Goal: Contribute content: Contribute content

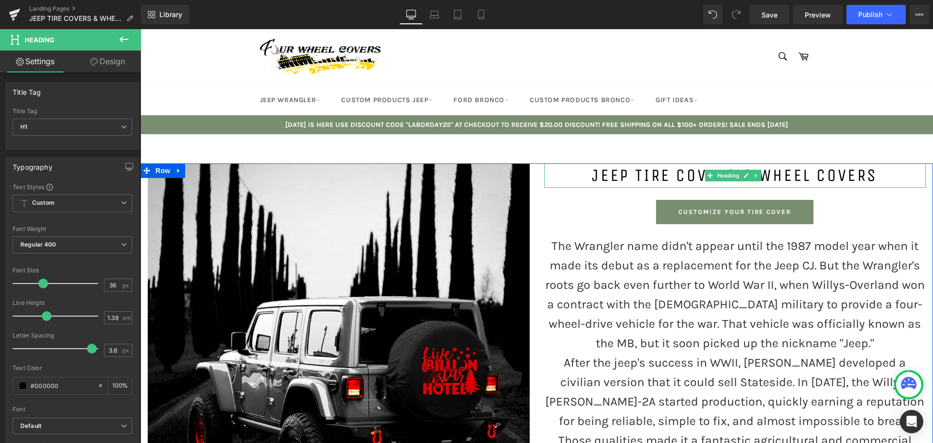
click at [659, 174] on h1 "JEEP TIRE COVERS & WHEEL COVERS" at bounding box center [735, 175] width 382 height 24
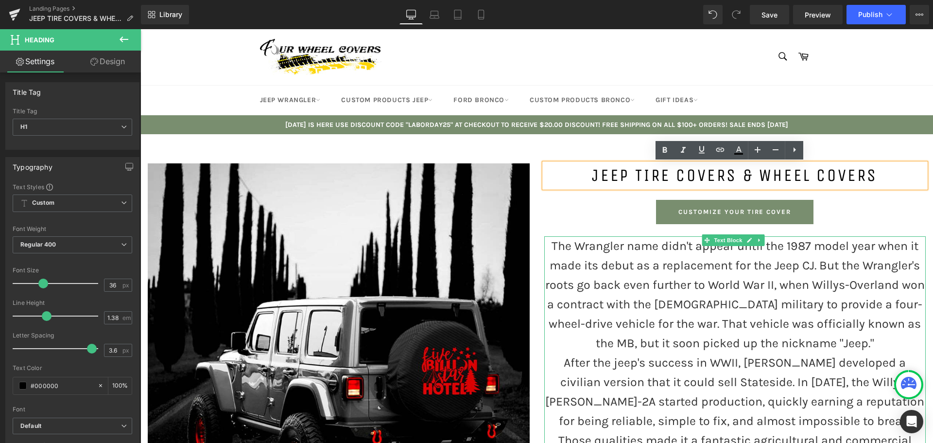
click at [624, 252] on p "The Wrangler name didn't appear until the 1987 model year when it made its debu…" at bounding box center [735, 294] width 382 height 117
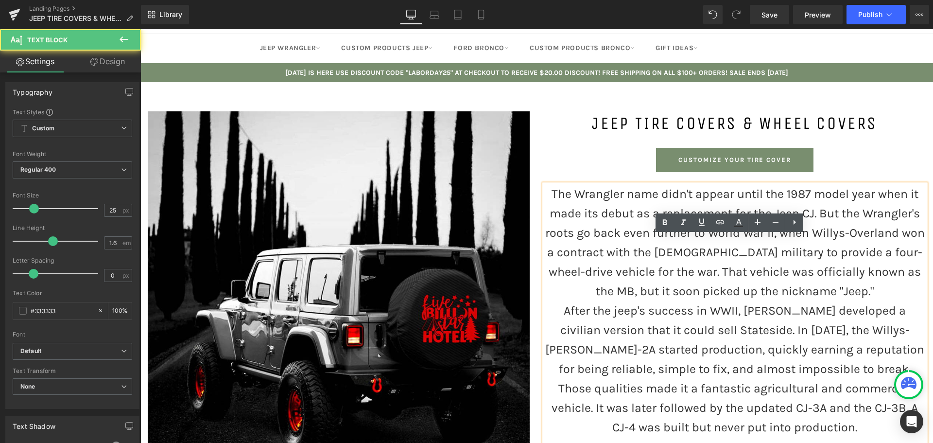
scroll to position [146, 0]
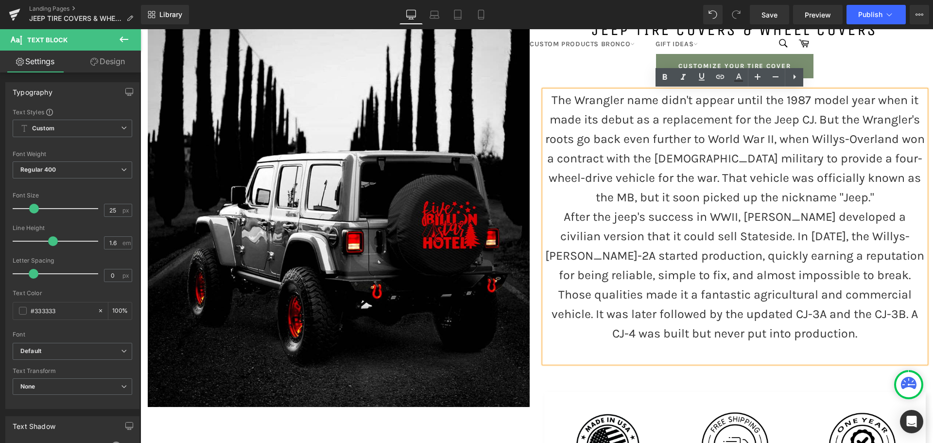
click at [630, 134] on p "The Wrangler name didn't appear until the 1987 model year when it made its debu…" at bounding box center [735, 148] width 382 height 117
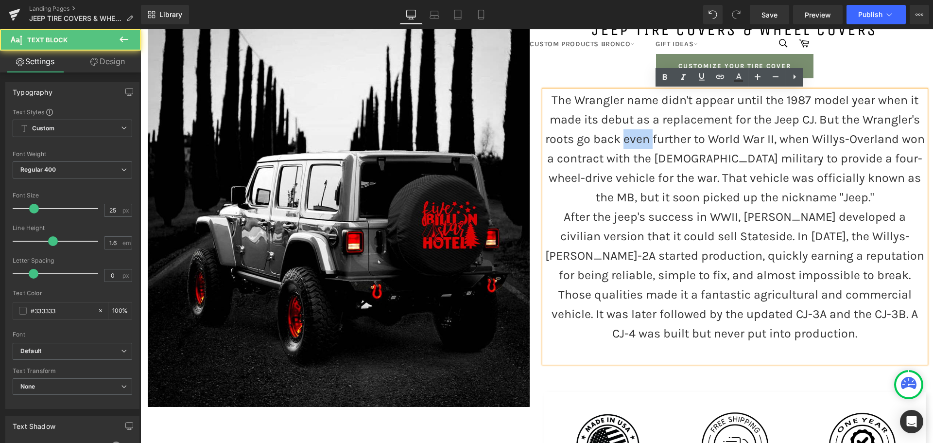
click at [630, 134] on p "The Wrangler name didn't appear until the 1987 model year when it made its debu…" at bounding box center [735, 148] width 382 height 117
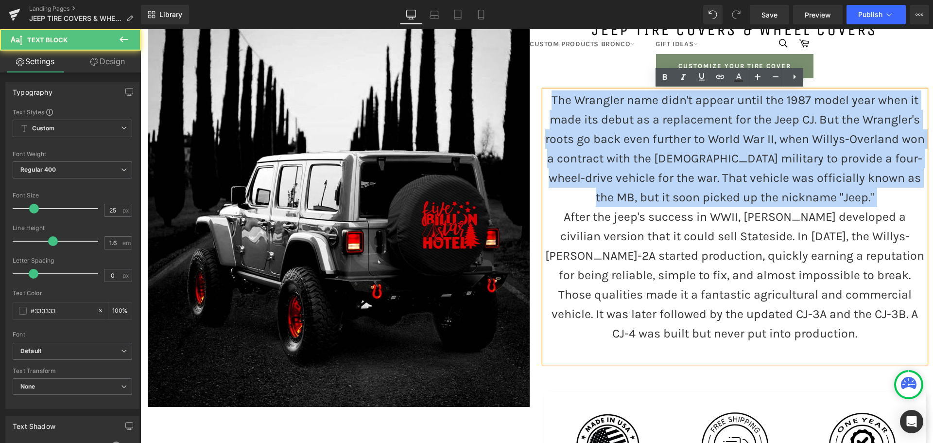
click at [630, 134] on p "The Wrangler name didn't appear until the 1987 model year when it made its debu…" at bounding box center [735, 148] width 382 height 117
click at [639, 198] on p "The Wrangler name didn't appear until the 1987 model year when it made its debu…" at bounding box center [735, 148] width 382 height 117
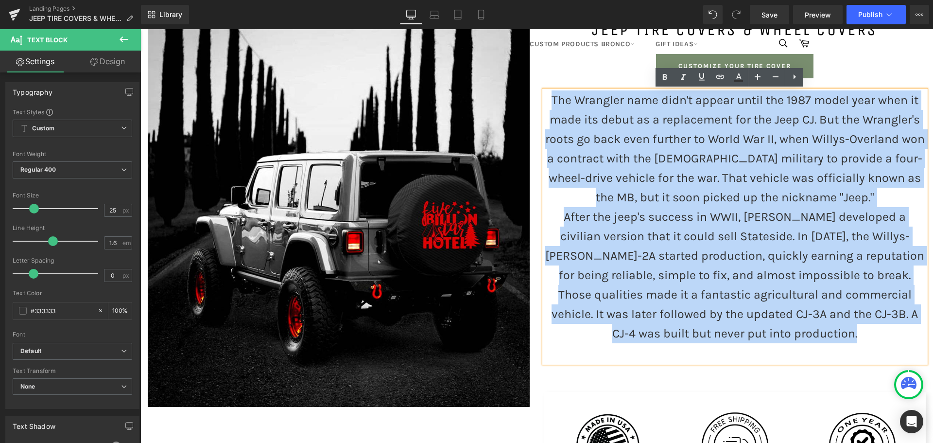
drag, startPoint x: 546, startPoint y: 100, endPoint x: 854, endPoint y: 337, distance: 389.2
click at [854, 337] on div "The Wrangler name didn't appear until the 1987 model year when it made its debu…" at bounding box center [735, 226] width 382 height 272
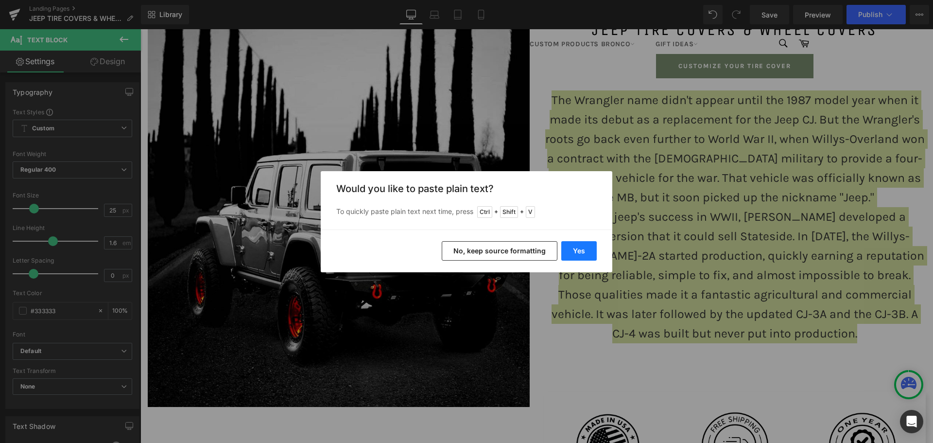
click at [581, 253] on button "Yes" at bounding box center [578, 250] width 35 height 19
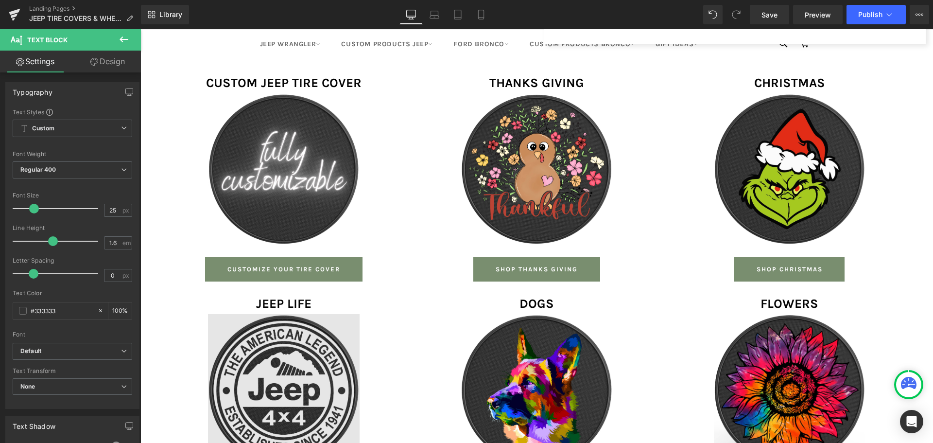
scroll to position [583, 0]
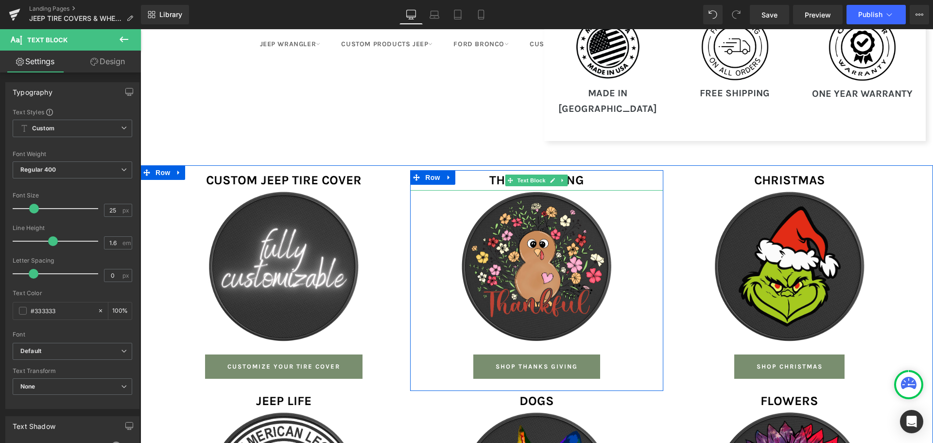
click at [577, 173] on b "THANKS GIVING" at bounding box center [537, 180] width 95 height 15
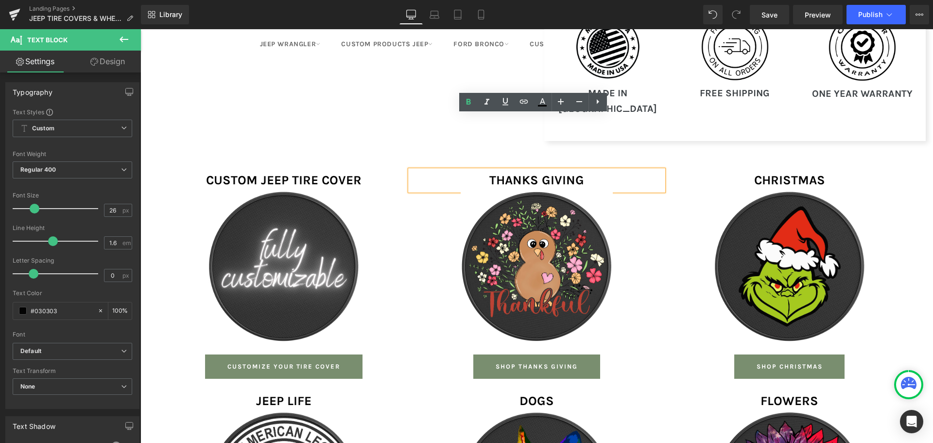
click at [583, 170] on p "THANKS GIVING" at bounding box center [536, 180] width 253 height 20
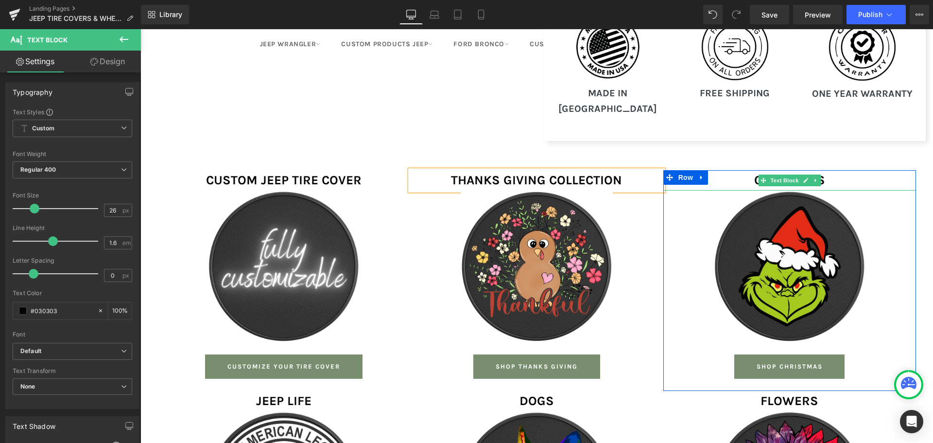
click at [823, 170] on p "CHRISTMAS" at bounding box center [790, 180] width 253 height 20
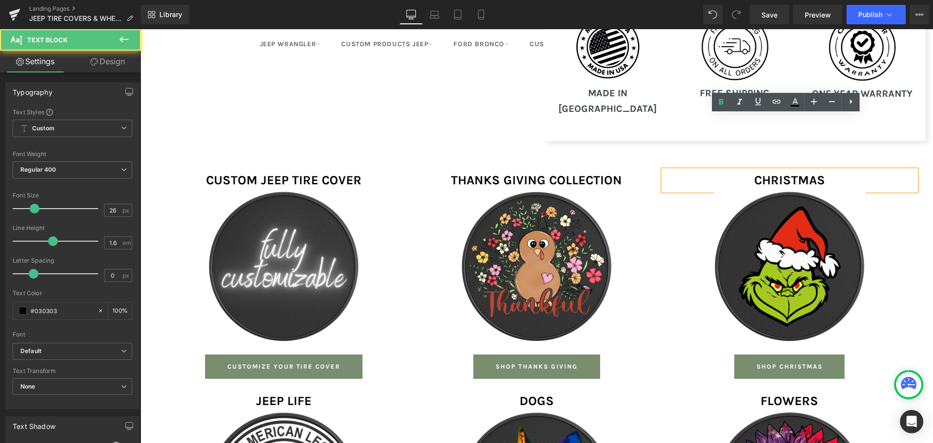
click at [821, 173] on strong "CHRISTMAS" at bounding box center [789, 180] width 71 height 15
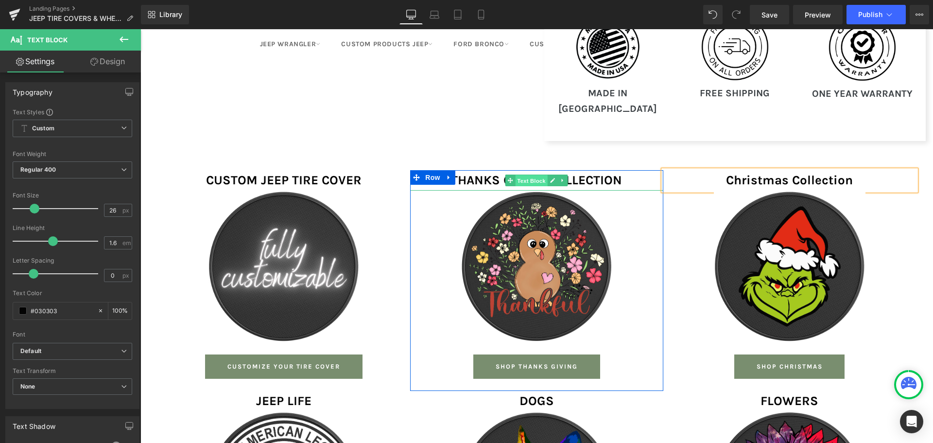
click at [525, 175] on span "Text Block" at bounding box center [532, 181] width 32 height 12
click at [477, 173] on b "THANKS GIVING COLLECTION" at bounding box center [536, 180] width 171 height 15
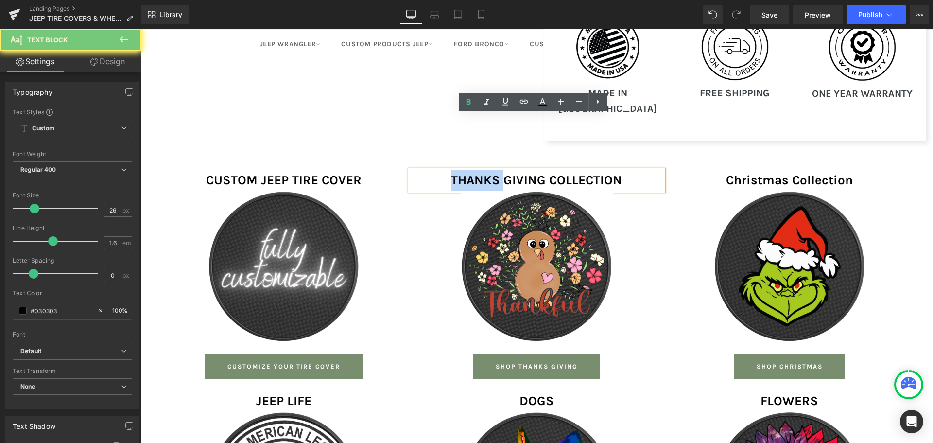
click at [477, 173] on b "THANKS GIVING COLLECTION" at bounding box center [536, 180] width 171 height 15
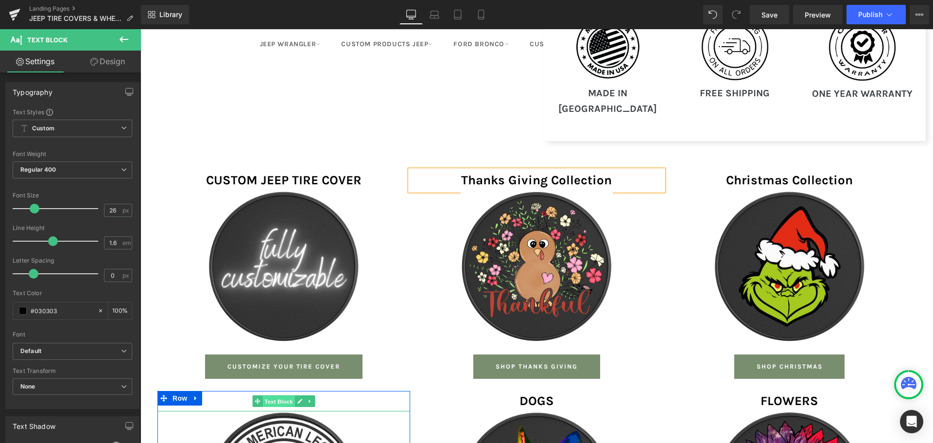
click at [263, 396] on span "Text Block" at bounding box center [279, 402] width 32 height 12
click at [235, 391] on p "JEEP LIFE" at bounding box center [283, 401] width 253 height 20
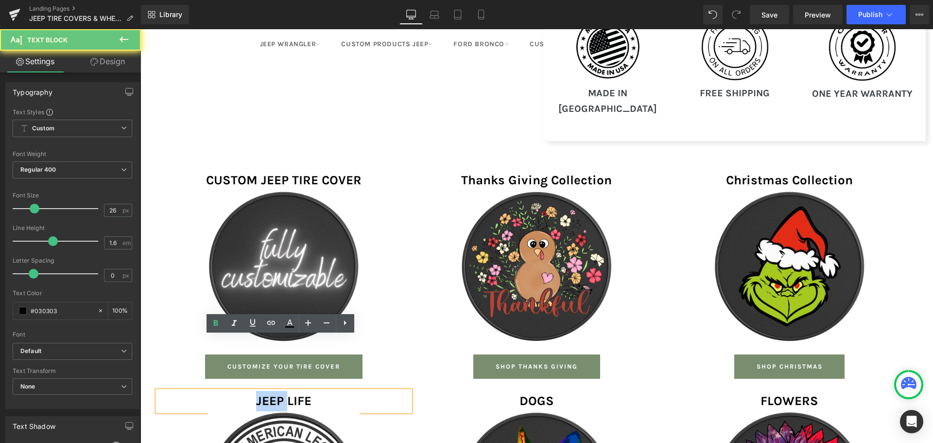
click at [235, 391] on p "JEEP LIFE" at bounding box center [283, 401] width 253 height 20
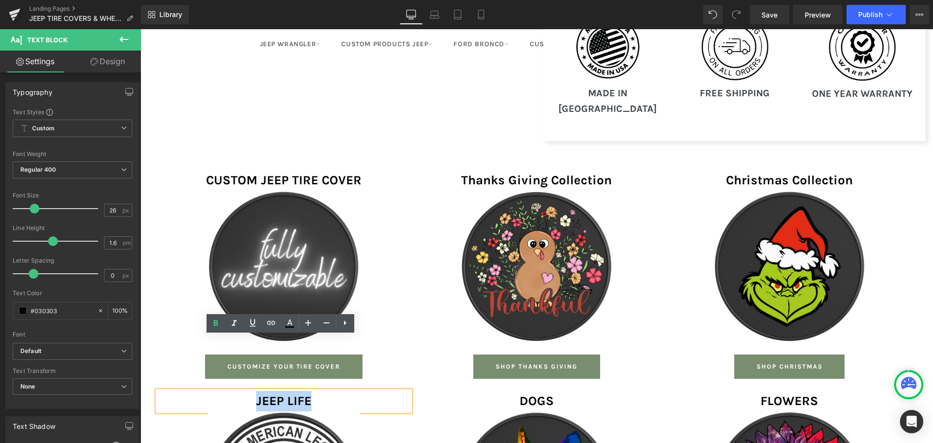
click at [235, 391] on p "JEEP LIFE" at bounding box center [283, 401] width 253 height 20
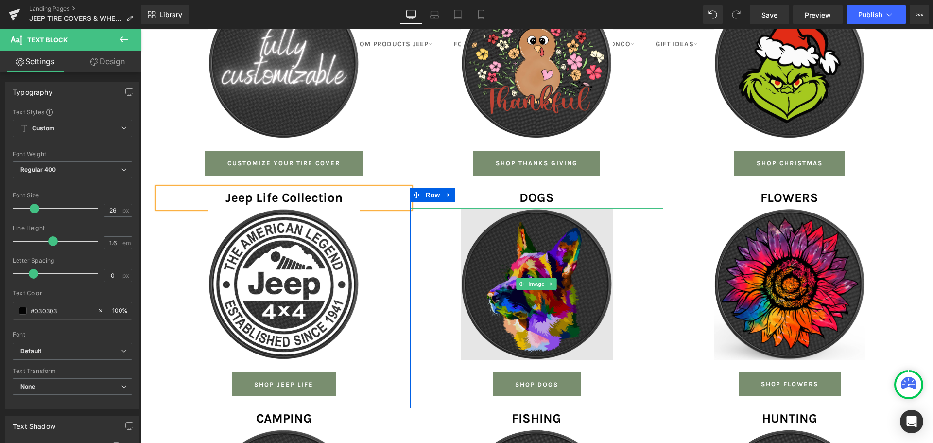
scroll to position [783, 0]
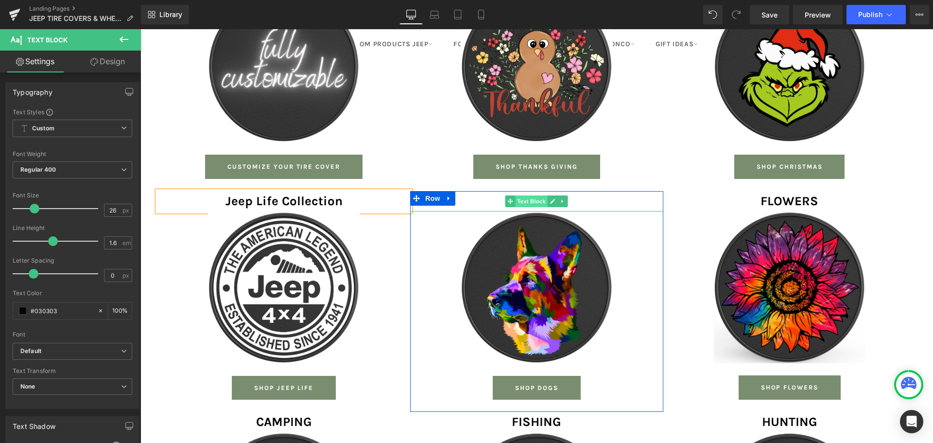
click at [530, 195] on span "Text Block" at bounding box center [532, 201] width 32 height 12
click at [487, 191] on p "DOGS" at bounding box center [536, 201] width 253 height 20
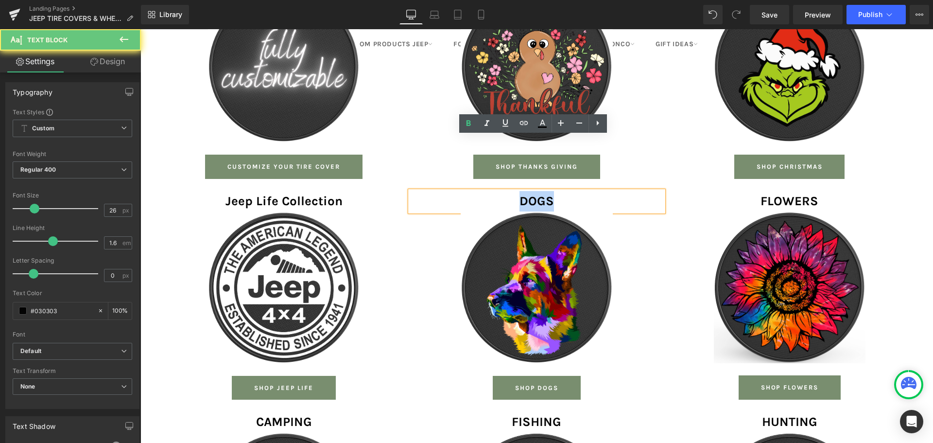
click at [487, 191] on p "DOGS" at bounding box center [536, 201] width 253 height 20
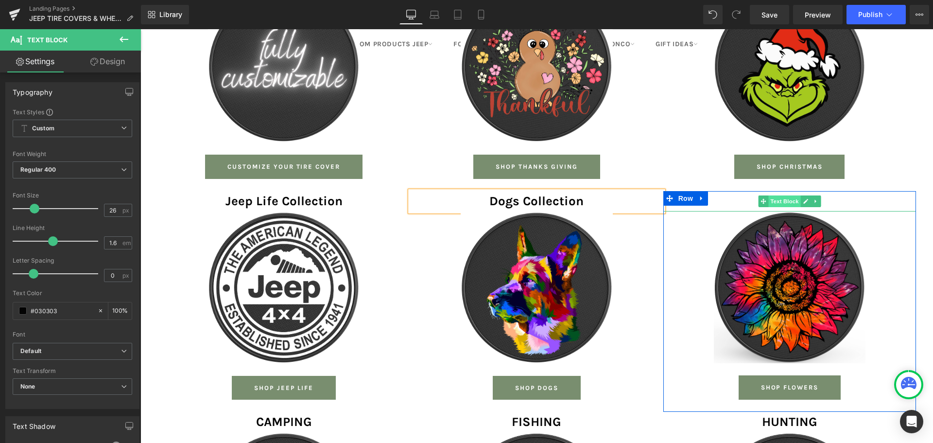
click at [784, 195] on span "Text Block" at bounding box center [785, 201] width 32 height 12
click at [747, 191] on p "FLOWERS" at bounding box center [790, 201] width 253 height 20
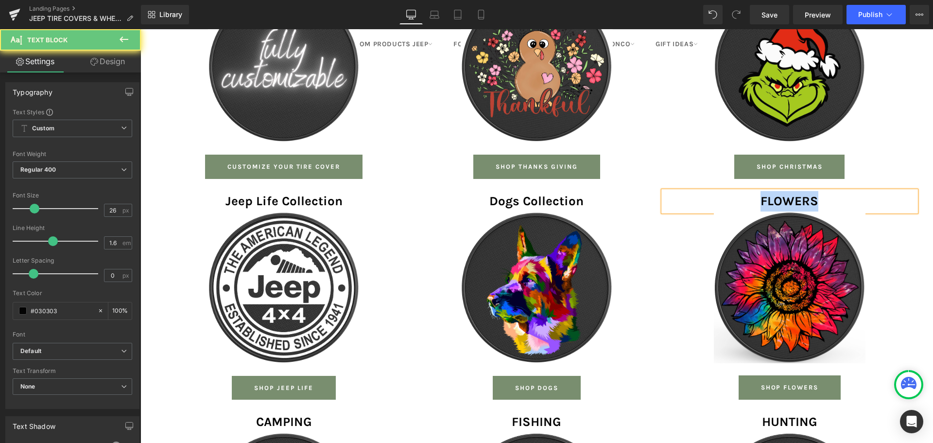
click at [747, 191] on p "FLOWERS" at bounding box center [790, 201] width 253 height 20
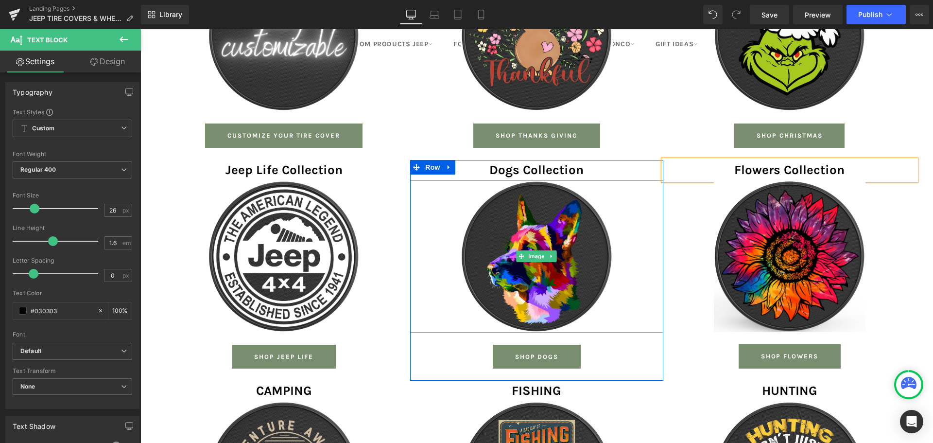
scroll to position [929, 0]
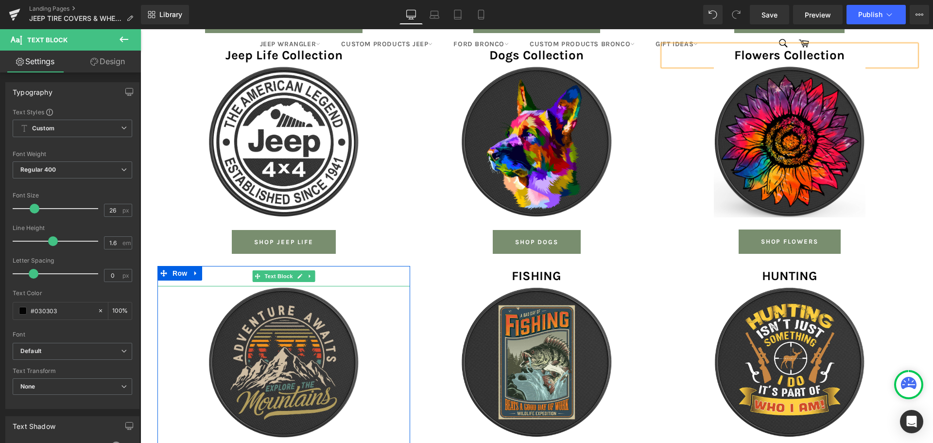
click at [237, 266] on p "CAMPING" at bounding box center [283, 276] width 253 height 20
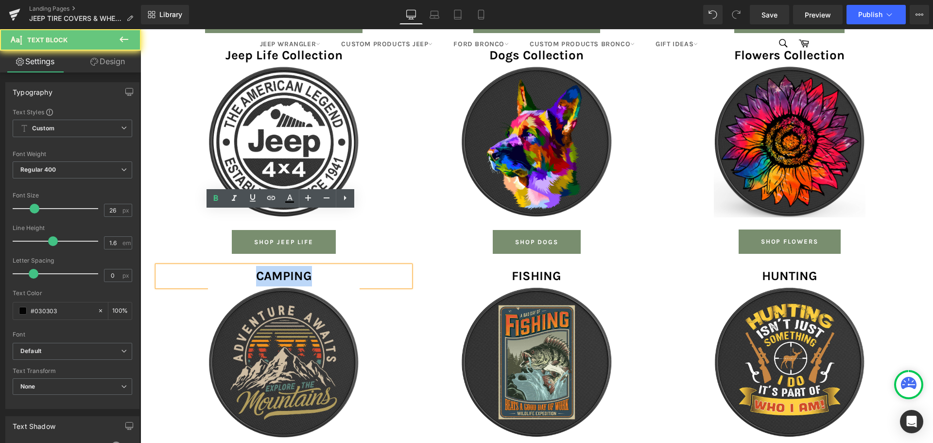
click at [237, 266] on p "CAMPING" at bounding box center [283, 276] width 253 height 20
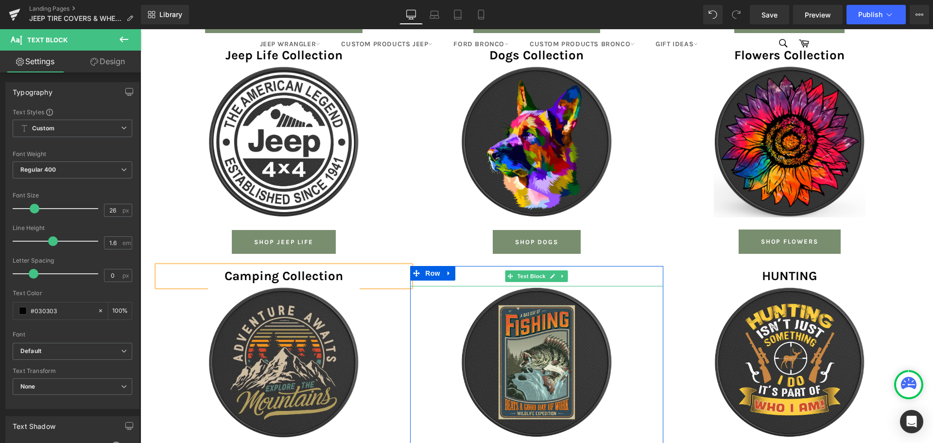
click at [491, 266] on p "FISHING" at bounding box center [536, 276] width 253 height 20
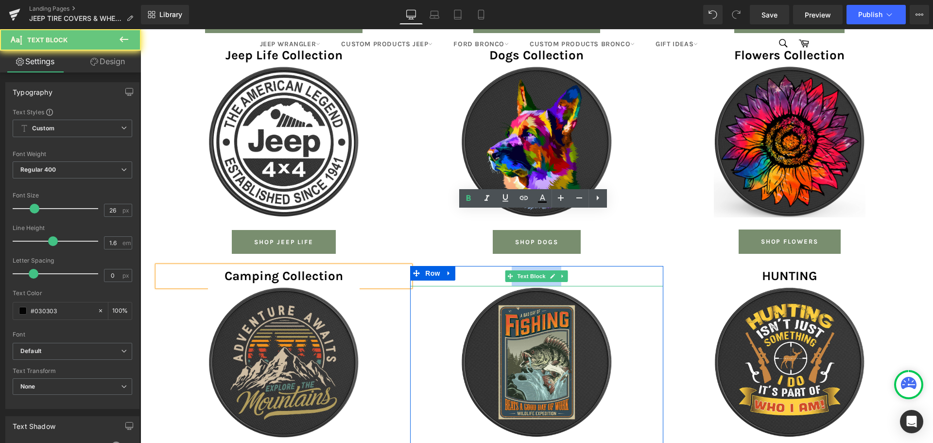
click at [491, 266] on p "FISHING" at bounding box center [536, 276] width 253 height 20
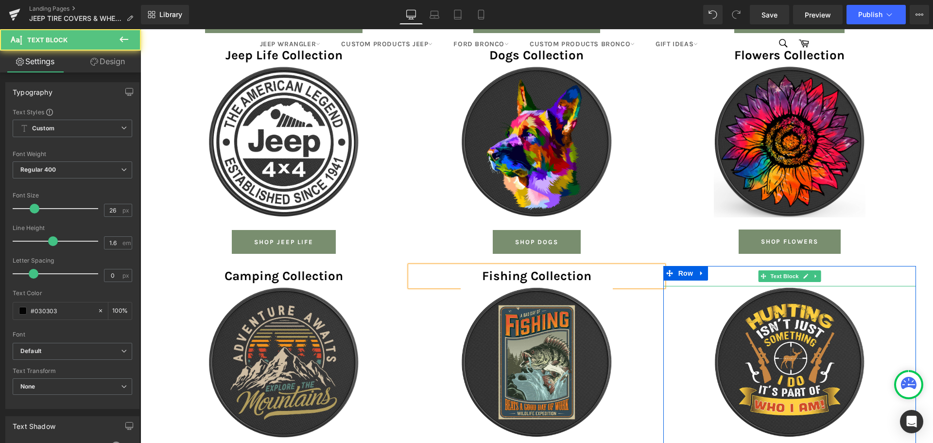
click at [742, 266] on p "HUNTING" at bounding box center [790, 276] width 253 height 20
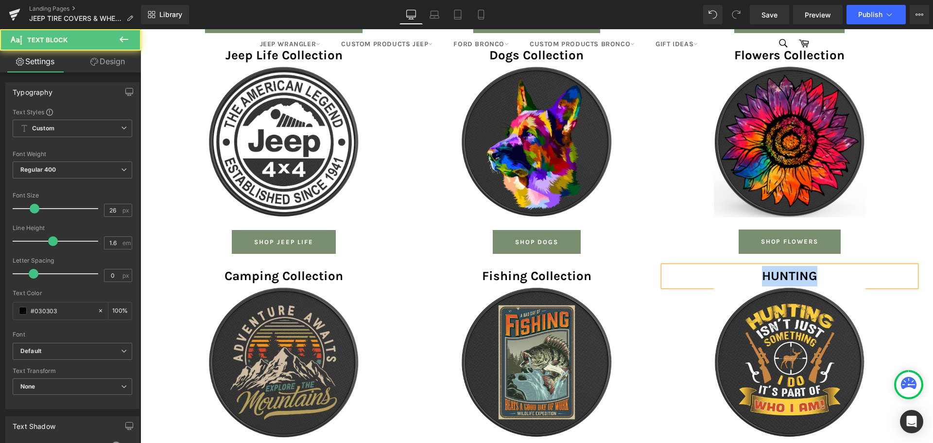
click at [742, 266] on p "HUNTING" at bounding box center [790, 276] width 253 height 20
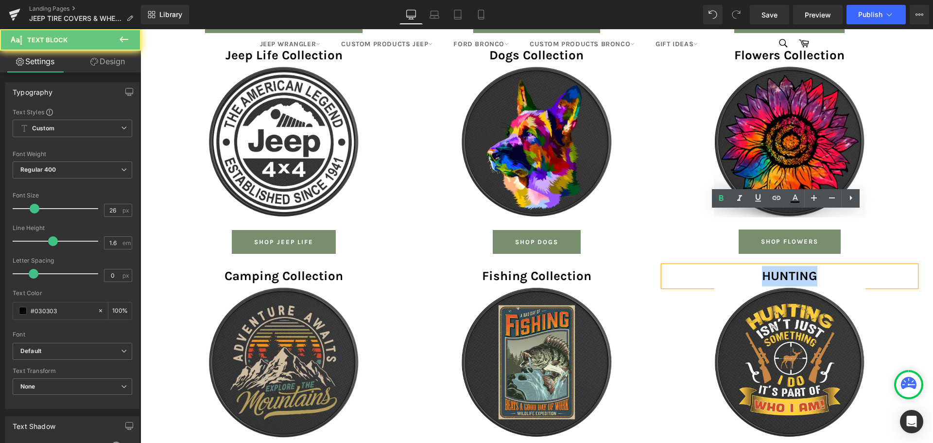
click at [742, 266] on p "HUNTING" at bounding box center [790, 276] width 253 height 20
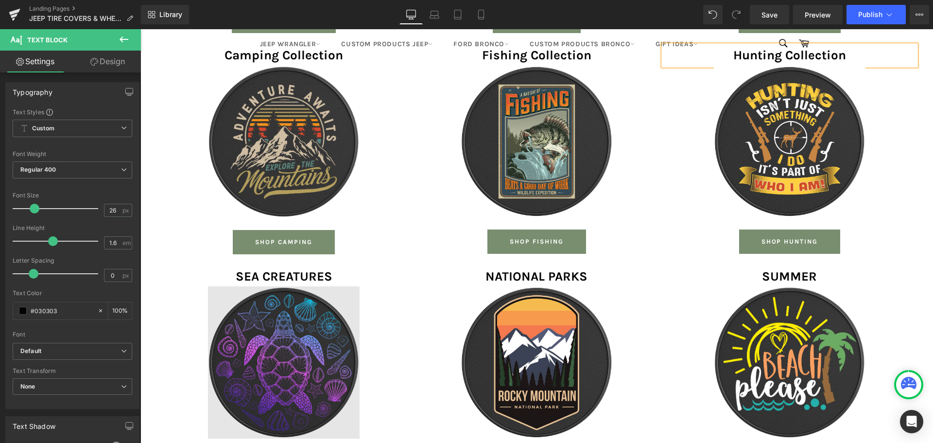
scroll to position [1221, 0]
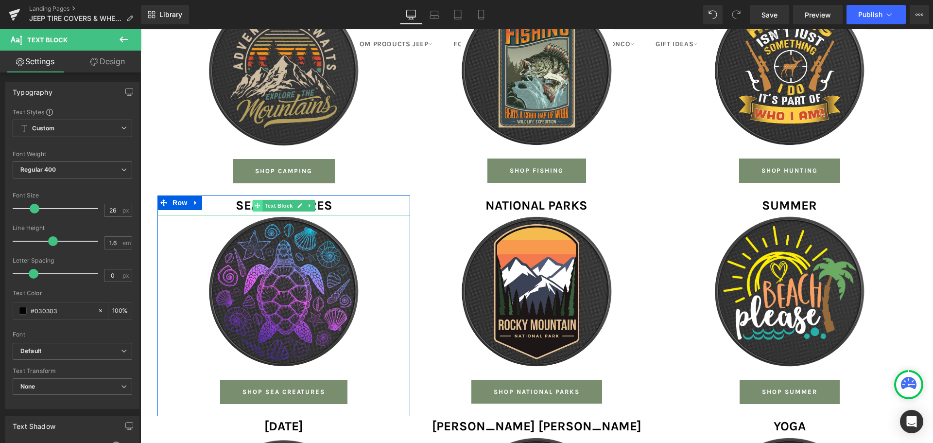
click at [253, 200] on span at bounding box center [258, 206] width 10 height 12
click at [240, 198] on strong "SEA CREATURES" at bounding box center [284, 205] width 97 height 15
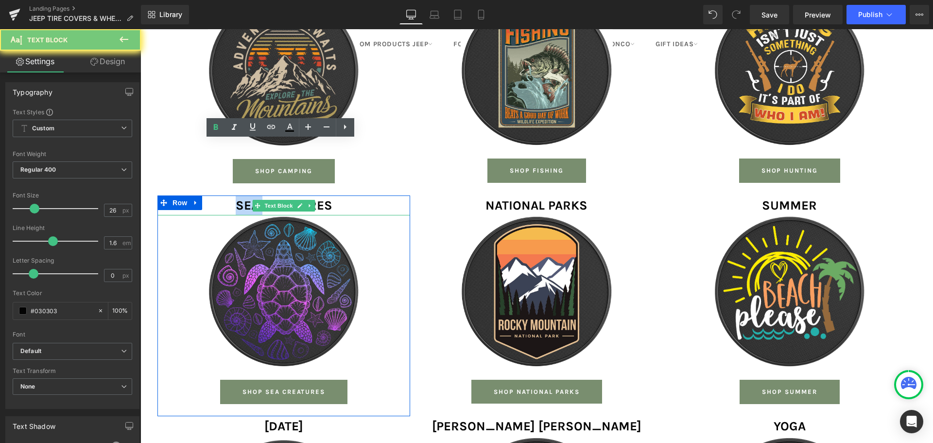
click at [240, 198] on strong "SEA CREATURES" at bounding box center [284, 205] width 97 height 15
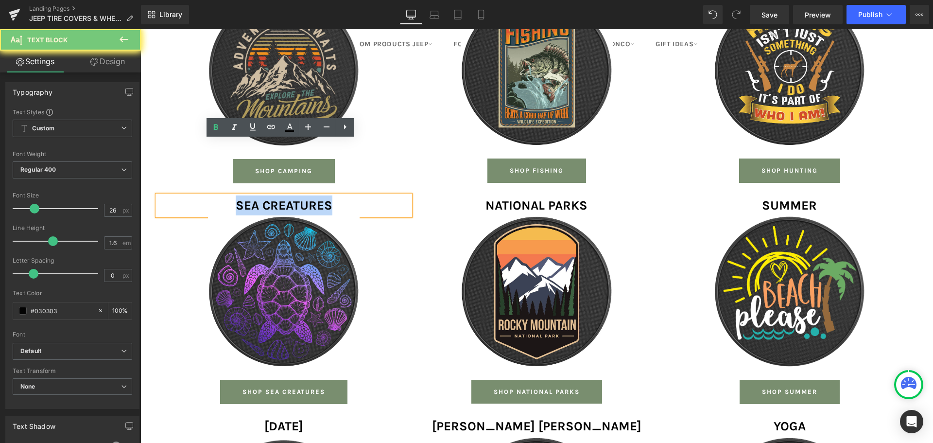
click at [240, 198] on strong "SEA CREATURES" at bounding box center [284, 205] width 97 height 15
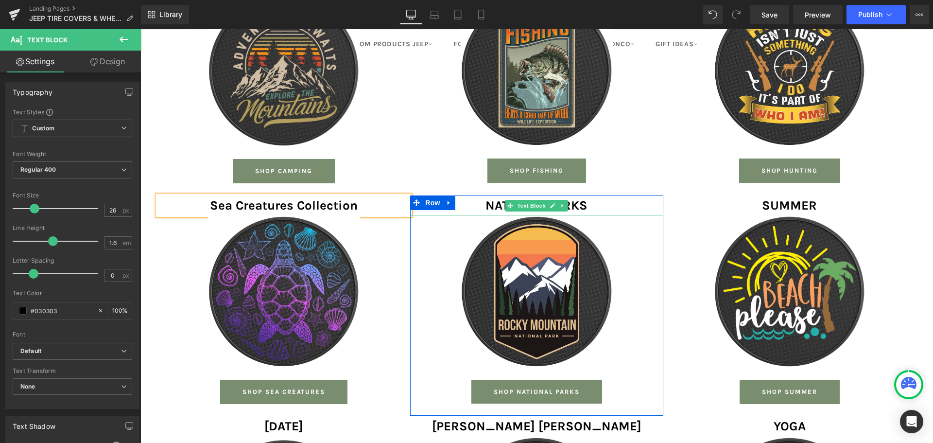
click at [477, 195] on p "NATIONAL PARKS" at bounding box center [536, 205] width 253 height 20
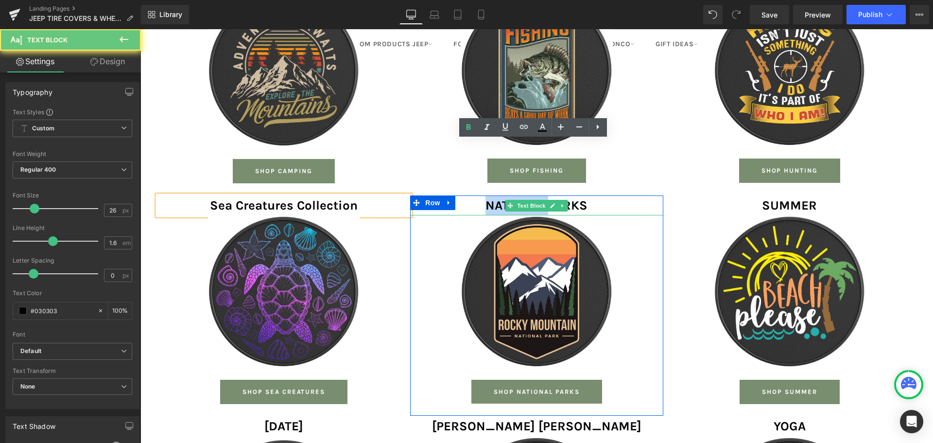
click at [477, 195] on p "NATIONAL PARKS" at bounding box center [536, 205] width 253 height 20
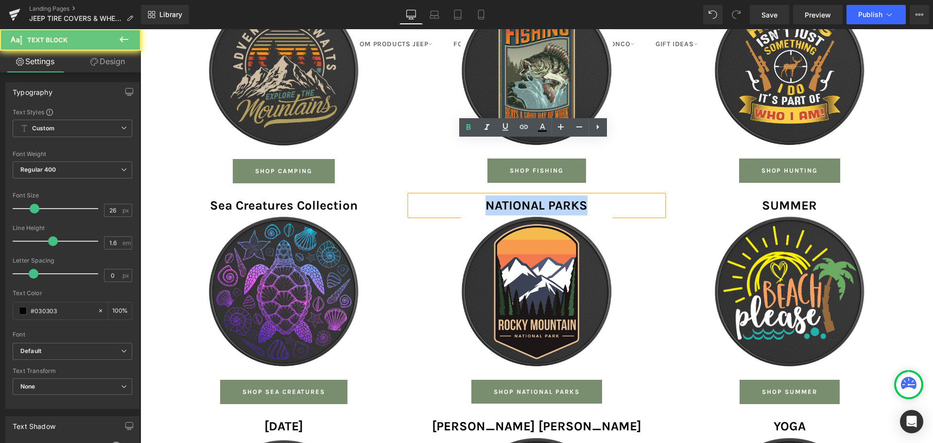
click at [477, 195] on p "NATIONAL PARKS" at bounding box center [536, 205] width 253 height 20
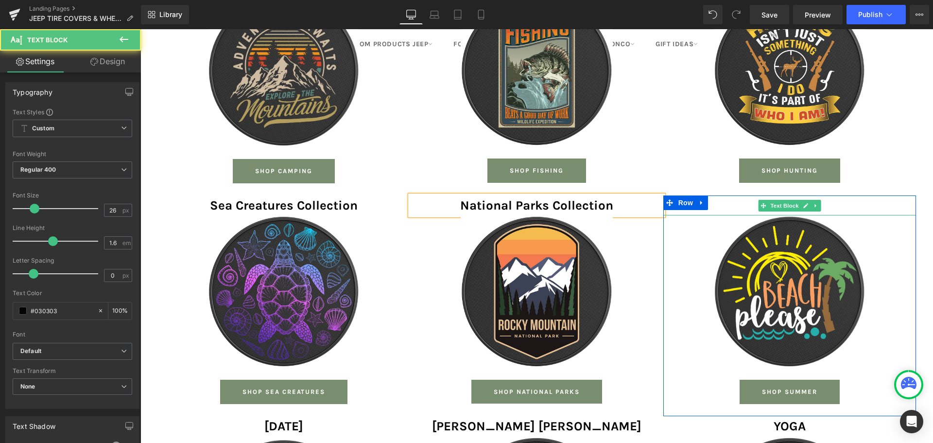
click at [742, 195] on p "SUMMER" at bounding box center [790, 205] width 253 height 20
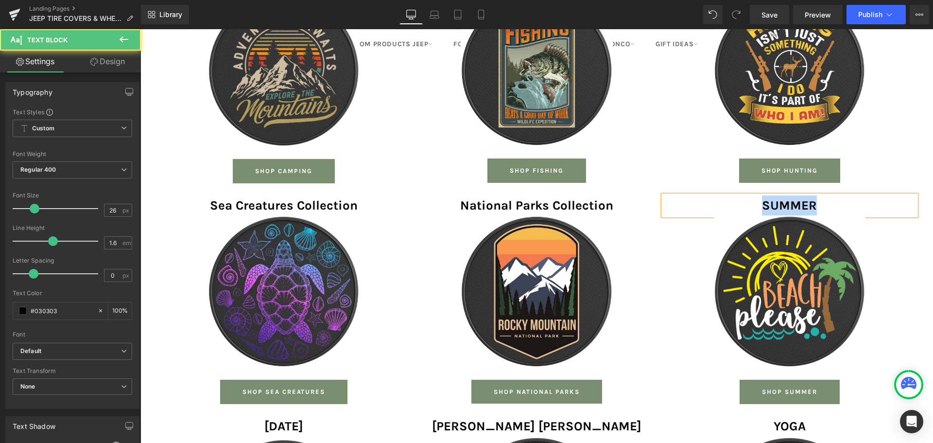
click at [742, 195] on p "SUMMER" at bounding box center [790, 205] width 253 height 20
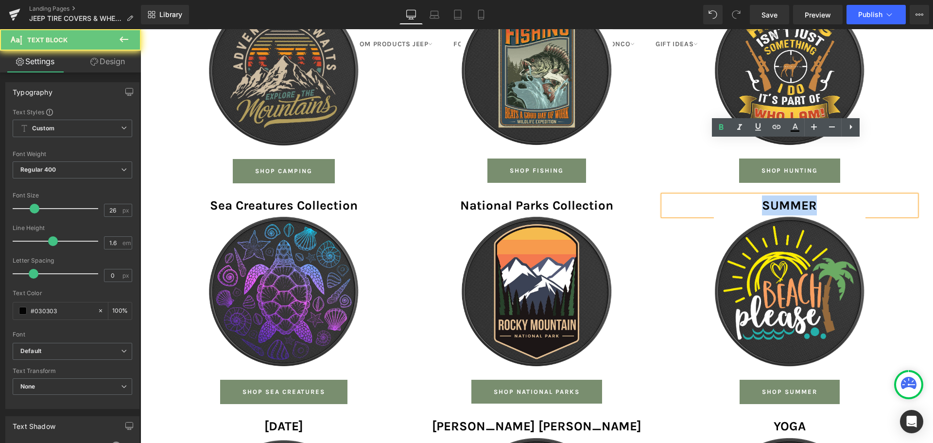
click at [742, 195] on p "SUMMER" at bounding box center [790, 205] width 253 height 20
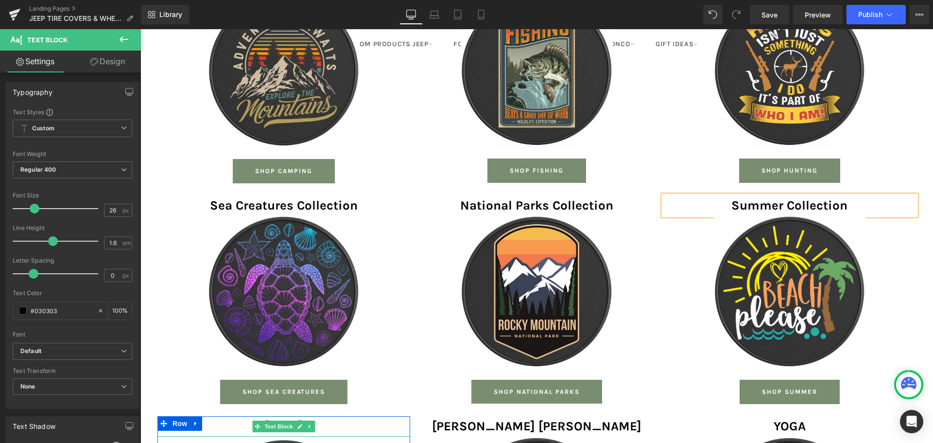
click at [231, 416] on p "[DATE]" at bounding box center [283, 426] width 253 height 20
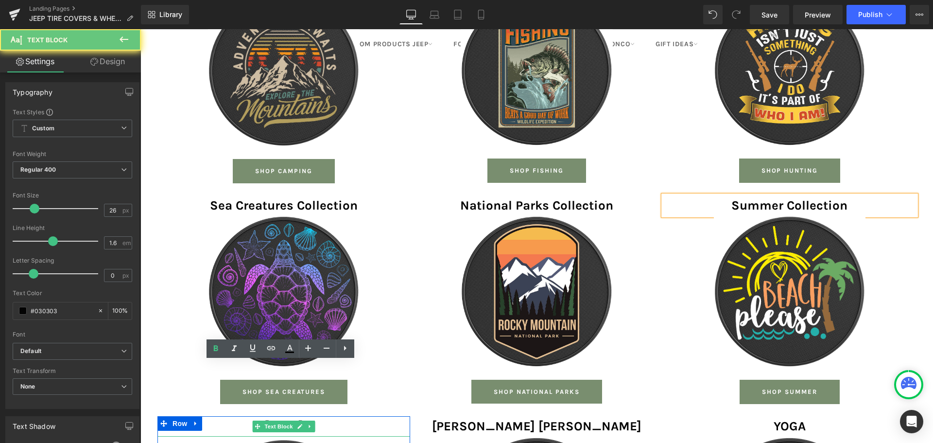
click at [231, 416] on p "[DATE]" at bounding box center [283, 426] width 253 height 20
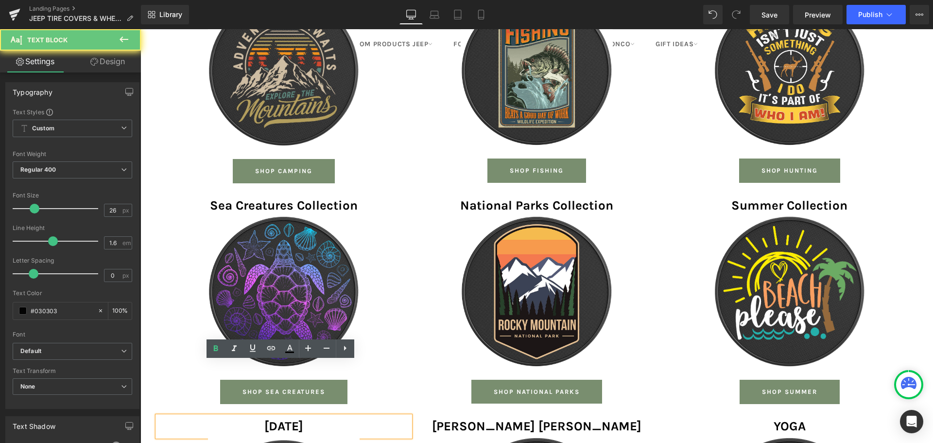
click at [231, 416] on p "[DATE]" at bounding box center [283, 426] width 253 height 20
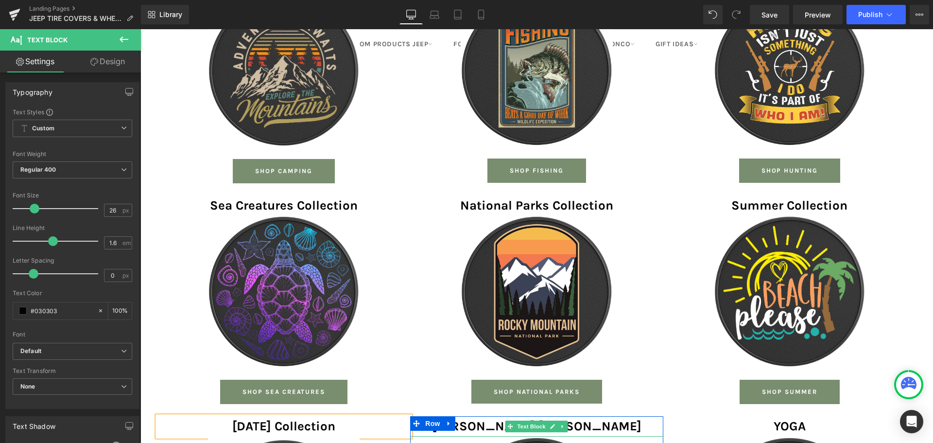
click at [485, 416] on p "[PERSON_NAME] [PERSON_NAME]" at bounding box center [536, 426] width 253 height 20
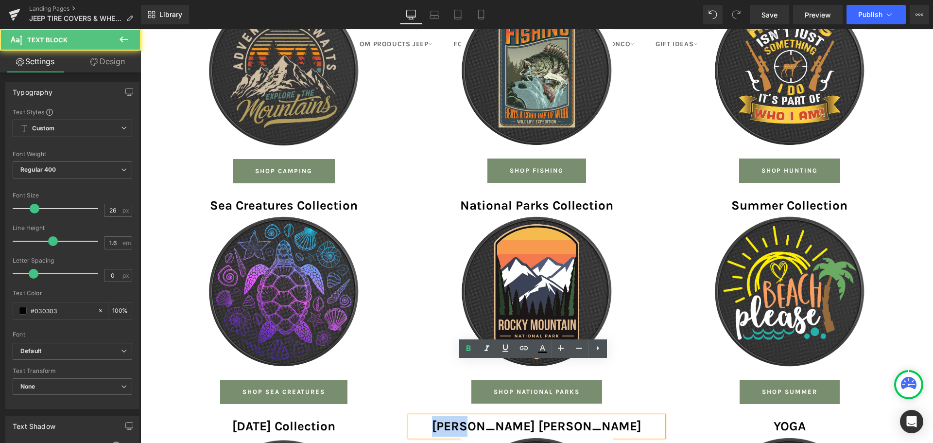
click at [485, 416] on p "[PERSON_NAME] [PERSON_NAME]" at bounding box center [536, 426] width 253 height 20
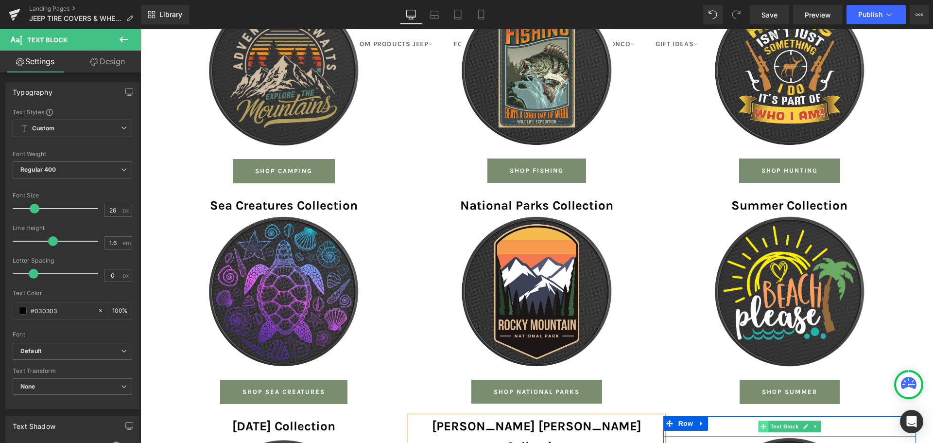
click at [761, 423] on icon at bounding box center [763, 425] width 5 height 5
click at [749, 416] on p "YOGA" at bounding box center [790, 426] width 253 height 20
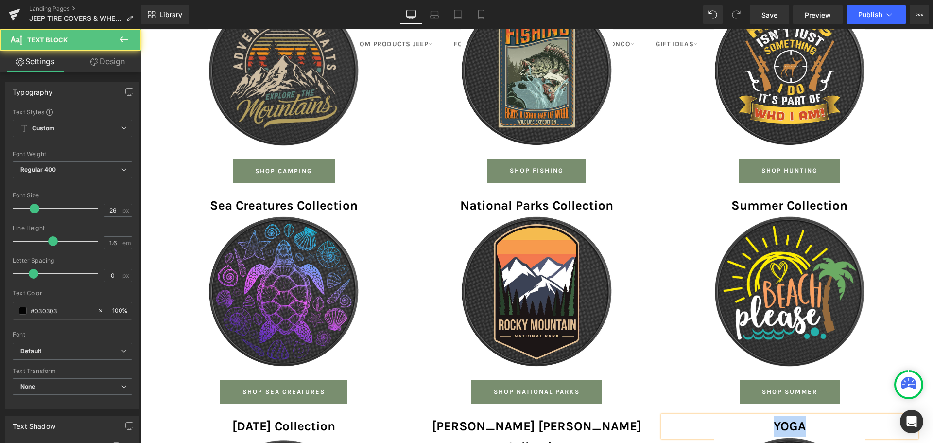
click at [749, 416] on p "YOGA" at bounding box center [790, 426] width 253 height 20
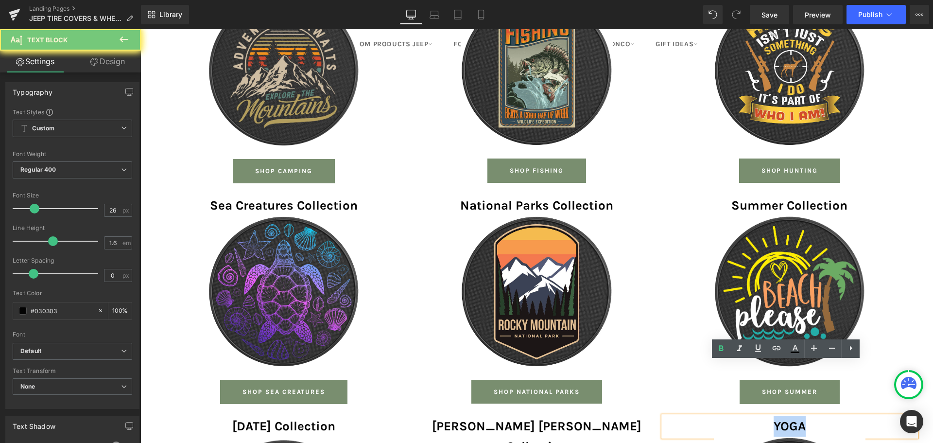
click at [749, 416] on p "YOGA" at bounding box center [790, 426] width 253 height 20
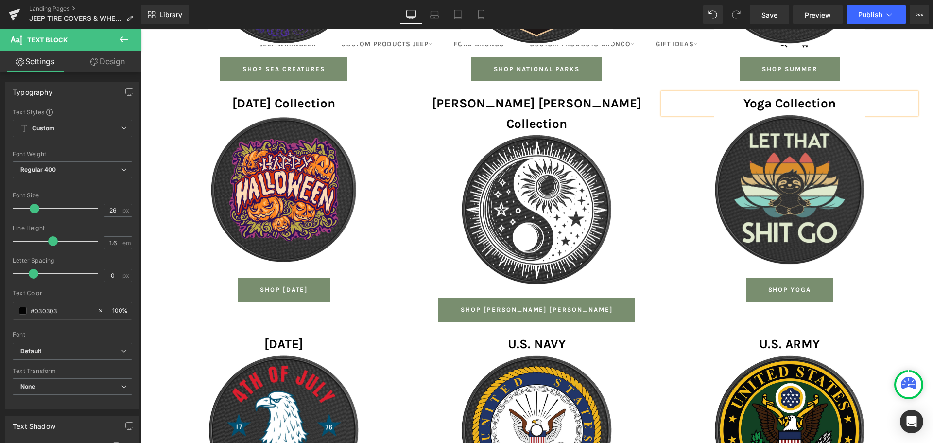
scroll to position [1561, 0]
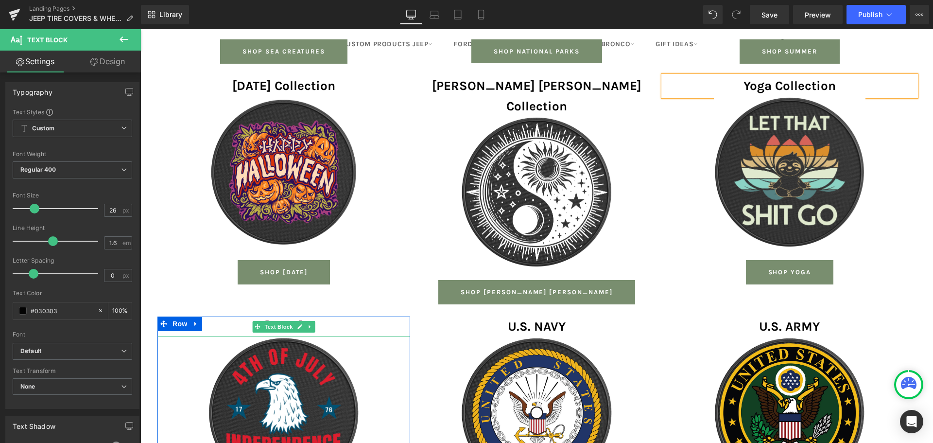
click at [243, 316] on p "[DATE]" at bounding box center [283, 326] width 253 height 20
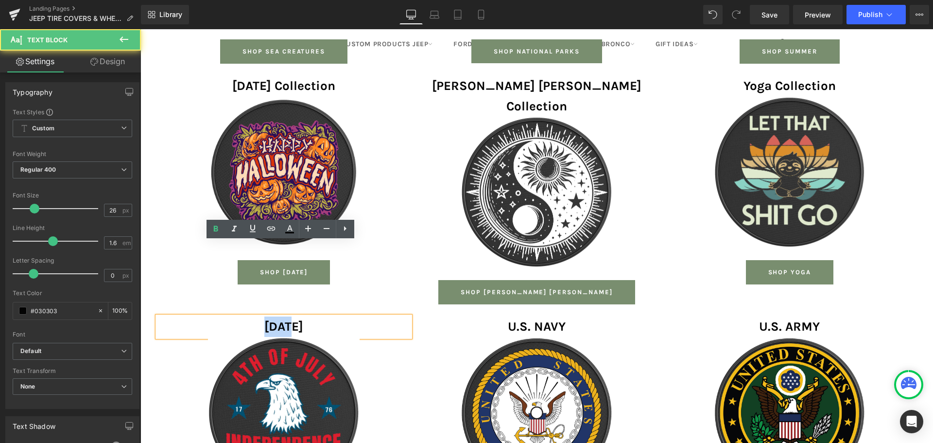
click at [243, 316] on p "[DATE]" at bounding box center [283, 326] width 253 height 20
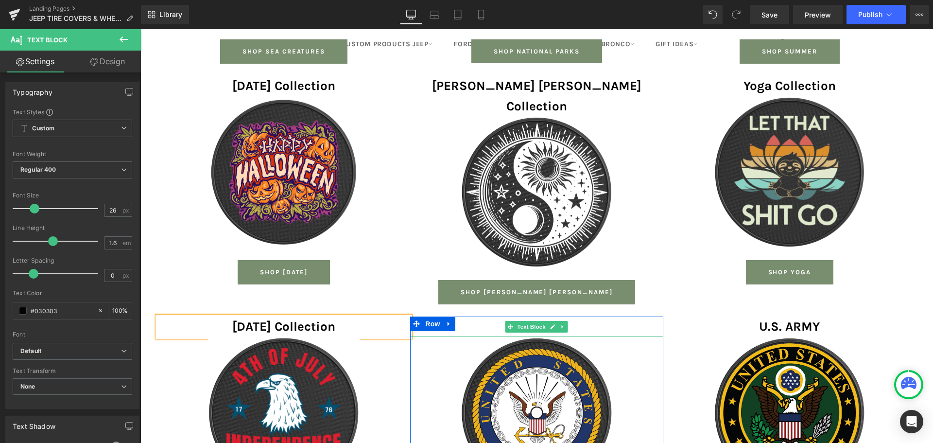
click at [485, 316] on p "U.S. NAVY" at bounding box center [536, 326] width 253 height 20
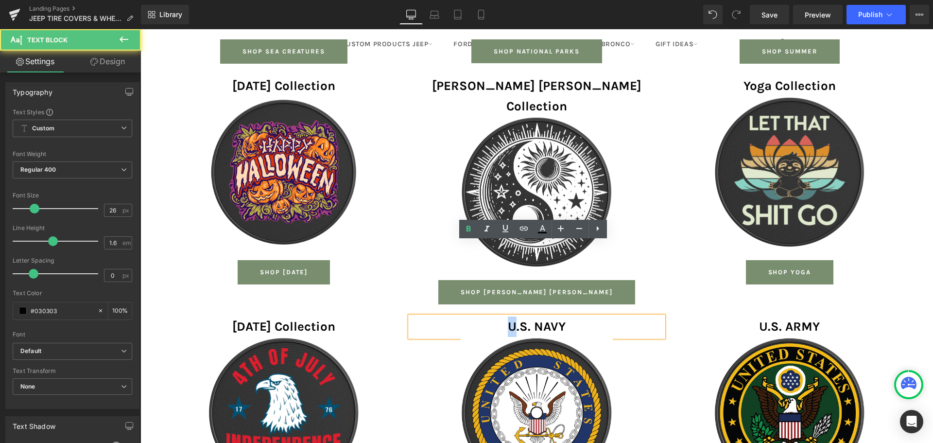
click at [485, 316] on p "U.S. NAVY" at bounding box center [536, 326] width 253 height 20
drag, startPoint x: 542, startPoint y: 251, endPoint x: 573, endPoint y: 252, distance: 31.6
click at [573, 316] on p "U.S. NAVY" at bounding box center [536, 326] width 253 height 20
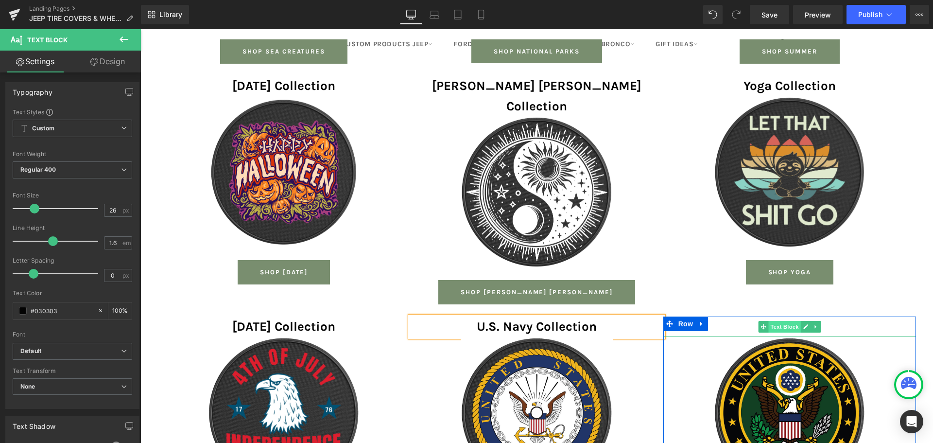
click at [778, 321] on span "Text Block" at bounding box center [785, 327] width 32 height 12
click at [738, 316] on p "U.S. ARMY" at bounding box center [790, 326] width 253 height 20
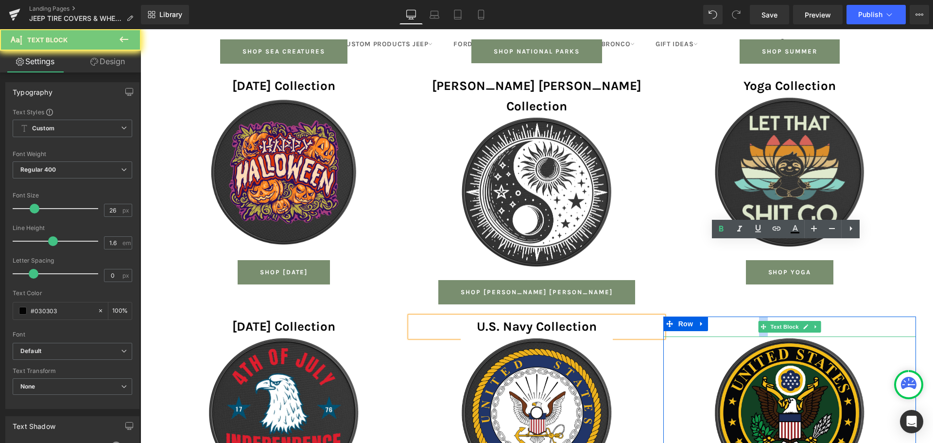
click at [738, 316] on p "U.S. ARMY" at bounding box center [790, 326] width 253 height 20
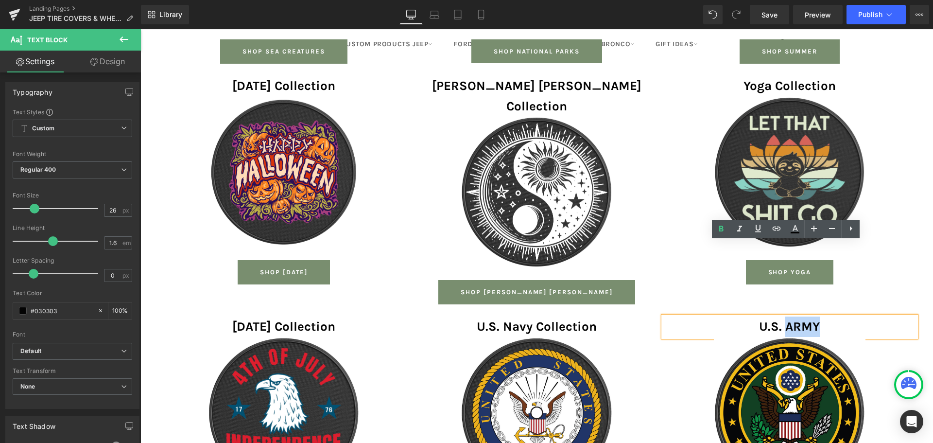
drag, startPoint x: 793, startPoint y: 256, endPoint x: 823, endPoint y: 258, distance: 30.7
click at [823, 316] on p "U.S. ARMY" at bounding box center [790, 326] width 253 height 20
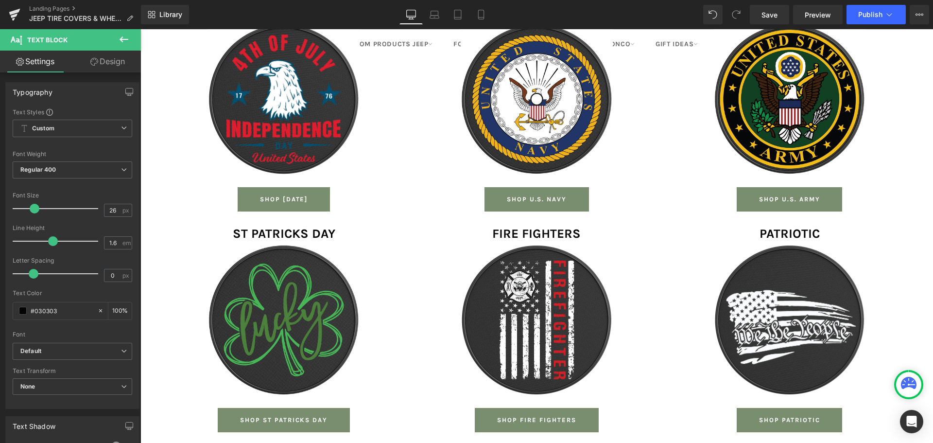
scroll to position [1950, 0]
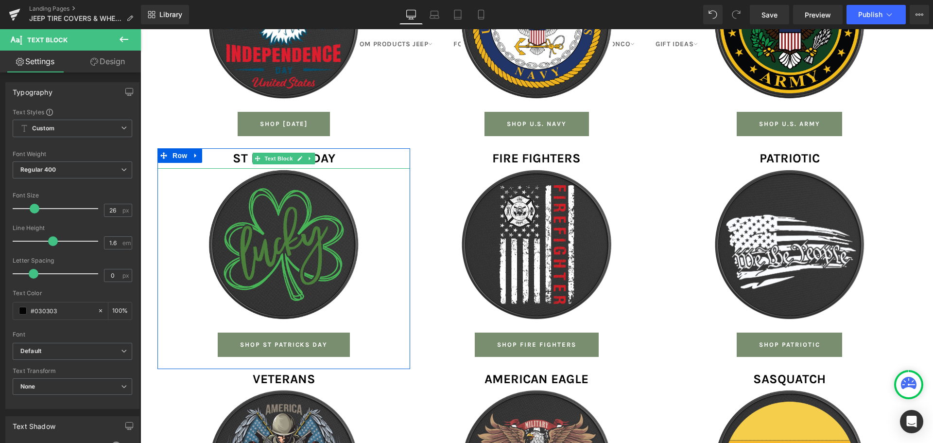
click at [233, 151] on b "ST PATRICKS DAY" at bounding box center [284, 158] width 103 height 15
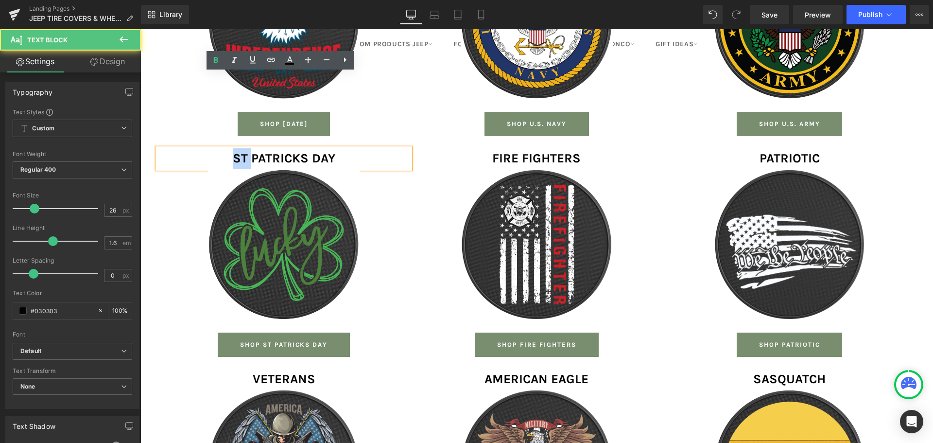
click at [233, 151] on b "ST PATRICKS DAY" at bounding box center [284, 158] width 103 height 15
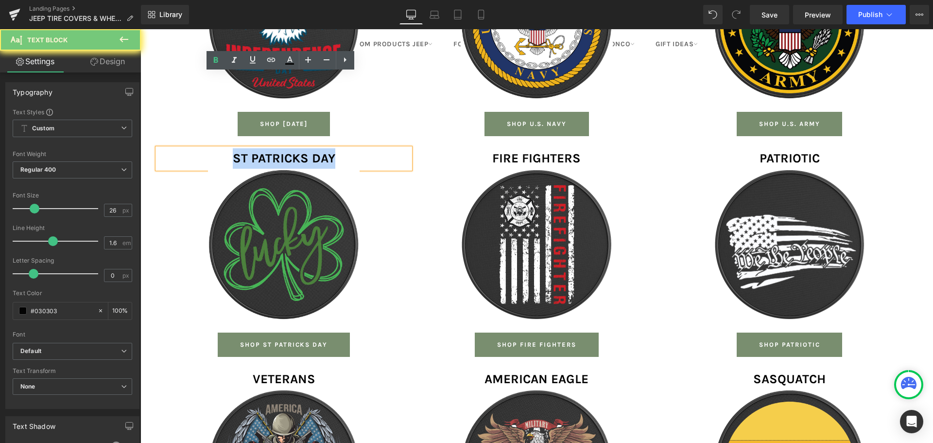
click at [233, 151] on b "ST PATRICKS DAY" at bounding box center [284, 158] width 103 height 15
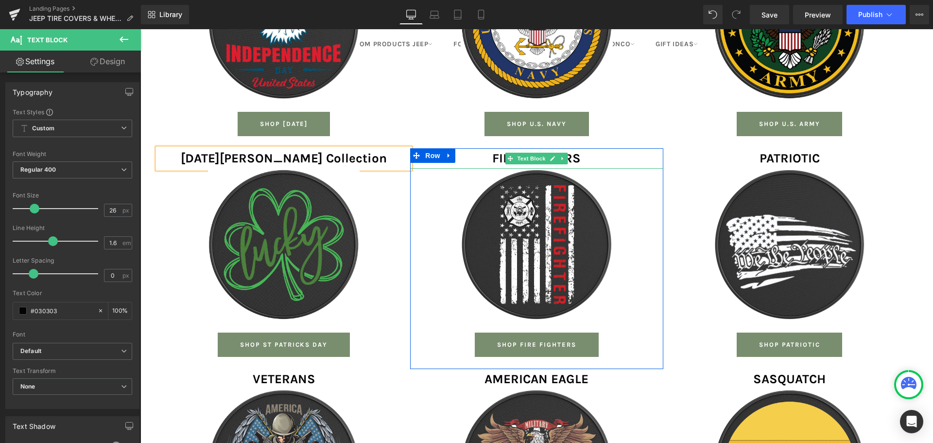
click at [480, 148] on p "FIRE FIGHTERS" at bounding box center [536, 158] width 253 height 20
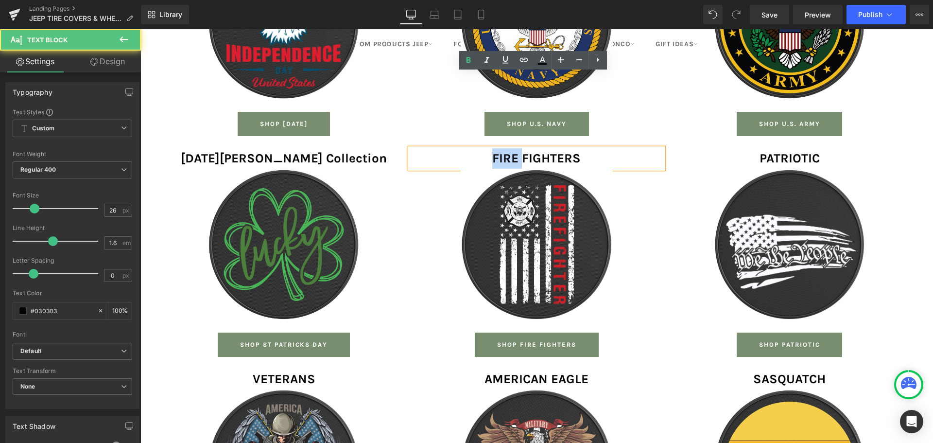
click at [480, 148] on p "FIRE FIGHTERS" at bounding box center [536, 158] width 253 height 20
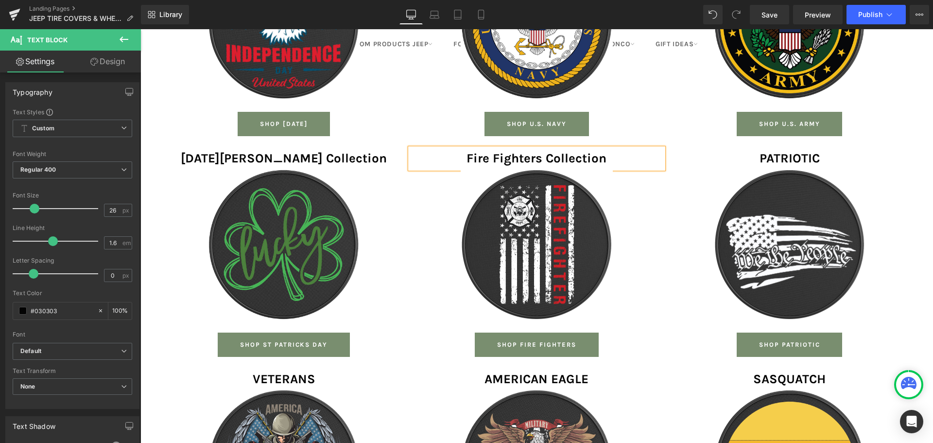
click at [735, 148] on p "PATRIOTIC" at bounding box center [790, 158] width 253 height 20
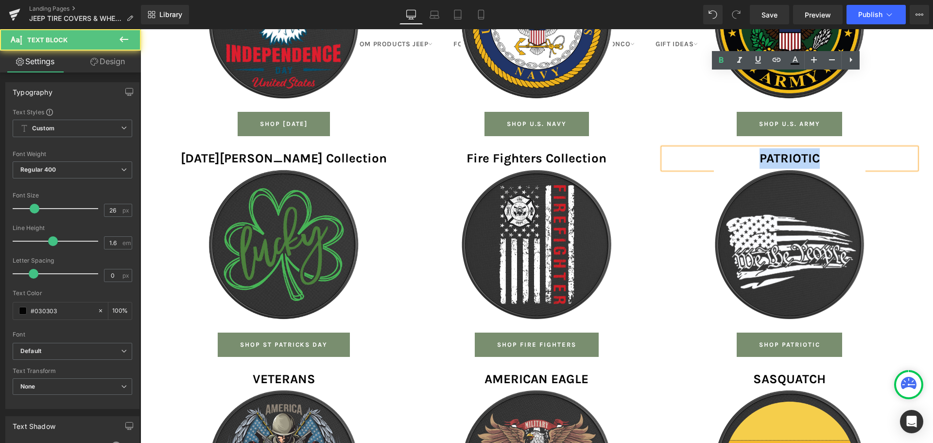
click at [735, 148] on p "PATRIOTIC" at bounding box center [790, 158] width 253 height 20
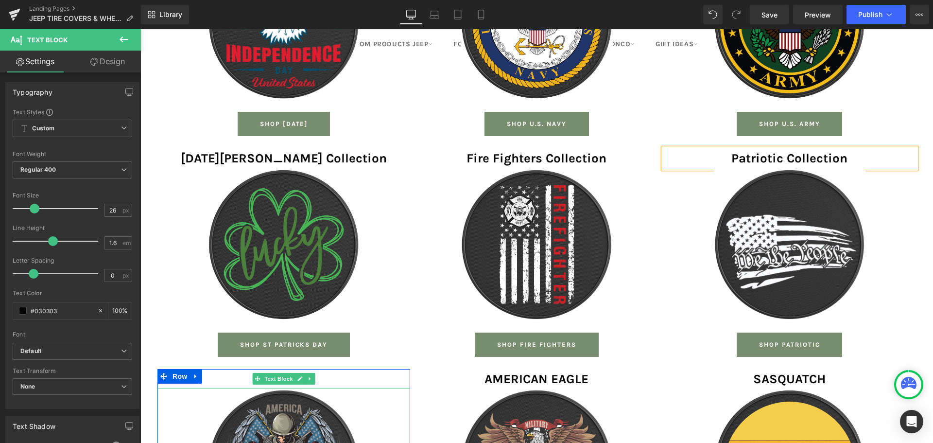
click at [248, 369] on p "VETERANS" at bounding box center [283, 379] width 253 height 20
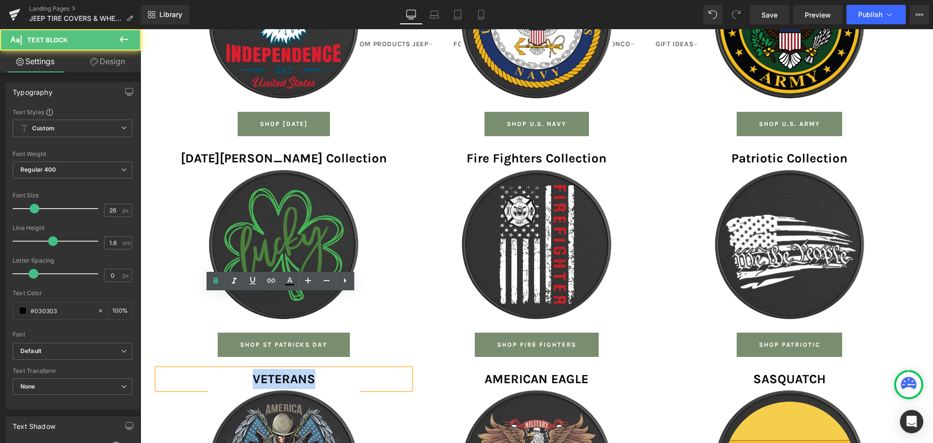
click at [248, 369] on p "VETERANS" at bounding box center [283, 379] width 253 height 20
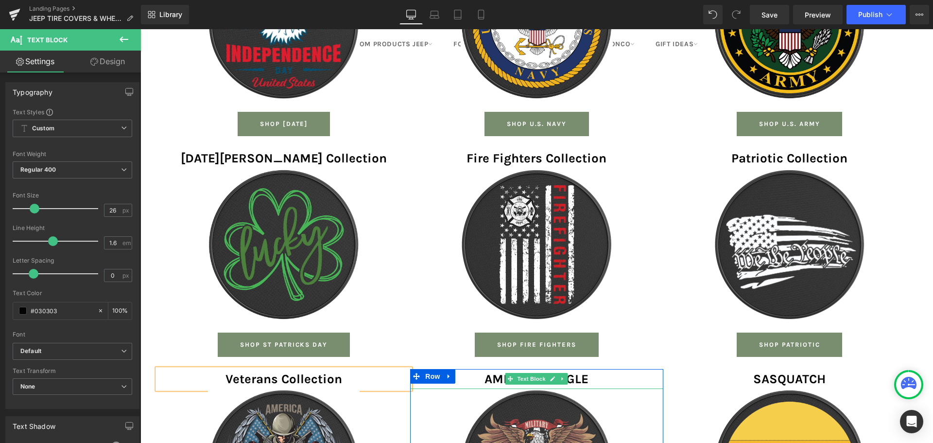
click at [479, 369] on p "AMERICAN EAGLE" at bounding box center [536, 379] width 253 height 20
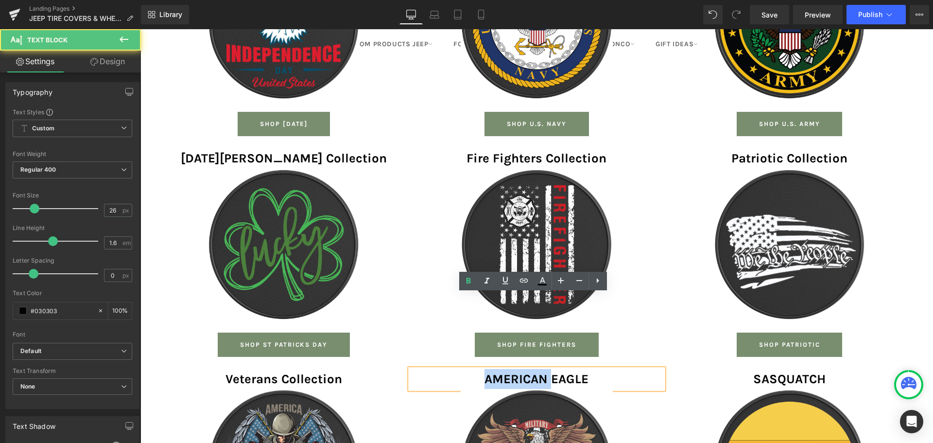
click at [479, 369] on p "AMERICAN EAGLE" at bounding box center [536, 379] width 253 height 20
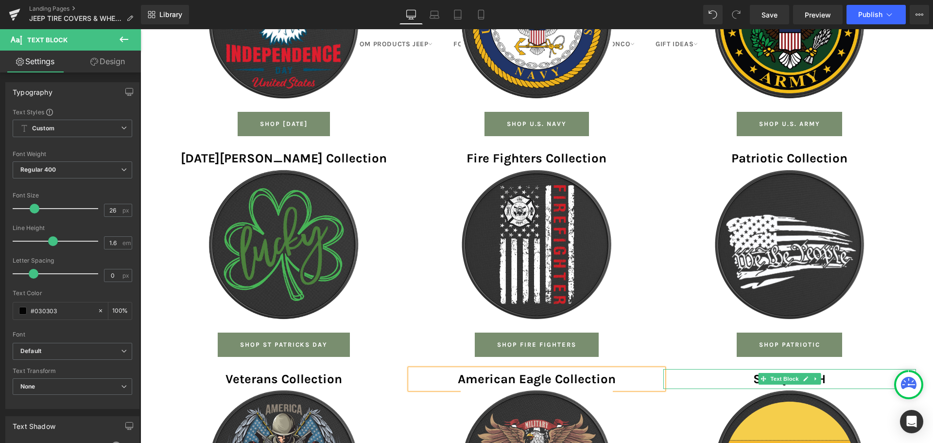
click at [739, 369] on p "SASQUATCH" at bounding box center [790, 379] width 253 height 20
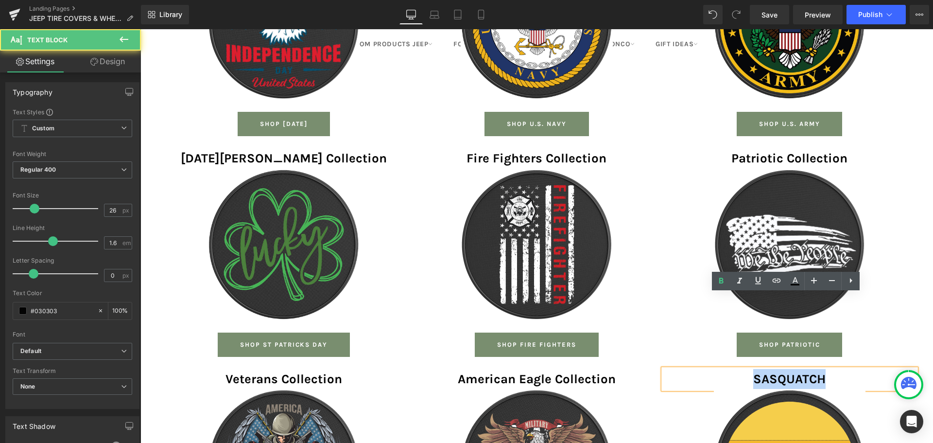
click at [739, 369] on p "SASQUATCH" at bounding box center [790, 379] width 253 height 20
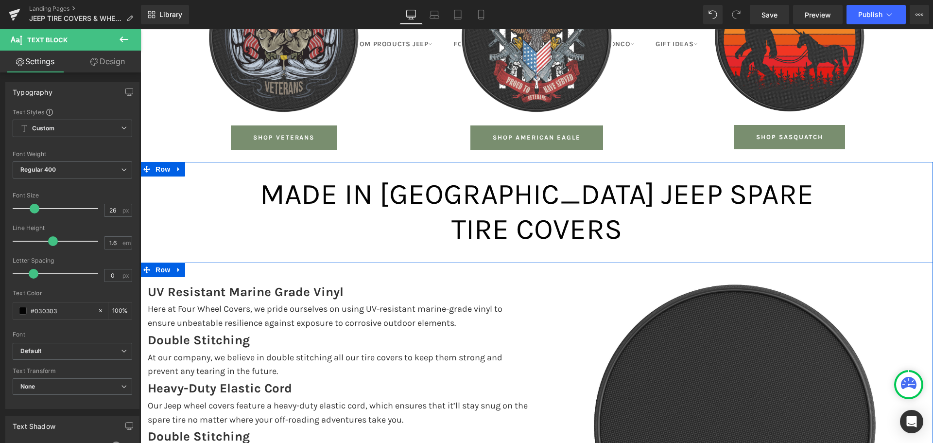
scroll to position [2436, 0]
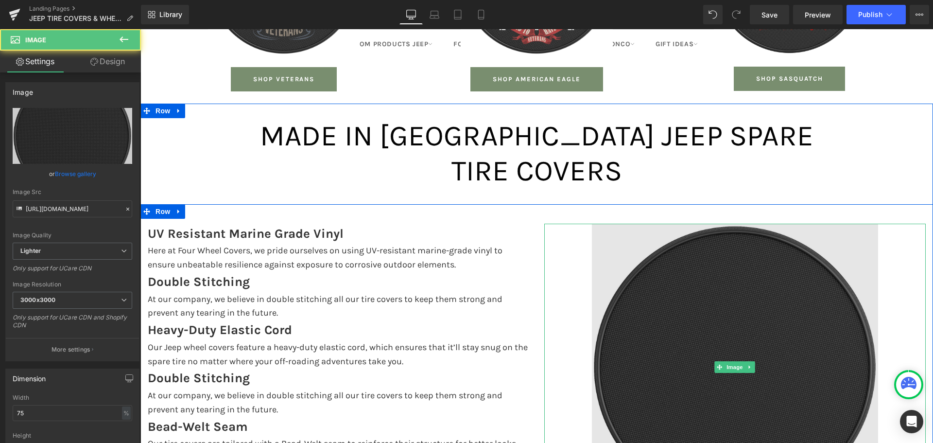
click at [695, 224] on img at bounding box center [735, 367] width 286 height 287
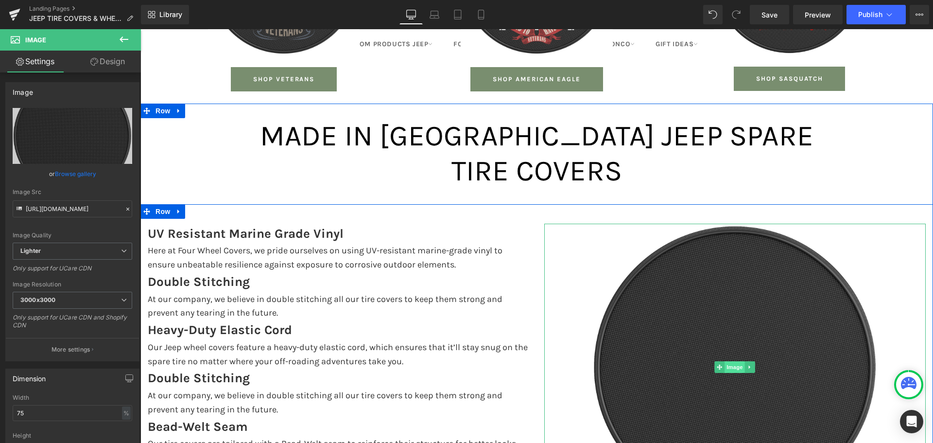
click at [729, 361] on span "Image" at bounding box center [735, 367] width 20 height 12
click at [715, 361] on span at bounding box center [720, 367] width 10 height 12
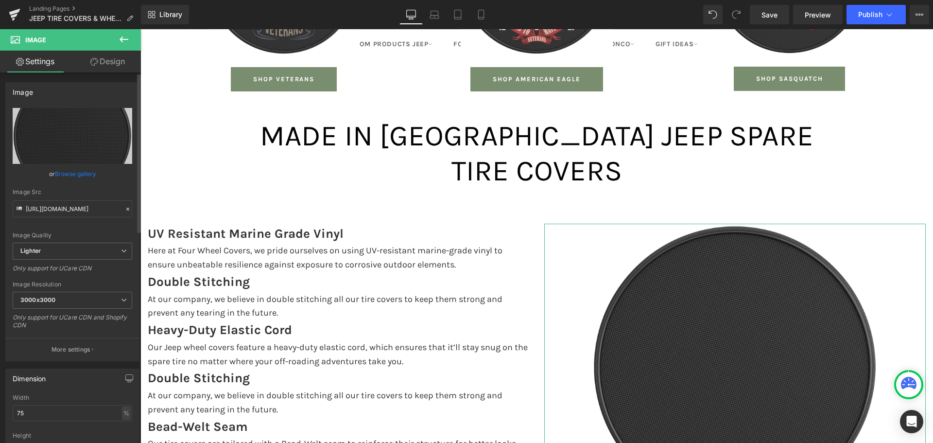
click at [79, 174] on link "Browse gallery" at bounding box center [75, 173] width 41 height 17
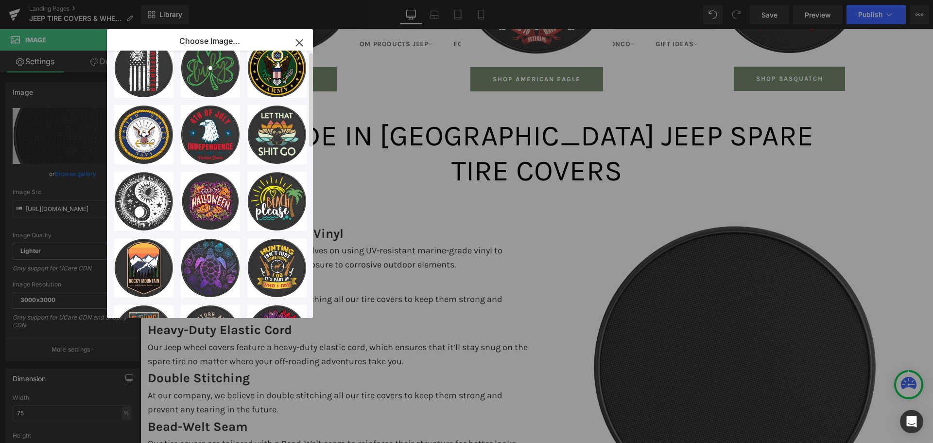
scroll to position [0, 0]
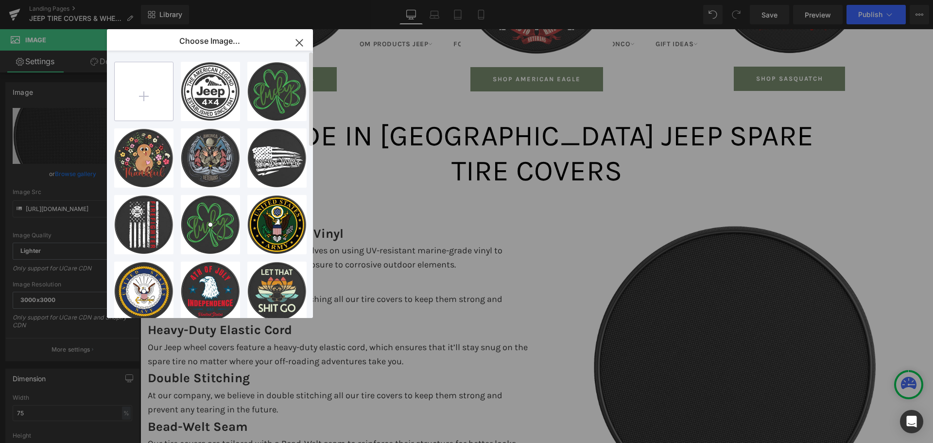
click at [142, 86] on input "file" at bounding box center [144, 91] width 58 height 58
type input "C:\fakepath\CUSTOM BLACK CARBON FIBER TIRE COVER.jpg"
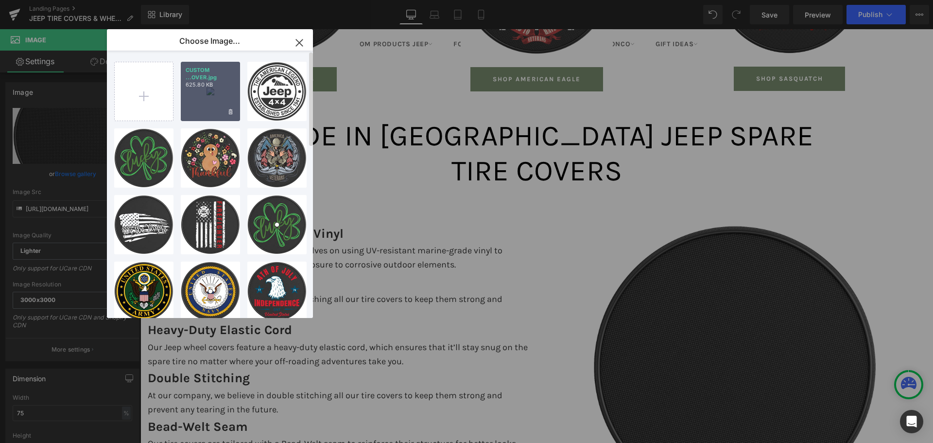
drag, startPoint x: 199, startPoint y: 100, endPoint x: 56, endPoint y: 72, distance: 145.6
click at [199, 100] on div "CUSTOM ...OVER.jpg 625.80 KB" at bounding box center [210, 91] width 59 height 59
type input "[URL][DOMAIN_NAME]"
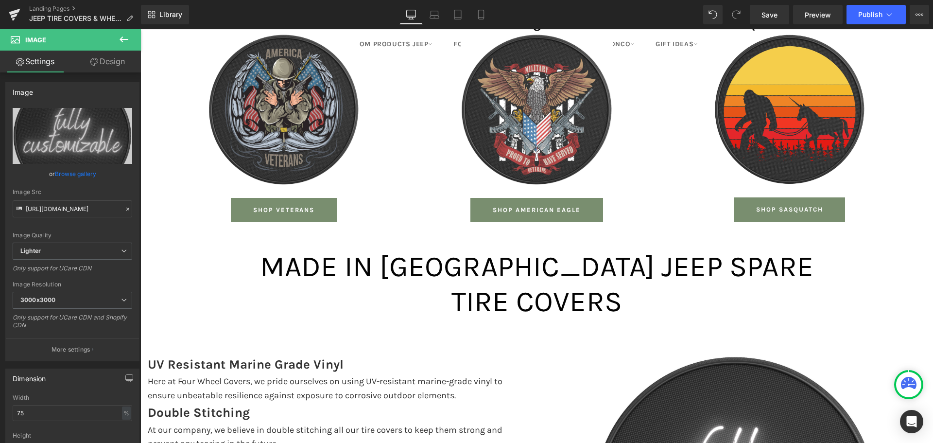
scroll to position [2290, 0]
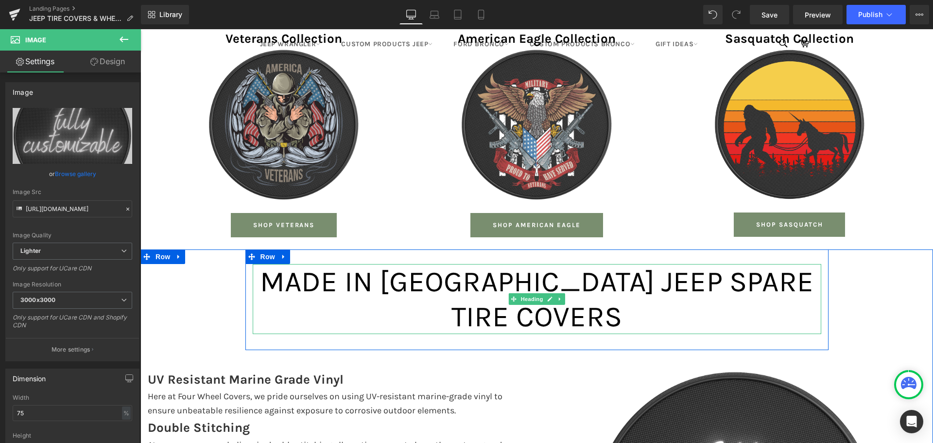
click at [390, 264] on span "MADE IN [GEOGRAPHIC_DATA] JEEP SPARE TIRE COVERS" at bounding box center [537, 298] width 554 height 69
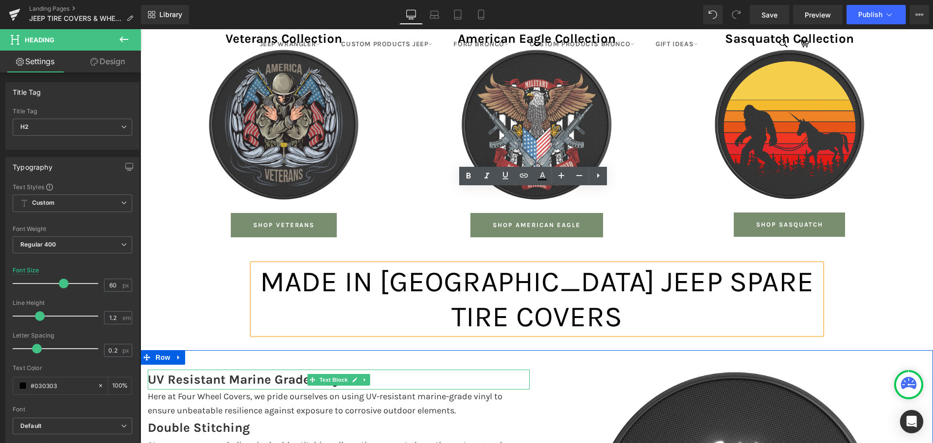
click at [198, 372] on strong "UV Resistant Marine Grade Vinyl" at bounding box center [246, 379] width 196 height 15
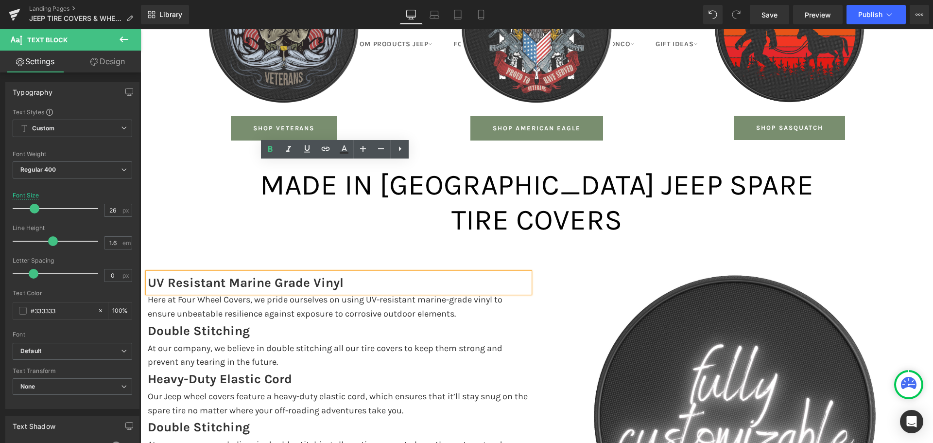
scroll to position [2387, 0]
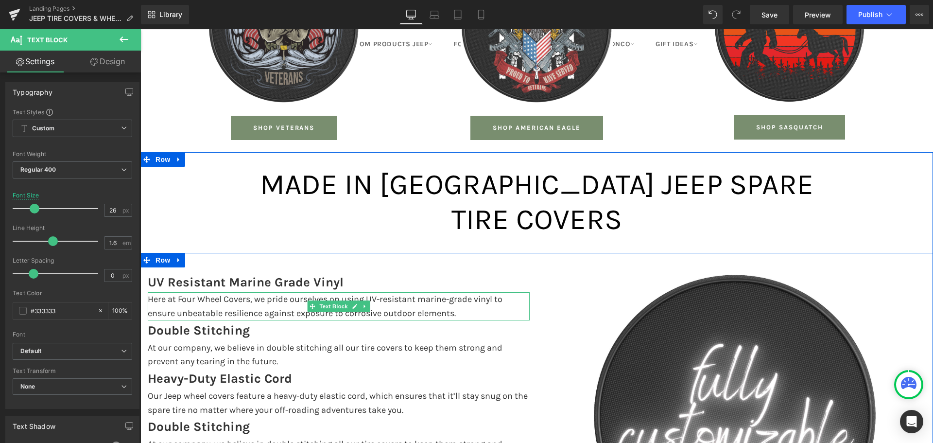
click at [186, 292] on p "Here at Four Wheel Covers, we pride ourselves on using UV-resistant marine-grad…" at bounding box center [339, 306] width 382 height 28
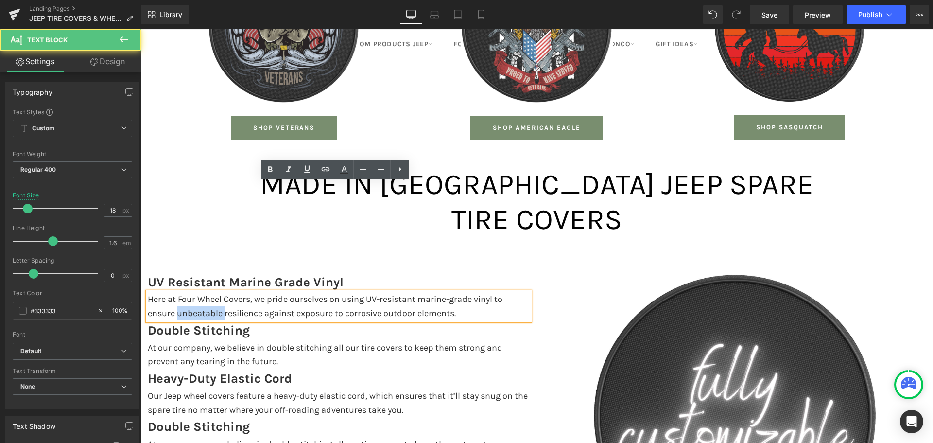
click at [186, 292] on p "Here at Four Wheel Covers, we pride ourselves on using UV-resistant marine-grad…" at bounding box center [339, 306] width 382 height 28
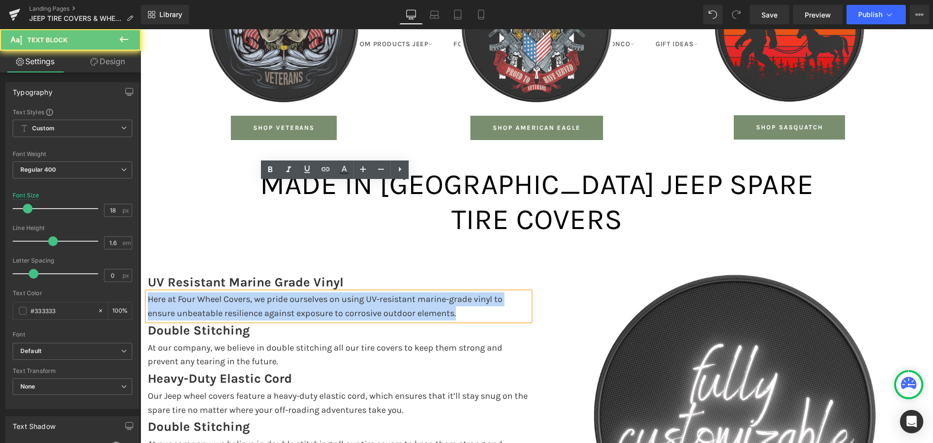
click at [186, 292] on p "Here at Four Wheel Covers, we pride ourselves on using UV-resistant marine-grad…" at bounding box center [339, 306] width 382 height 28
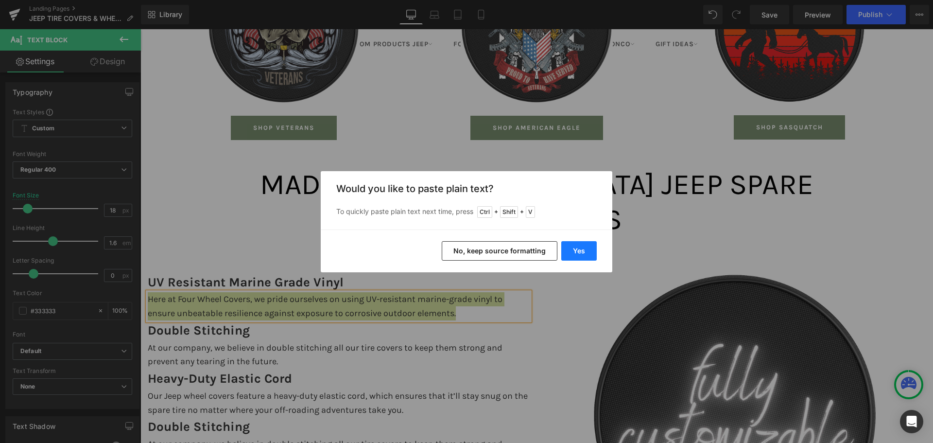
click at [574, 247] on button "Yes" at bounding box center [578, 250] width 35 height 19
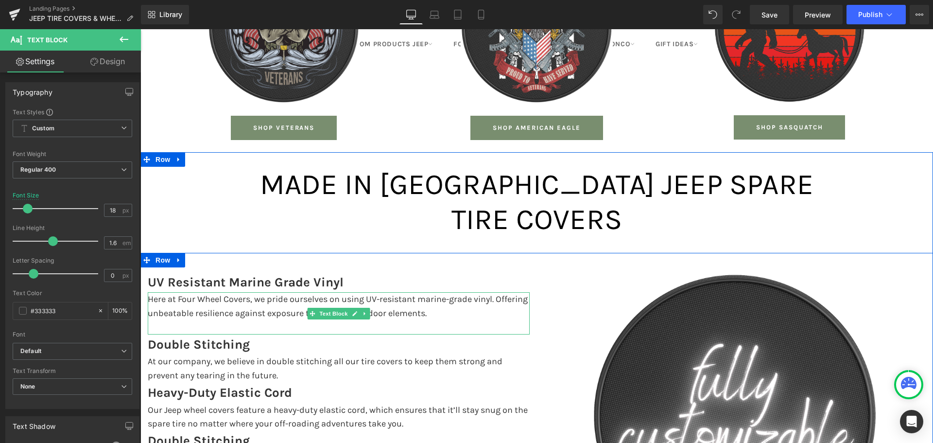
click at [209, 320] on p at bounding box center [339, 327] width 382 height 14
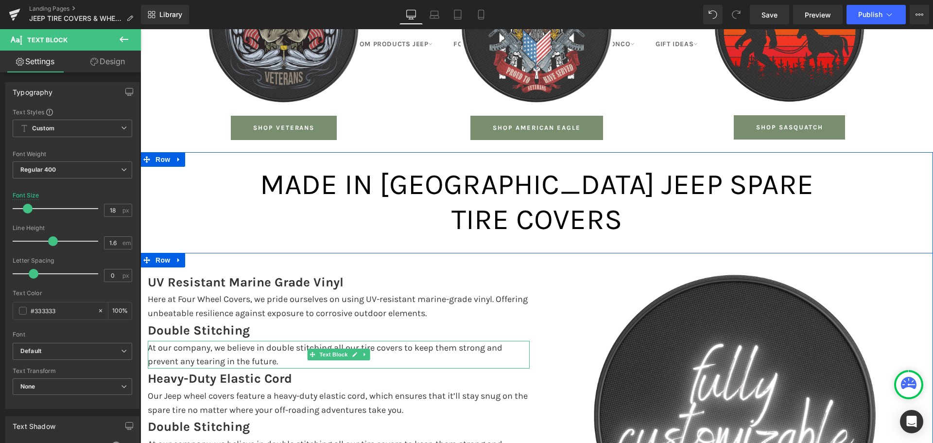
click at [201, 341] on p "At our company, we believe in double stitching all our tire covers to keep them…" at bounding box center [339, 355] width 382 height 28
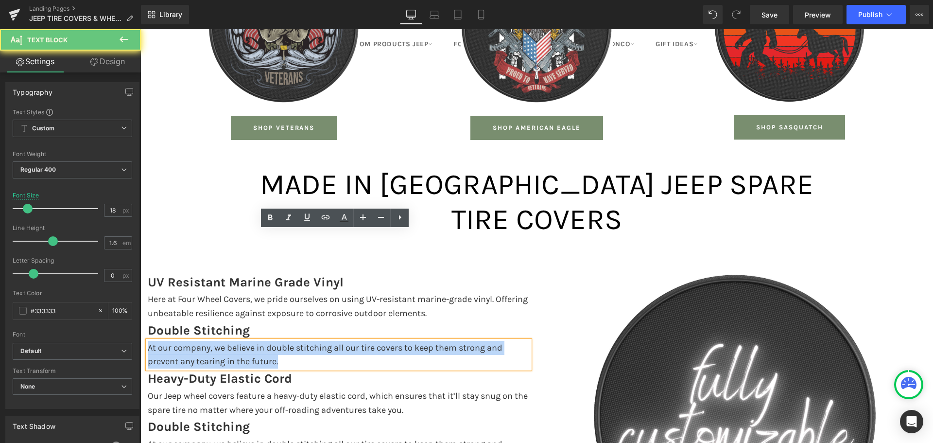
click at [201, 341] on p "At our company, we believe in double stitching all our tire covers to keep them…" at bounding box center [339, 355] width 382 height 28
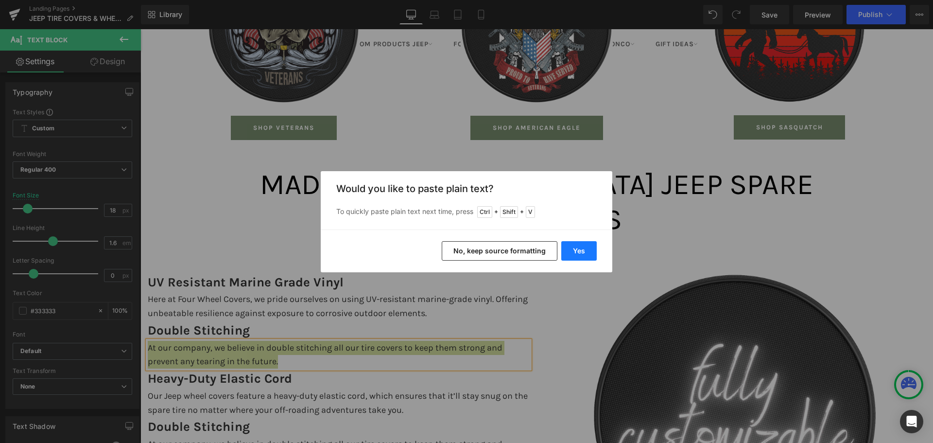
click at [582, 250] on button "Yes" at bounding box center [578, 250] width 35 height 19
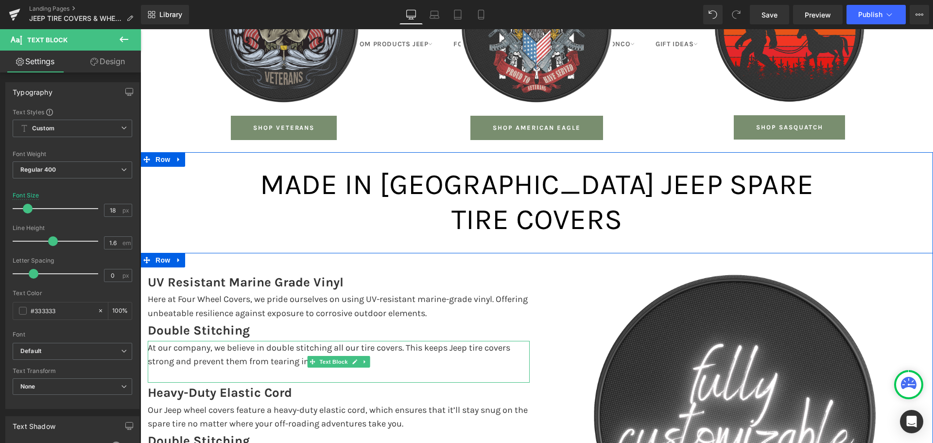
click at [182, 368] on p at bounding box center [339, 375] width 382 height 14
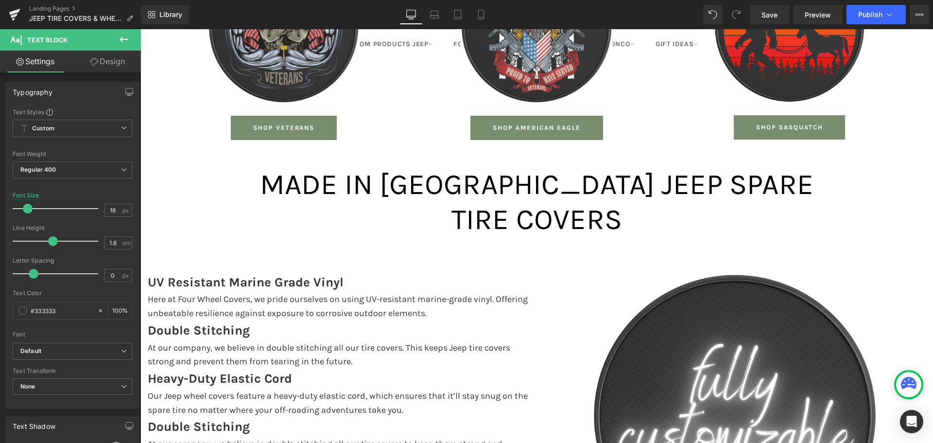
click at [173, 389] on p "Our Jeep wheel covers feature a heavy-duty elastic cord, which ensures that it’…" at bounding box center [339, 403] width 382 height 28
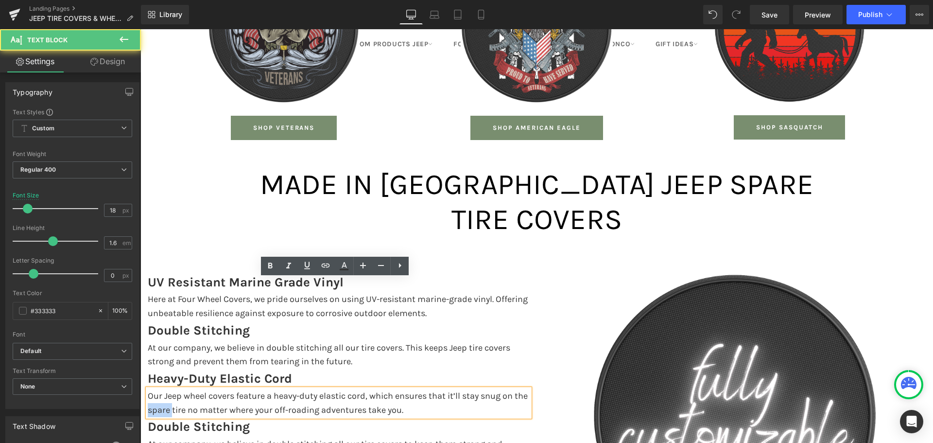
click at [173, 389] on p "Our Jeep wheel covers feature a heavy-duty elastic cord, which ensures that it’…" at bounding box center [339, 403] width 382 height 28
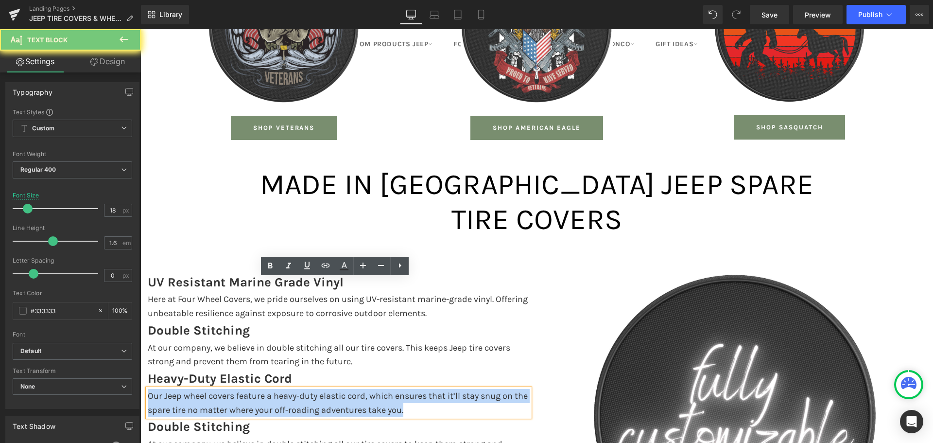
click at [173, 389] on p "Our Jeep wheel covers feature a heavy-duty elastic cord, which ensures that it’…" at bounding box center [339, 403] width 382 height 28
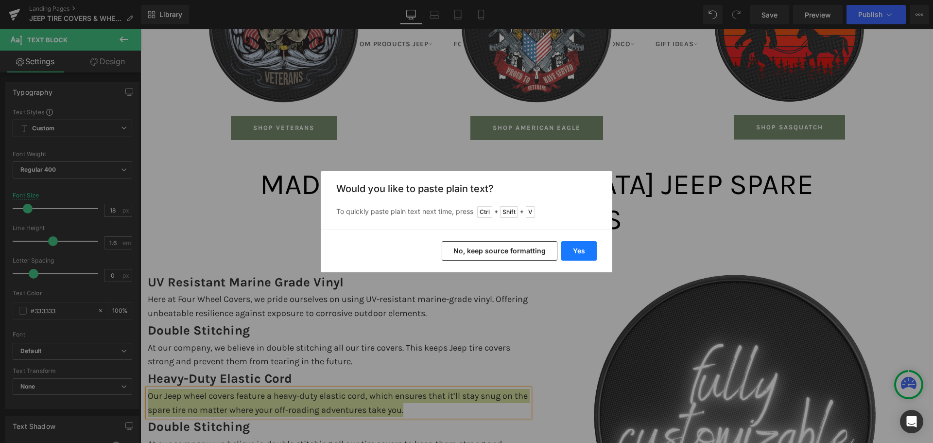
click at [584, 248] on button "Yes" at bounding box center [578, 250] width 35 height 19
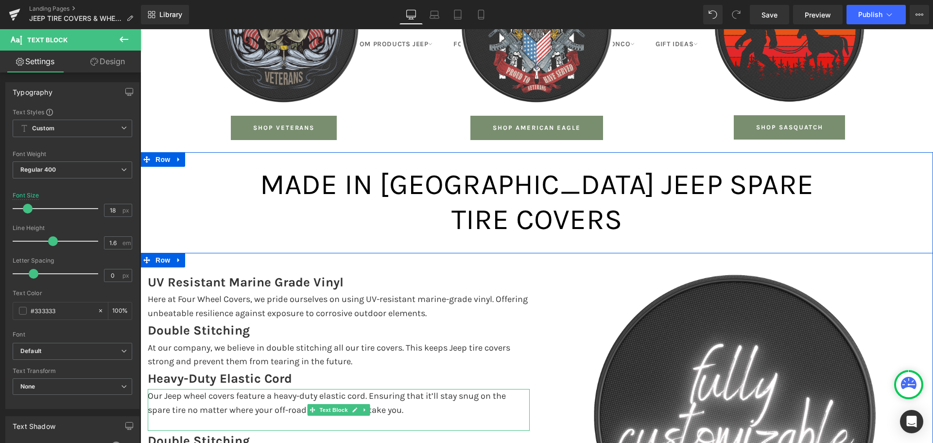
click at [160, 417] on p at bounding box center [339, 424] width 382 height 14
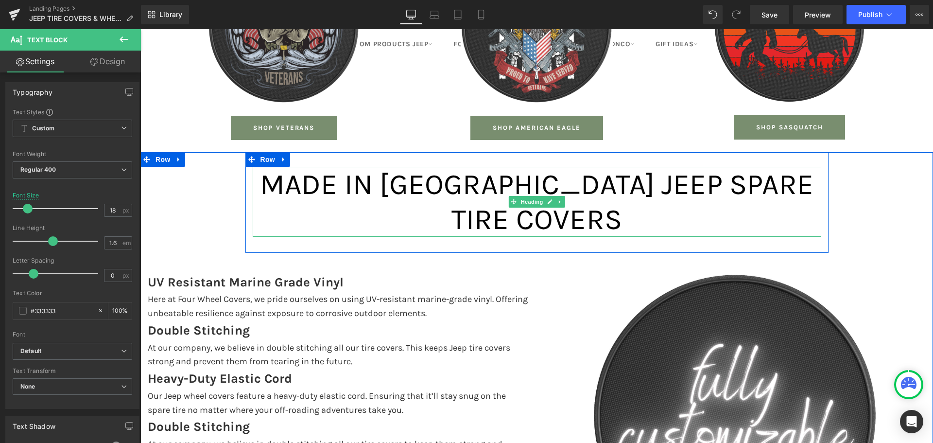
click at [474, 167] on span "MADE IN [GEOGRAPHIC_DATA] JEEP SPARE TIRE COVERS" at bounding box center [537, 201] width 554 height 69
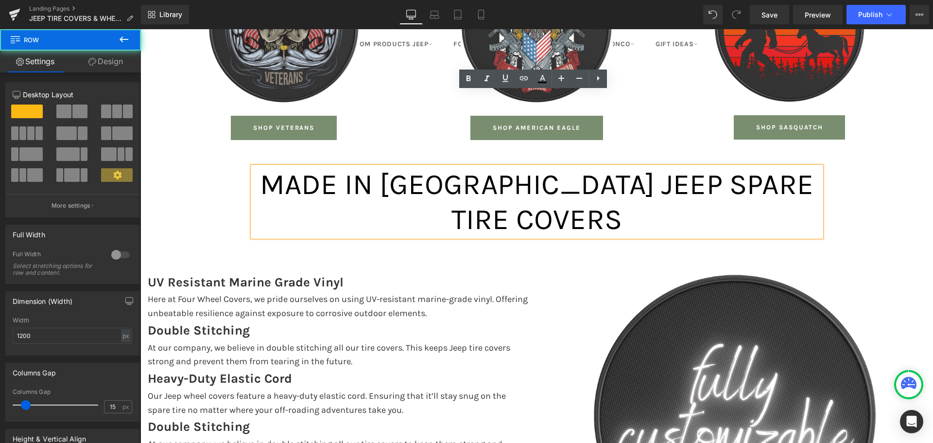
click at [471, 167] on div "MADE IN [GEOGRAPHIC_DATA] JEEP SPARE TIRE COVERS Heading" at bounding box center [536, 208] width 583 height 83
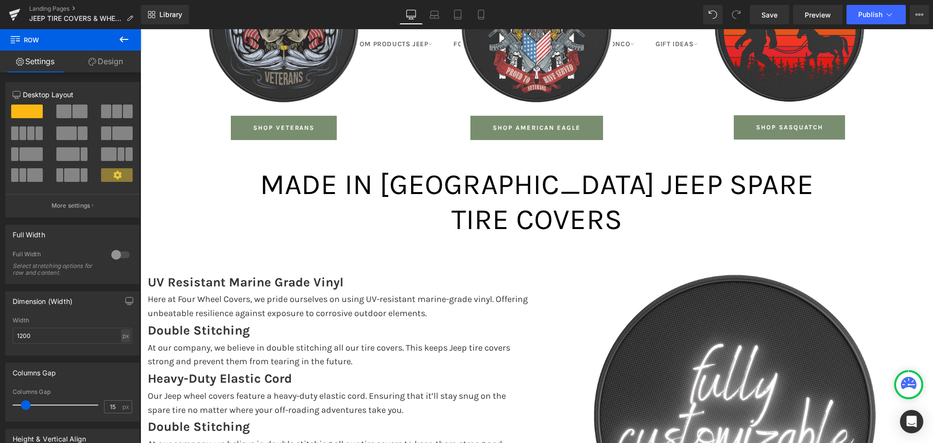
click at [122, 43] on icon at bounding box center [124, 40] width 12 height 12
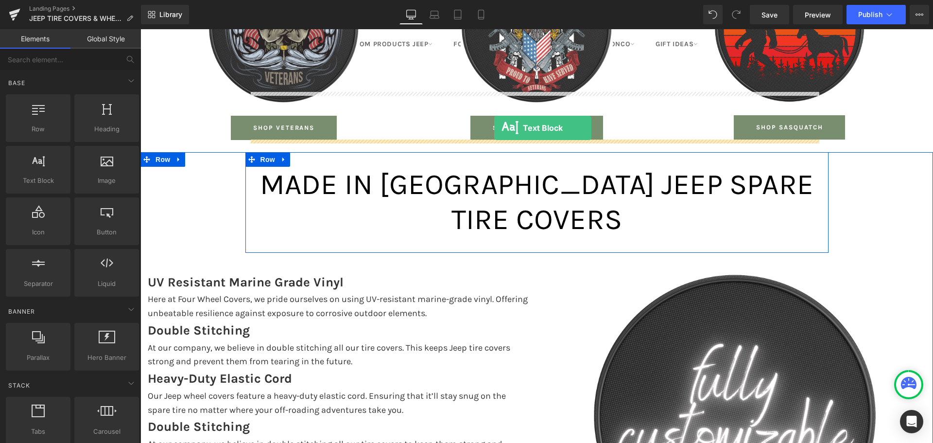
drag, startPoint x: 190, startPoint y: 206, endPoint x: 494, endPoint y: 128, distance: 314.7
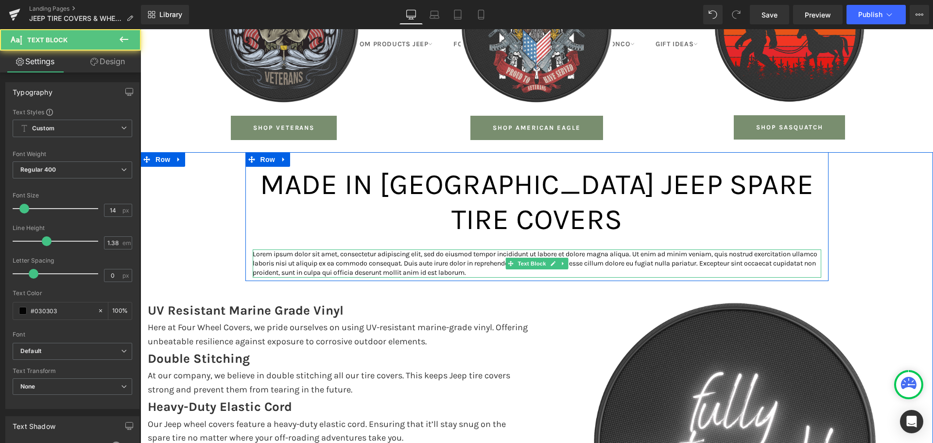
scroll to position [2386, 0]
click at [450, 249] on p "Lorem ipsum dolor sit amet, consectetur adipiscing elit, sed do eiusmod tempor …" at bounding box center [537, 263] width 569 height 28
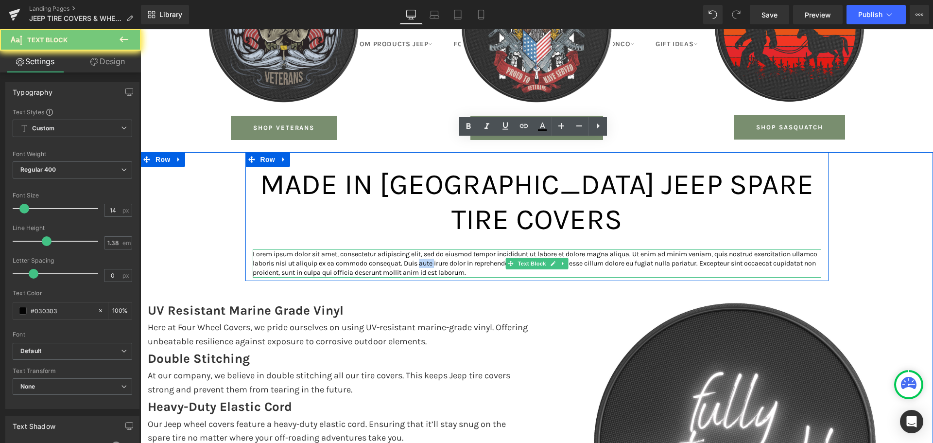
click at [450, 249] on p "Lorem ipsum dolor sit amet, consectetur adipiscing elit, sed do eiusmod tempor …" at bounding box center [537, 263] width 569 height 28
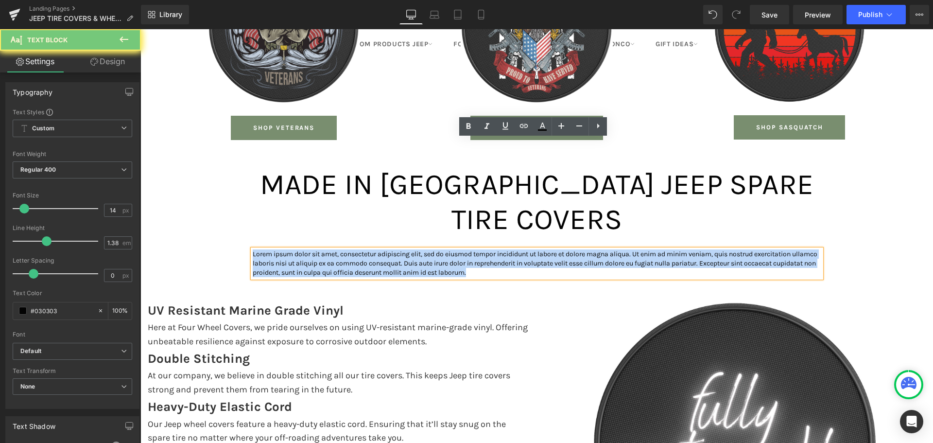
click at [450, 249] on p "Lorem ipsum dolor sit amet, consectetur adipiscing elit, sed do eiusmod tempor …" at bounding box center [537, 263] width 569 height 28
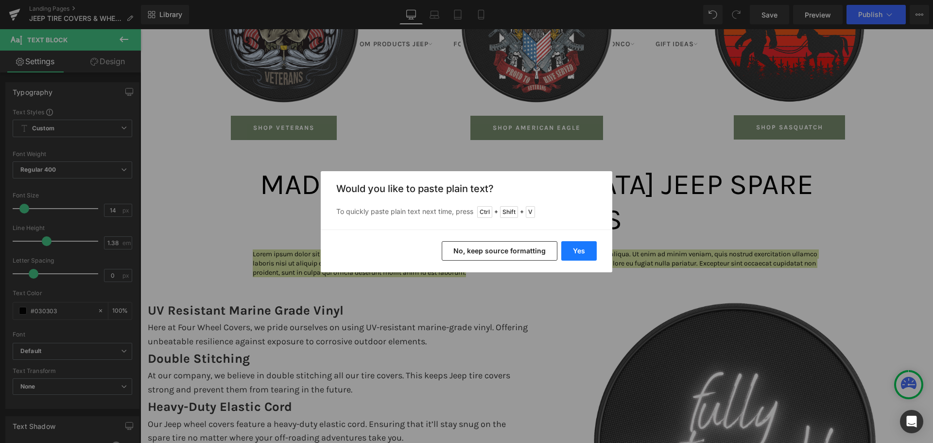
click at [578, 249] on button "Yes" at bounding box center [578, 250] width 35 height 19
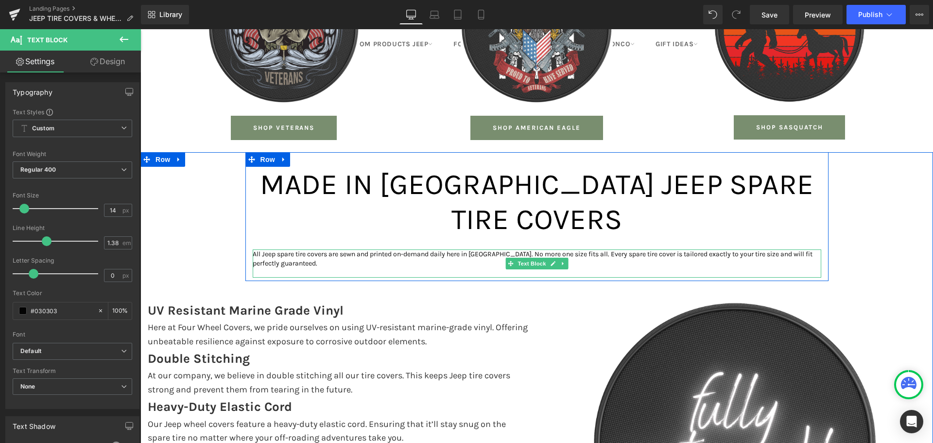
click at [321, 249] on p "All Jeep spare tire covers are sewn and printed on-demand daily here in [GEOGRA…" at bounding box center [537, 258] width 569 height 19
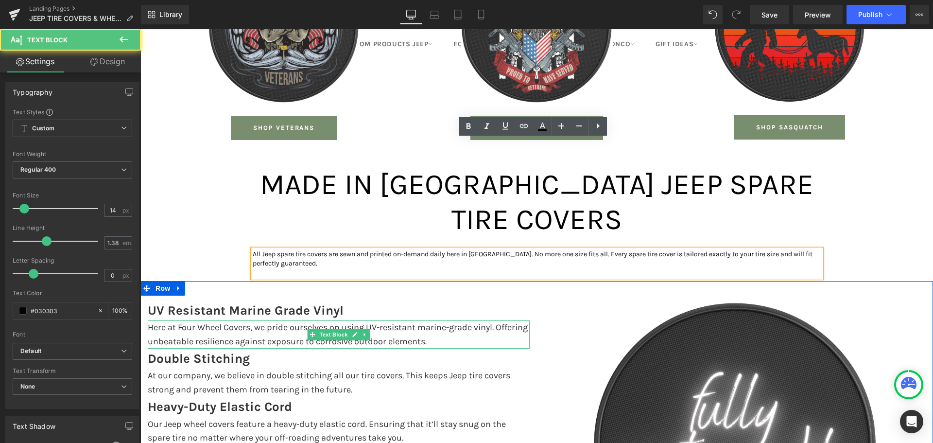
click at [220, 320] on p "Here at Four Wheel Covers, we pride ourselves on using UV-resistant marine-grad…" at bounding box center [339, 334] width 382 height 28
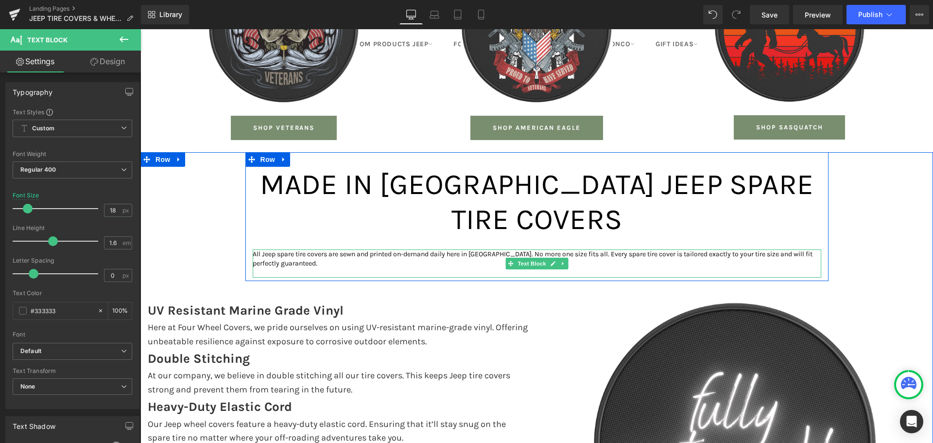
click at [347, 249] on p "All Jeep spare tire covers are sewn and printed on-demand daily here in [GEOGRA…" at bounding box center [537, 258] width 569 height 19
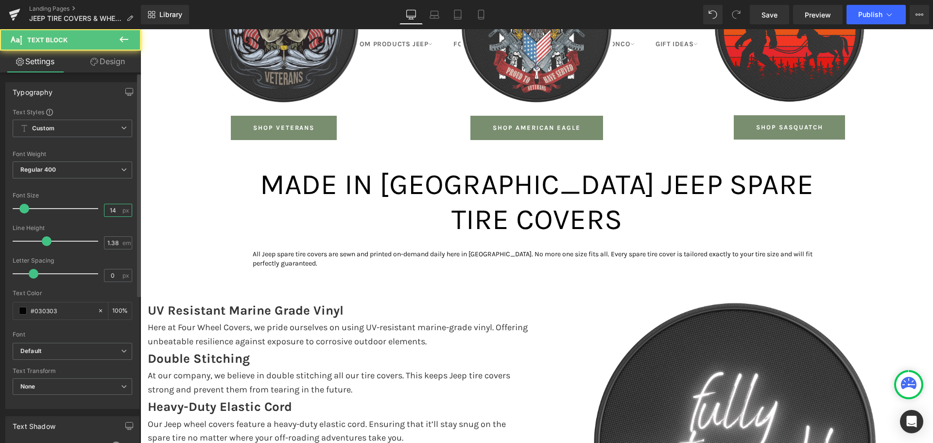
click at [105, 213] on input "14" at bounding box center [113, 210] width 17 height 12
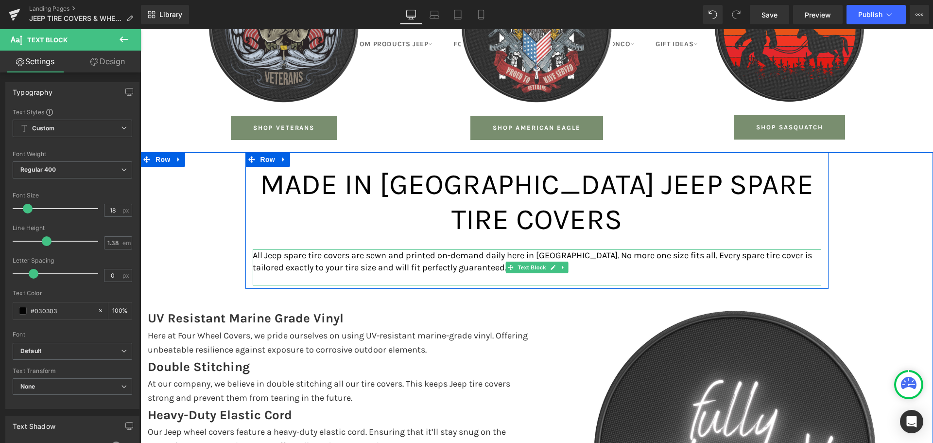
click at [305, 249] on p "All Jeep spare tire covers are sewn and printed on-demand daily here in [GEOGRA…" at bounding box center [537, 261] width 569 height 24
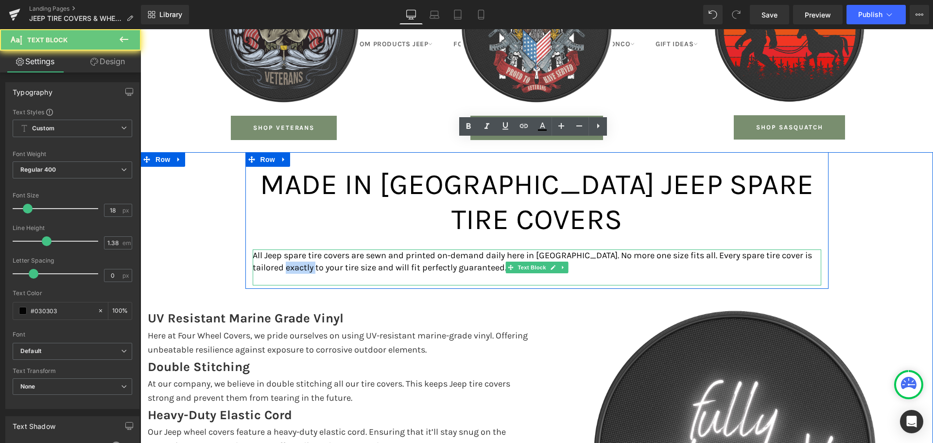
click at [305, 249] on p "All Jeep spare tire covers are sewn and printed on-demand daily here in [GEOGRA…" at bounding box center [537, 261] width 569 height 24
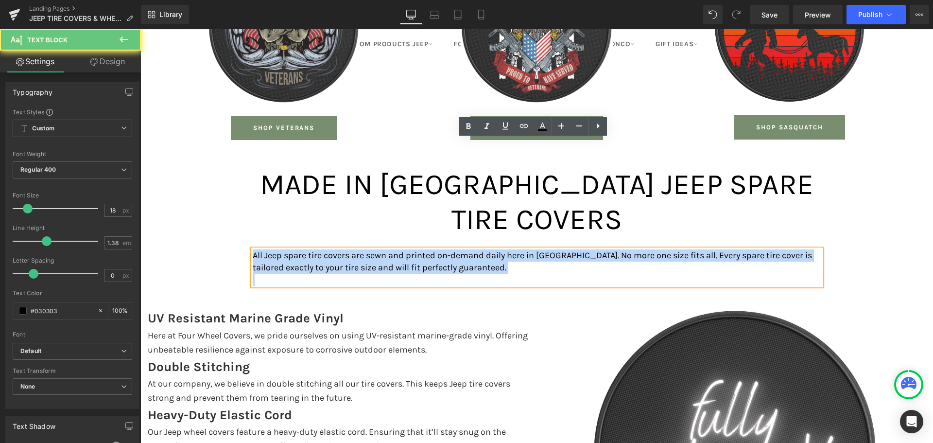
click at [305, 249] on p "All Jeep spare tire covers are sewn and printed on-demand daily here in [GEOGRA…" at bounding box center [537, 261] width 569 height 24
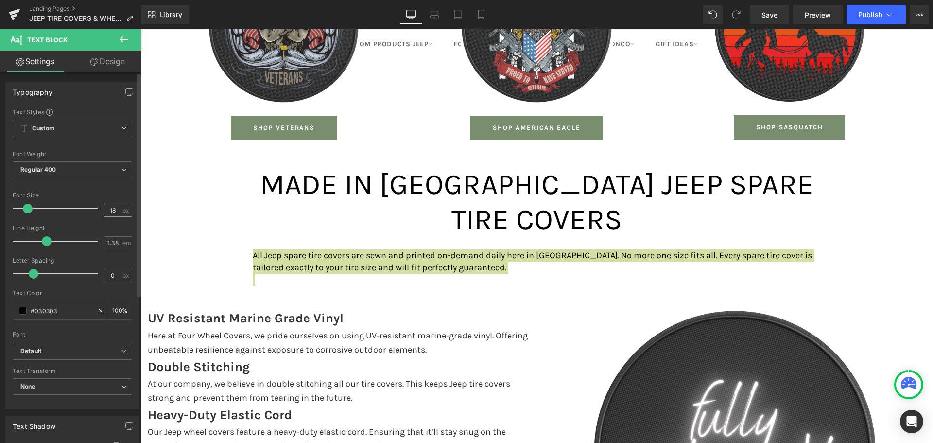
click at [107, 209] on input "18" at bounding box center [113, 210] width 17 height 12
type input "18"
click at [108, 244] on input "1.38" at bounding box center [113, 243] width 17 height 12
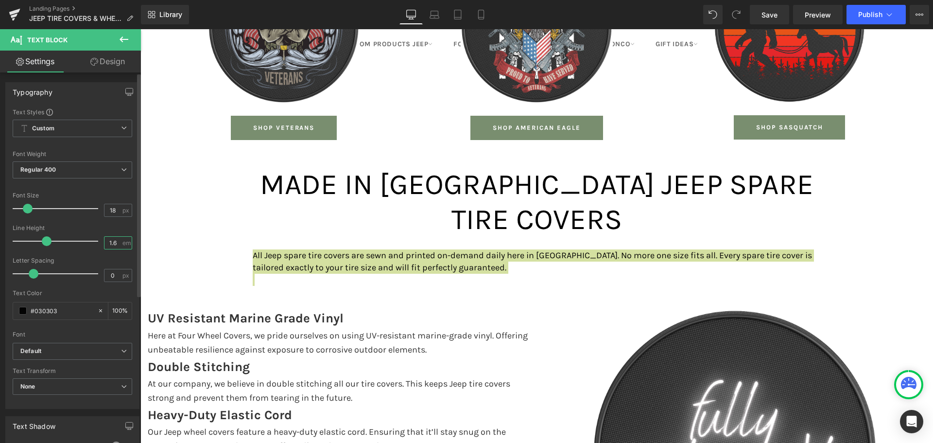
type input "1.6"
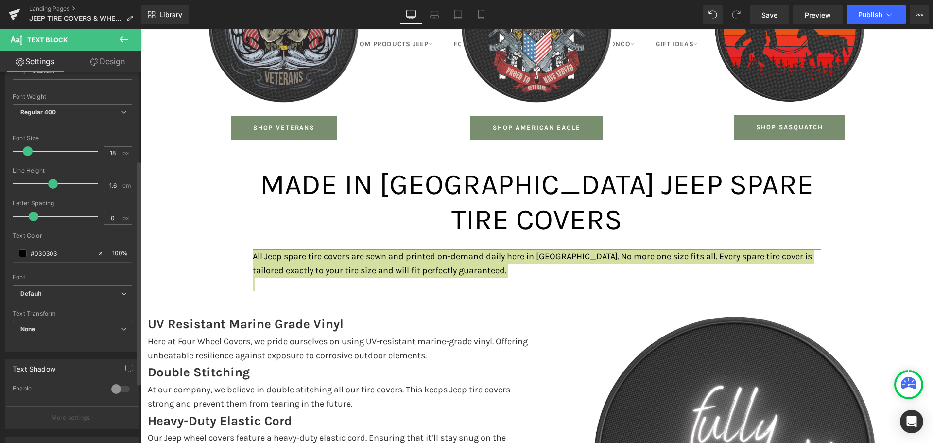
scroll to position [146, 0]
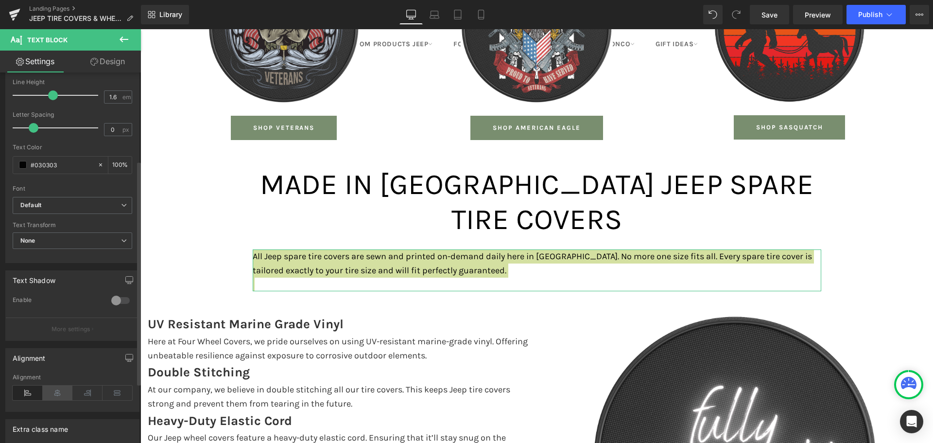
click at [56, 397] on icon at bounding box center [58, 392] width 30 height 15
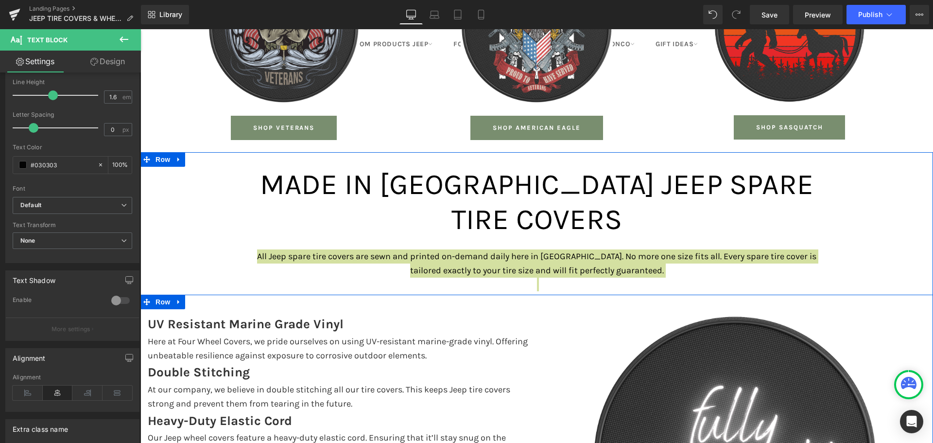
click at [140, 29] on div at bounding box center [140, 29] width 0 height 0
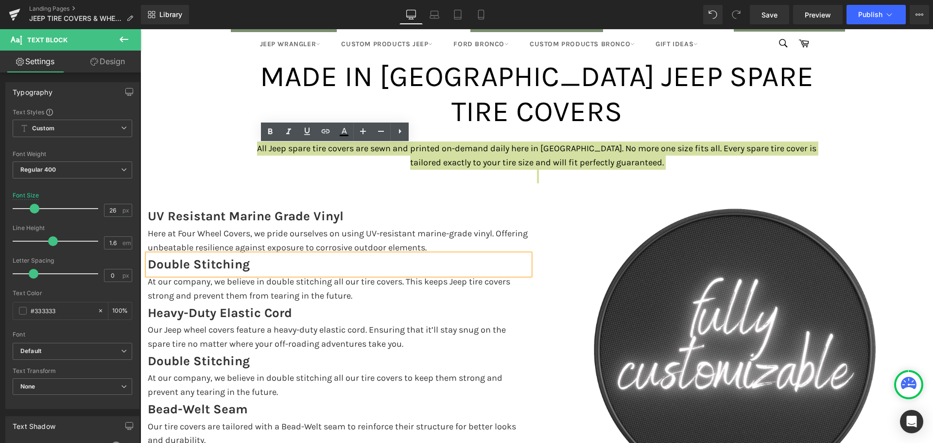
scroll to position [2532, 0]
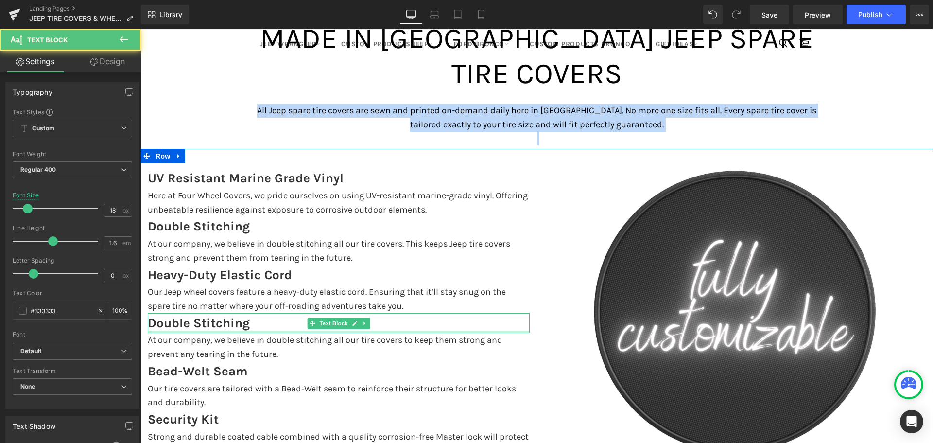
click at [215, 333] on p "At our company, we believe in double stitching all our tire covers to keep them…" at bounding box center [339, 347] width 382 height 28
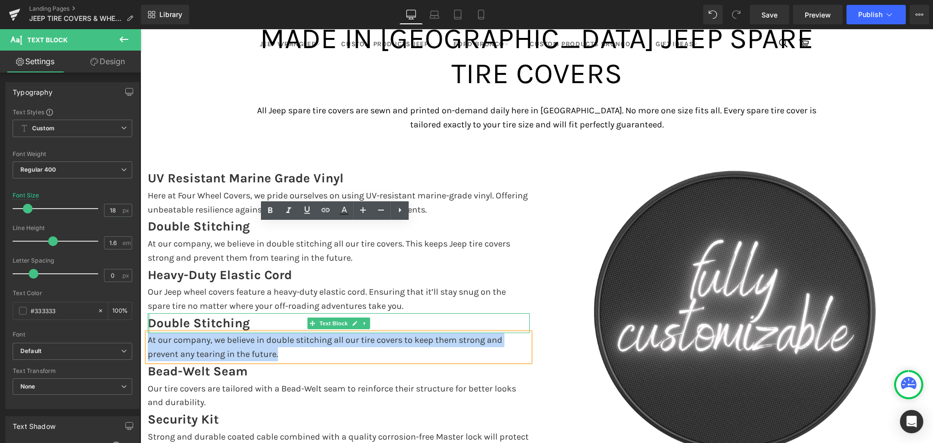
drag, startPoint x: 284, startPoint y: 247, endPoint x: 144, endPoint y: 210, distance: 144.8
click at [144, 210] on div "UV Resistant Marine Grade Vinyl Text Block Here at Four Wheel Covers, we pride …" at bounding box center [338, 354] width 397 height 372
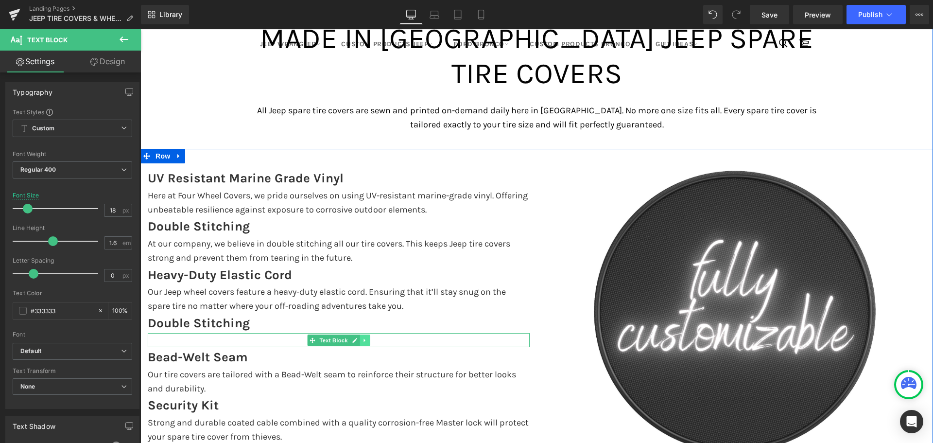
click at [362, 337] on icon at bounding box center [364, 340] width 5 height 6
click at [367, 337] on icon at bounding box center [369, 339] width 5 height 5
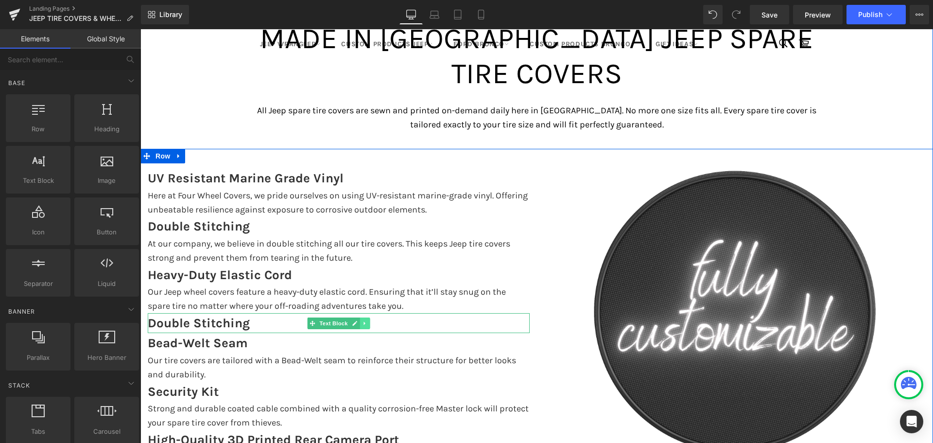
click at [362, 320] on icon at bounding box center [364, 323] width 5 height 6
click at [367, 320] on icon at bounding box center [369, 322] width 5 height 5
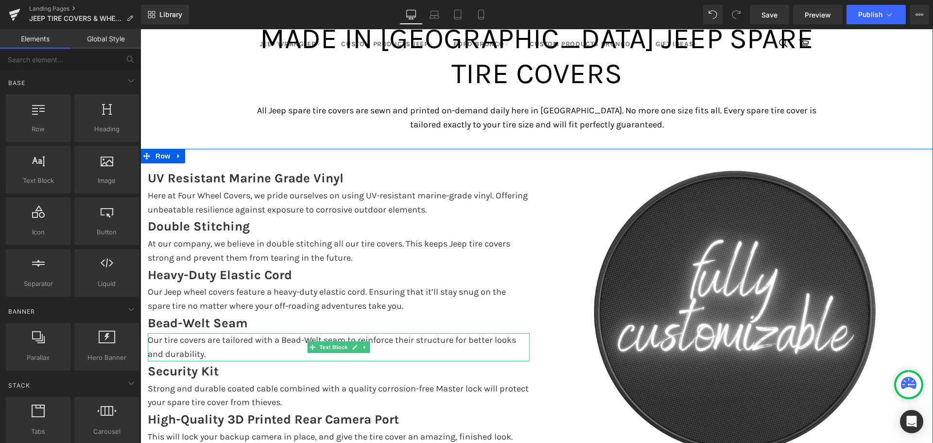
click at [167, 333] on p "Our tire covers are tailored with a Bead-Welt seam to reinforce their structure…" at bounding box center [339, 347] width 382 height 28
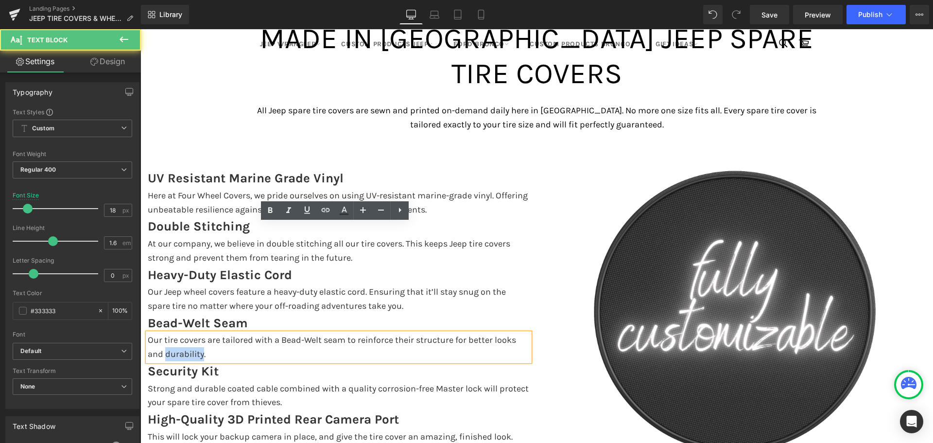
click at [167, 333] on p "Our tire covers are tailored with a Bead-Welt seam to reinforce their structure…" at bounding box center [339, 347] width 382 height 28
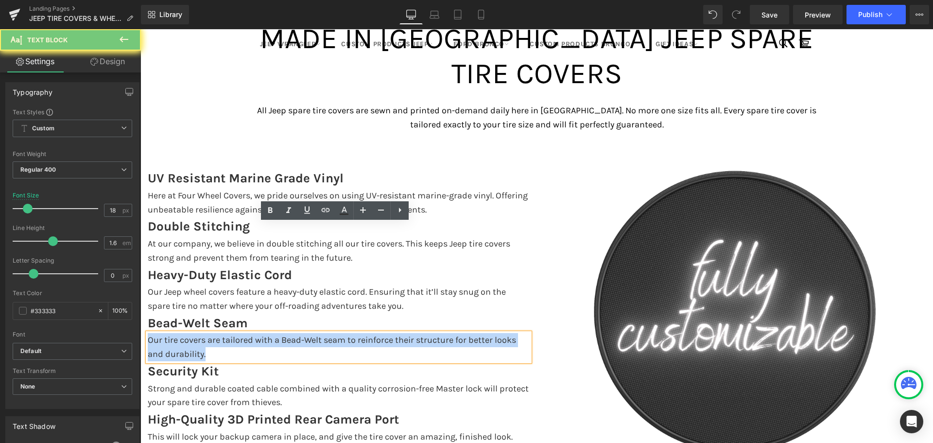
click at [166, 333] on p "Our tire covers are tailored with a Bead-Welt seam to reinforce their structure…" at bounding box center [339, 347] width 382 height 28
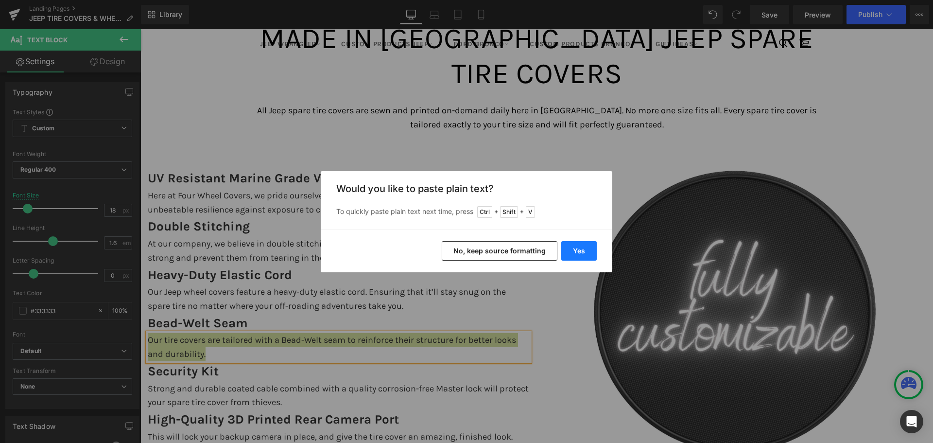
click at [579, 249] on button "Yes" at bounding box center [578, 250] width 35 height 19
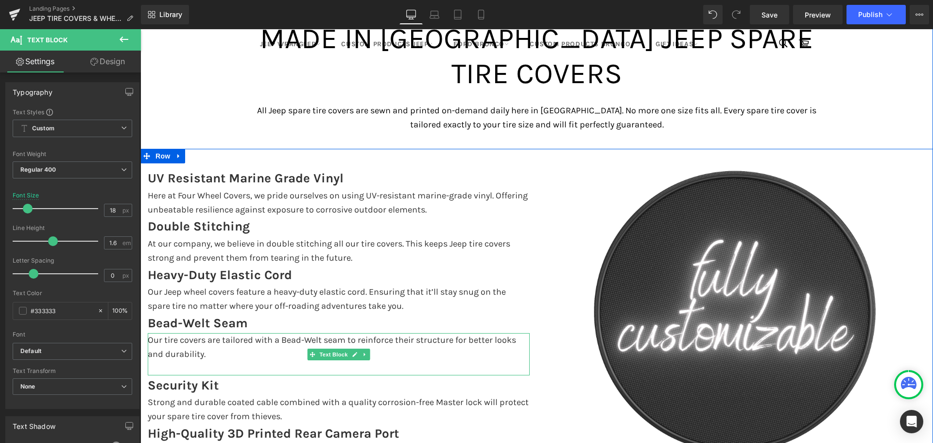
click at [206, 361] on p at bounding box center [339, 368] width 382 height 14
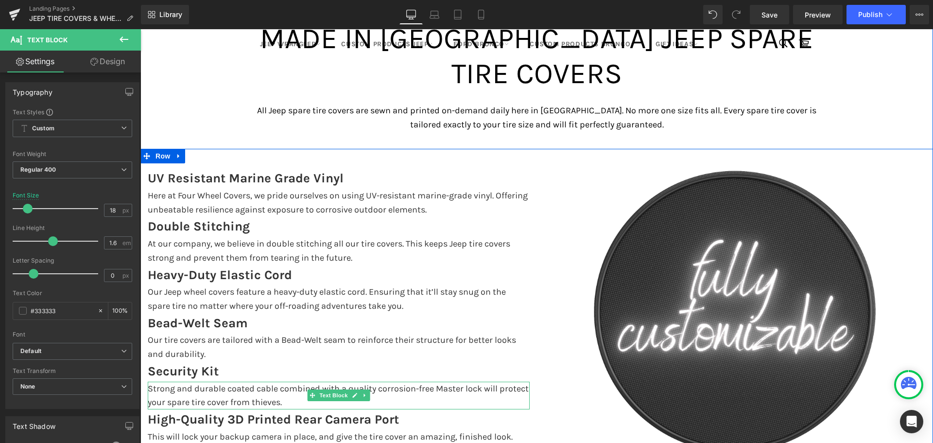
click at [185, 382] on p "Strong and durable coated cable combined with a quality corrosion-free Master l…" at bounding box center [339, 396] width 382 height 28
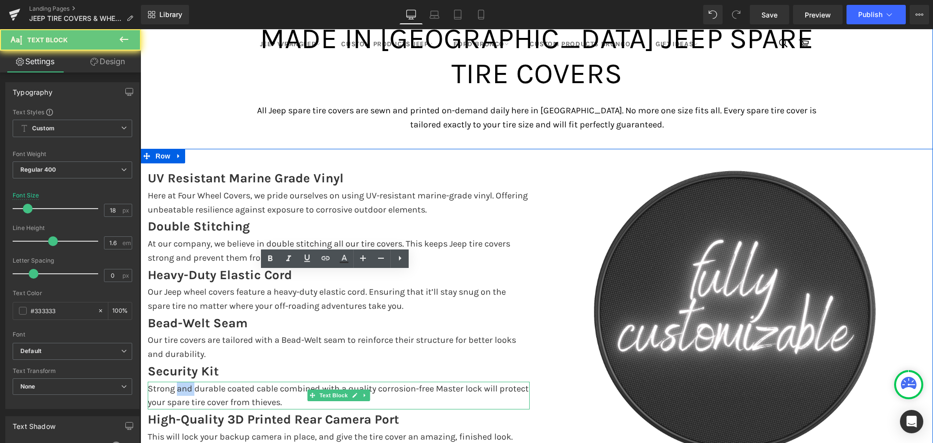
click at [185, 382] on p "Strong and durable coated cable combined with a quality corrosion-free Master l…" at bounding box center [339, 396] width 382 height 28
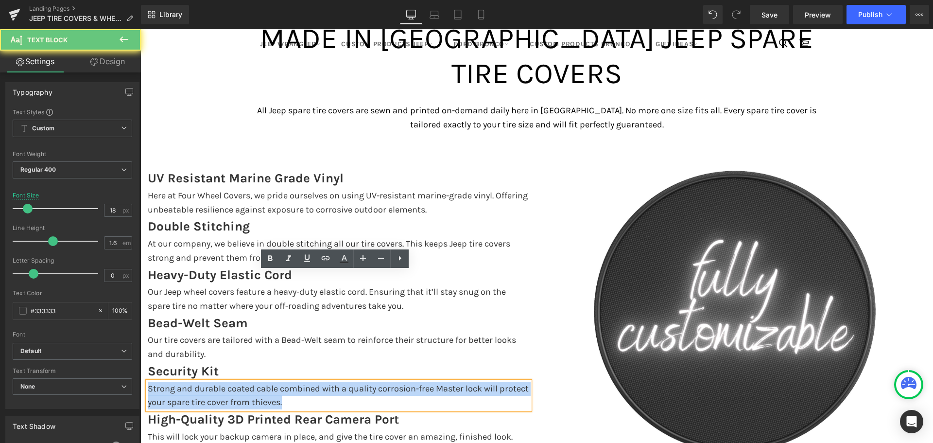
click at [185, 382] on p "Strong and durable coated cable combined with a quality corrosion-free Master l…" at bounding box center [339, 396] width 382 height 28
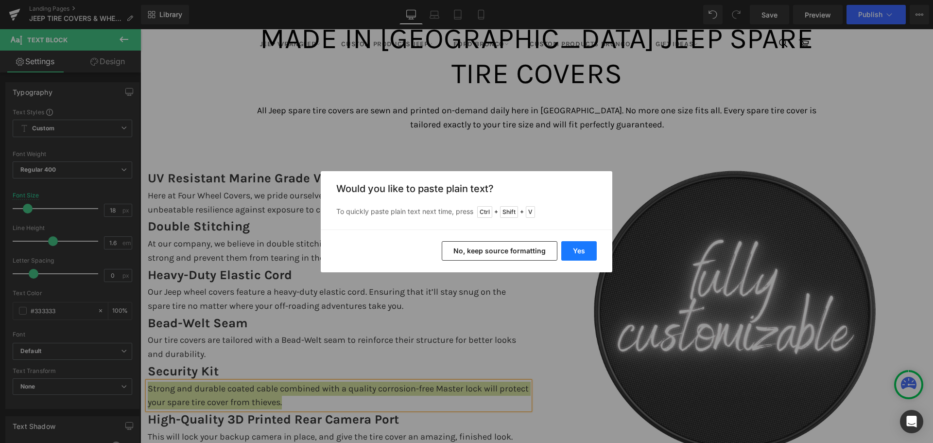
click at [577, 246] on button "Yes" at bounding box center [578, 250] width 35 height 19
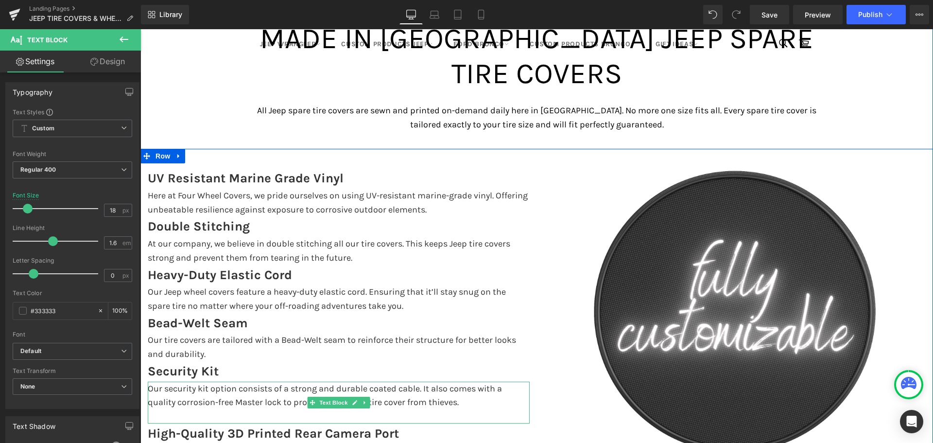
click at [220, 409] on p at bounding box center [339, 416] width 382 height 14
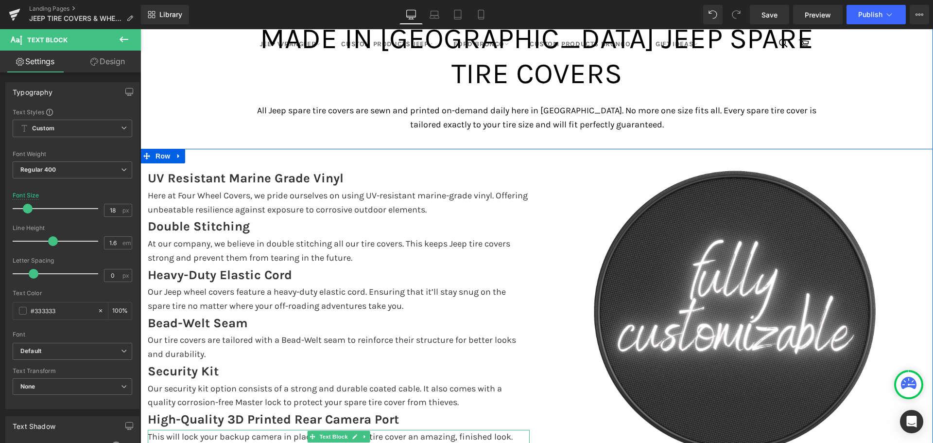
click at [178, 430] on p "This will lock your backup camera in place, and give the tire cover an amazing,…" at bounding box center [339, 437] width 382 height 14
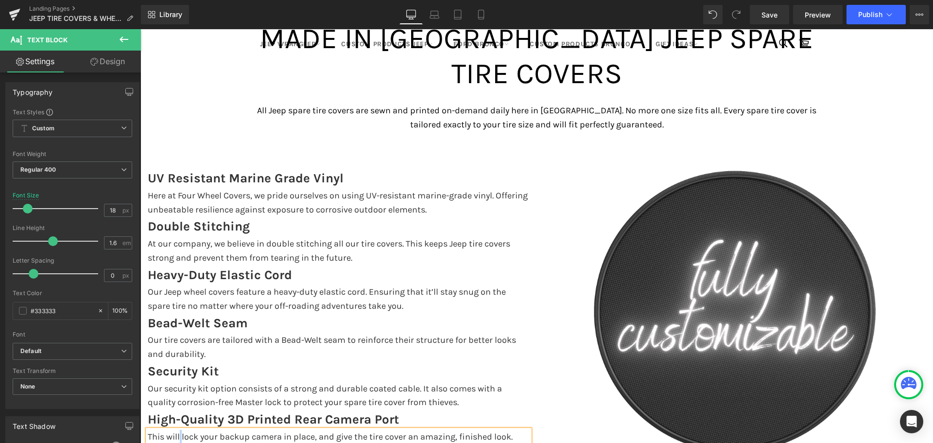
click at [178, 430] on p "This will lock your backup camera in place, and give the tire cover an amazing,…" at bounding box center [339, 437] width 382 height 14
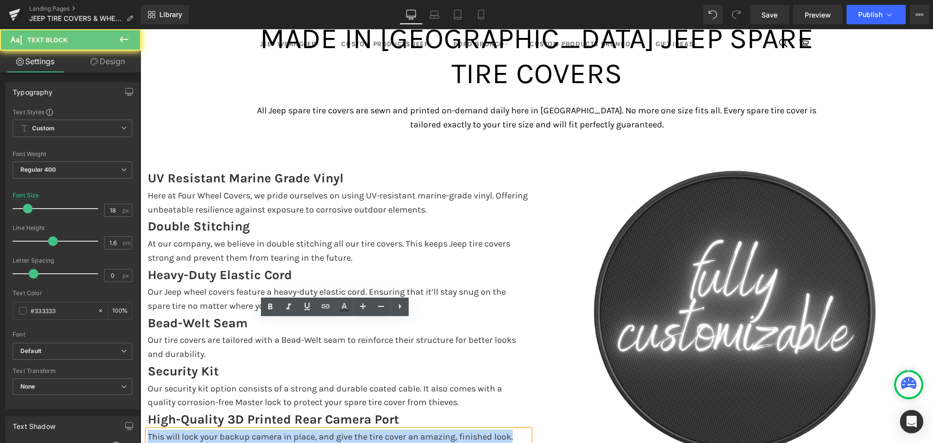
click at [178, 430] on p "This will lock your backup camera in place, and give the tire cover an amazing,…" at bounding box center [339, 437] width 382 height 14
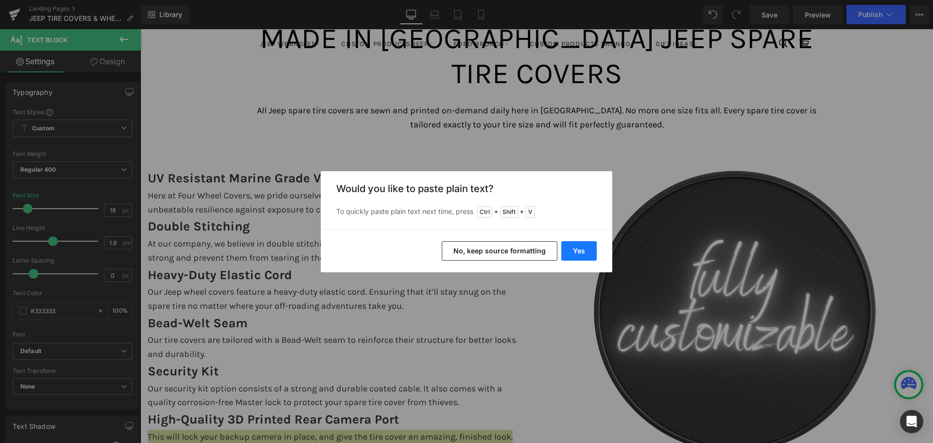
click at [574, 253] on button "Yes" at bounding box center [578, 250] width 35 height 19
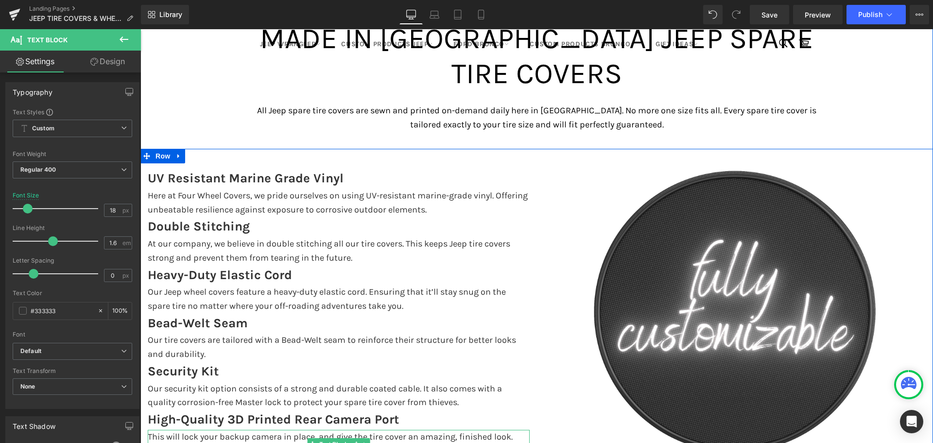
click at [186, 442] on p at bounding box center [339, 451] width 382 height 14
click at [362, 417] on icon at bounding box center [364, 420] width 5 height 6
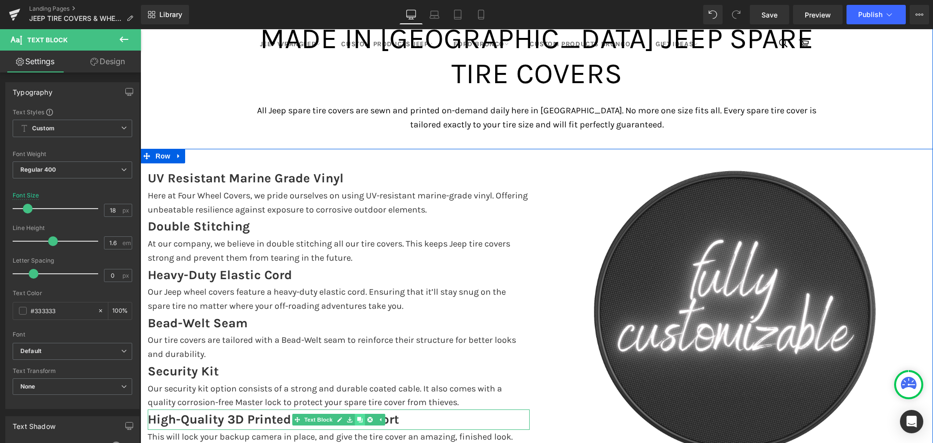
click at [357, 417] on icon at bounding box center [359, 419] width 5 height 5
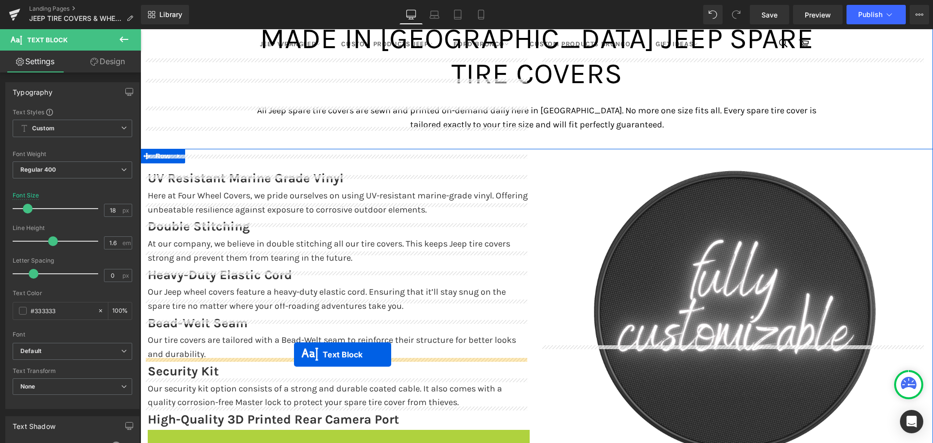
drag, startPoint x: 308, startPoint y: 330, endPoint x: 294, endPoint y: 354, distance: 27.9
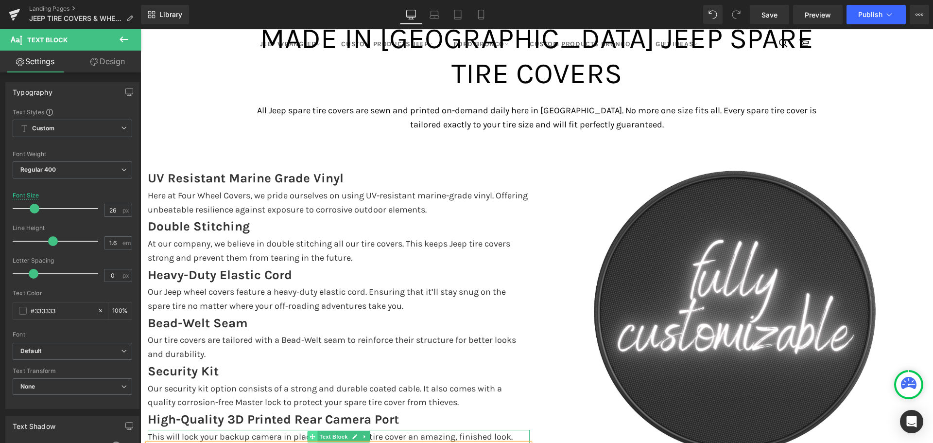
click at [310, 434] on icon at bounding box center [312, 436] width 5 height 5
click at [364, 435] on icon at bounding box center [364, 436] width 1 height 3
click at [357, 434] on icon at bounding box center [359, 436] width 5 height 5
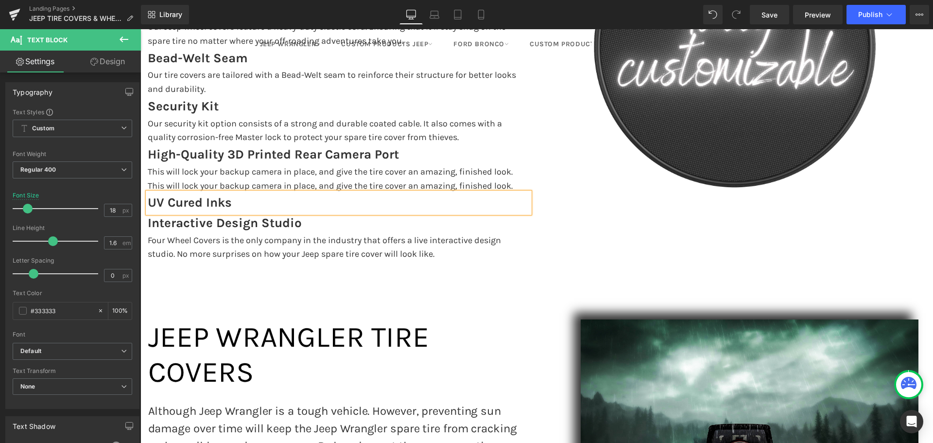
scroll to position [2798, 0]
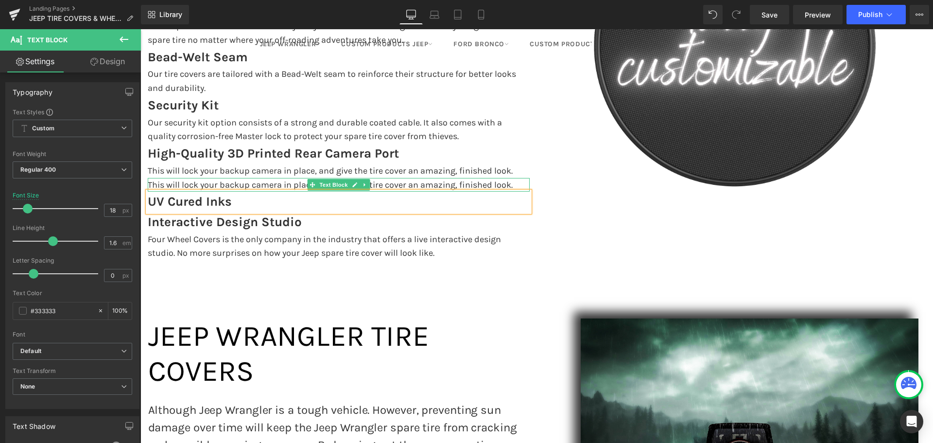
click at [245, 178] on p "This will lock your backup camera in place, and give the tire cover an amazing,…" at bounding box center [339, 185] width 382 height 14
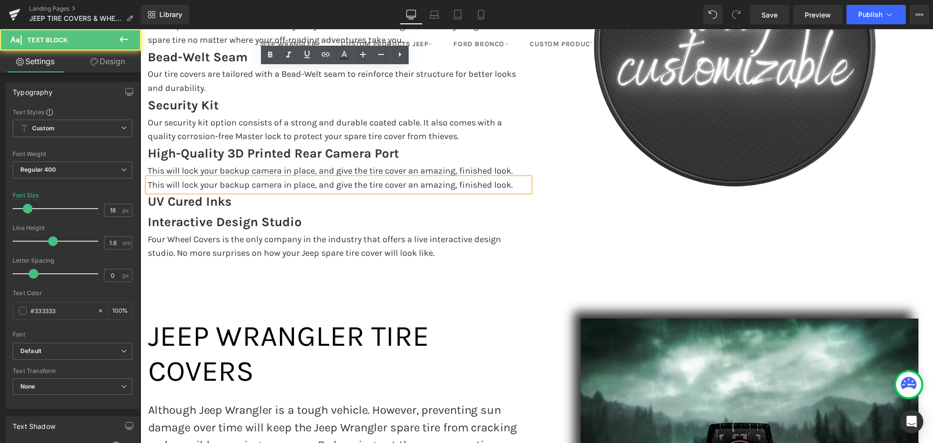
click at [294, 214] on strong "Interactive Design Studio" at bounding box center [225, 221] width 154 height 15
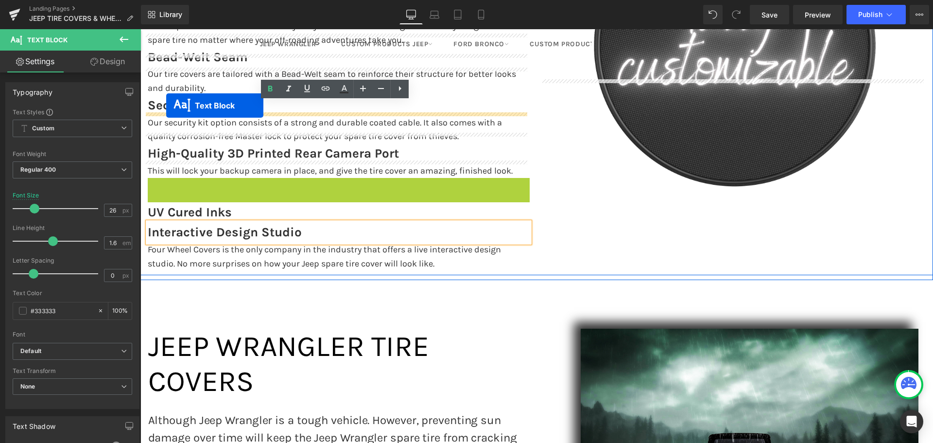
drag, startPoint x: 307, startPoint y: 74, endPoint x: 166, endPoint y: 105, distance: 144.5
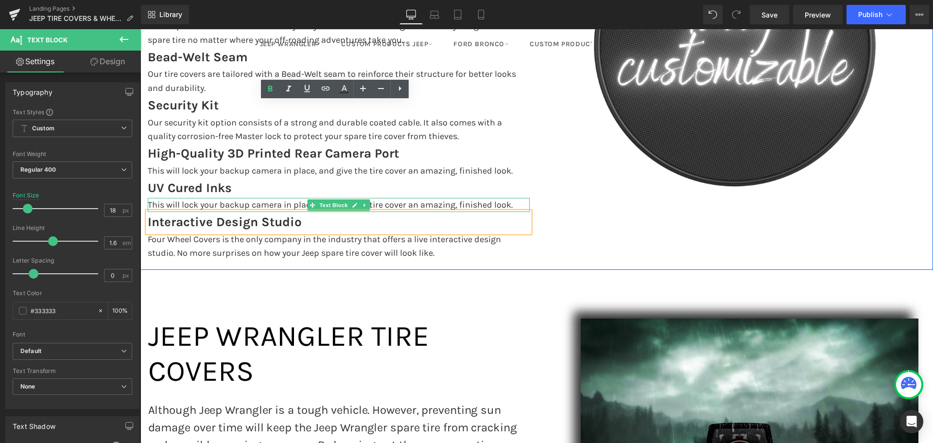
click at [177, 198] on p "This will lock your backup camera in place, and give the tire cover an amazing,…" at bounding box center [339, 205] width 382 height 14
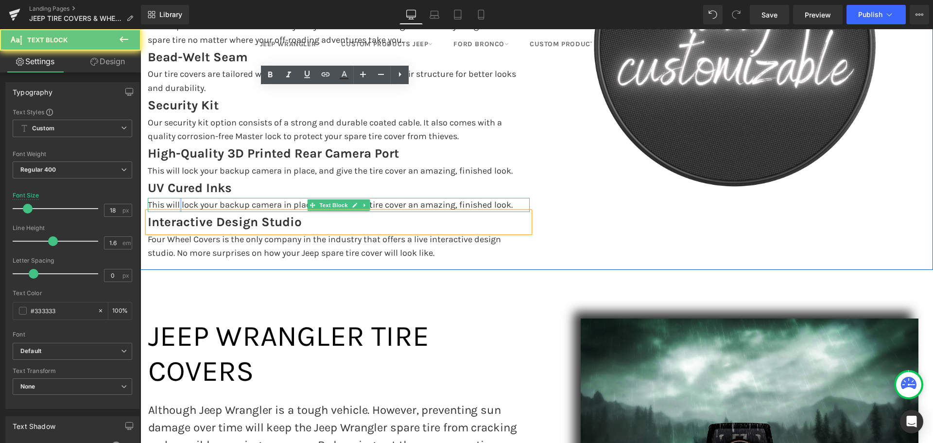
click at [177, 198] on p "This will lock your backup camera in place, and give the tire cover an amazing,…" at bounding box center [339, 205] width 382 height 14
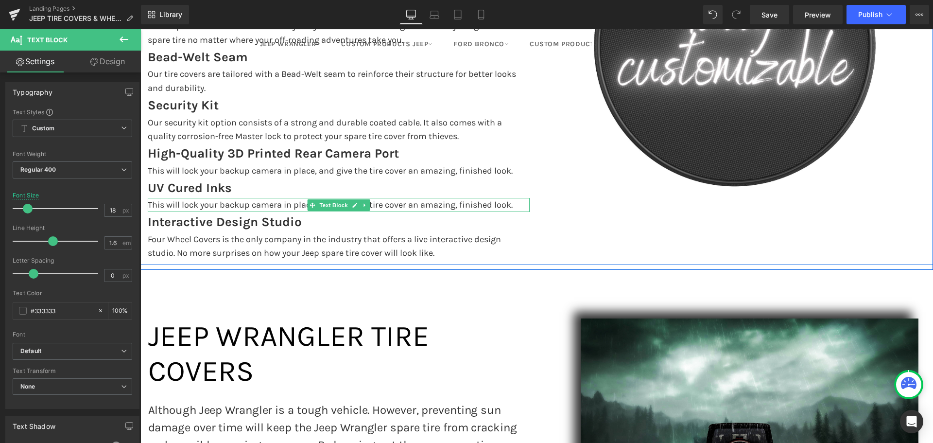
click at [160, 198] on p "This will lock your backup camera in place, and give the tire cover an amazing,…" at bounding box center [339, 205] width 382 height 14
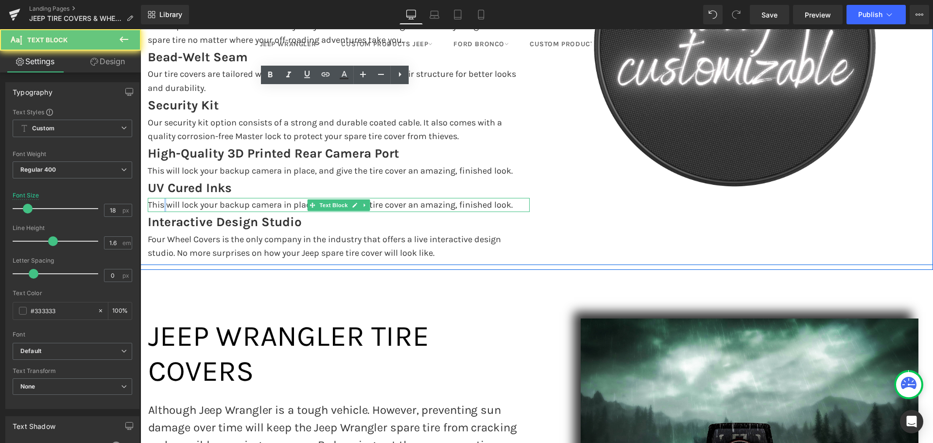
click at [160, 198] on p "This will lock your backup camera in place, and give the tire cover an amazing,…" at bounding box center [339, 205] width 382 height 14
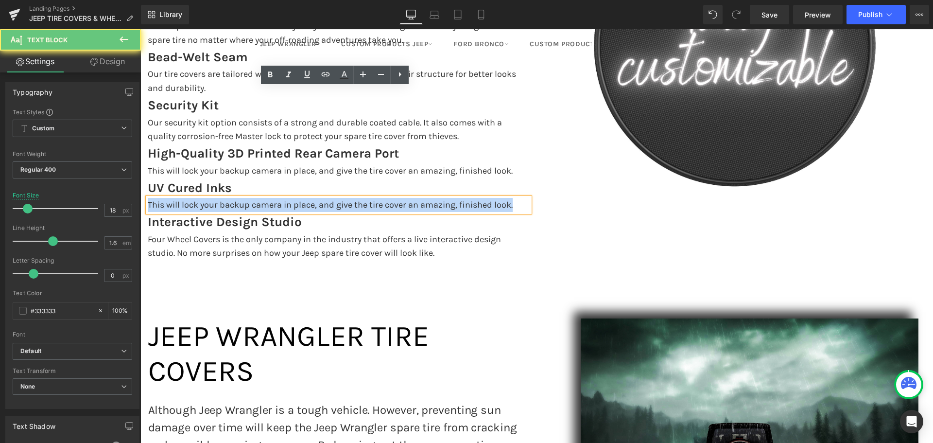
click at [160, 198] on p "This will lock your backup camera in place, and give the tire cover an amazing,…" at bounding box center [339, 205] width 382 height 14
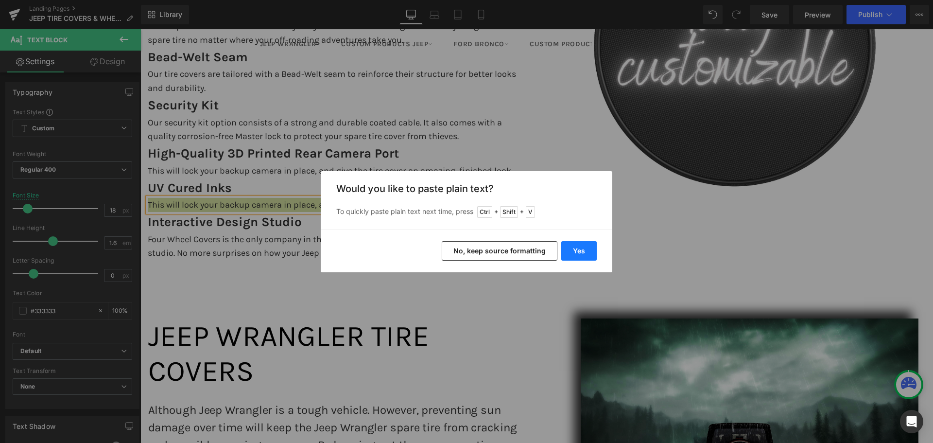
click at [570, 252] on button "Yes" at bounding box center [578, 250] width 35 height 19
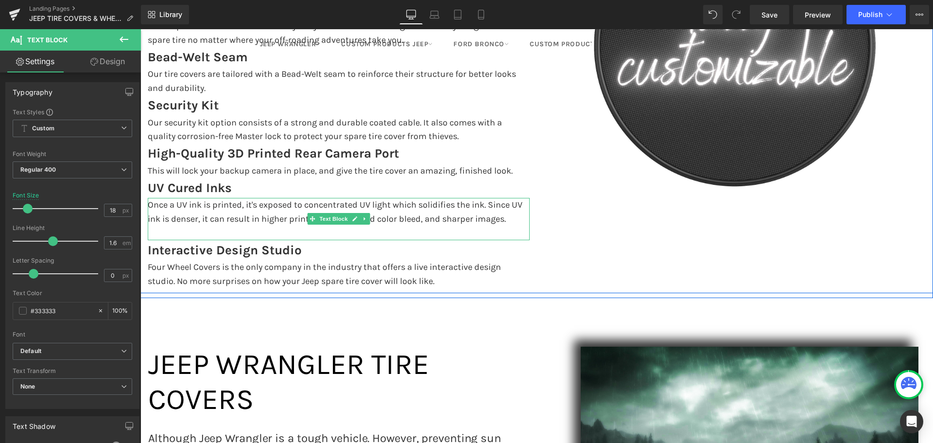
click at [167, 226] on p at bounding box center [339, 233] width 382 height 14
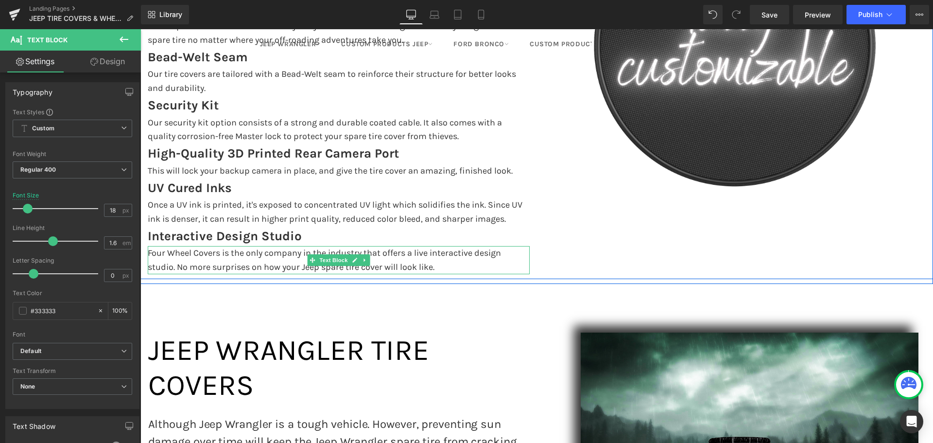
click at [159, 246] on p "Four Wheel Covers is the only company in the industry that offers a live intera…" at bounding box center [339, 260] width 382 height 28
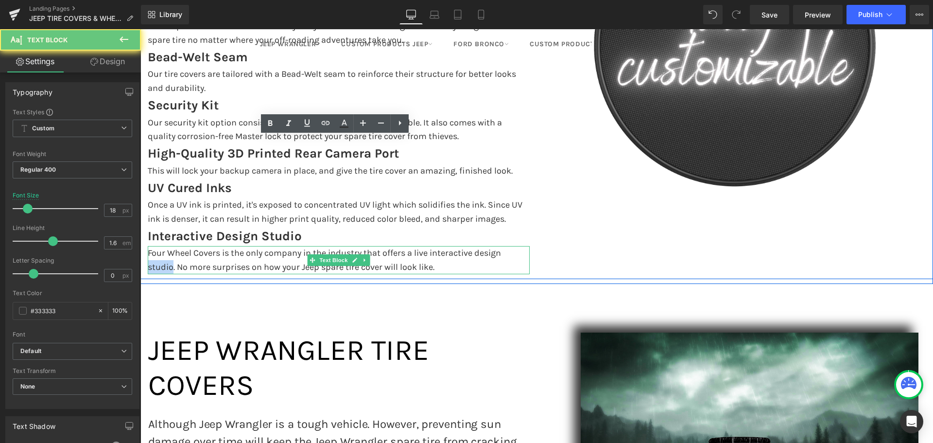
click at [159, 246] on p "Four Wheel Covers is the only company in the industry that offers a live intera…" at bounding box center [339, 260] width 382 height 28
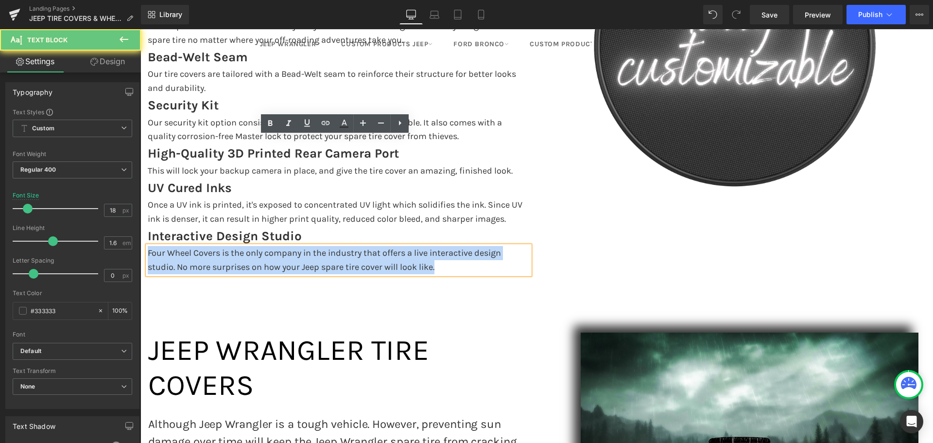
click at [159, 246] on p "Four Wheel Covers is the only company in the industry that offers a live intera…" at bounding box center [339, 260] width 382 height 28
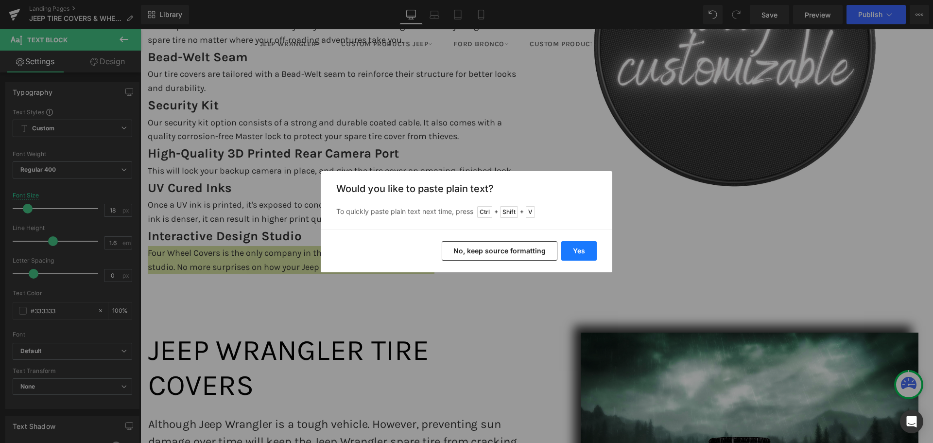
click at [577, 249] on button "Yes" at bounding box center [578, 250] width 35 height 19
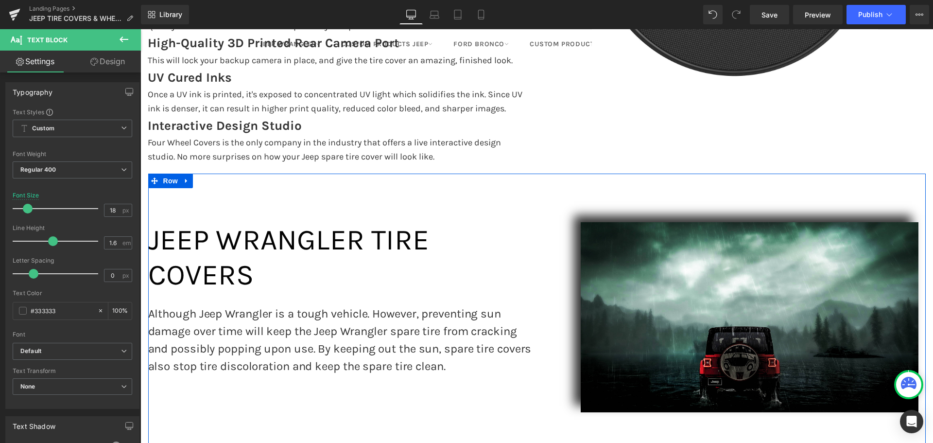
scroll to position [2943, 0]
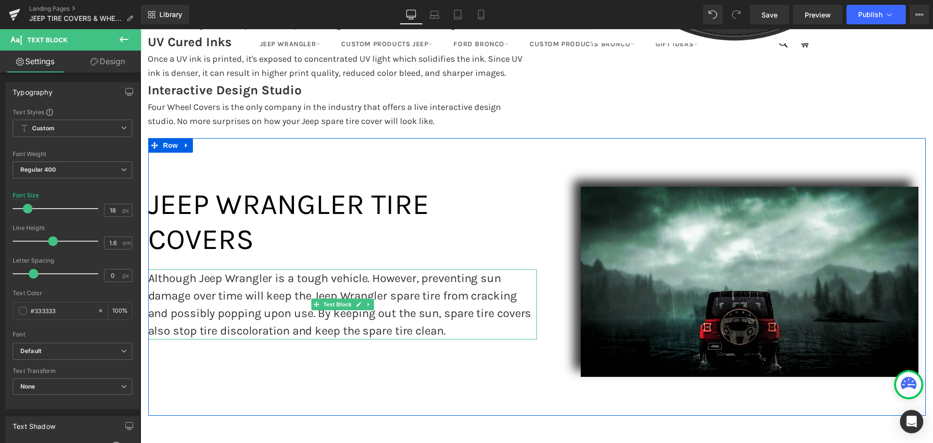
click at [232, 269] on p "Although Jeep Wrangler is a tough vehicle. However, preventing sun damage over …" at bounding box center [342, 304] width 389 height 70
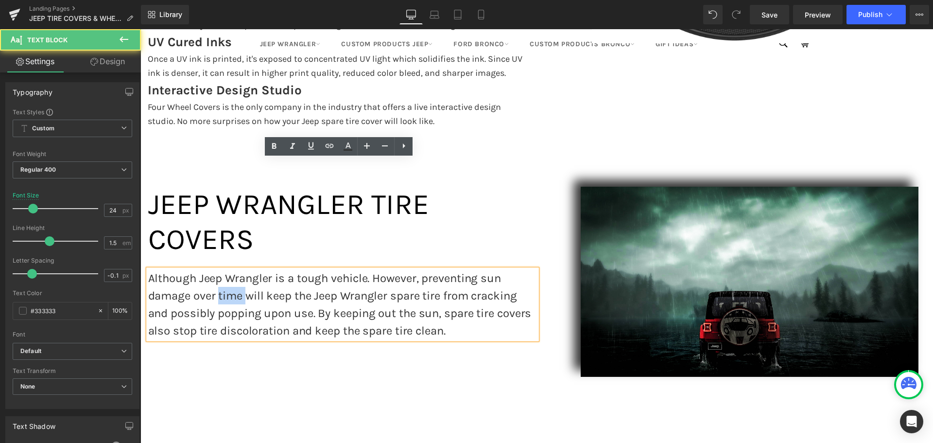
click at [232, 269] on p "Although Jeep Wrangler is a tough vehicle. However, preventing sun damage over …" at bounding box center [342, 304] width 389 height 70
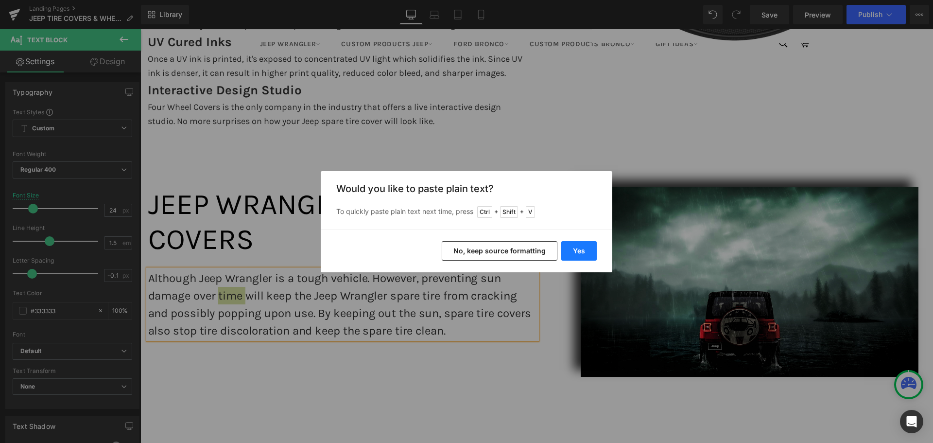
drag, startPoint x: 578, startPoint y: 249, endPoint x: 381, endPoint y: 216, distance: 200.5
click at [578, 249] on button "Yes" at bounding box center [578, 250] width 35 height 19
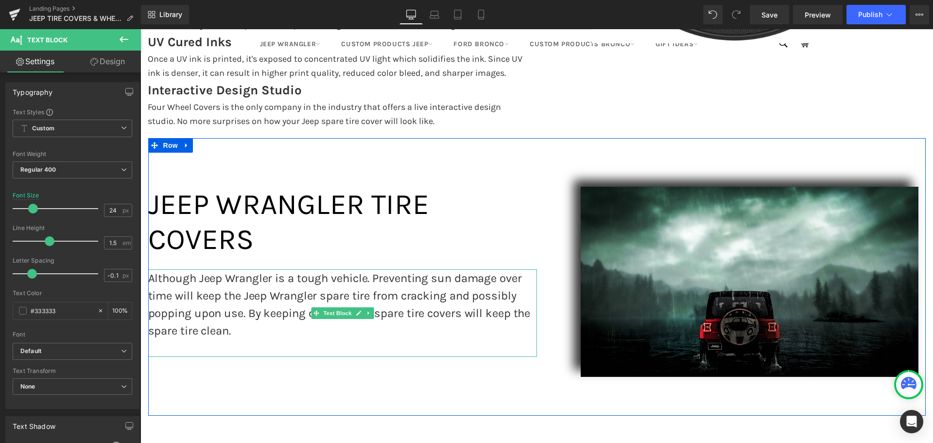
click at [246, 339] on p at bounding box center [342, 347] width 389 height 17
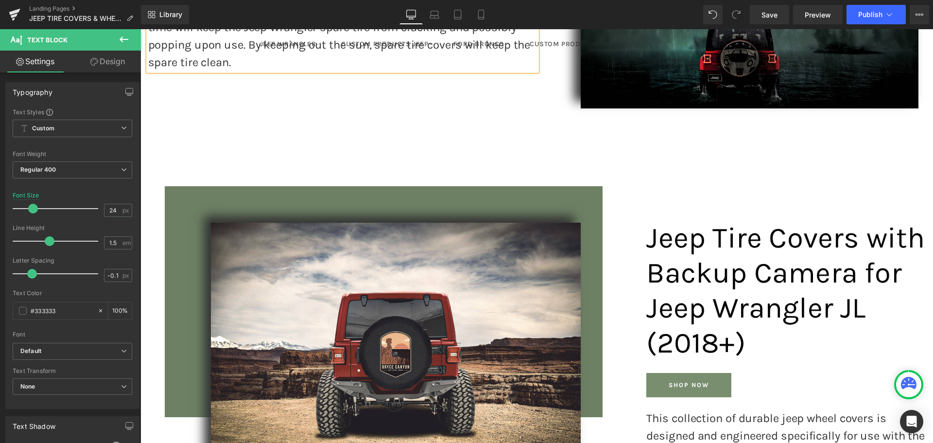
scroll to position [3235, 0]
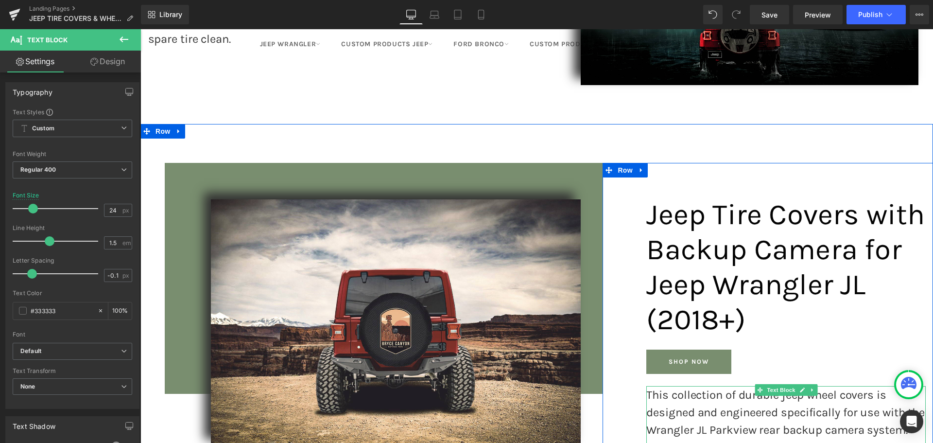
click at [654, 386] on p "This collection of durable jeep wheel covers is designed and engineered specifi…" at bounding box center [787, 438] width 280 height 105
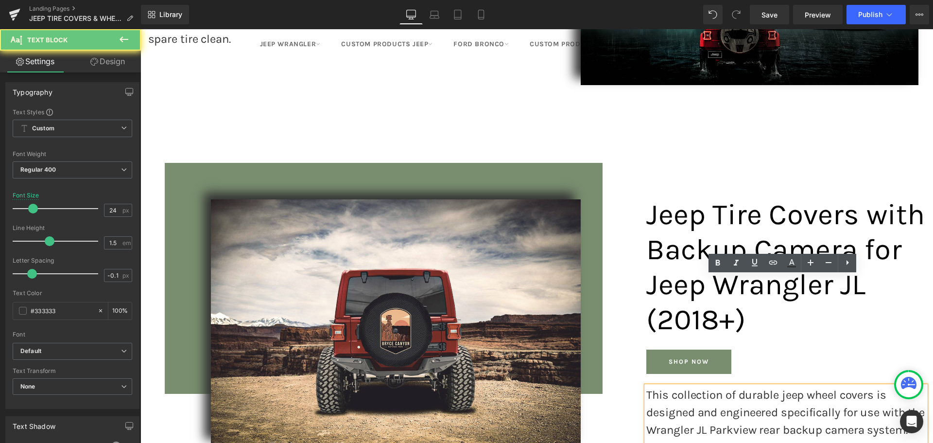
click at [666, 386] on p "This collection of durable jeep wheel covers is designed and engineered specifi…" at bounding box center [787, 438] width 280 height 105
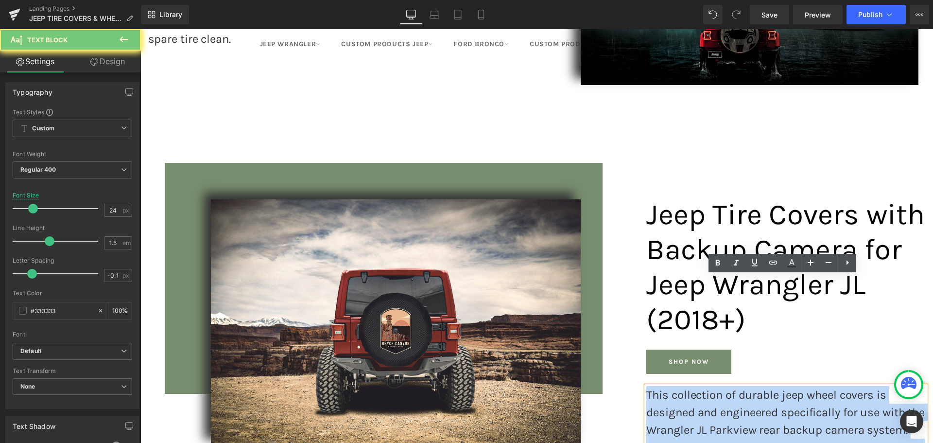
click at [666, 386] on p "This collection of durable jeep wheel covers is designed and engineered specifi…" at bounding box center [787, 438] width 280 height 105
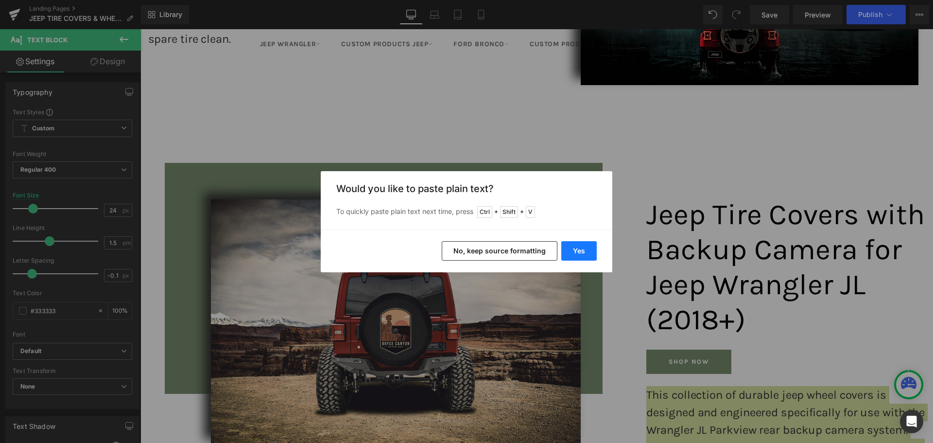
click at [569, 250] on button "Yes" at bounding box center [578, 250] width 35 height 19
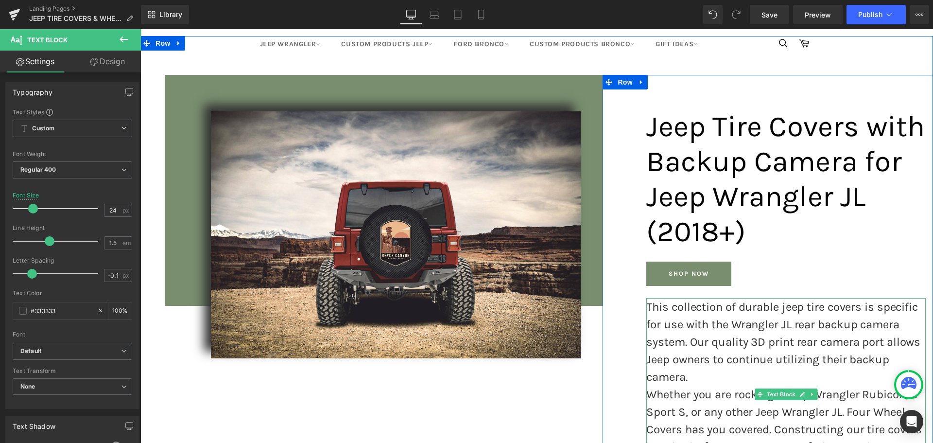
scroll to position [3332, 0]
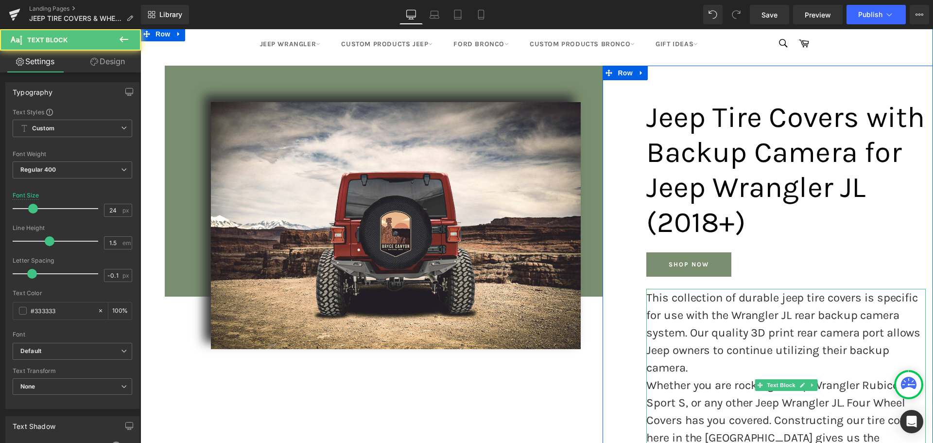
click at [704, 289] on p "This collection of durable jeep tire covers is specific for use with the Wrangl…" at bounding box center [787, 332] width 280 height 87
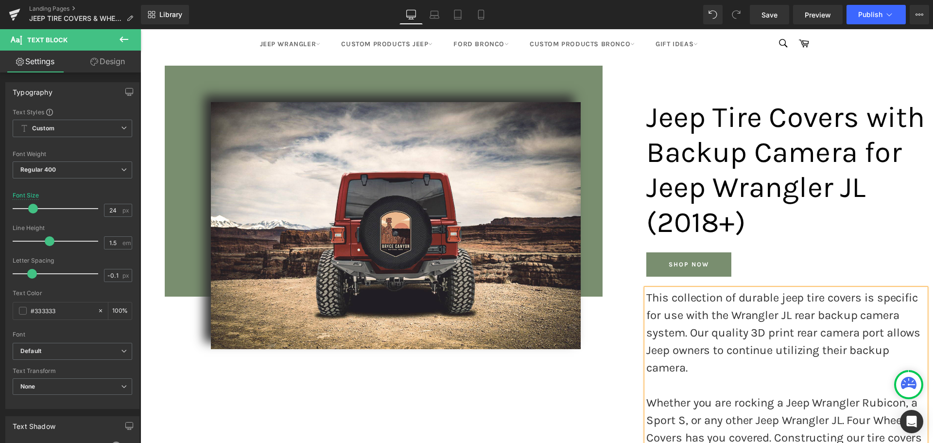
click at [592, 377] on div "Image Image Jeep Tire Covers with Backup Camera for Jeep Wrangler JL (2018+) He…" at bounding box center [536, 282] width 793 height 511
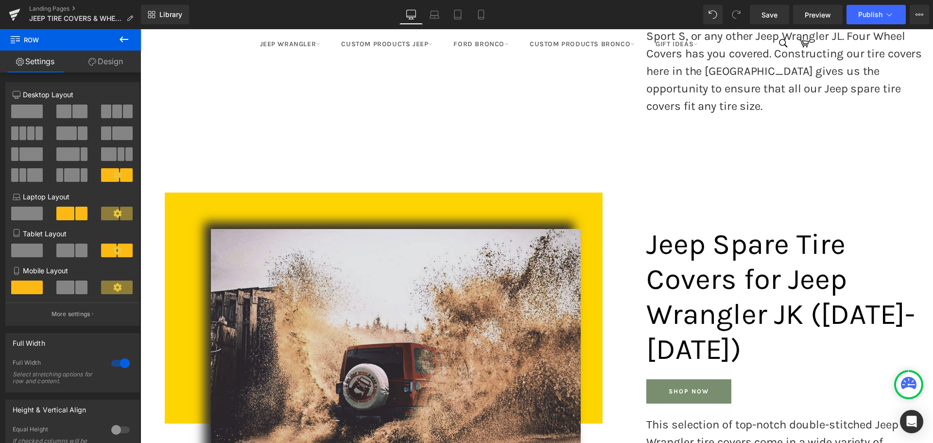
scroll to position [3721, 0]
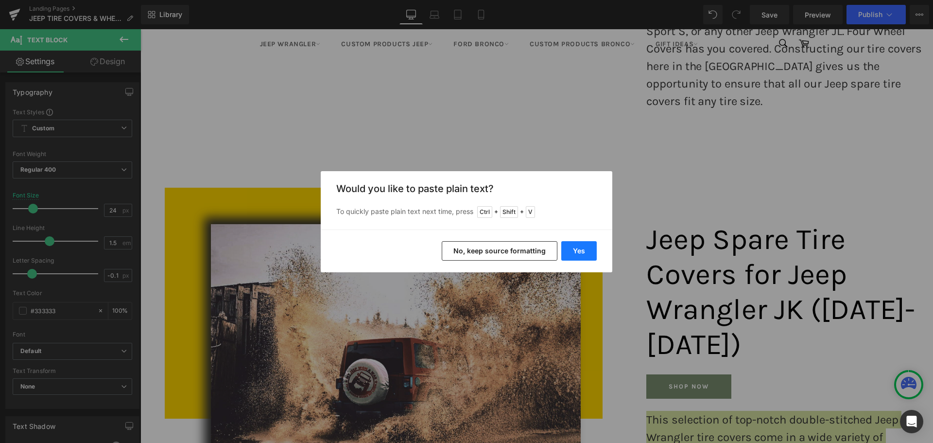
click at [585, 251] on button "Yes" at bounding box center [578, 250] width 35 height 19
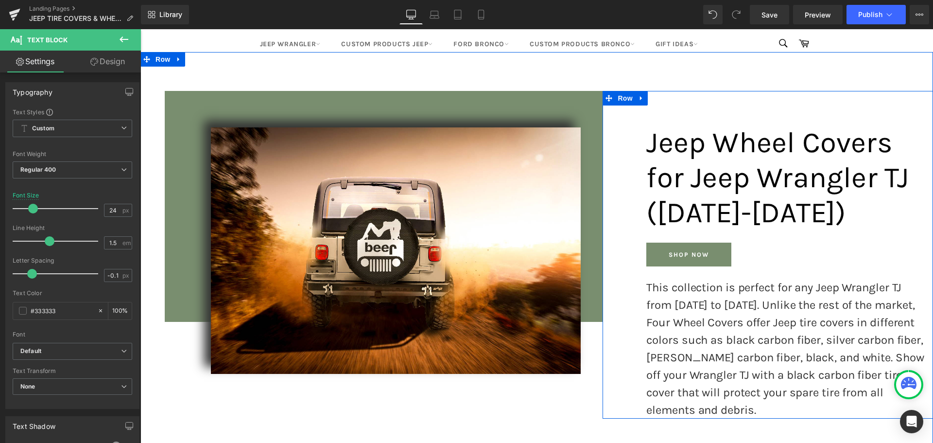
scroll to position [4207, 0]
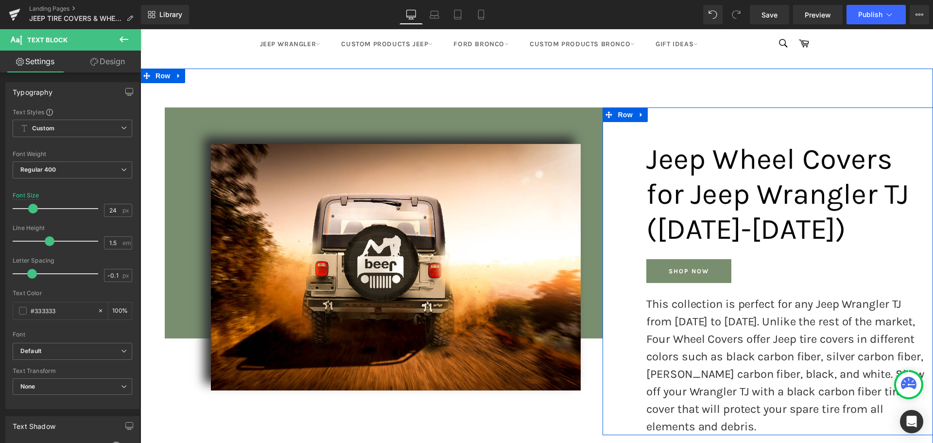
click at [680, 295] on p "This collection is perfect for any Jeep Wrangler TJ from [DATE] to [DATE]. Unli…" at bounding box center [787, 365] width 280 height 140
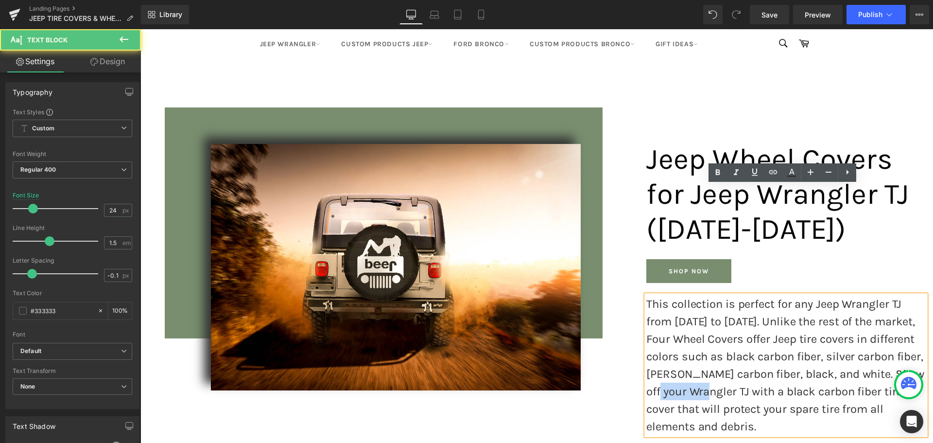
click at [680, 295] on p "This collection is perfect for any Jeep Wrangler TJ from [DATE] to [DATE]. Unli…" at bounding box center [787, 365] width 280 height 140
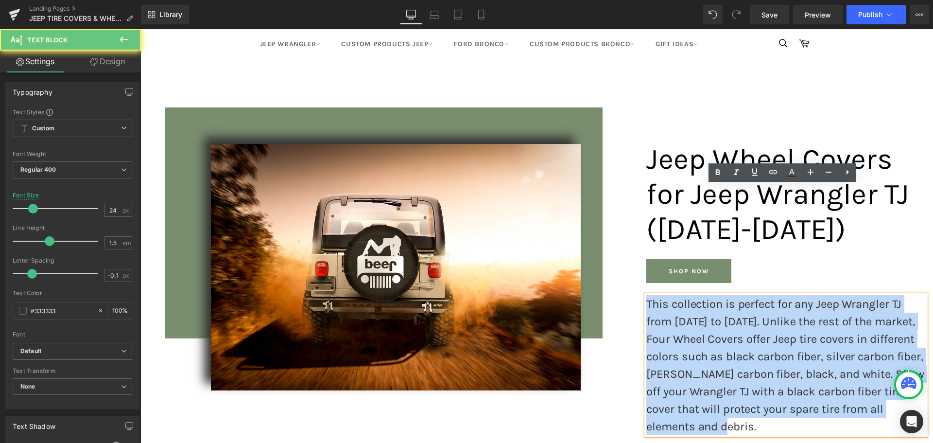
click at [680, 295] on p "This collection is perfect for any Jeep Wrangler TJ from [DATE] to [DATE]. Unli…" at bounding box center [787, 365] width 280 height 140
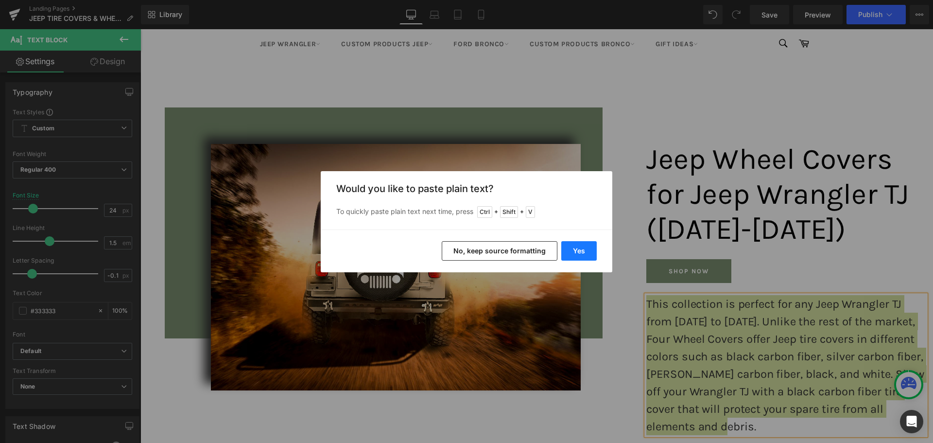
click at [581, 243] on button "Yes" at bounding box center [578, 250] width 35 height 19
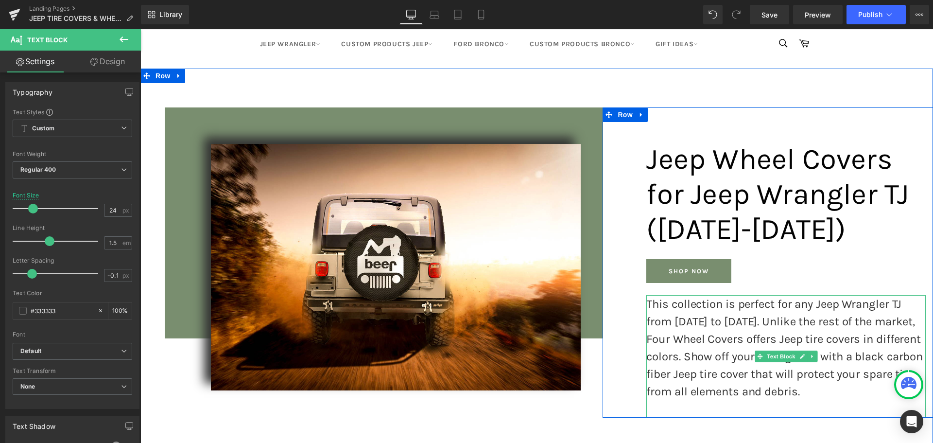
click at [682, 400] on p at bounding box center [787, 408] width 280 height 17
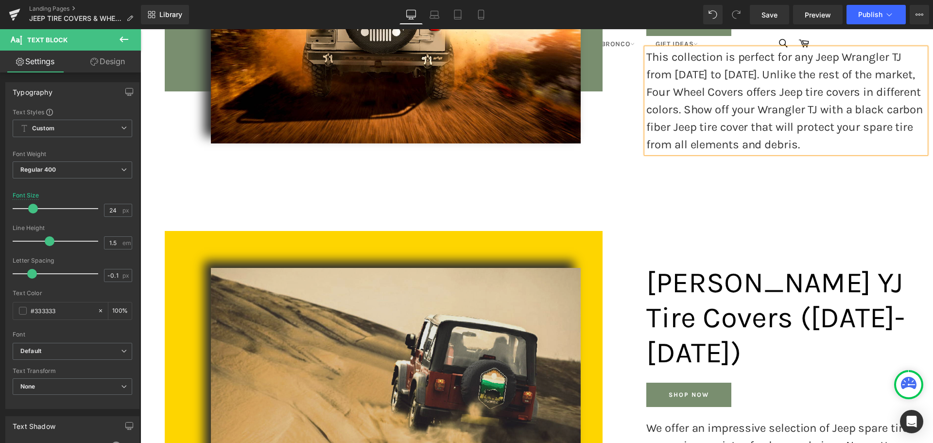
scroll to position [4548, 0]
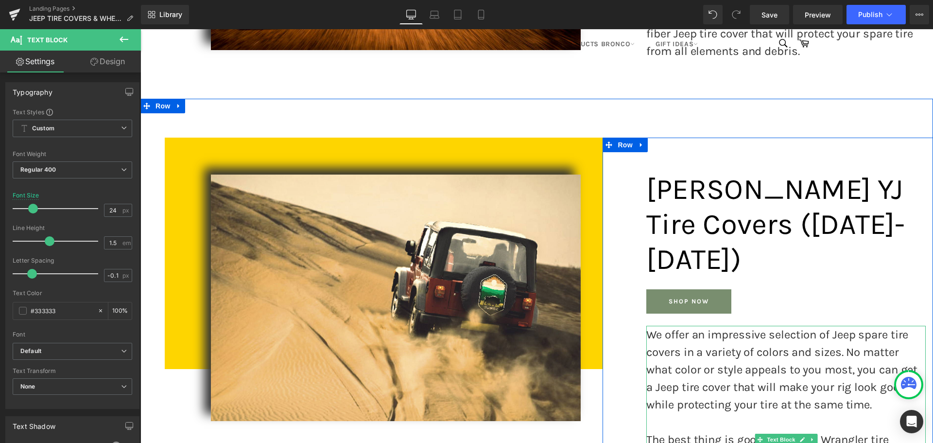
click at [721, 326] on p "We offer an impressive selection of Jeep spare tire covers in a variety of colo…" at bounding box center [787, 369] width 280 height 87
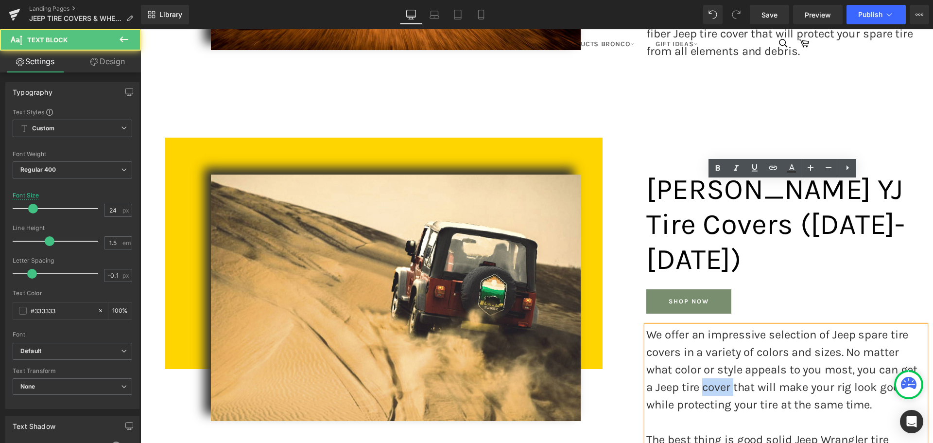
click at [721, 326] on p "We offer an impressive selection of Jeep spare tire covers in a variety of colo…" at bounding box center [787, 369] width 280 height 87
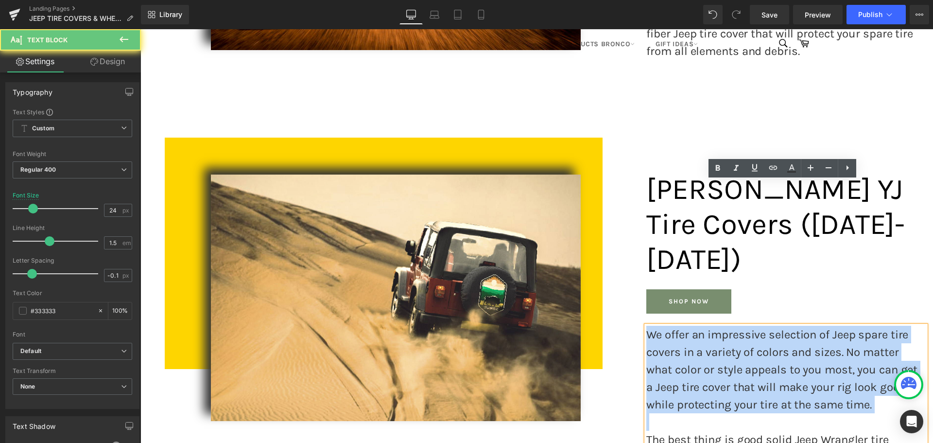
click at [721, 326] on p "We offer an impressive selection of Jeep spare tire covers in a variety of colo…" at bounding box center [787, 369] width 280 height 87
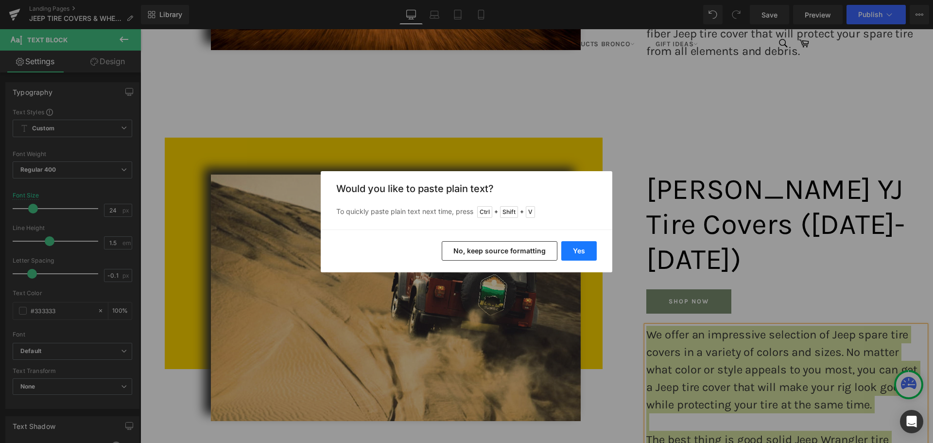
click at [578, 251] on button "Yes" at bounding box center [578, 250] width 35 height 19
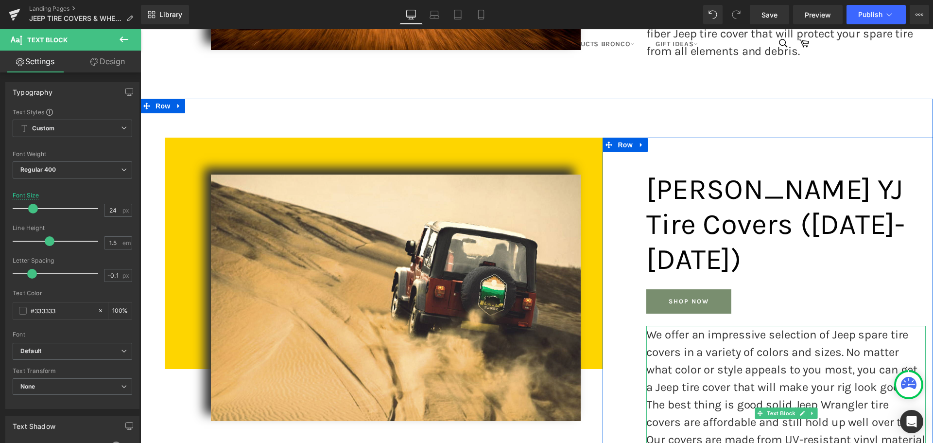
click at [913, 326] on p "We offer an impressive selection of Jeep spare tire covers in a variety of colo…" at bounding box center [787, 361] width 280 height 70
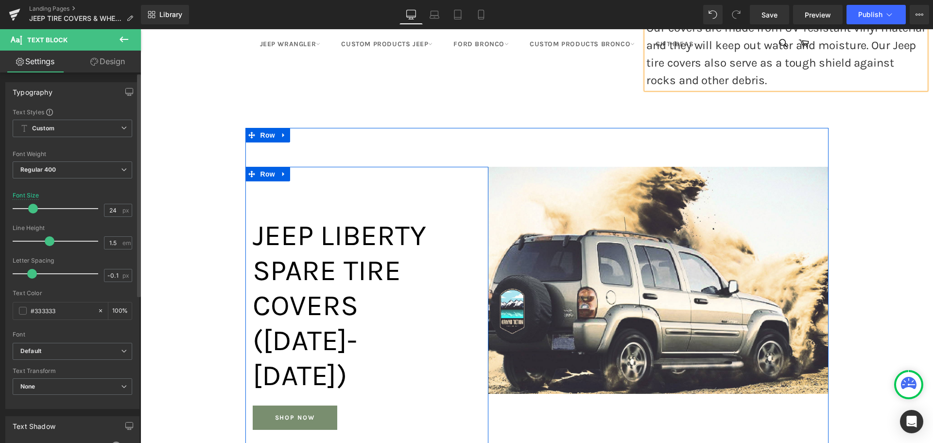
scroll to position [4985, 0]
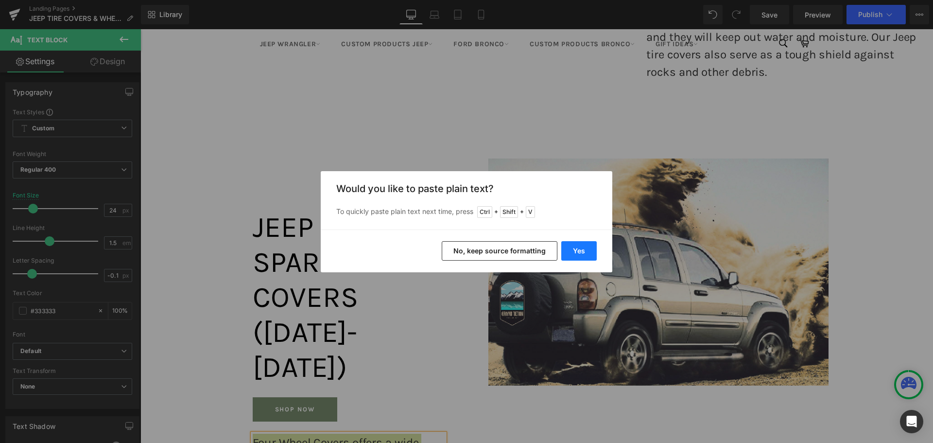
click at [593, 249] on button "Yes" at bounding box center [578, 250] width 35 height 19
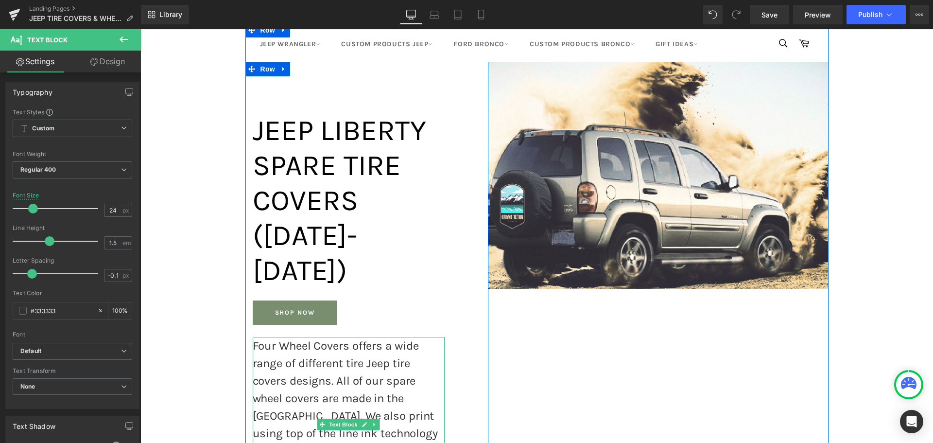
scroll to position [5082, 0]
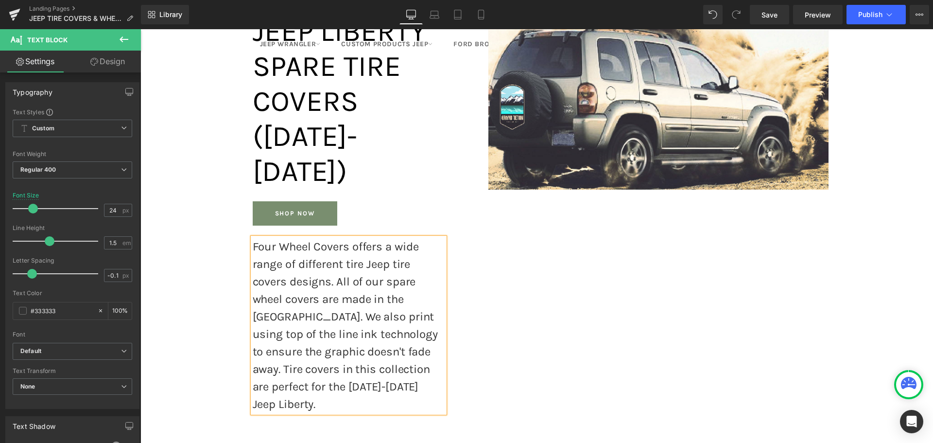
scroll to position [5325, 0]
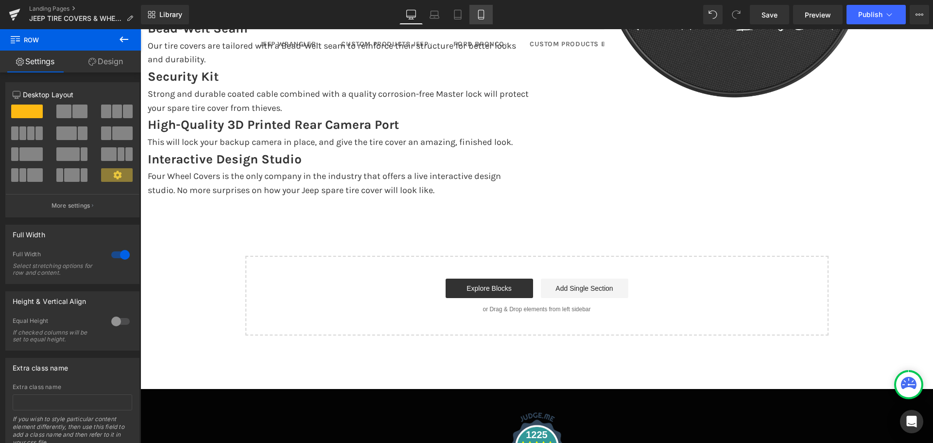
click at [483, 14] on icon at bounding box center [481, 15] width 10 height 10
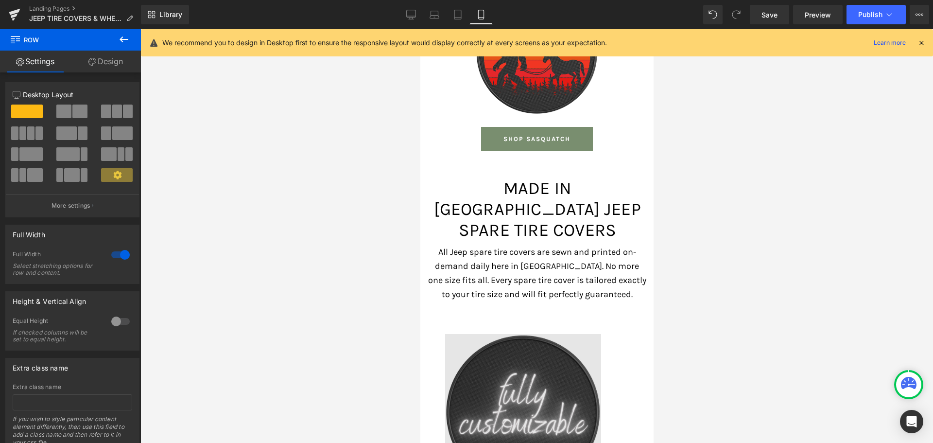
scroll to position [5429, 0]
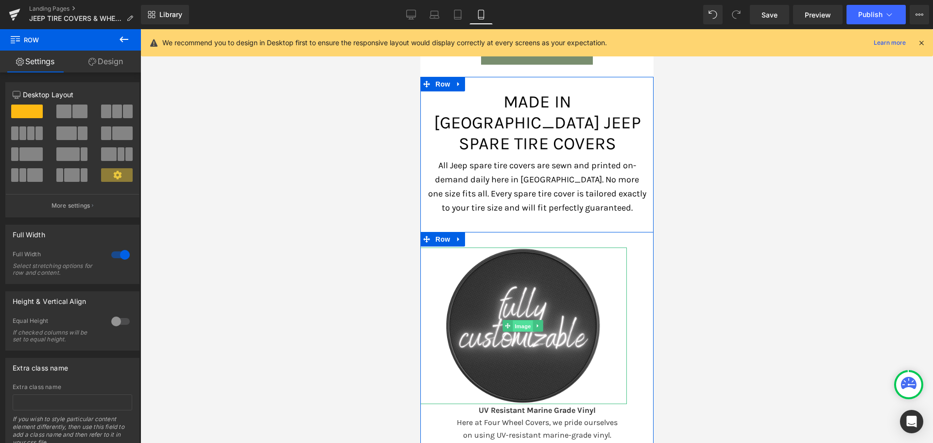
click at [516, 320] on span "Image" at bounding box center [522, 326] width 20 height 12
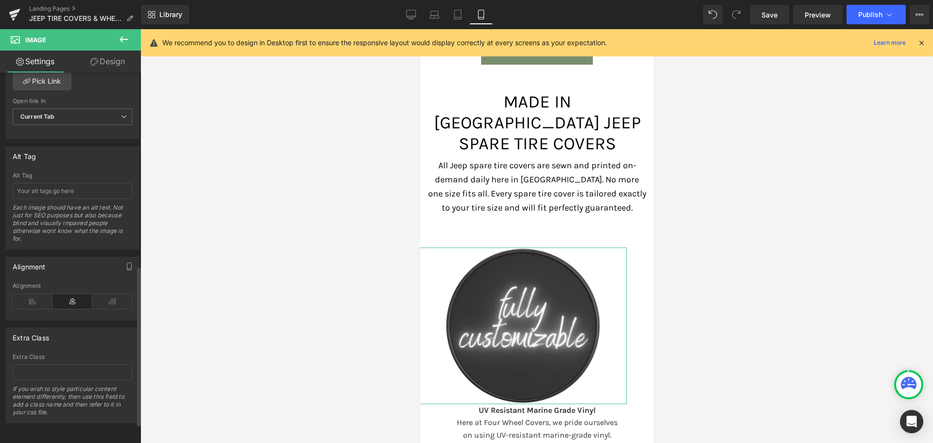
scroll to position [493, 0]
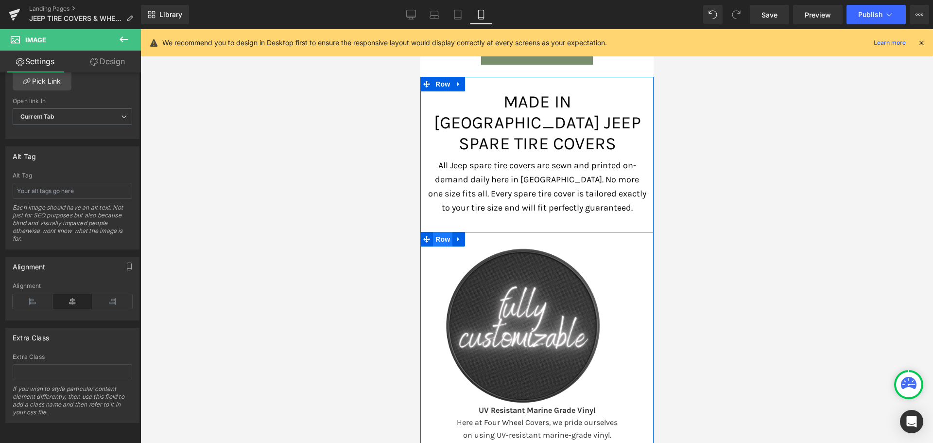
click at [441, 232] on span "Row" at bounding box center [442, 239] width 19 height 15
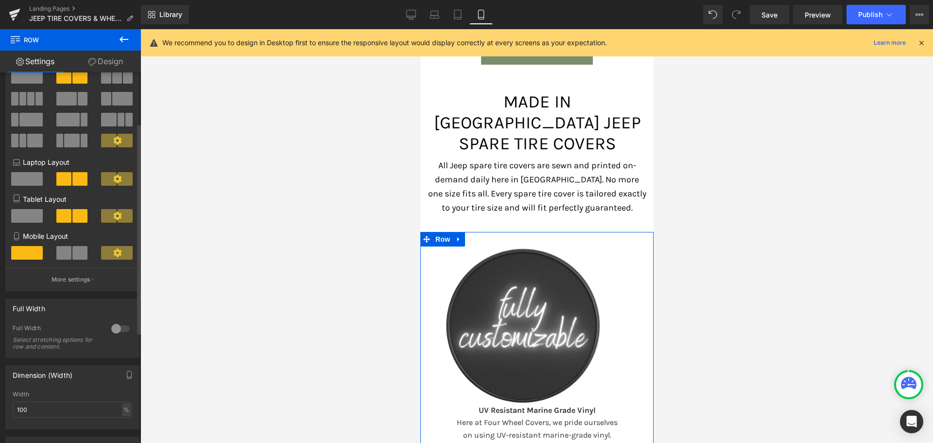
scroll to position [0, 0]
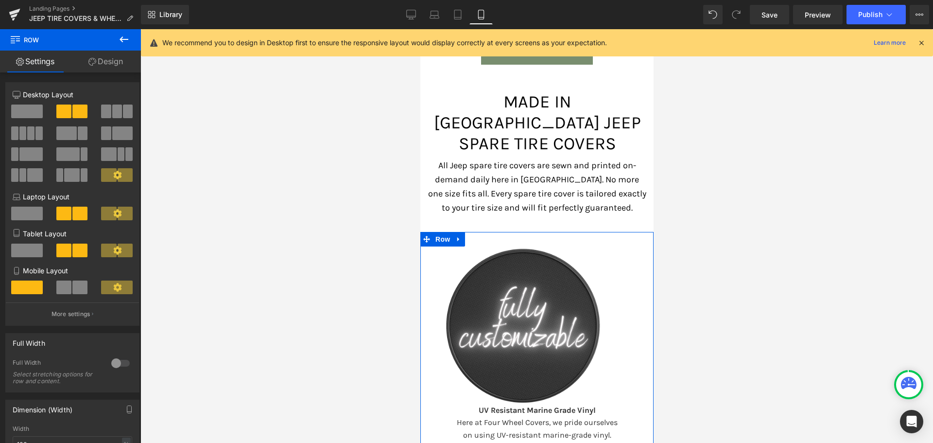
click at [112, 61] on link "Design" at bounding box center [105, 62] width 70 height 22
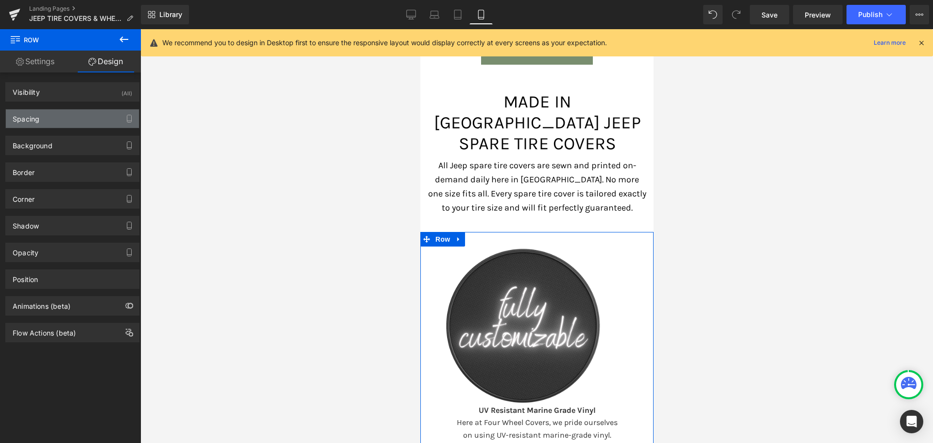
click at [40, 117] on div "Spacing" at bounding box center [72, 118] width 133 height 18
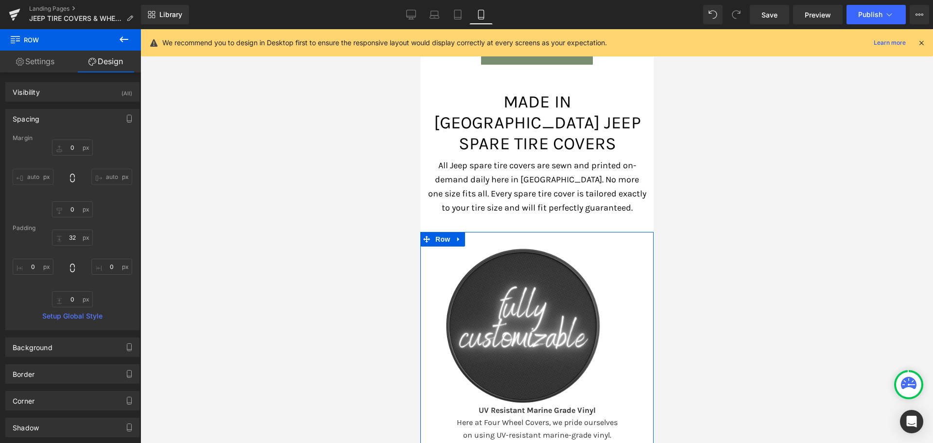
click at [52, 120] on div "Spacing" at bounding box center [72, 118] width 133 height 18
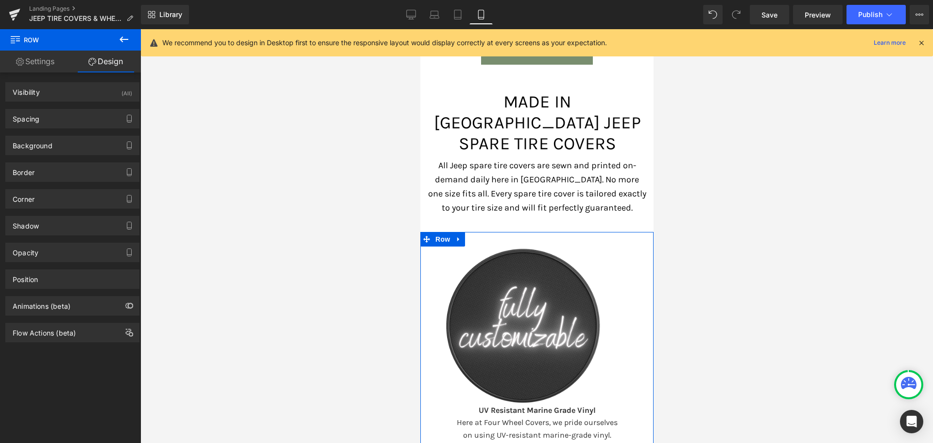
click at [34, 63] on link "Settings" at bounding box center [35, 62] width 70 height 22
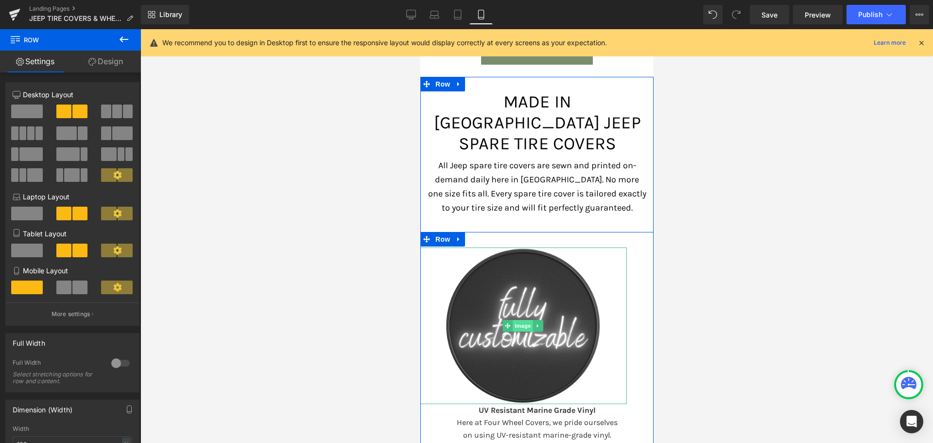
click at [515, 320] on span "Image" at bounding box center [522, 326] width 20 height 12
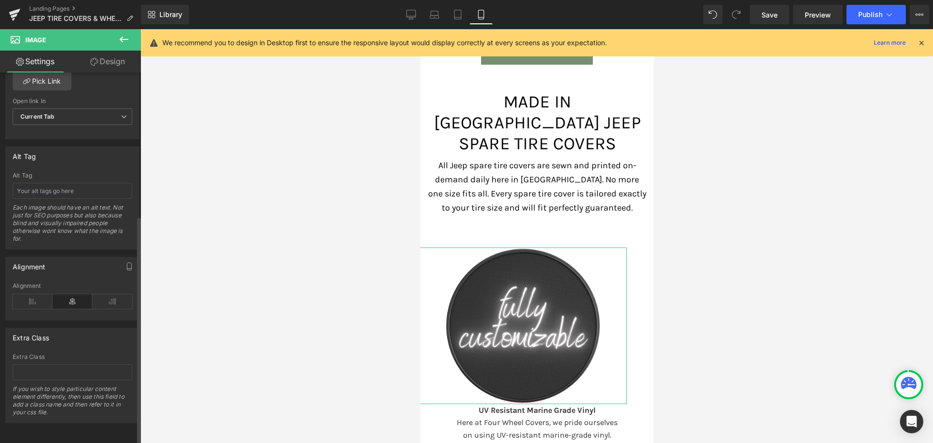
scroll to position [493, 0]
click at [37, 294] on icon at bounding box center [33, 301] width 40 height 15
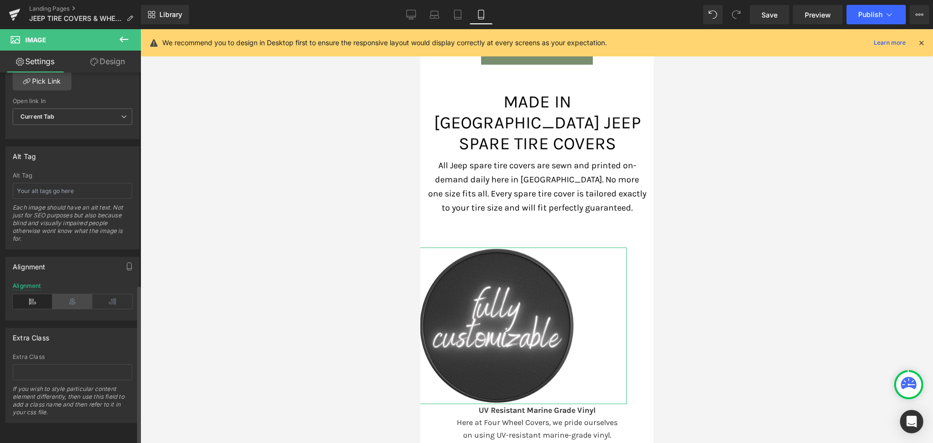
click at [63, 295] on icon at bounding box center [72, 301] width 40 height 15
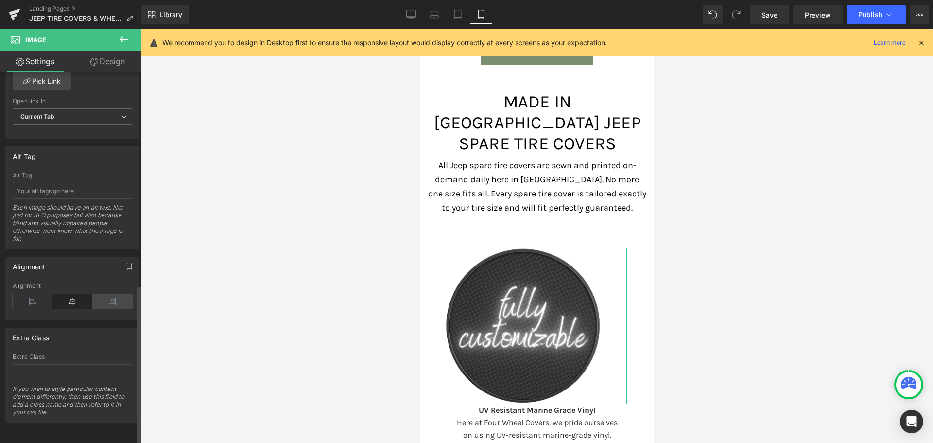
click at [113, 295] on icon at bounding box center [112, 301] width 40 height 15
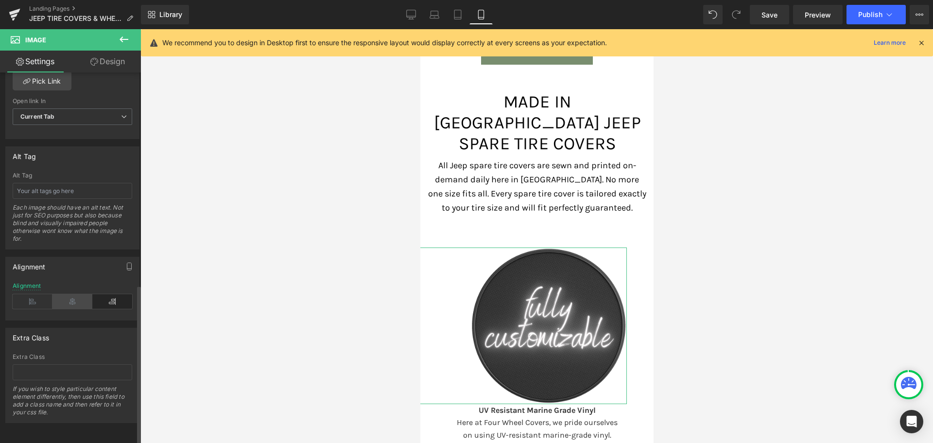
click at [87, 295] on icon at bounding box center [72, 301] width 40 height 15
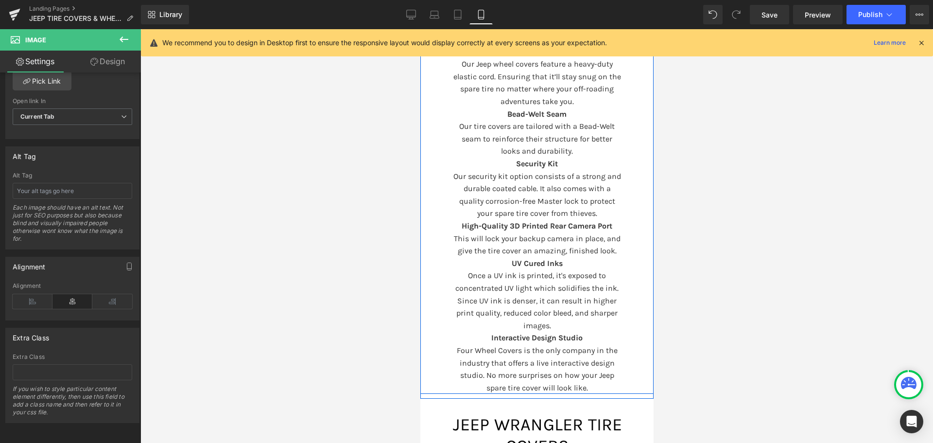
scroll to position [5915, 0]
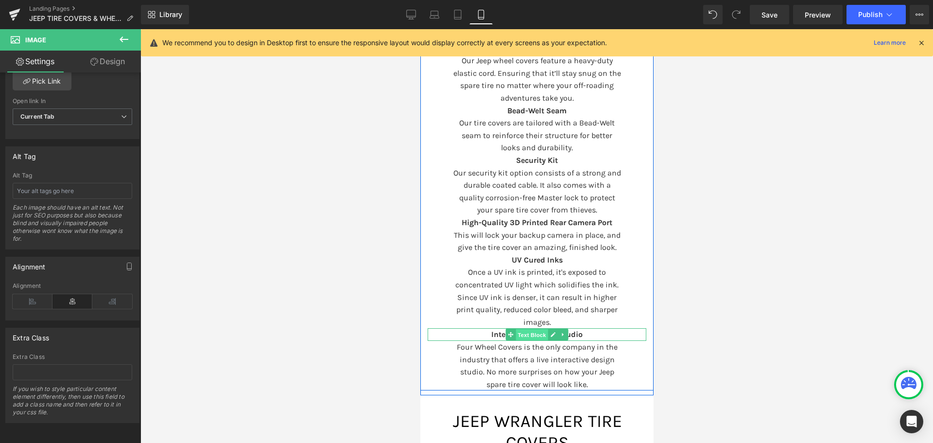
click at [530, 329] on span "Text Block" at bounding box center [531, 335] width 32 height 12
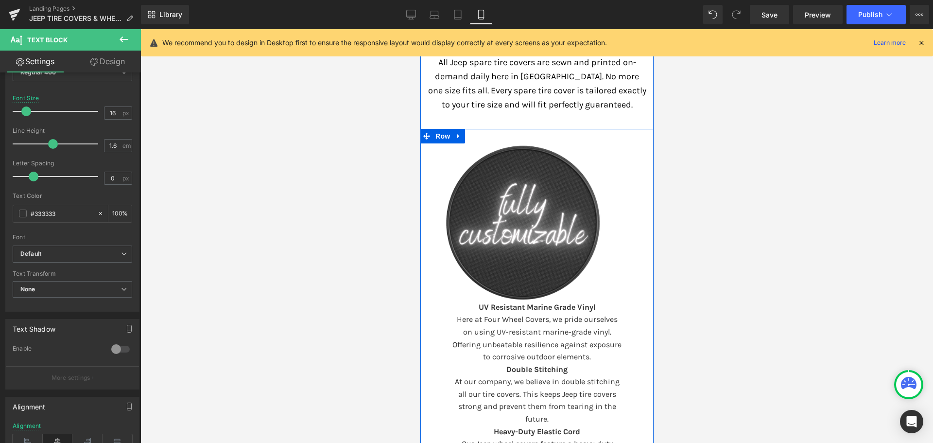
scroll to position [5429, 0]
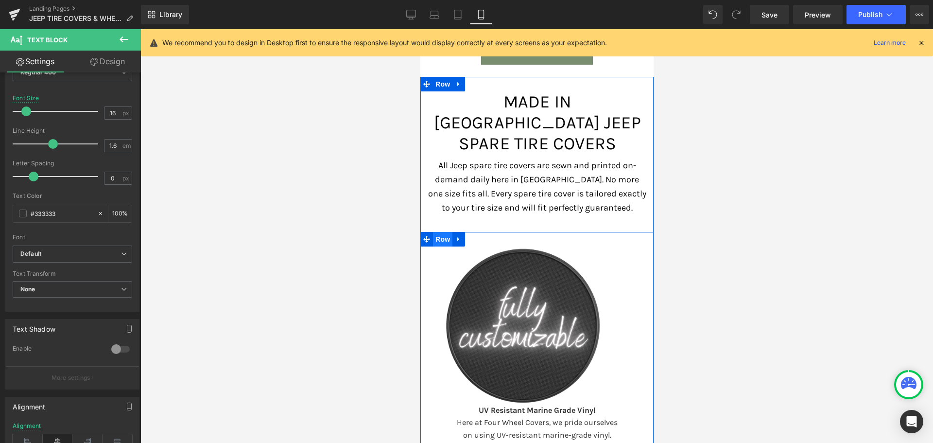
click at [439, 232] on span "Row" at bounding box center [442, 239] width 19 height 15
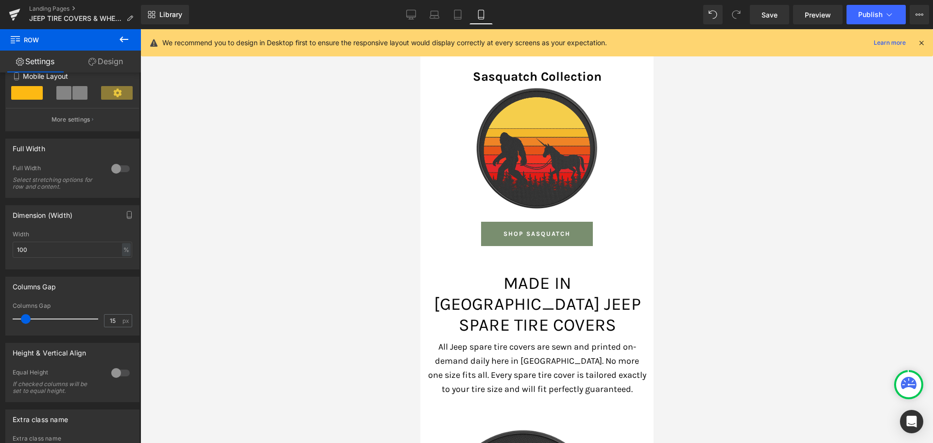
scroll to position [5332, 0]
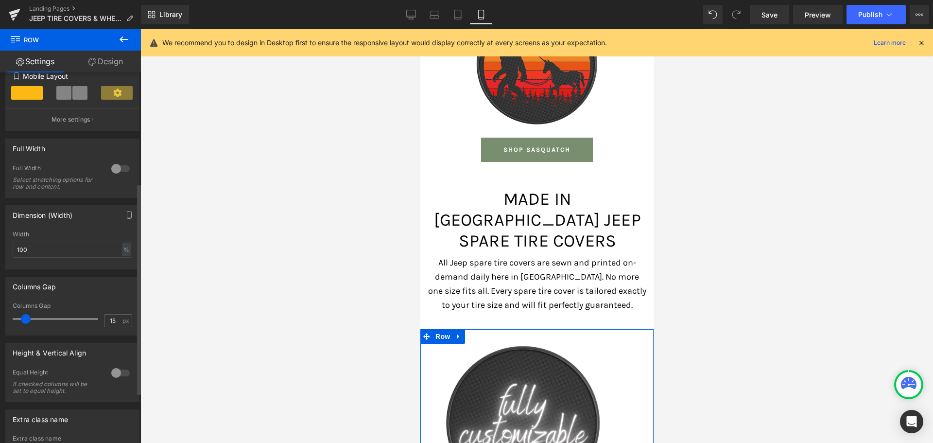
click at [114, 169] on div at bounding box center [120, 169] width 23 height 16
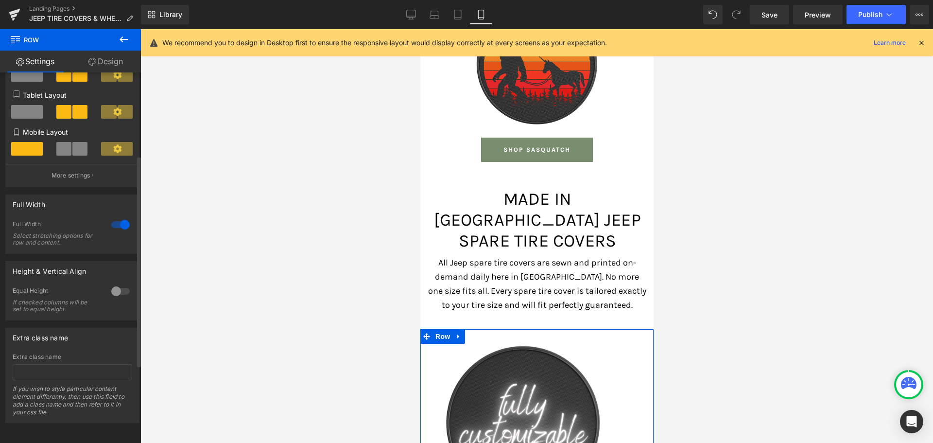
scroll to position [146, 0]
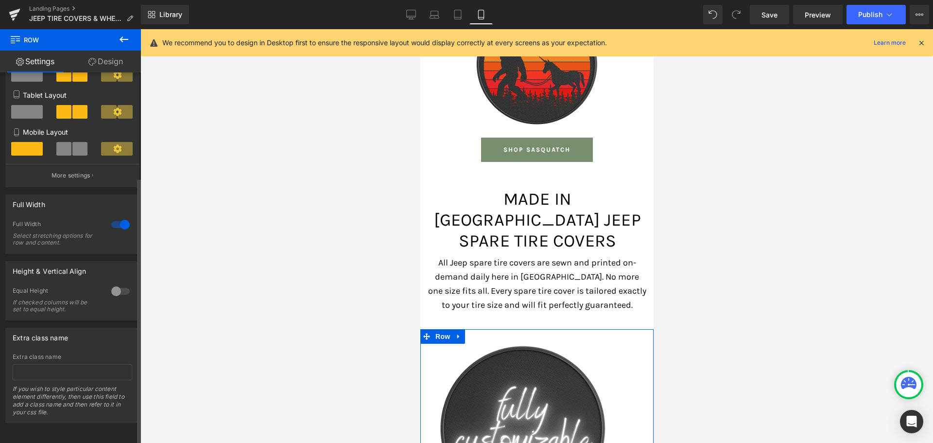
click at [113, 217] on div at bounding box center [120, 225] width 23 height 16
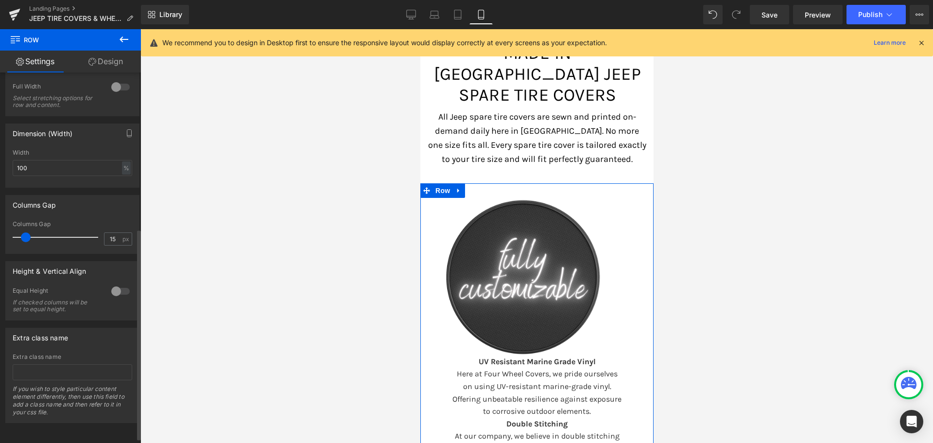
scroll to position [283, 0]
click at [117, 283] on div at bounding box center [120, 291] width 23 height 16
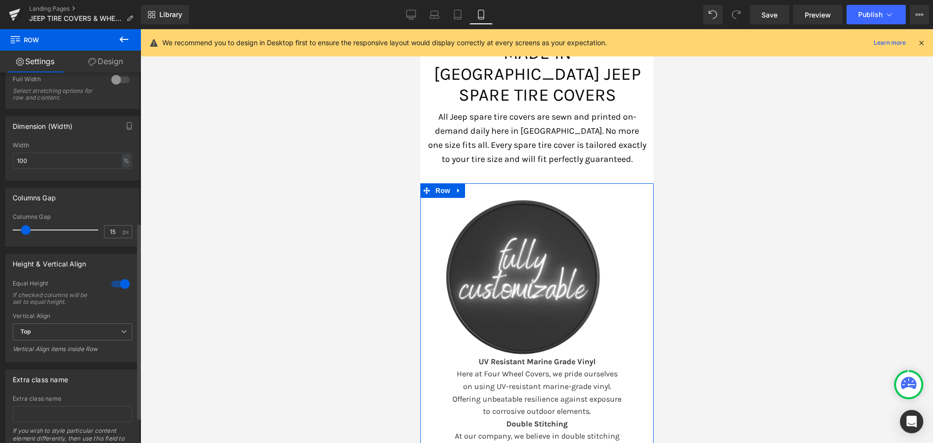
click at [117, 283] on div at bounding box center [120, 284] width 23 height 16
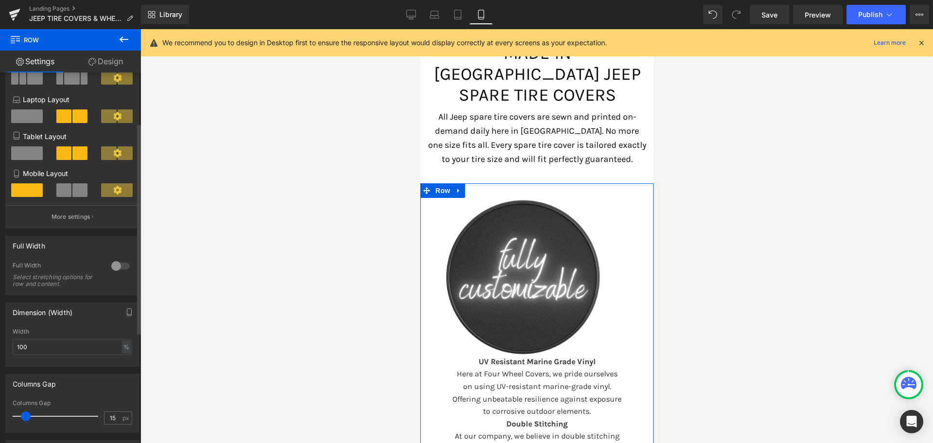
scroll to position [89, 0]
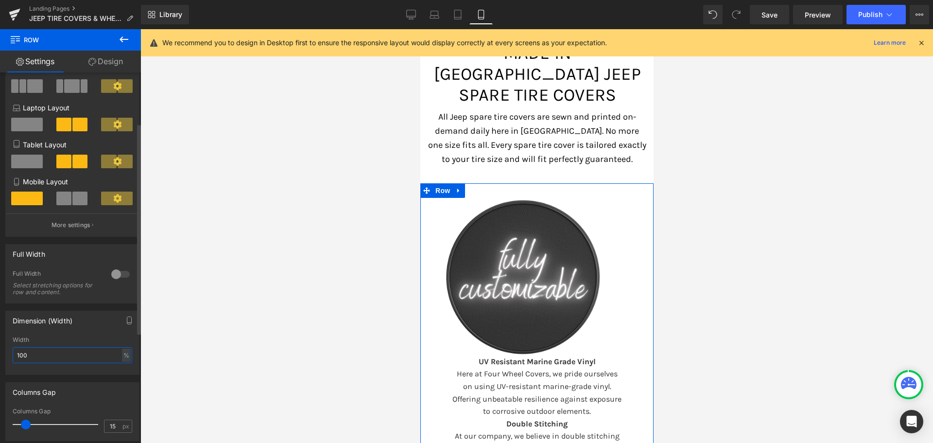
drag, startPoint x: 84, startPoint y: 352, endPoint x: 24, endPoint y: 350, distance: 59.4
click at [10, 349] on div "100% Width 100 % % px" at bounding box center [72, 355] width 133 height 38
click at [57, 352] on input "125" at bounding box center [73, 355] width 120 height 16
type input "100"
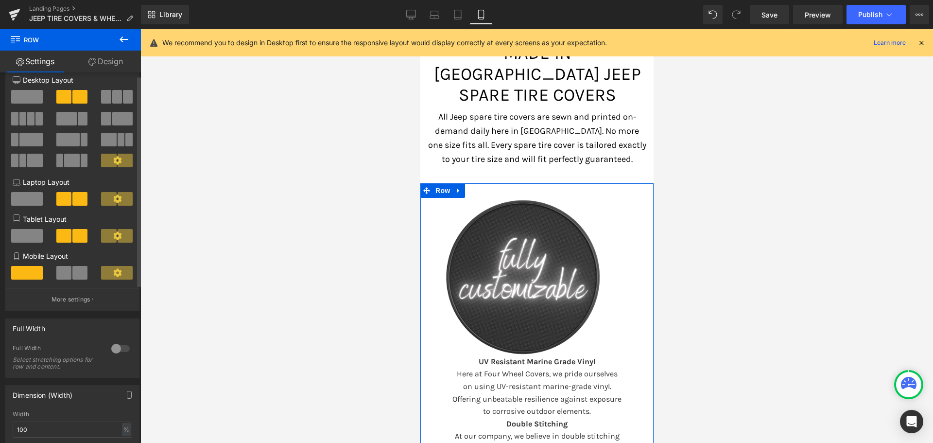
scroll to position [0, 0]
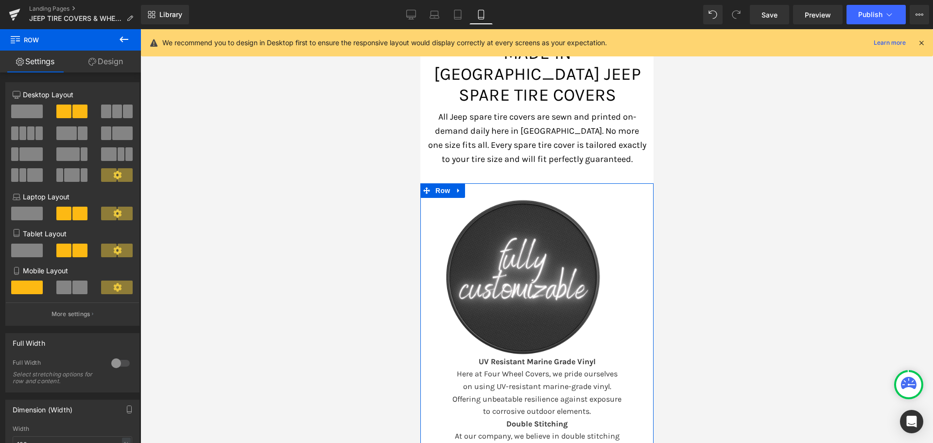
click at [122, 66] on link "Design" at bounding box center [105, 62] width 70 height 22
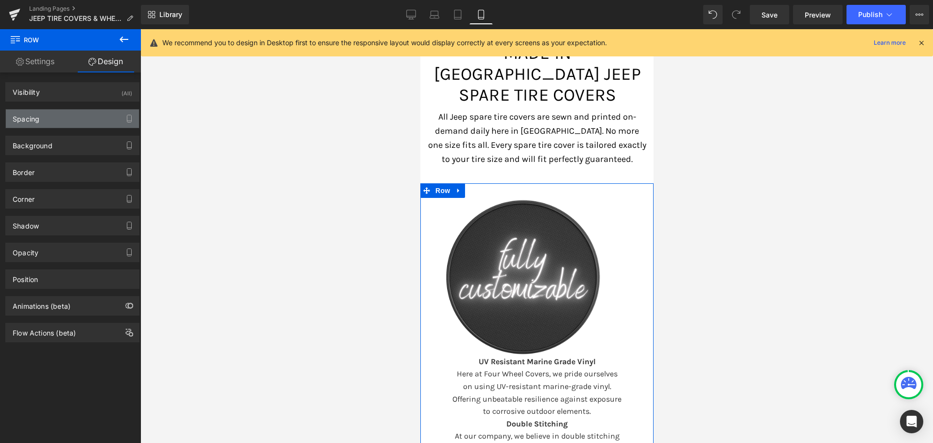
click at [39, 120] on div "Spacing" at bounding box center [26, 116] width 27 height 14
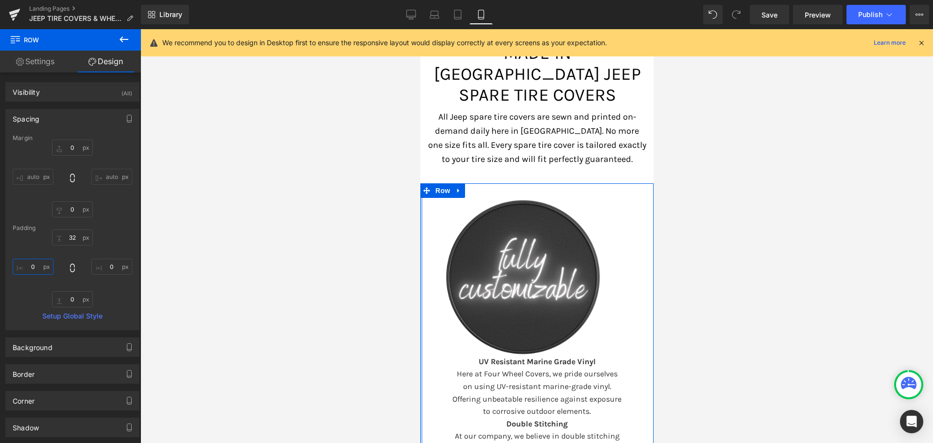
click at [31, 269] on input "0" at bounding box center [33, 267] width 41 height 16
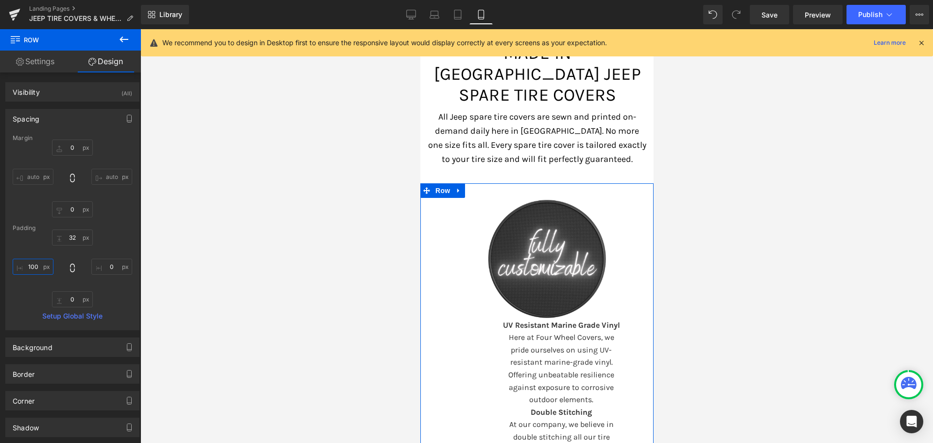
type input "0"
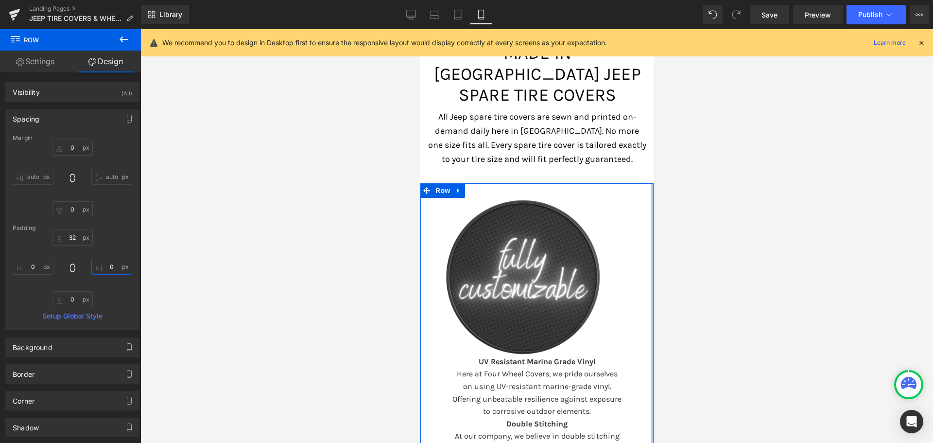
click at [107, 267] on input "0" at bounding box center [111, 267] width 41 height 16
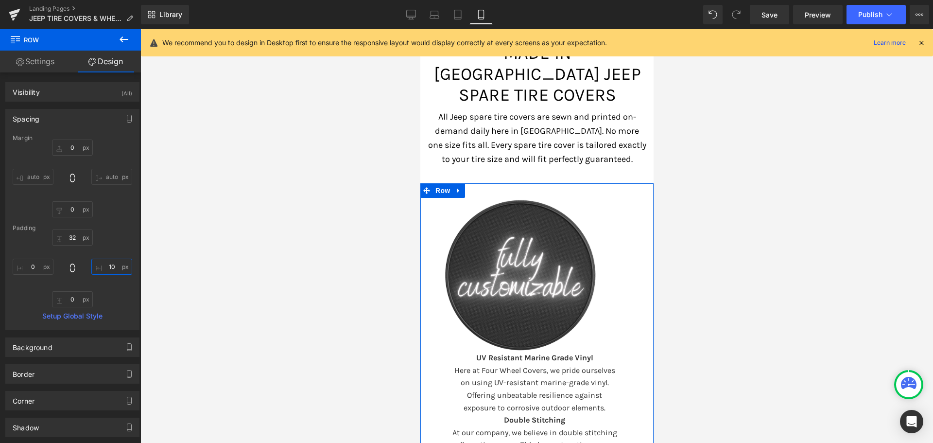
type input "0"
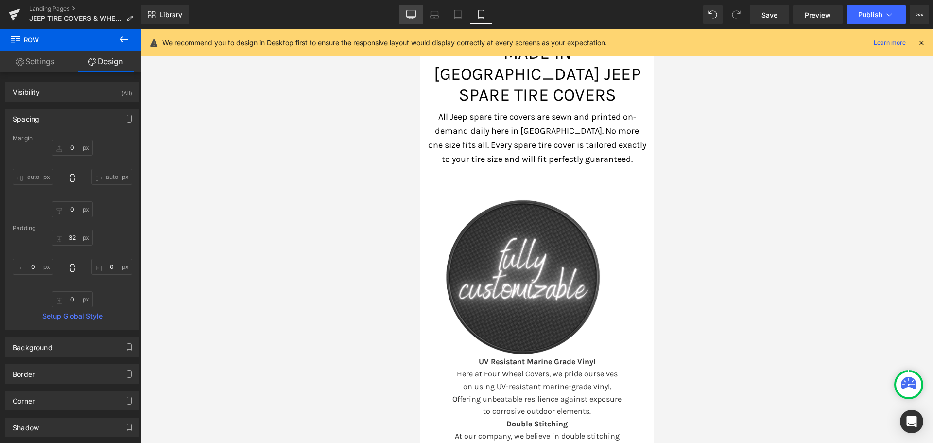
click at [416, 11] on icon at bounding box center [411, 13] width 9 height 7
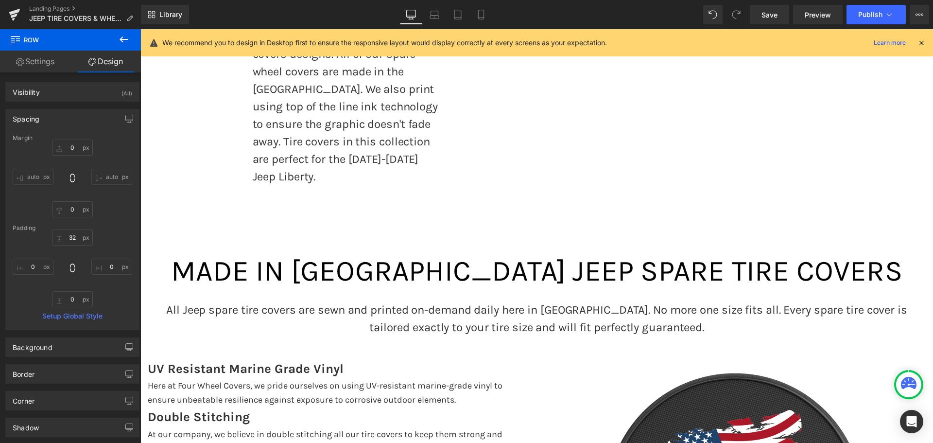
type input "0"
type input "40"
type input "0"
type input "10"
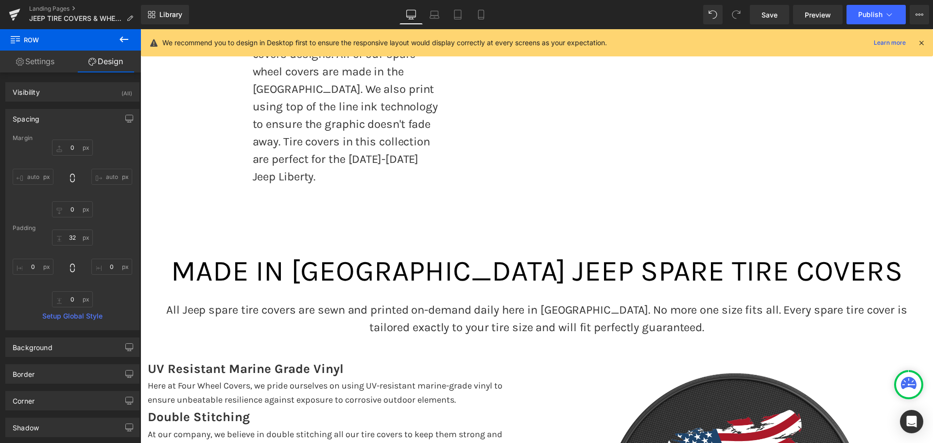
type input "0"
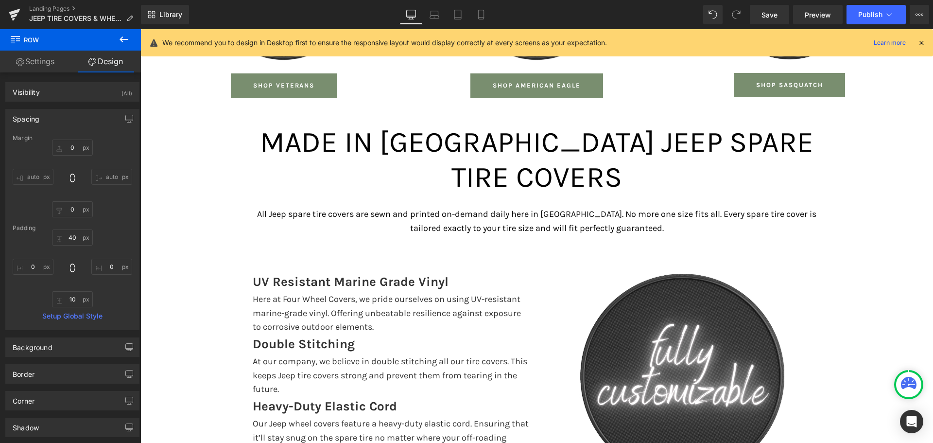
scroll to position [2457, 0]
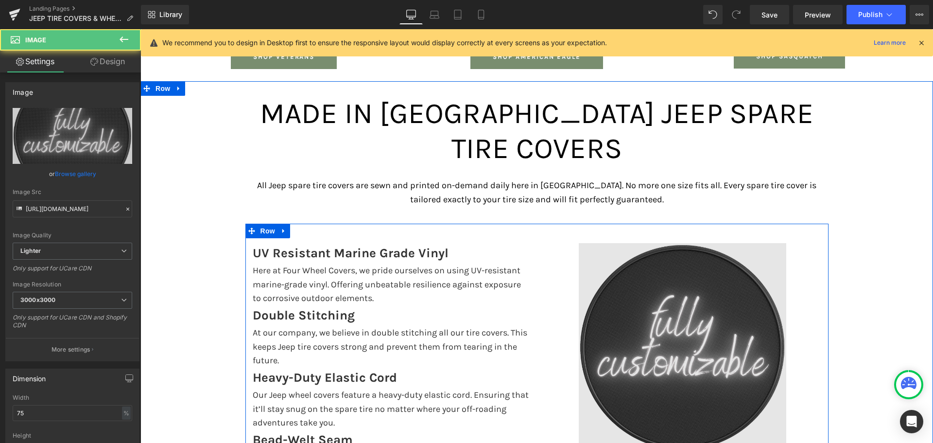
click at [681, 243] on img at bounding box center [683, 347] width 208 height 208
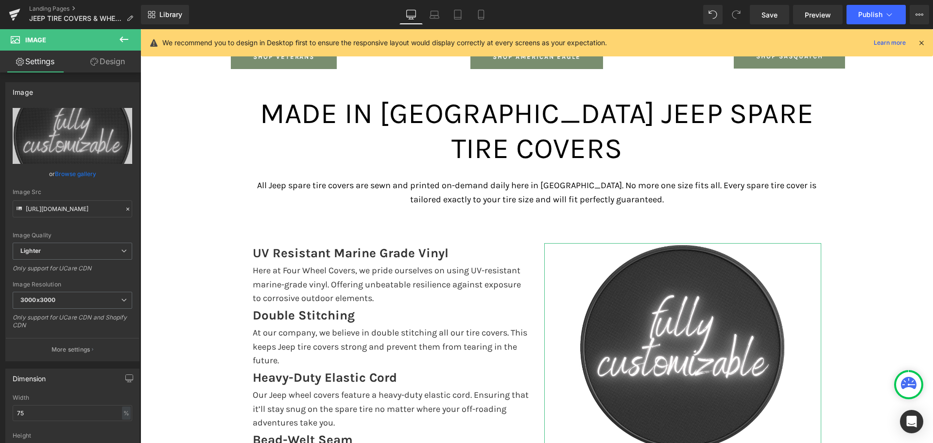
click at [107, 63] on link "Design" at bounding box center [107, 62] width 70 height 22
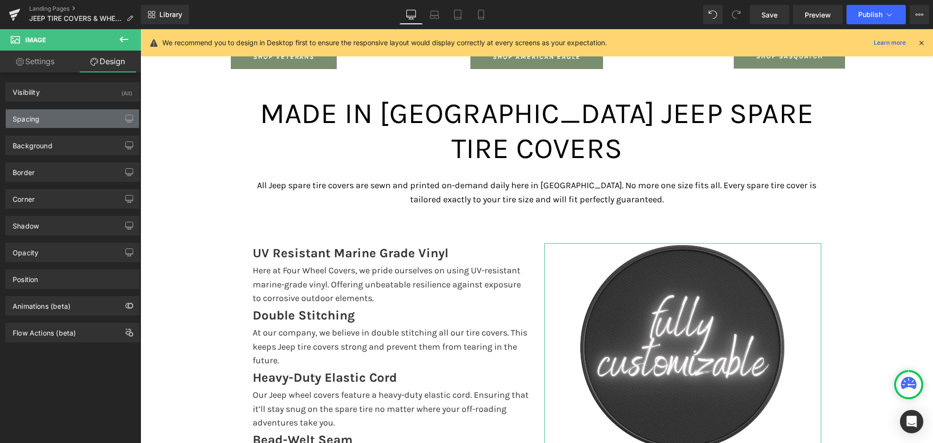
click at [60, 123] on div "Spacing" at bounding box center [72, 118] width 133 height 18
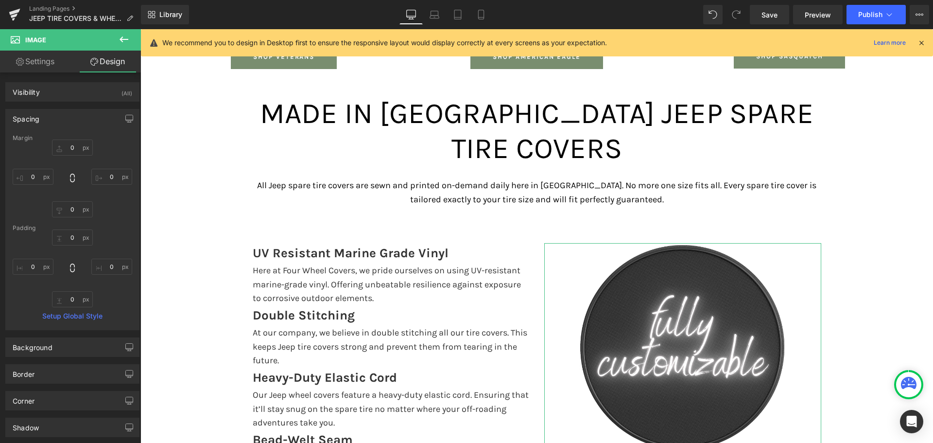
click at [60, 123] on div "Spacing" at bounding box center [72, 118] width 133 height 18
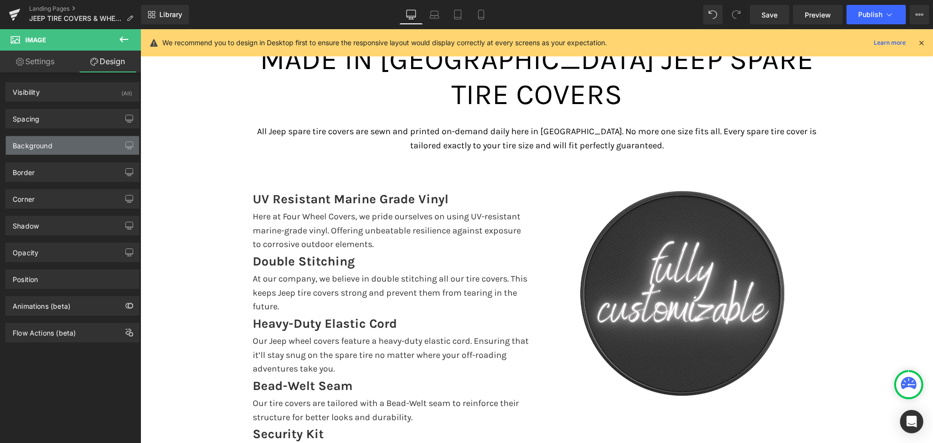
scroll to position [2505, 0]
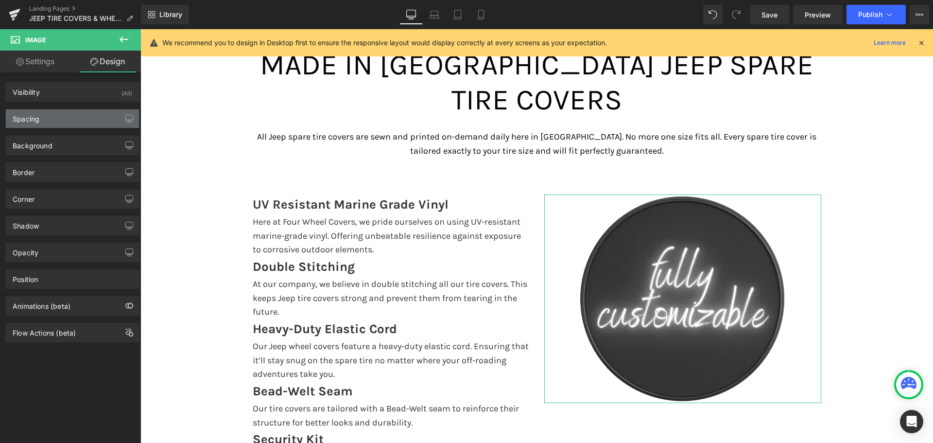
click at [45, 118] on div "Spacing" at bounding box center [72, 118] width 133 height 18
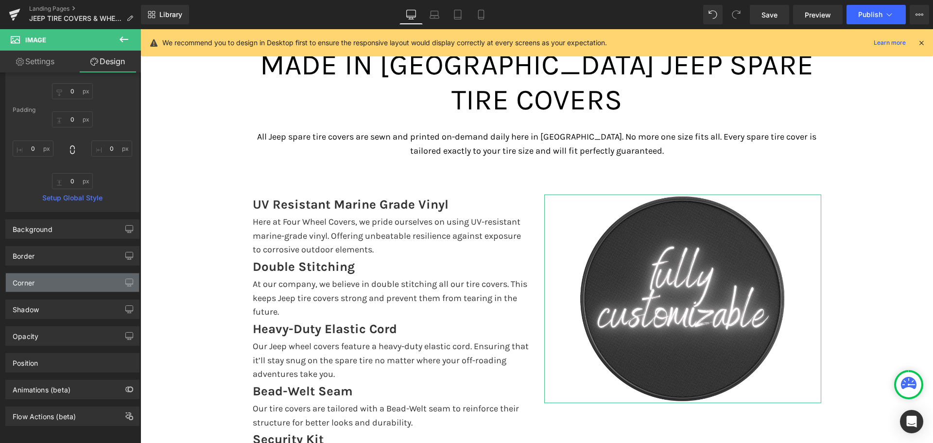
scroll to position [128, 0]
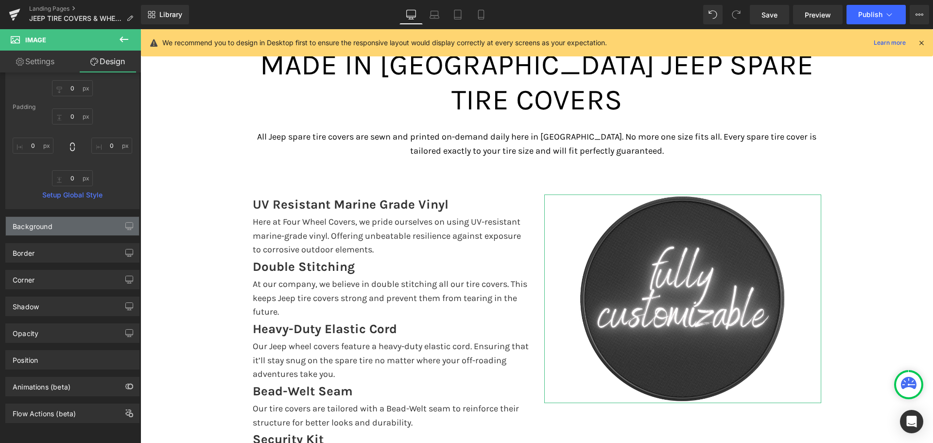
click at [39, 221] on div "Background" at bounding box center [33, 224] width 40 height 14
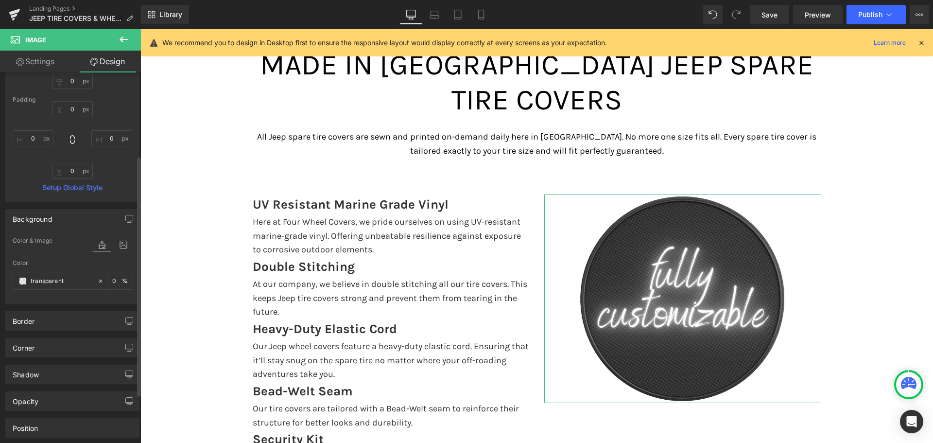
click at [39, 221] on div "Background" at bounding box center [33, 217] width 40 height 14
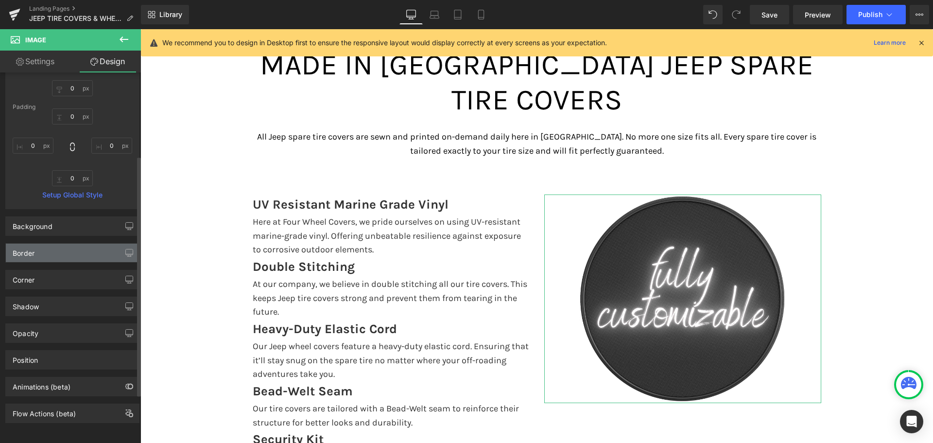
click at [44, 244] on div "Border" at bounding box center [72, 253] width 133 height 18
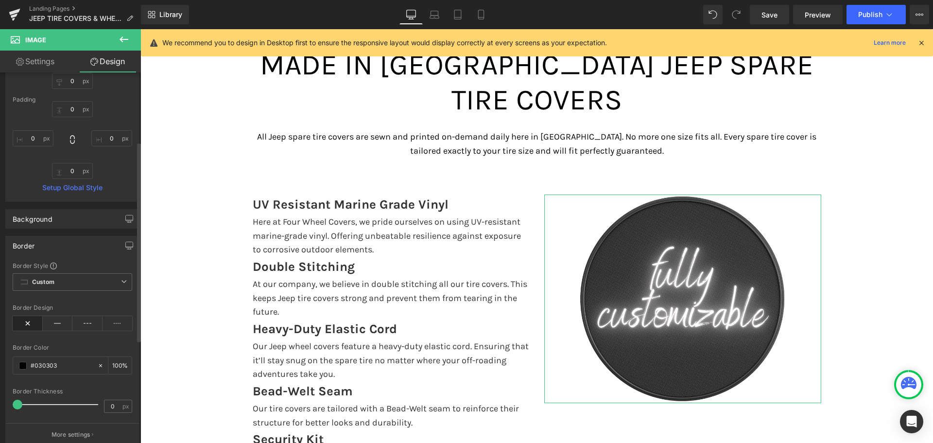
click at [44, 244] on div "Border" at bounding box center [72, 245] width 133 height 18
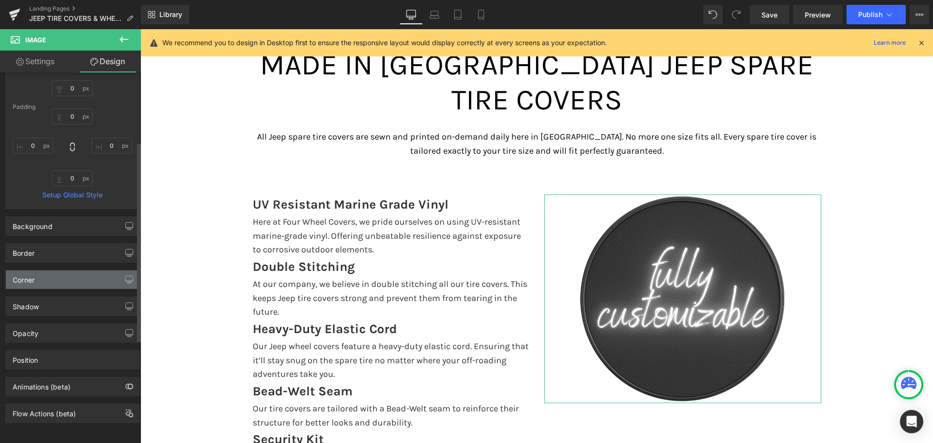
click at [43, 274] on div "Corner" at bounding box center [72, 279] width 133 height 18
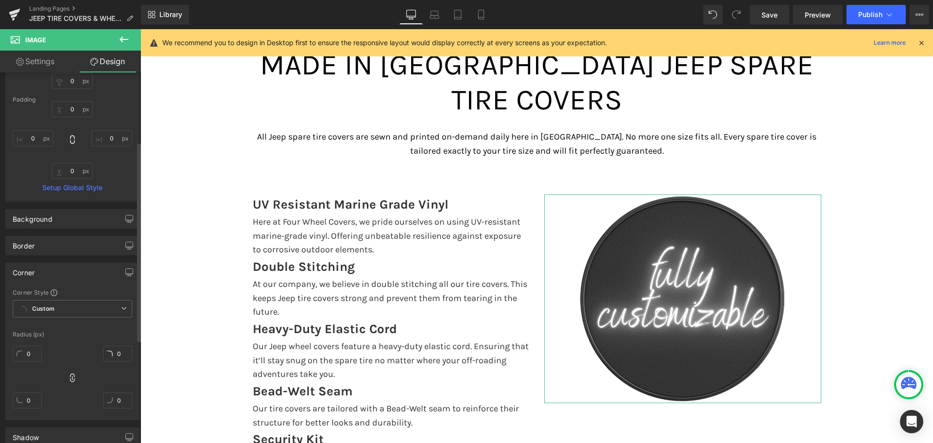
click at [43, 274] on div "Corner" at bounding box center [72, 272] width 133 height 18
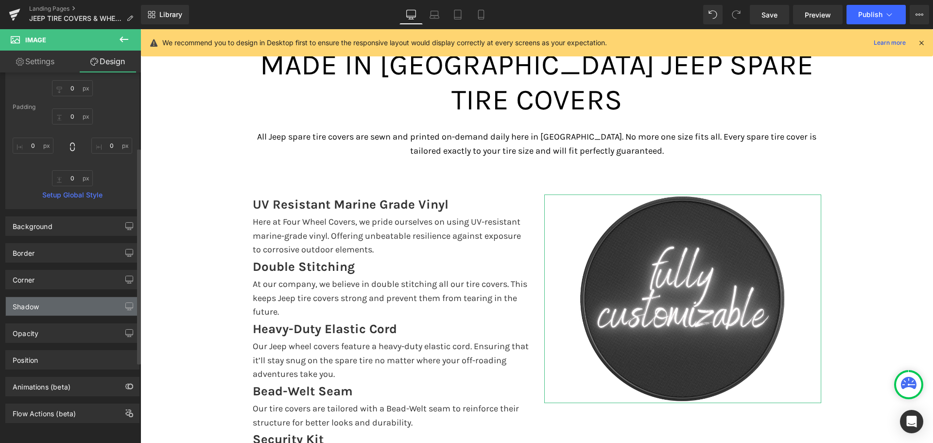
click at [45, 303] on div "Shadow" at bounding box center [72, 306] width 133 height 18
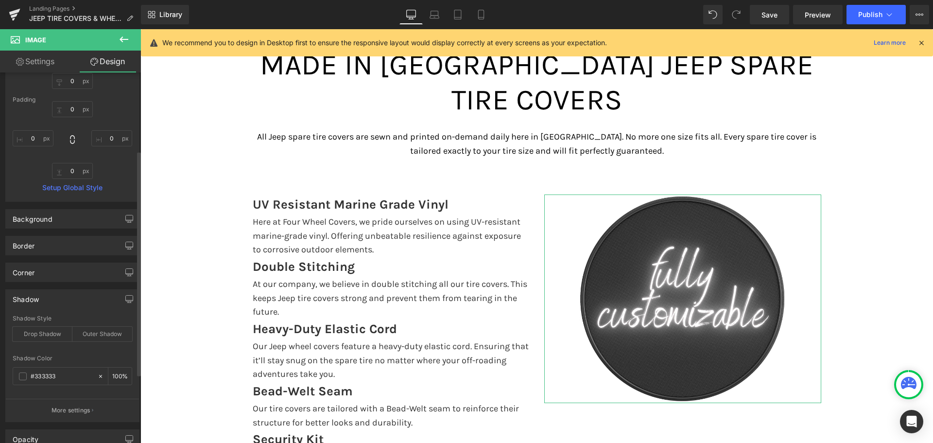
click at [45, 303] on div "Shadow" at bounding box center [72, 299] width 133 height 18
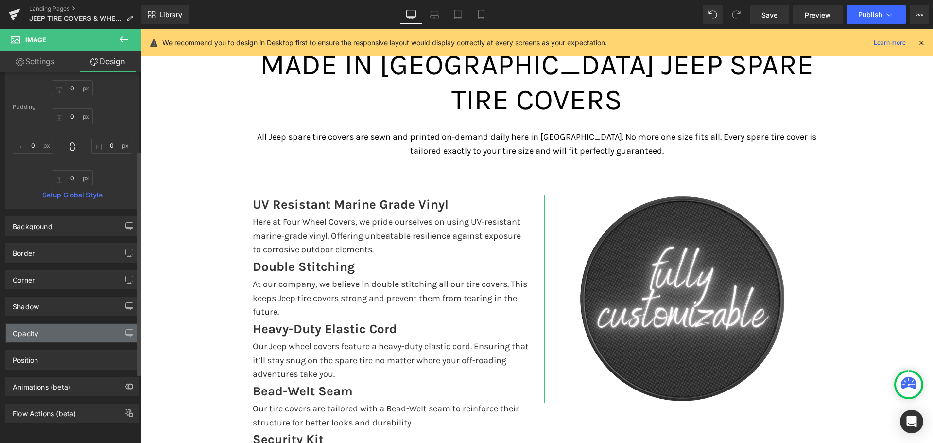
click at [45, 324] on div "Opacity" at bounding box center [72, 333] width 133 height 18
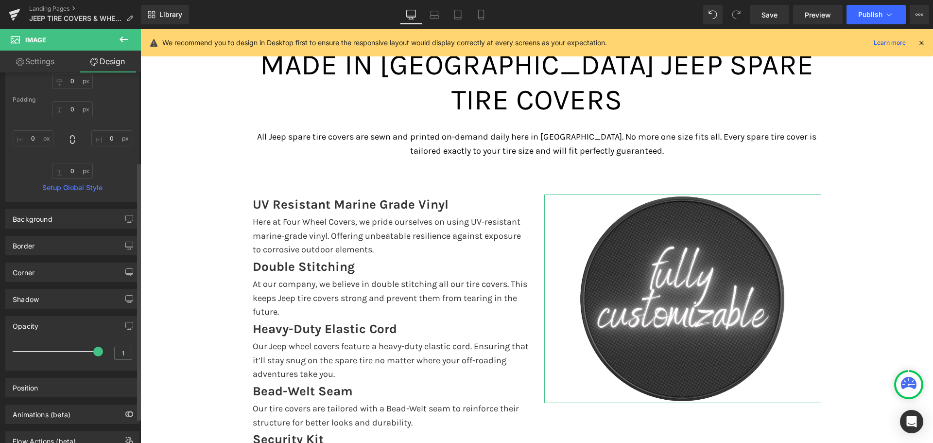
click at [45, 321] on div "Opacity" at bounding box center [72, 325] width 133 height 18
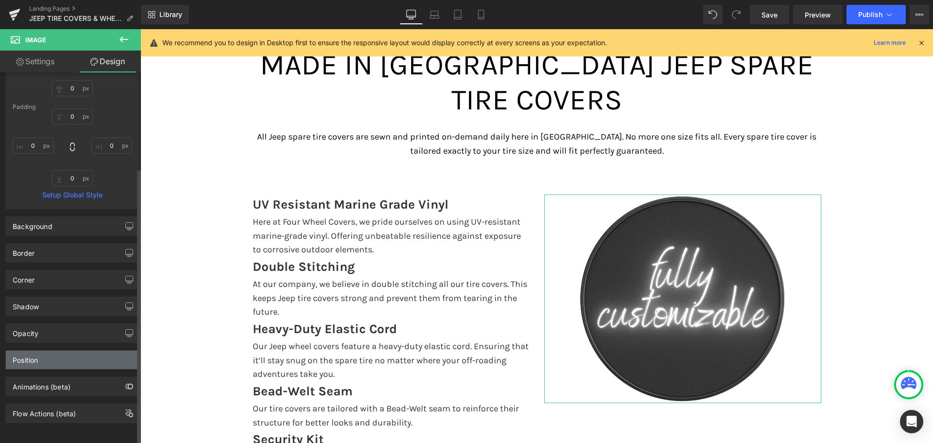
click at [41, 351] on div "Position" at bounding box center [72, 359] width 133 height 18
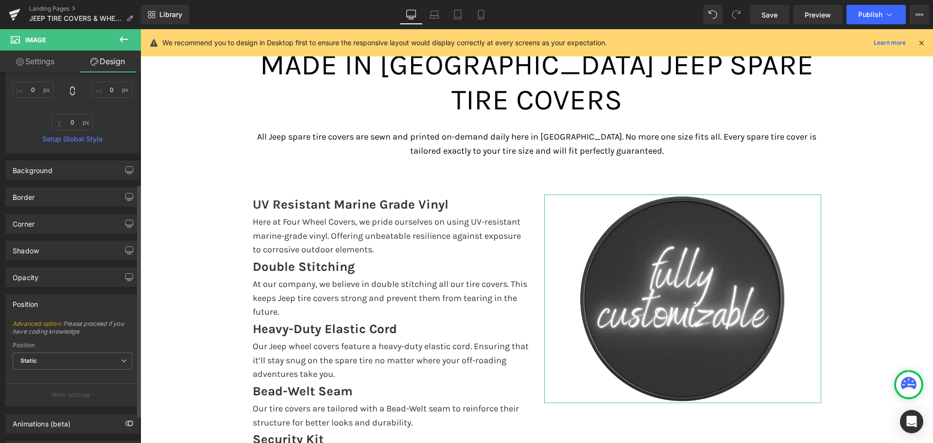
click at [56, 301] on div "Position" at bounding box center [72, 304] width 133 height 18
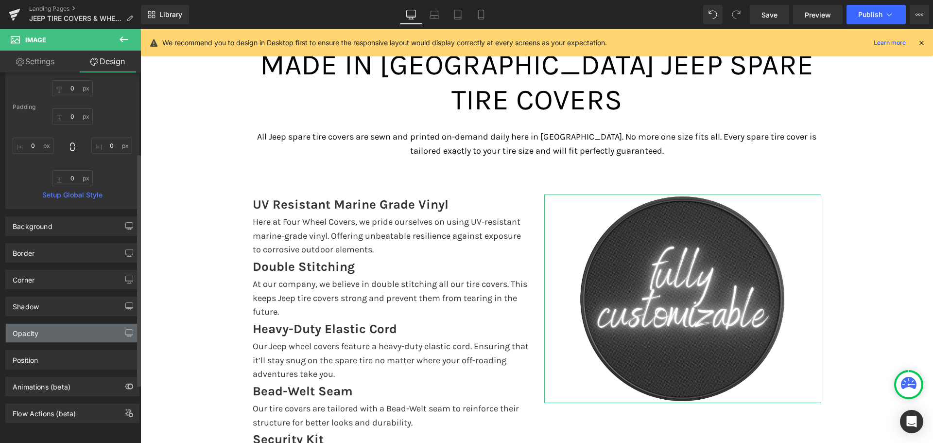
click at [50, 327] on div "Opacity" at bounding box center [72, 333] width 133 height 18
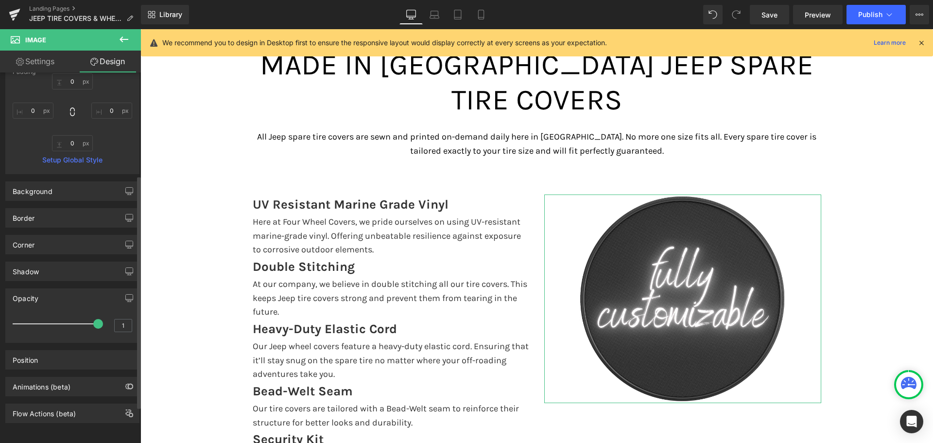
click at [49, 289] on div "Opacity" at bounding box center [72, 298] width 133 height 18
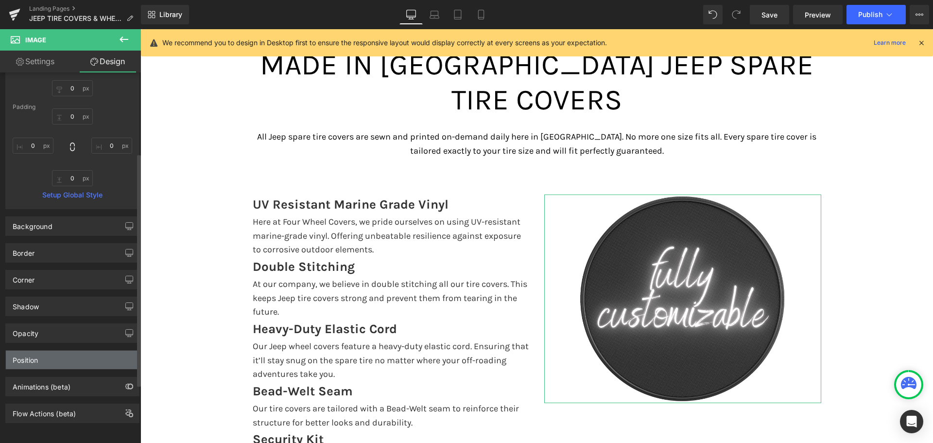
click at [44, 350] on div "Position" at bounding box center [72, 359] width 133 height 18
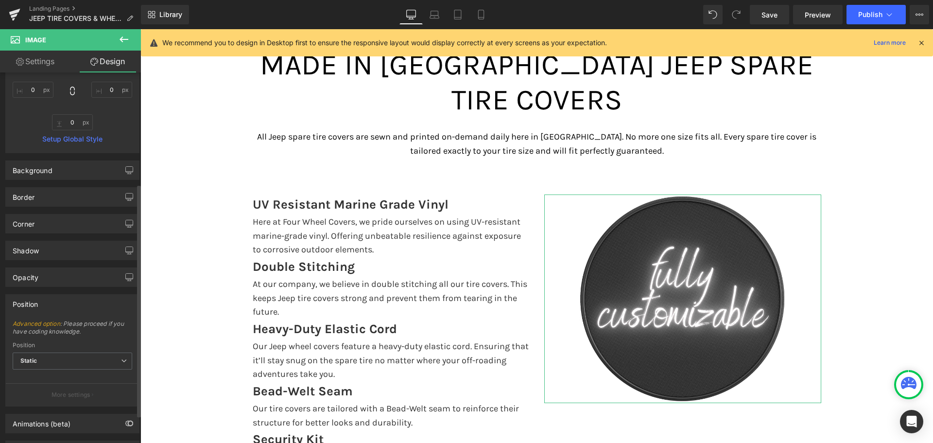
click at [46, 299] on div "Position" at bounding box center [72, 304] width 133 height 18
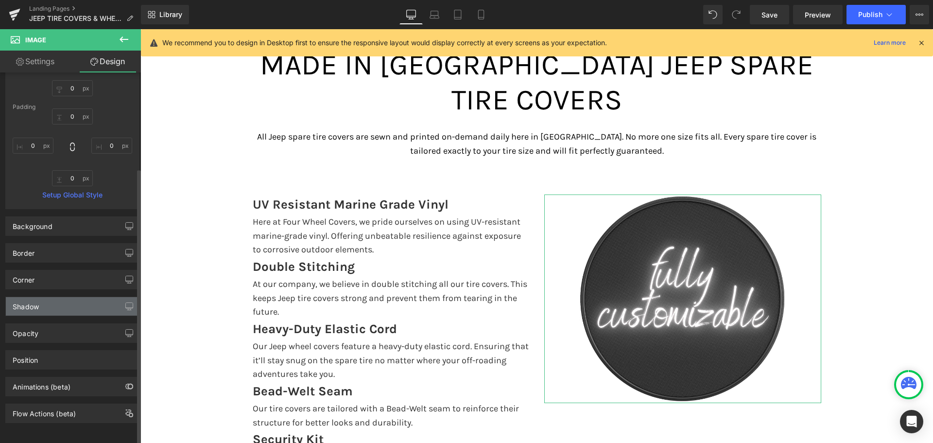
scroll to position [0, 0]
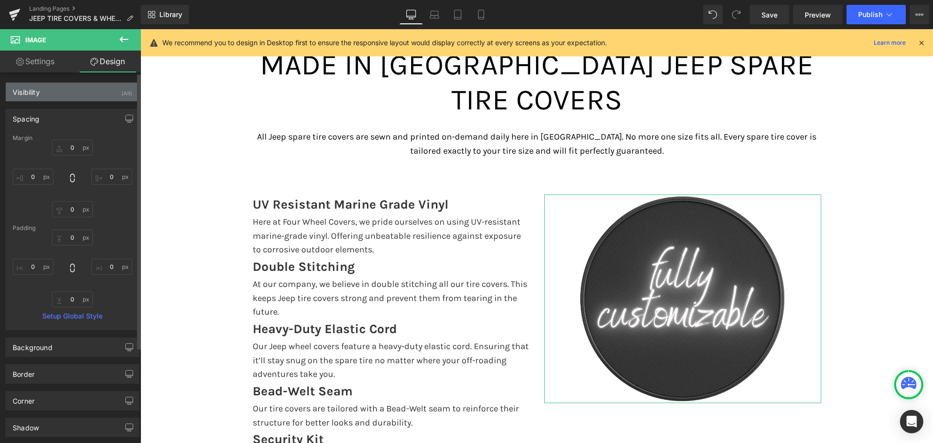
click at [99, 91] on div "Visibility (All)" at bounding box center [72, 92] width 133 height 18
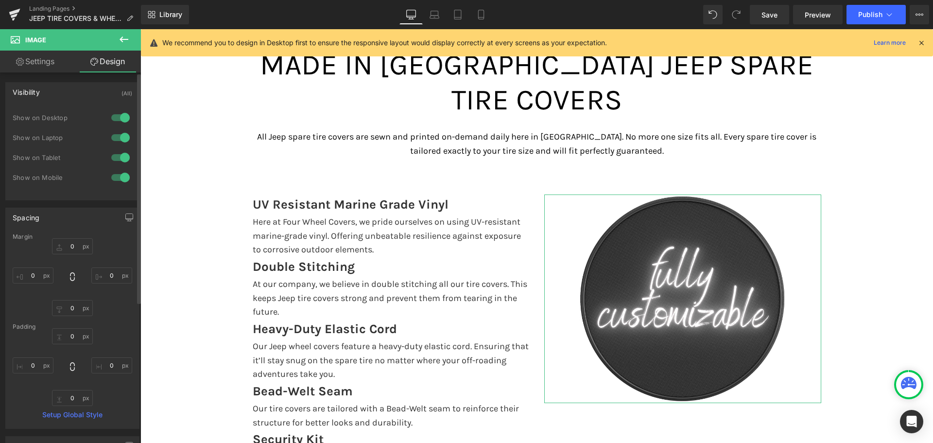
click at [99, 91] on div "Visibility (All)" at bounding box center [72, 92] width 133 height 18
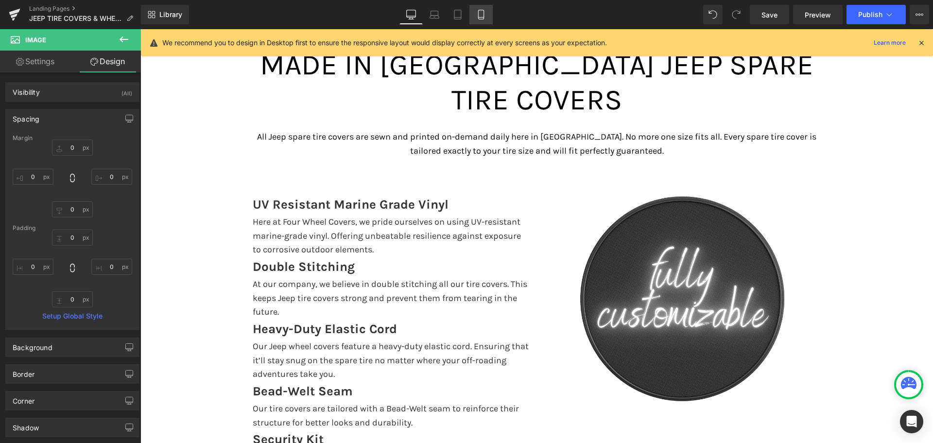
click at [476, 11] on icon at bounding box center [481, 15] width 10 height 10
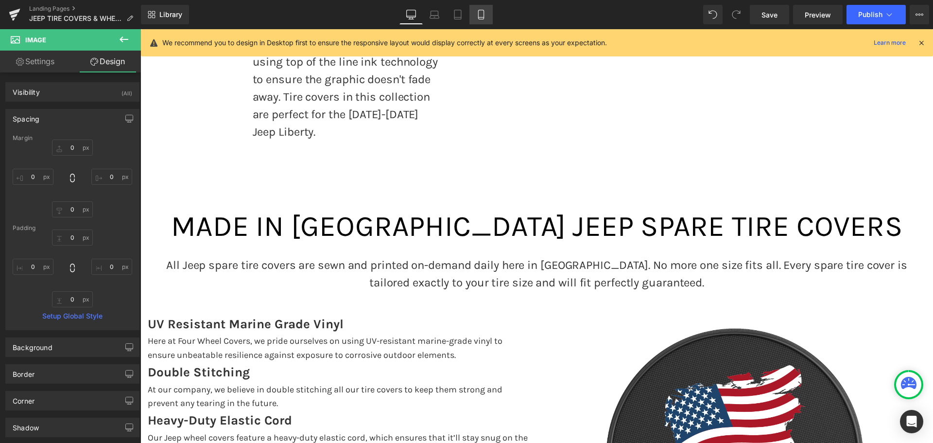
type input "0"
type input "40"
type input "0"
type input "-18"
type input "0"
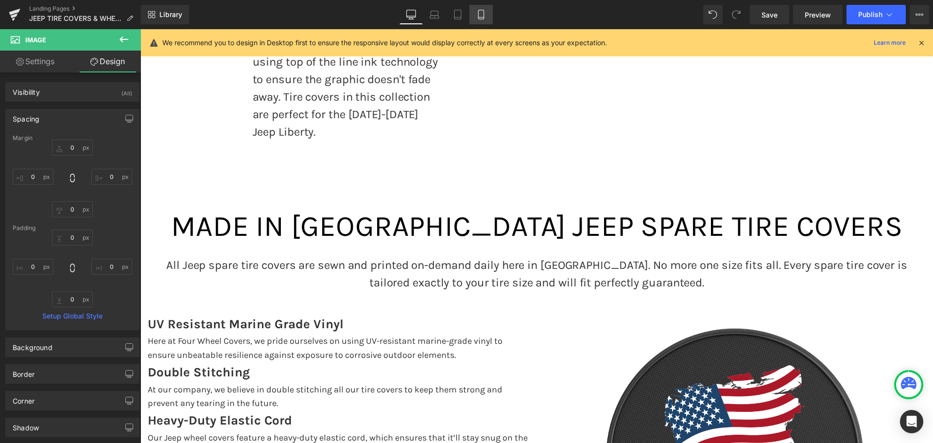
type input "0"
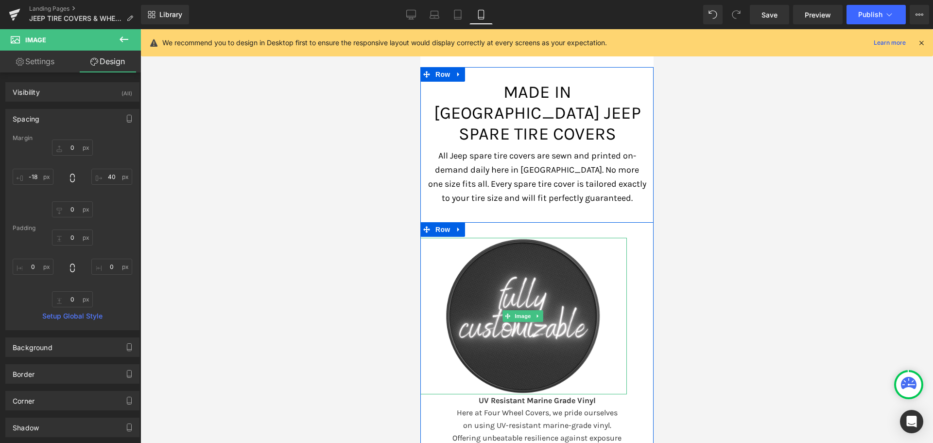
scroll to position [5377, 0]
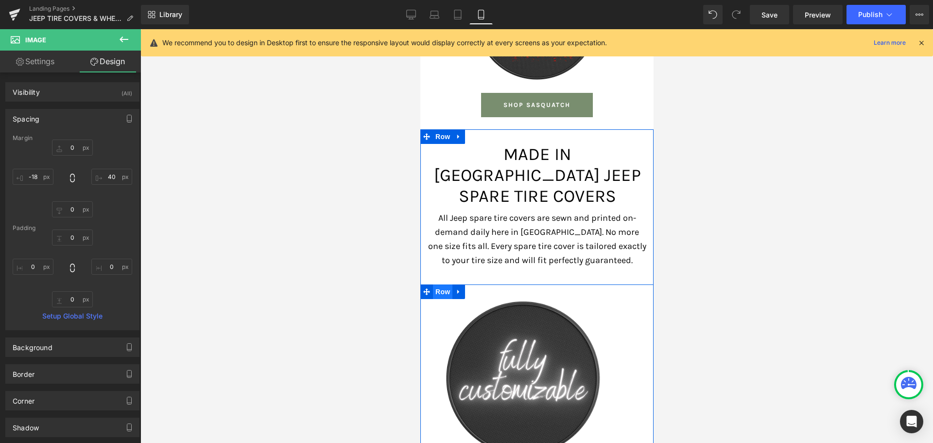
click at [437, 284] on span "Row" at bounding box center [442, 291] width 19 height 15
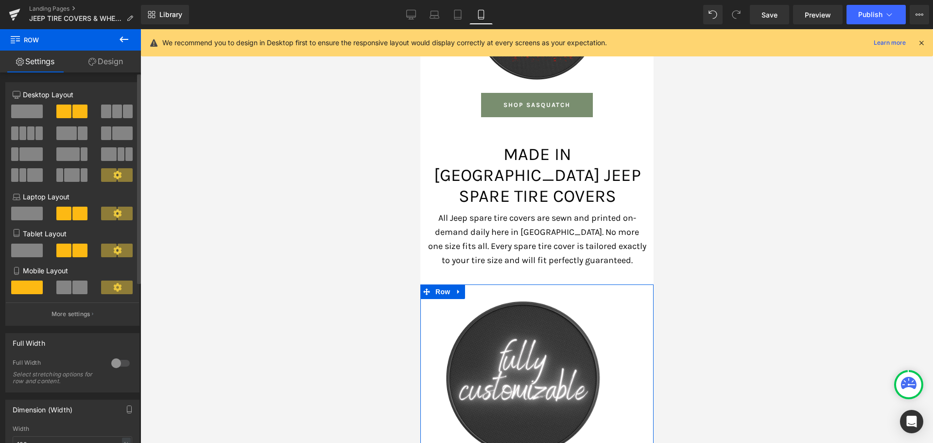
click at [72, 282] on span at bounding box center [79, 287] width 15 height 14
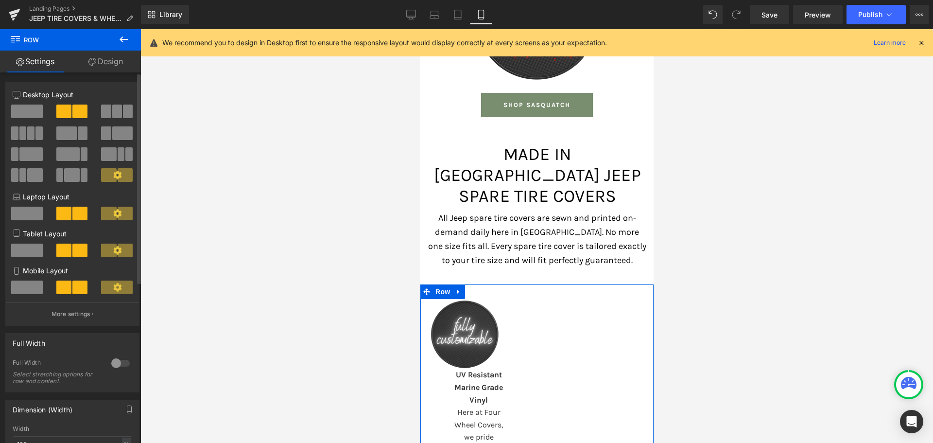
click at [17, 285] on span at bounding box center [27, 287] width 32 height 14
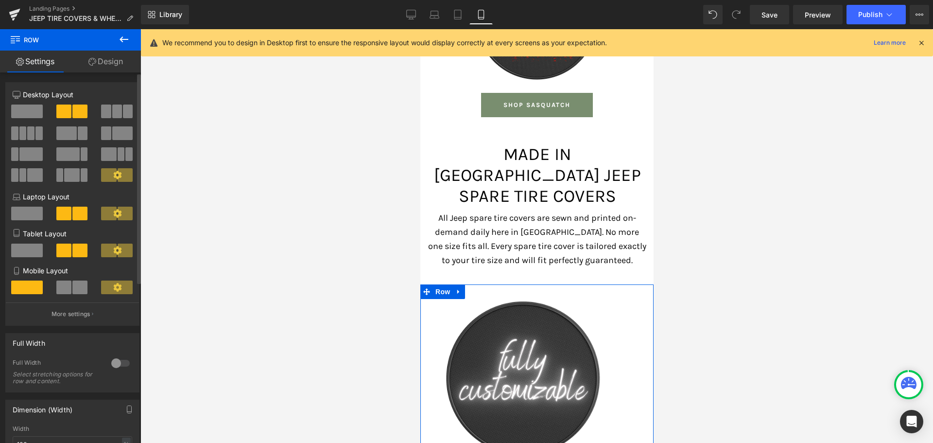
click at [107, 285] on span at bounding box center [117, 287] width 32 height 14
click at [108, 288] on span at bounding box center [117, 287] width 32 height 14
click at [35, 289] on span at bounding box center [27, 287] width 32 height 14
click at [68, 314] on p "More settings" at bounding box center [71, 314] width 39 height 9
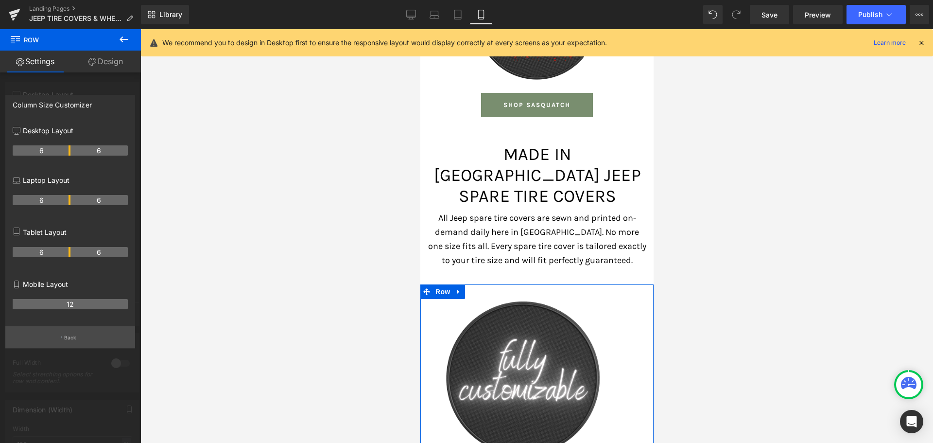
click at [66, 339] on p "Back" at bounding box center [70, 337] width 13 height 7
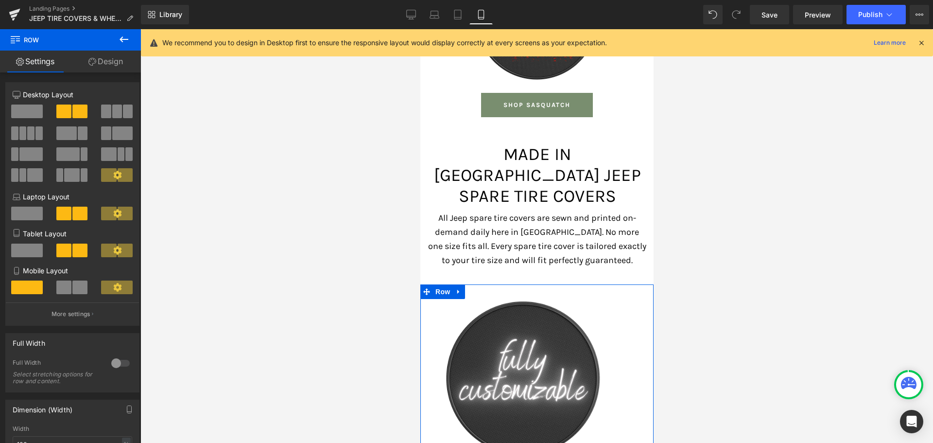
click at [116, 60] on link "Design" at bounding box center [105, 62] width 70 height 22
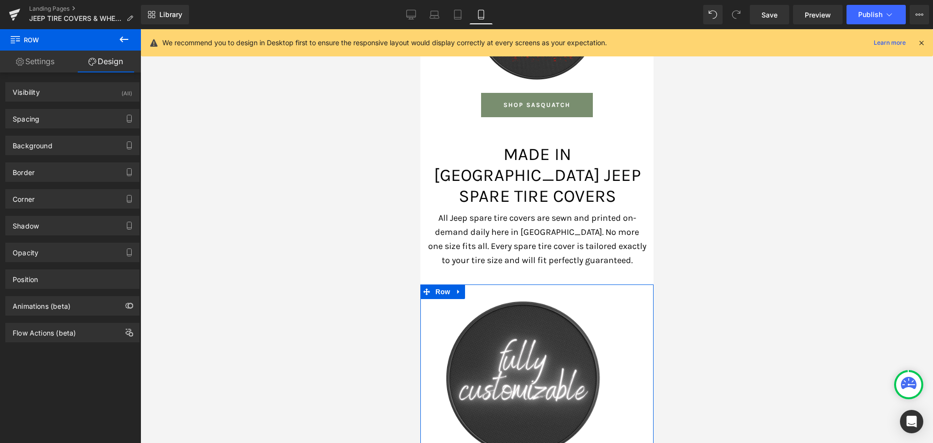
type input "0"
type input "32"
type input "0"
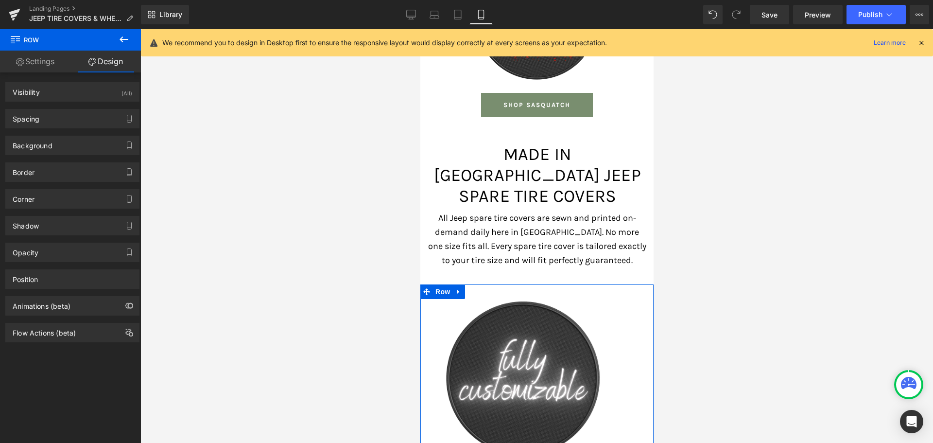
type input "0"
click at [52, 114] on div "Spacing" at bounding box center [72, 118] width 133 height 18
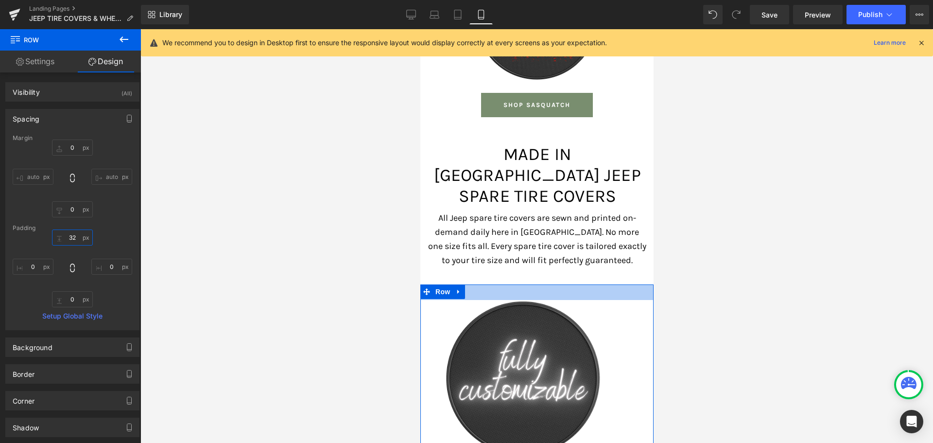
click at [68, 242] on input "32" at bounding box center [72, 237] width 41 height 16
type input "0"
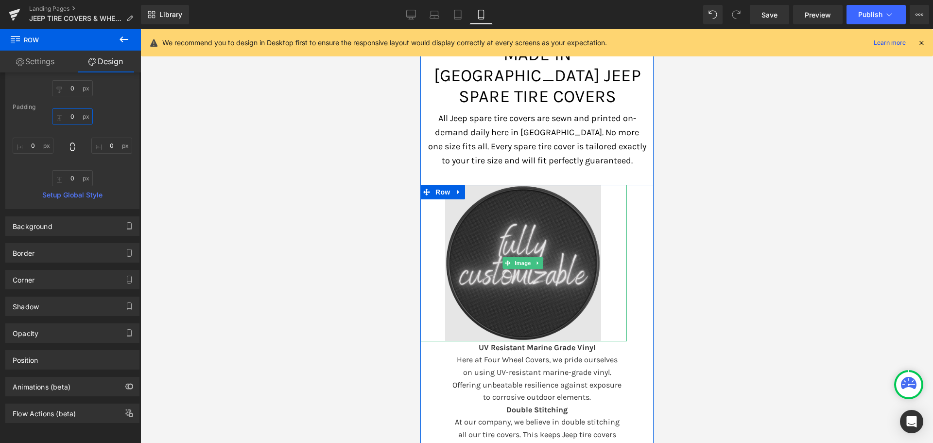
scroll to position [5425, 0]
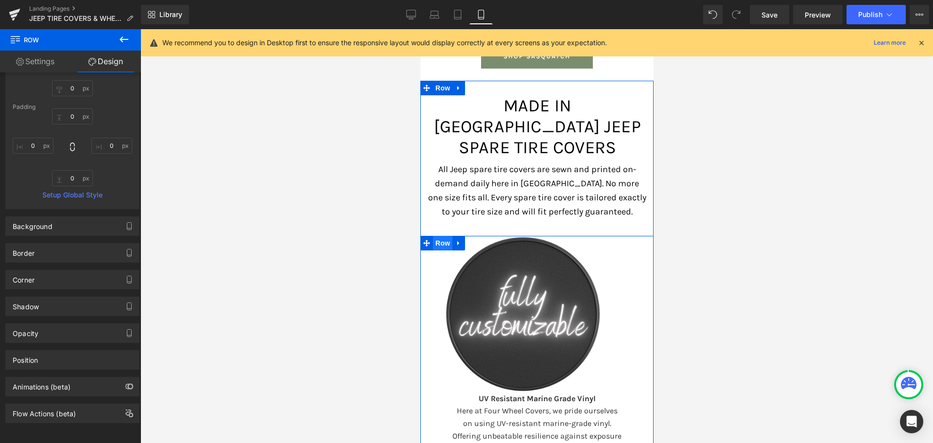
click at [437, 236] on span "Row" at bounding box center [442, 243] width 19 height 15
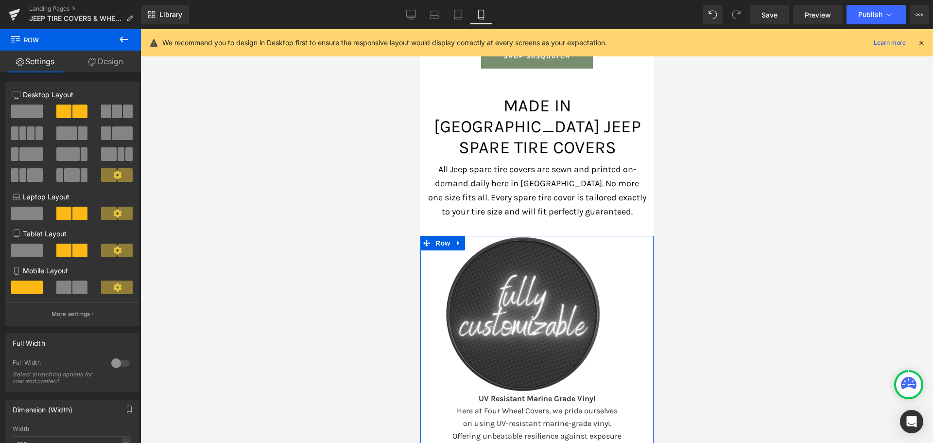
click at [115, 58] on link "Design" at bounding box center [105, 62] width 70 height 22
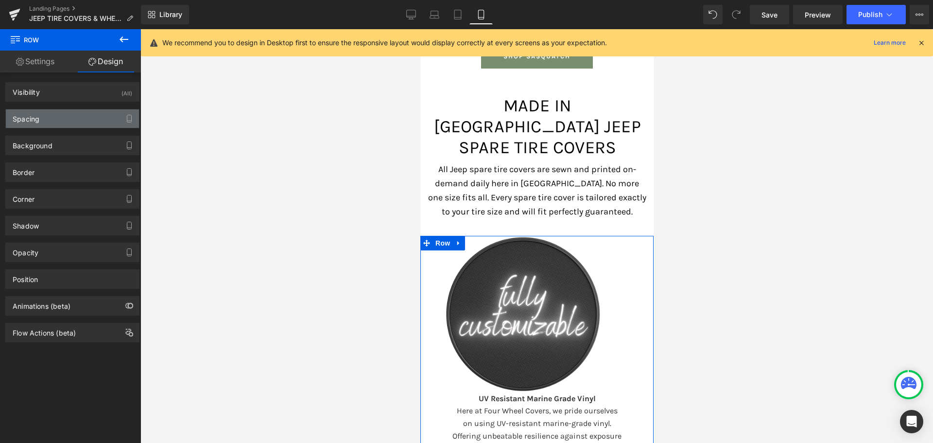
click at [53, 122] on div "Spacing" at bounding box center [72, 118] width 133 height 18
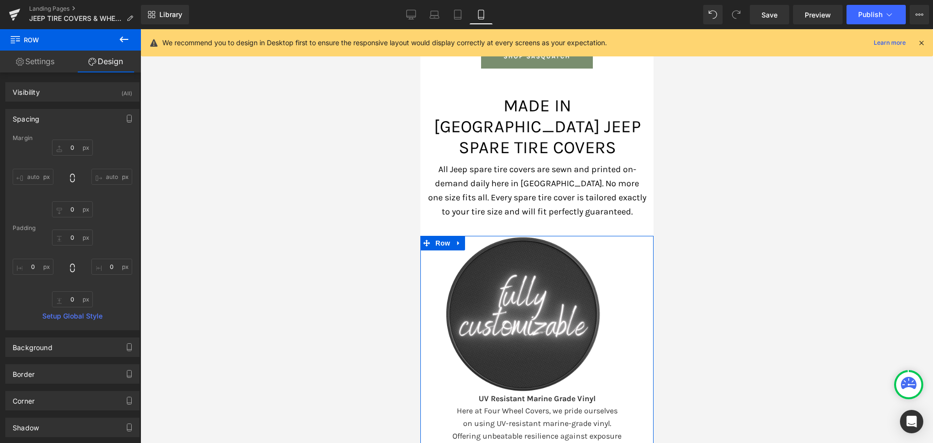
click at [66, 119] on div "Spacing" at bounding box center [72, 118] width 133 height 18
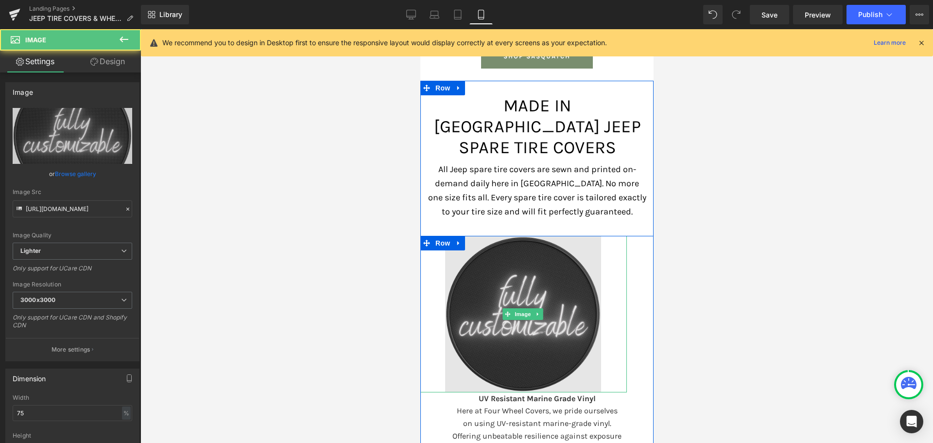
click at [457, 246] on img at bounding box center [523, 314] width 156 height 157
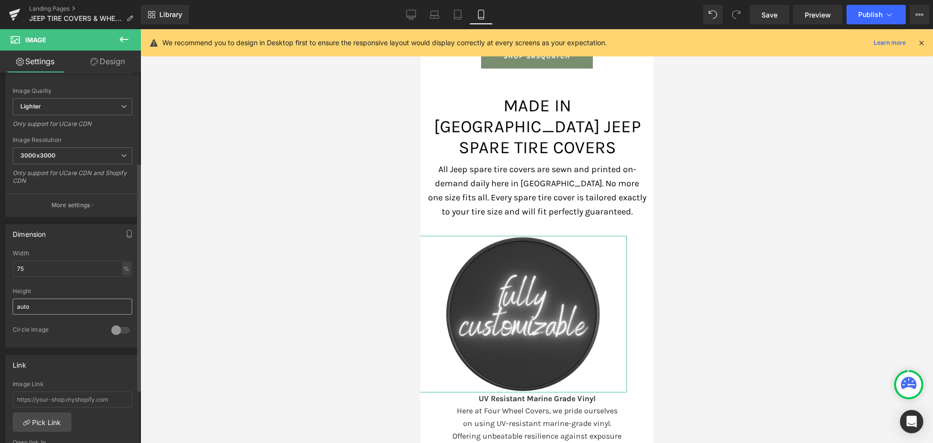
scroll to position [146, 0]
drag, startPoint x: 28, startPoint y: 263, endPoint x: 9, endPoint y: 264, distance: 18.5
click at [9, 264] on div "75% Width 75 % % px auto Height auto 0 Circle Image" at bounding box center [72, 296] width 133 height 97
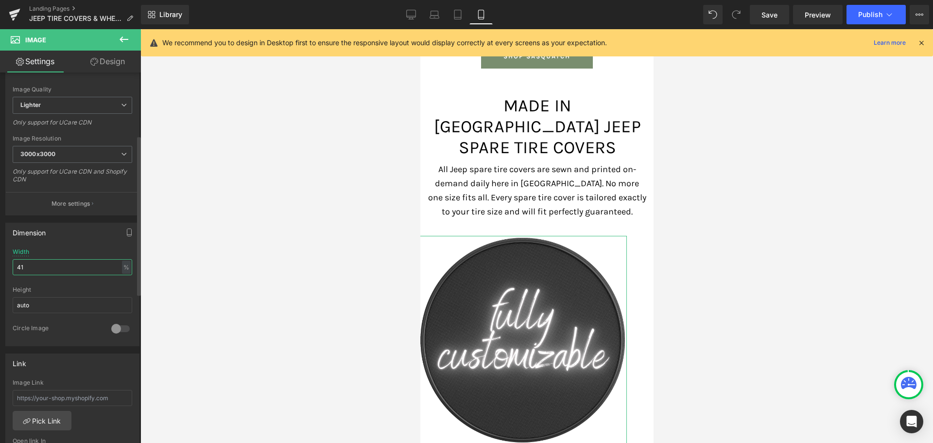
type input "4"
type input "100"
click at [116, 329] on div at bounding box center [120, 329] width 23 height 16
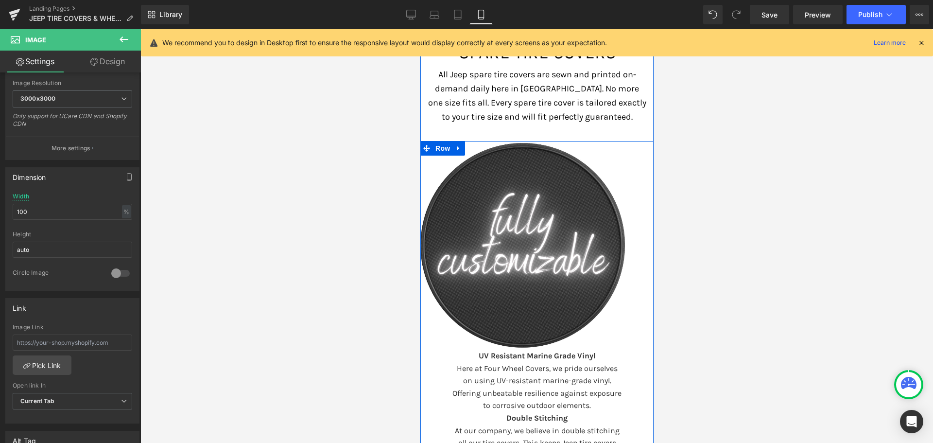
scroll to position [5523, 0]
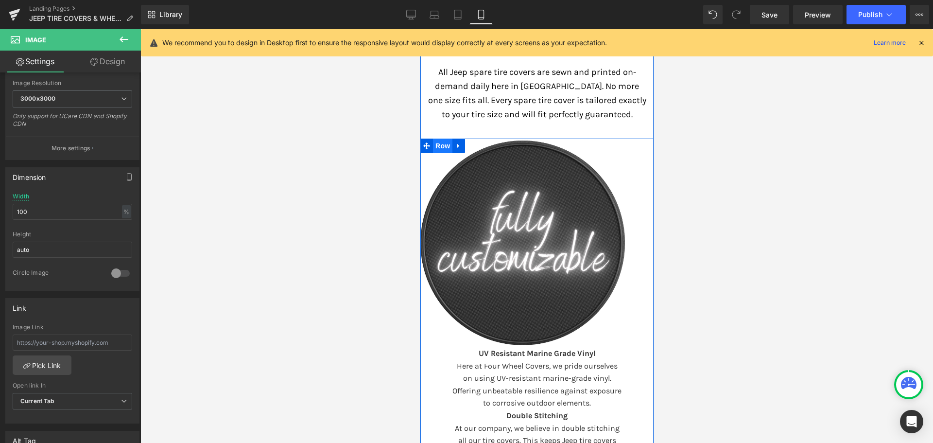
click at [440, 139] on span "Row" at bounding box center [442, 146] width 19 height 15
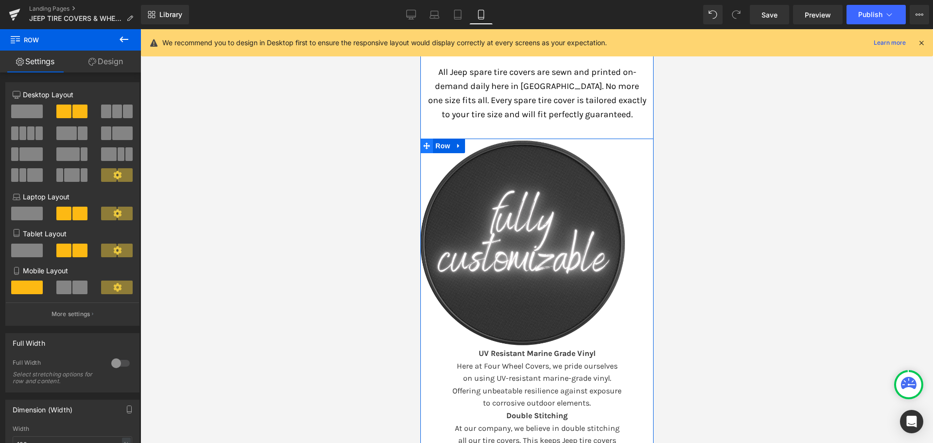
click at [424, 142] on icon at bounding box center [426, 145] width 7 height 7
click at [104, 60] on link "Design" at bounding box center [105, 62] width 70 height 22
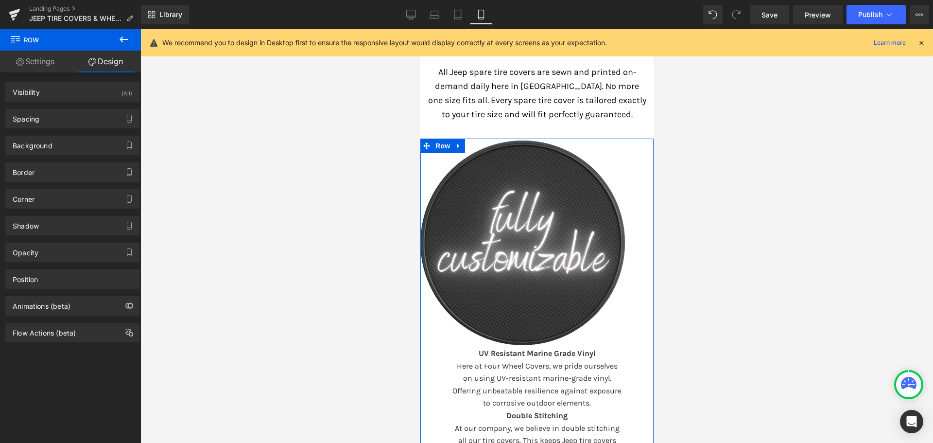
type input "0"
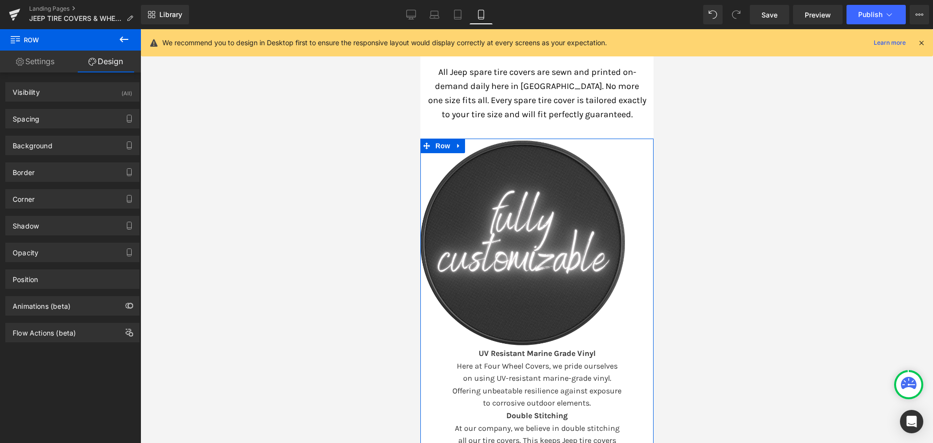
type input "0"
click at [71, 115] on div "Spacing" at bounding box center [72, 118] width 133 height 18
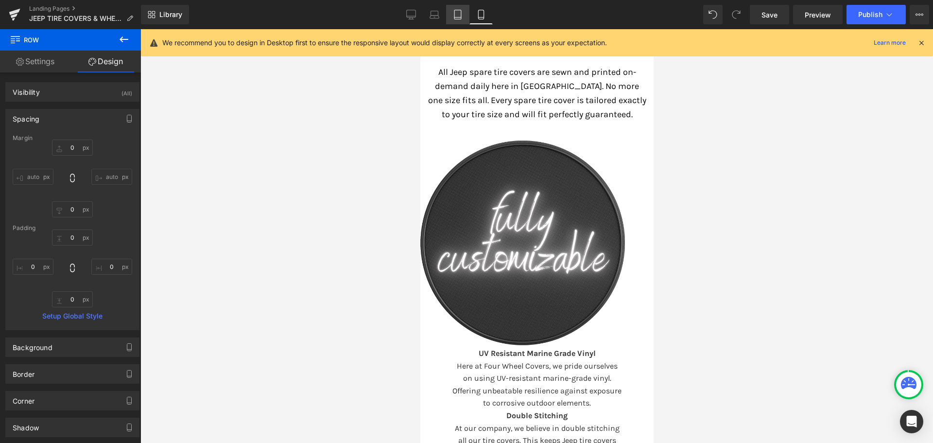
click at [461, 13] on icon at bounding box center [458, 14] width 7 height 9
type input "0"
type input "40"
type input "0"
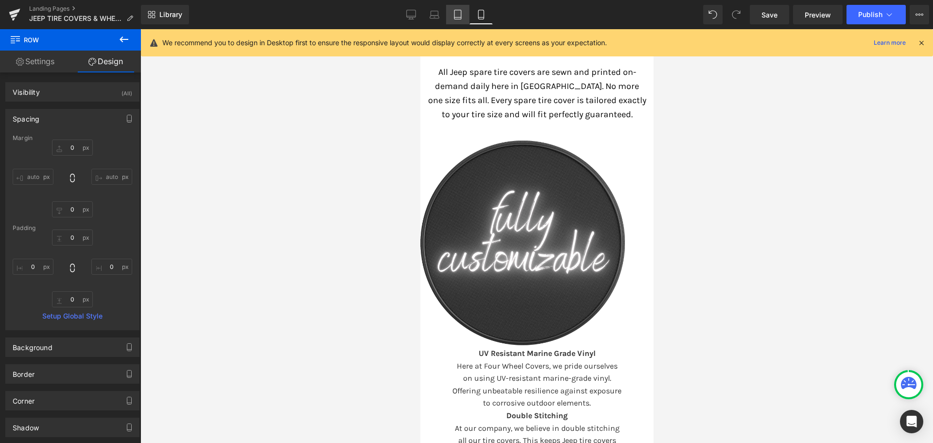
type input "10"
type input "0"
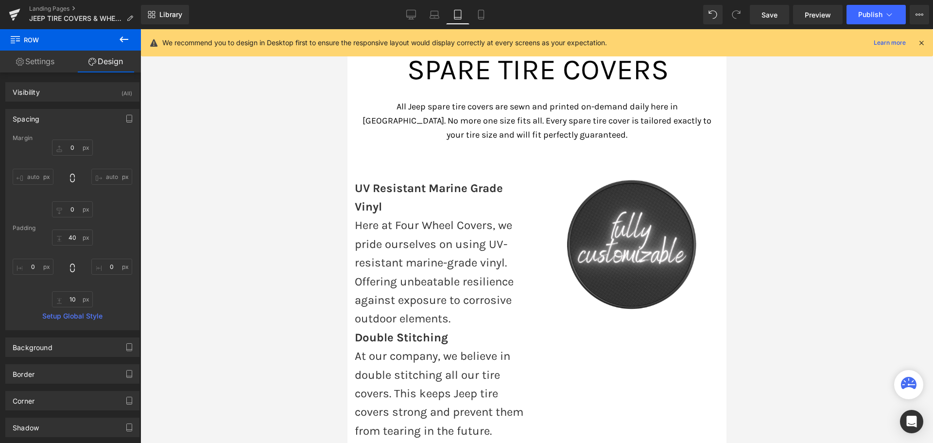
scroll to position [7738, 0]
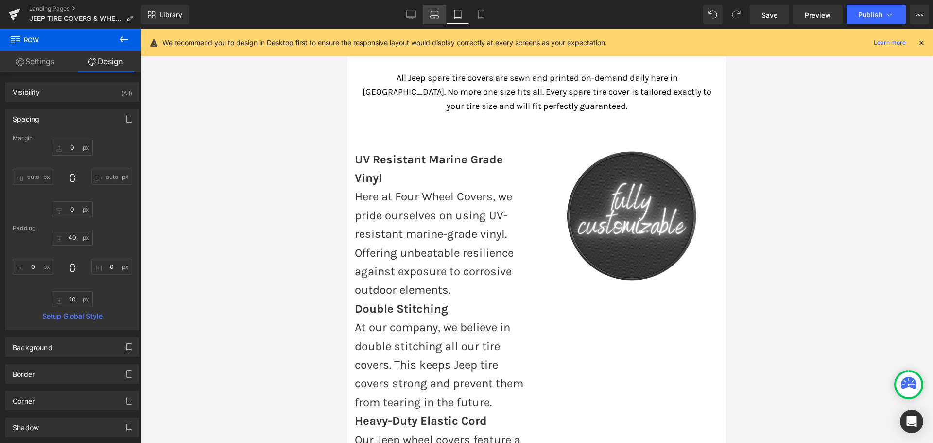
click at [435, 14] on icon at bounding box center [435, 15] width 10 height 10
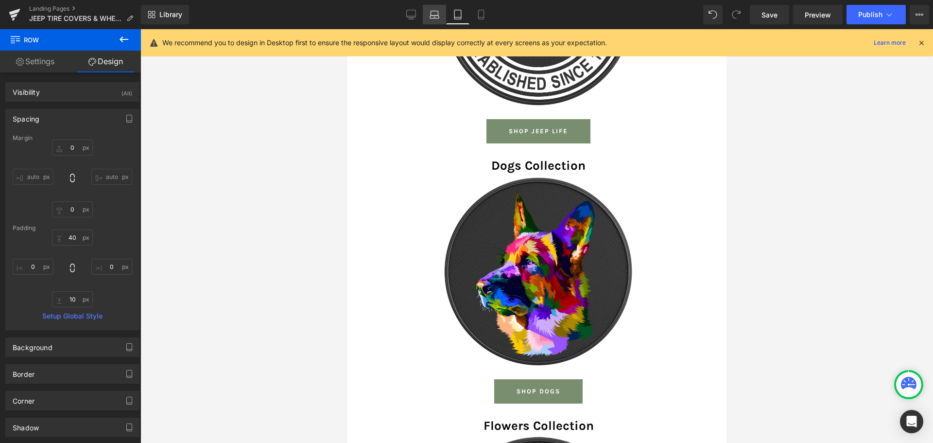
type input "0"
type input "40"
type input "0"
type input "10"
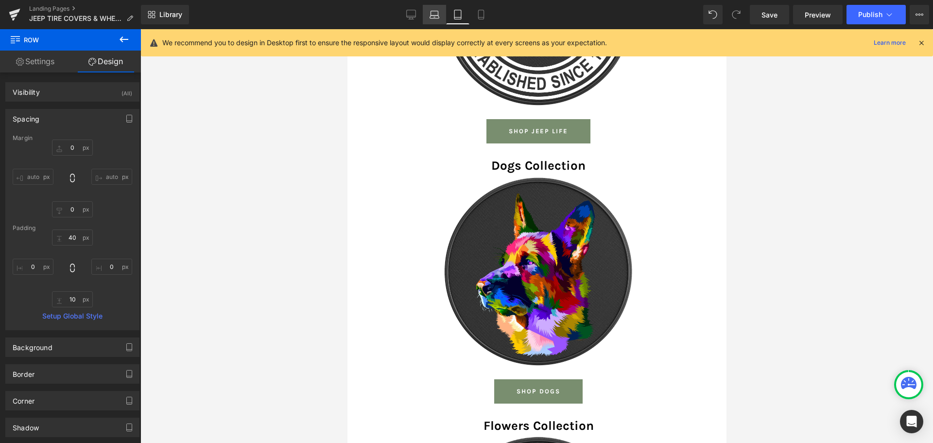
type input "15"
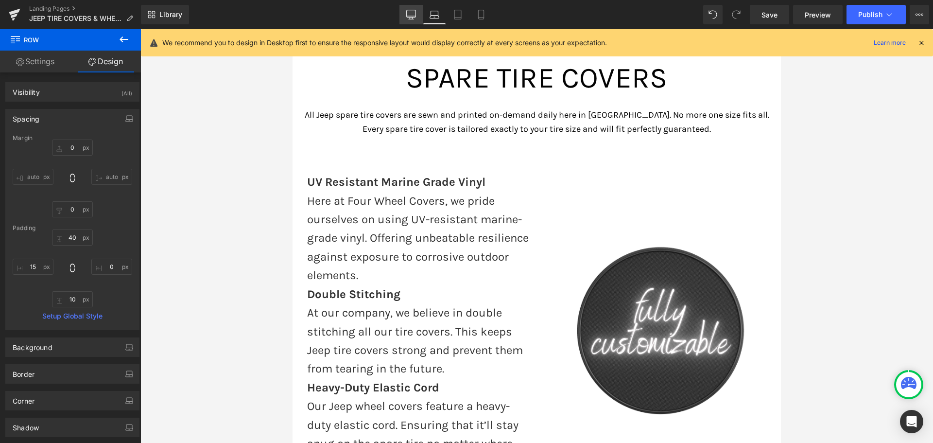
click at [406, 21] on link "Desktop" at bounding box center [411, 14] width 23 height 19
type input "0"
type input "40"
type input "0"
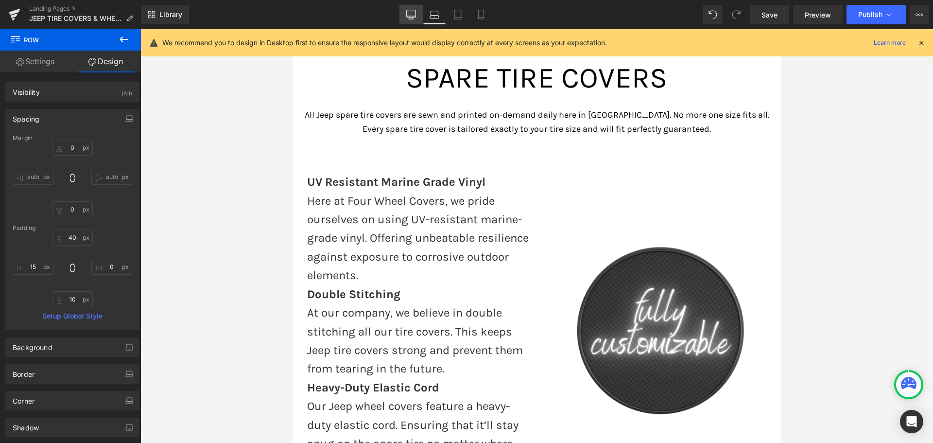
type input "10"
type input "0"
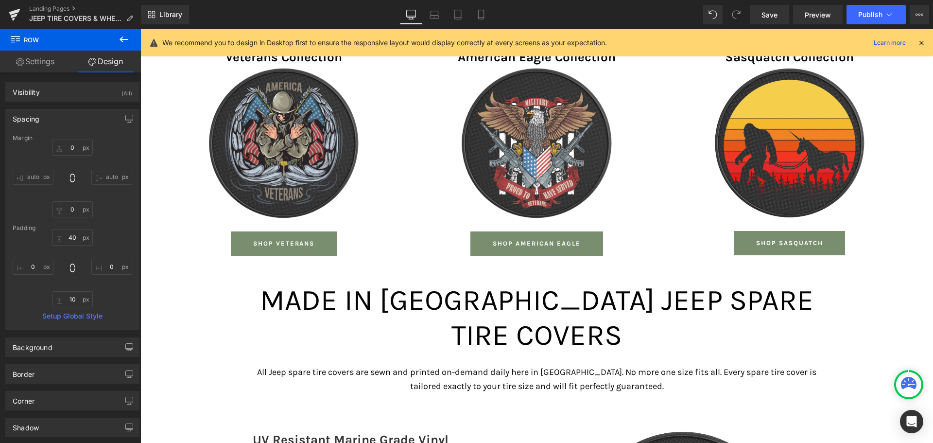
scroll to position [2502, 0]
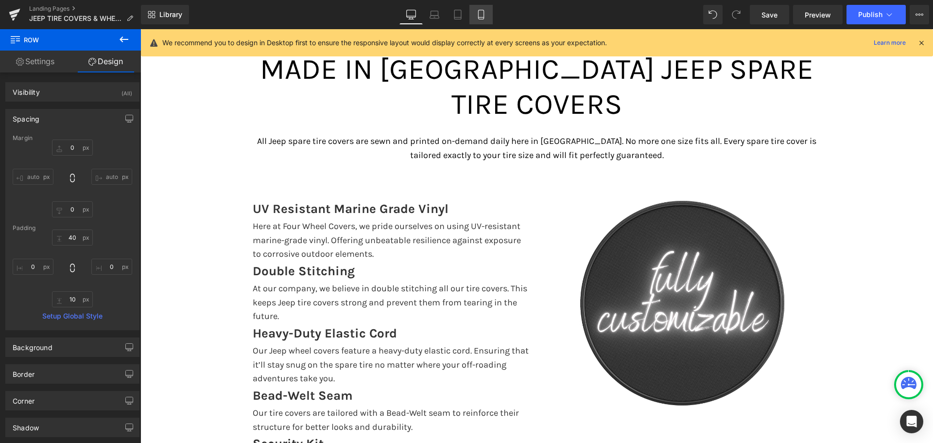
click at [483, 17] on icon at bounding box center [480, 17] width 5 height 0
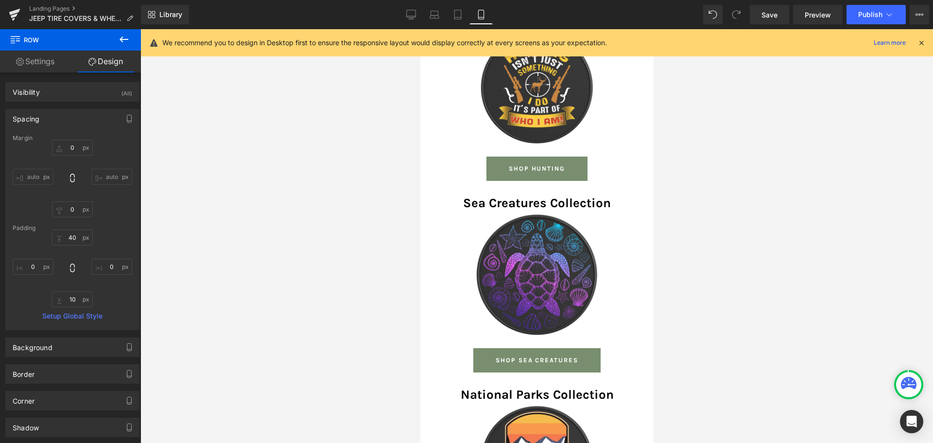
type input "0"
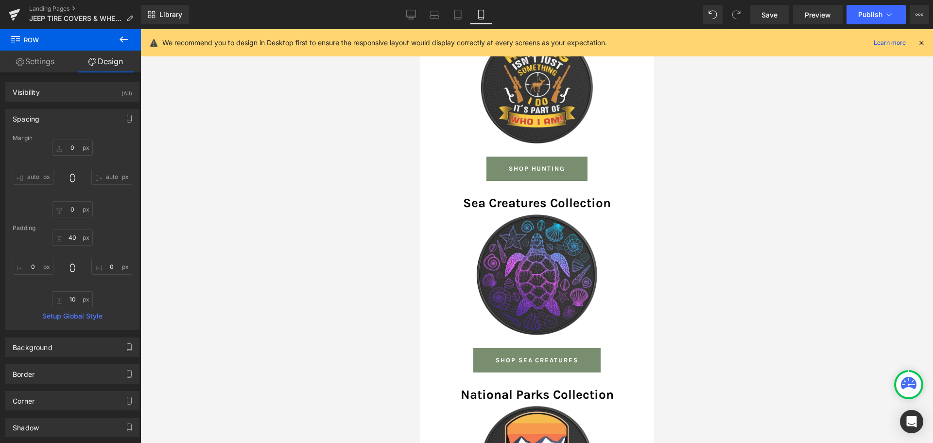
type input "0"
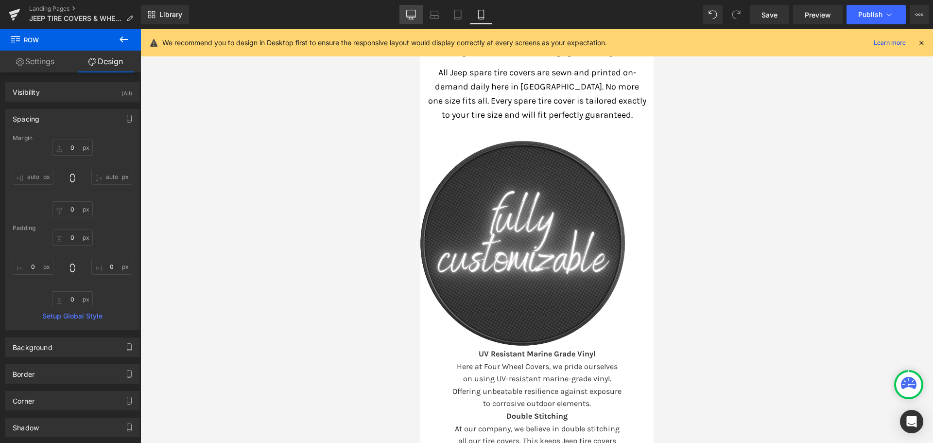
click at [404, 16] on link "Desktop" at bounding box center [411, 14] width 23 height 19
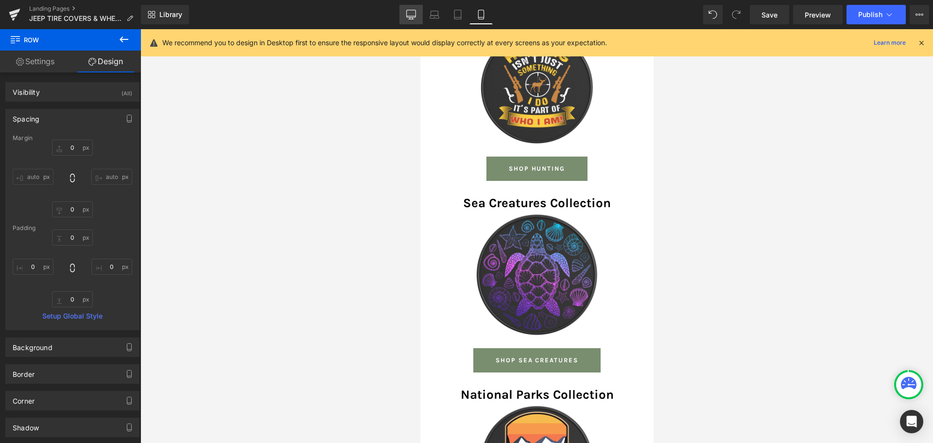
type input "0"
type input "40"
type input "0"
type input "10"
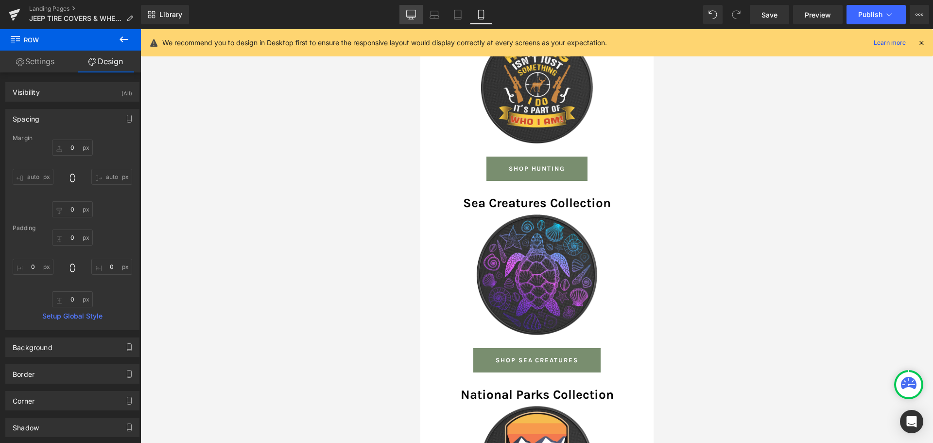
type input "0"
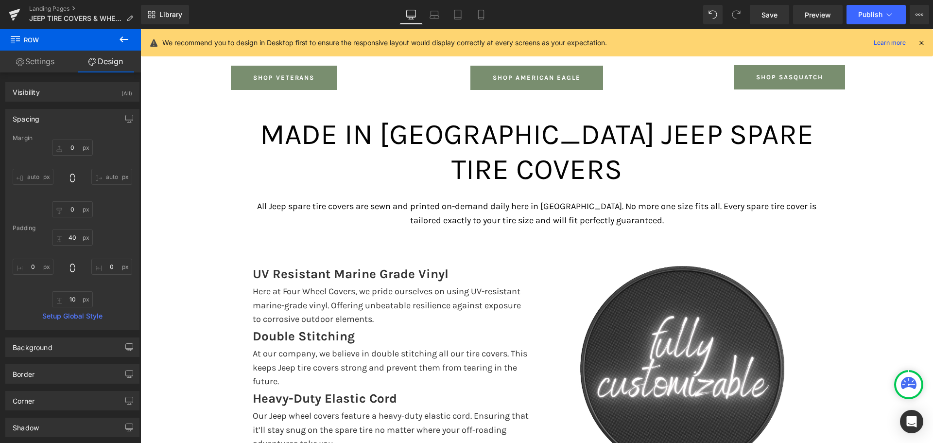
scroll to position [2355, 0]
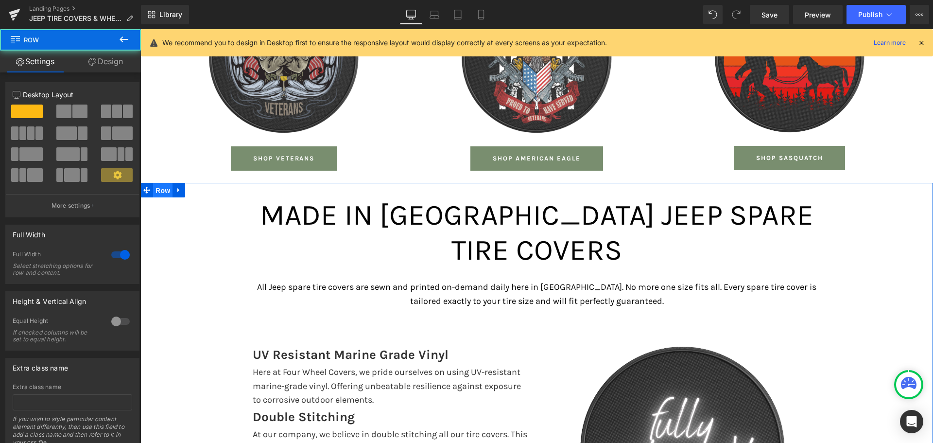
click at [162, 183] on span "Row" at bounding box center [162, 190] width 19 height 15
click at [110, 57] on link "Design" at bounding box center [105, 62] width 70 height 22
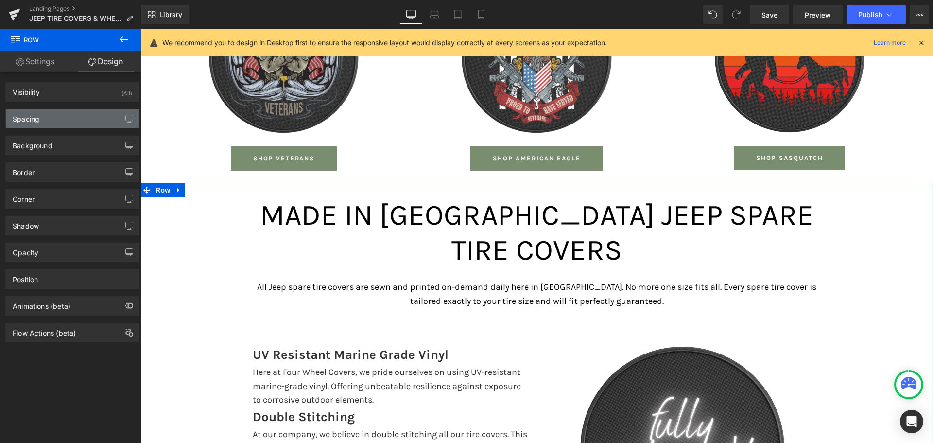
click at [64, 113] on div "Spacing" at bounding box center [72, 118] width 133 height 18
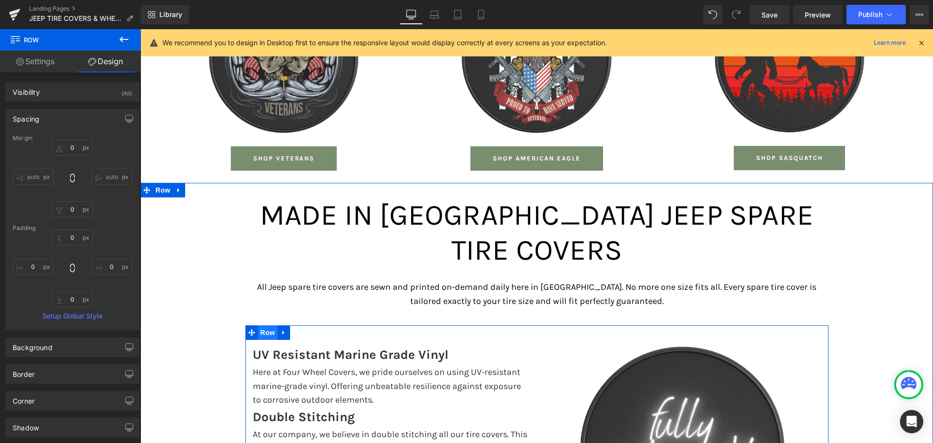
click at [266, 325] on span "Row" at bounding box center [267, 332] width 19 height 15
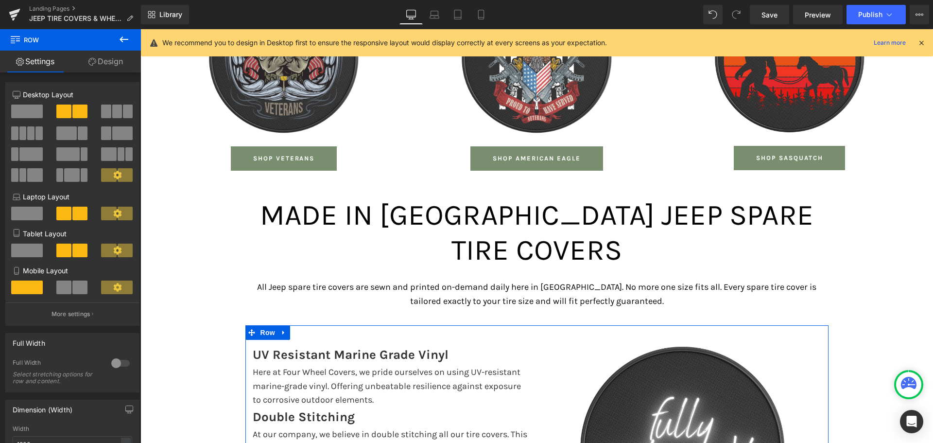
click at [107, 59] on link "Design" at bounding box center [105, 62] width 70 height 22
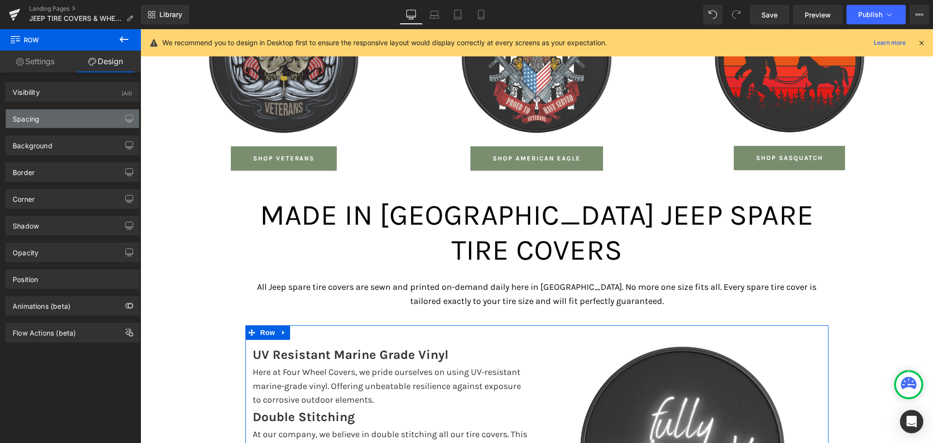
click at [67, 114] on div "Spacing" at bounding box center [72, 118] width 133 height 18
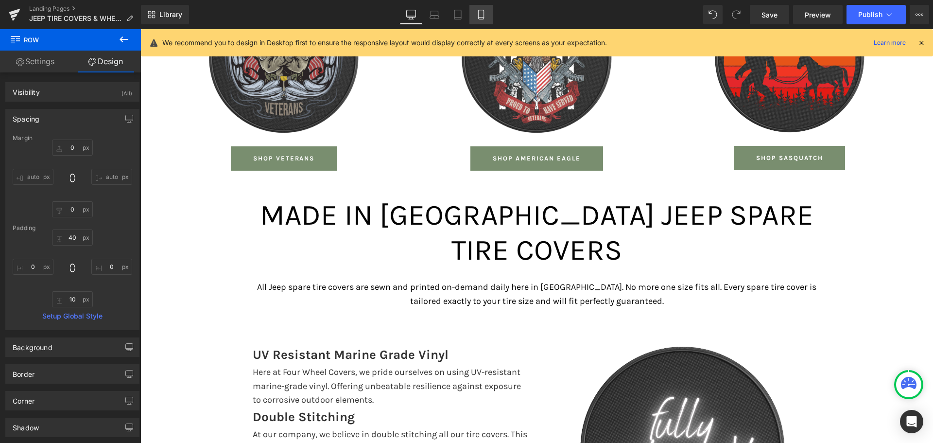
click at [487, 19] on link "Mobile" at bounding box center [481, 14] width 23 height 19
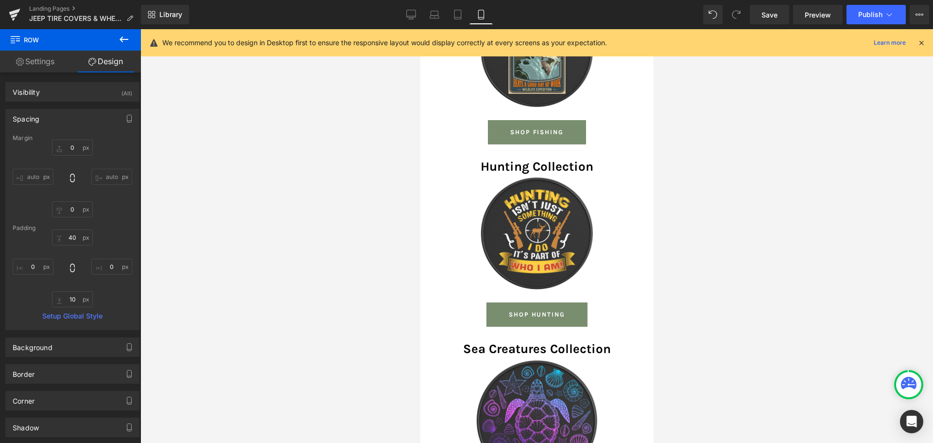
type input "0"
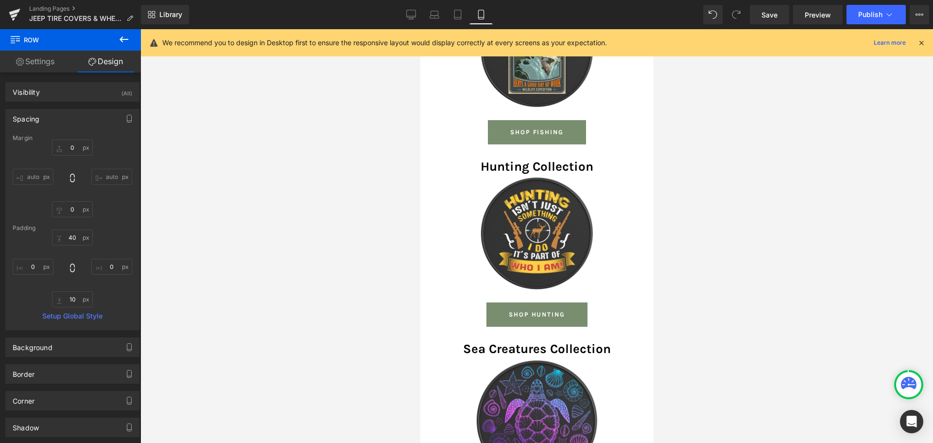
type input "0"
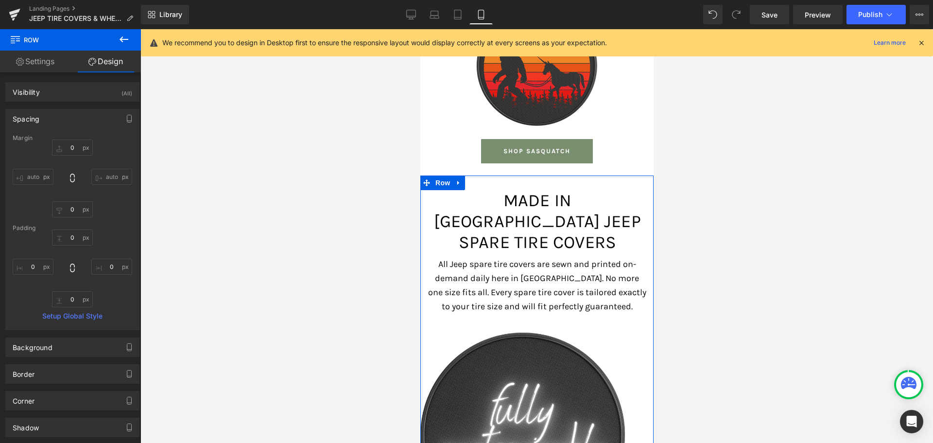
scroll to position [5279, 0]
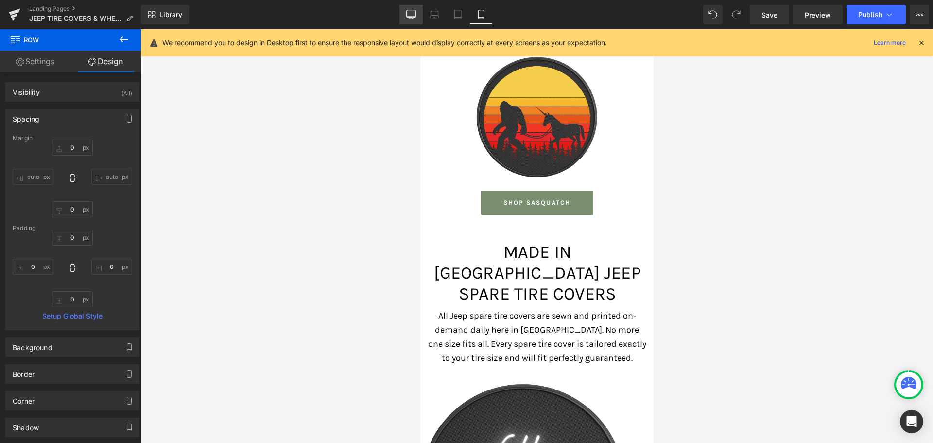
click at [402, 13] on link "Desktop" at bounding box center [411, 14] width 23 height 19
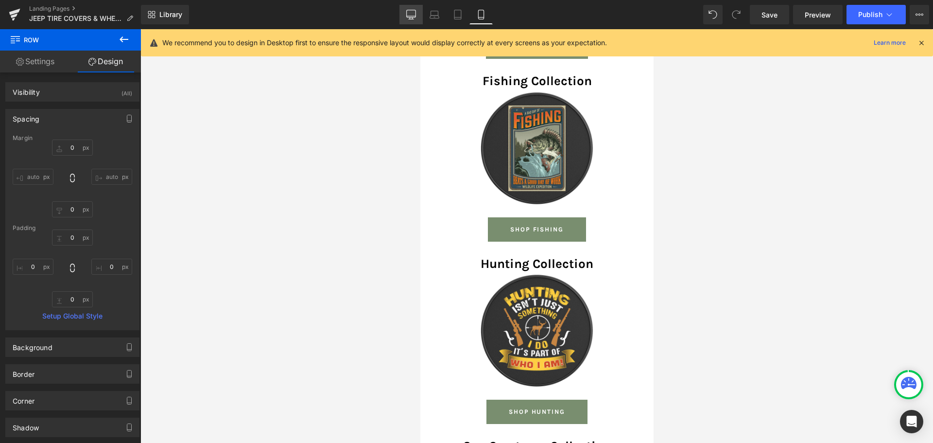
type input "0"
type input "40"
type input "0"
type input "10"
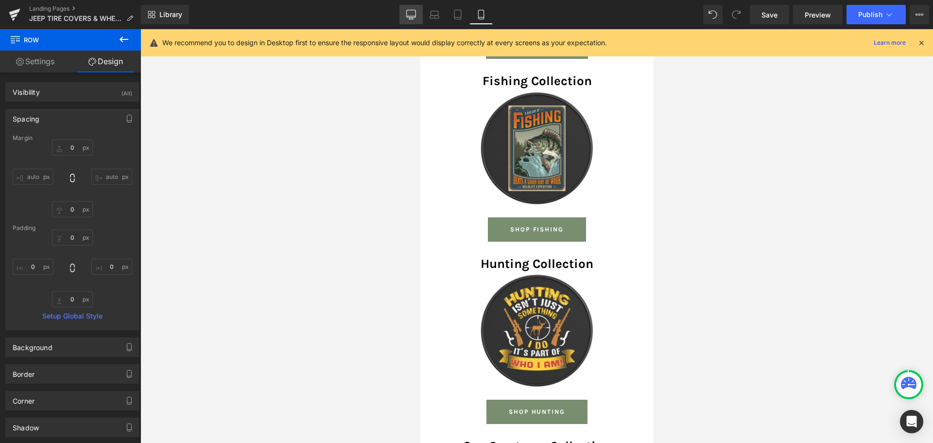
type input "0"
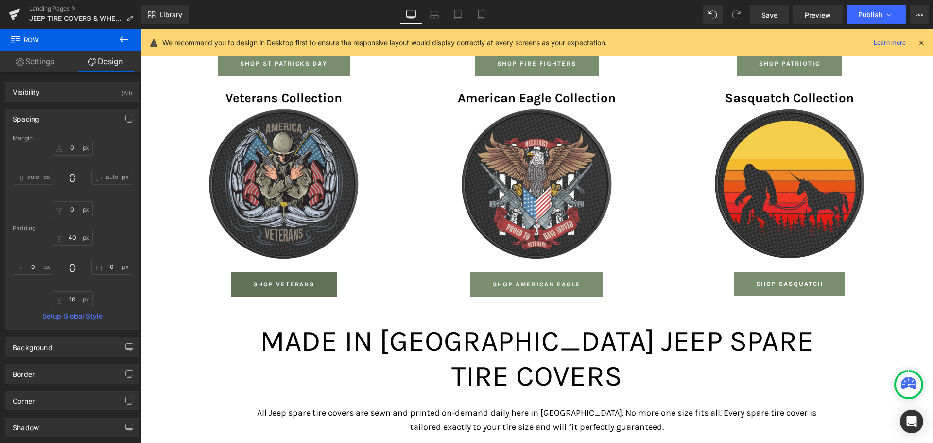
scroll to position [2258, 0]
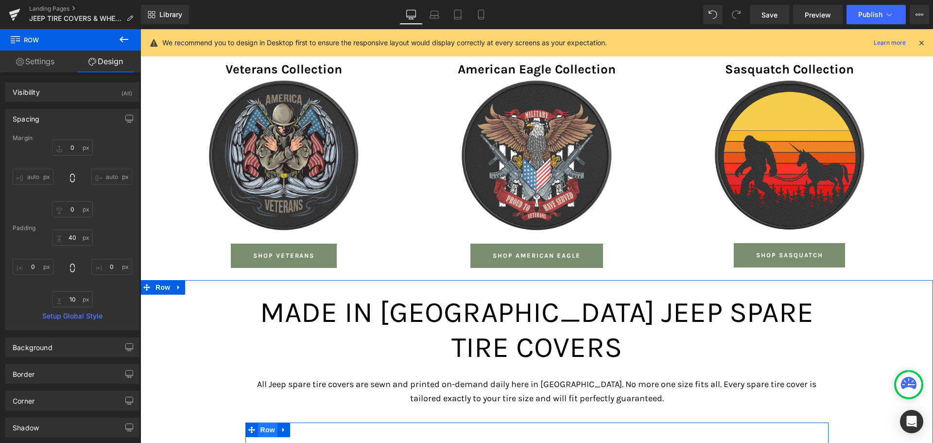
click at [262, 422] on span "Row" at bounding box center [267, 429] width 19 height 15
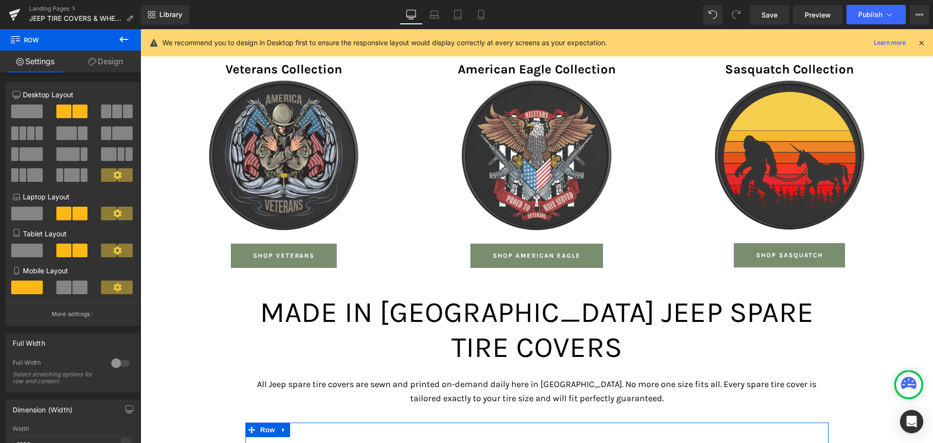
click at [106, 64] on link "Design" at bounding box center [105, 62] width 70 height 22
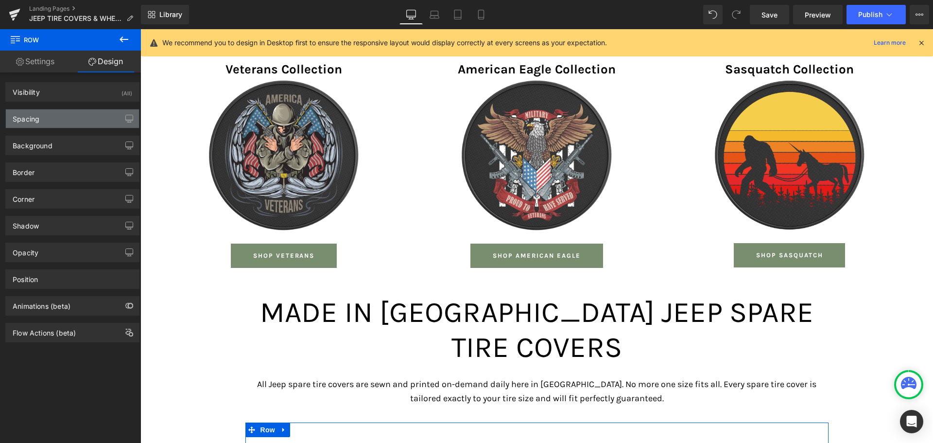
click at [69, 118] on div "Spacing" at bounding box center [72, 118] width 133 height 18
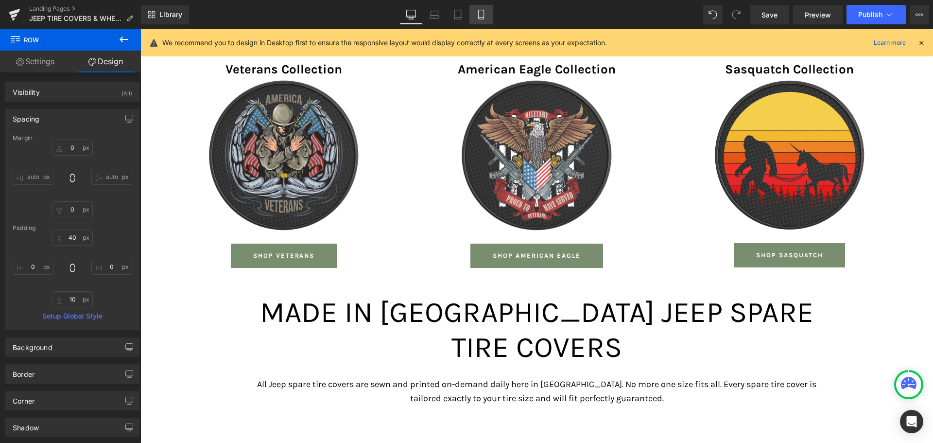
click at [486, 14] on icon at bounding box center [481, 15] width 10 height 10
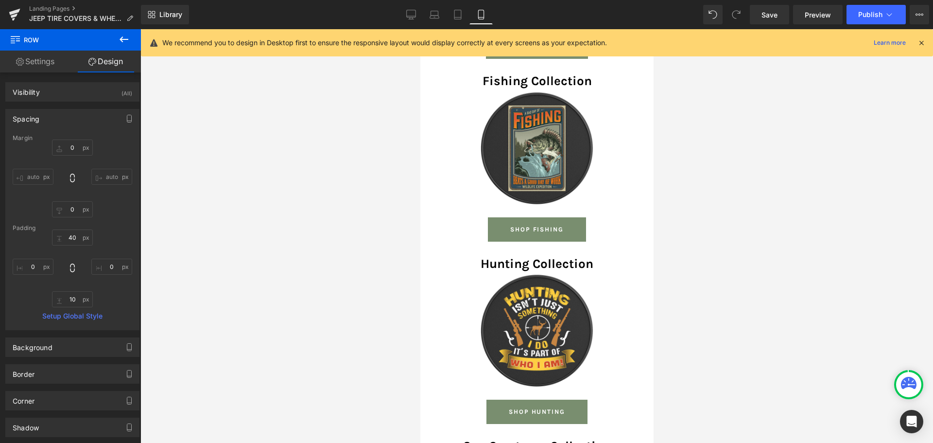
type input "0"
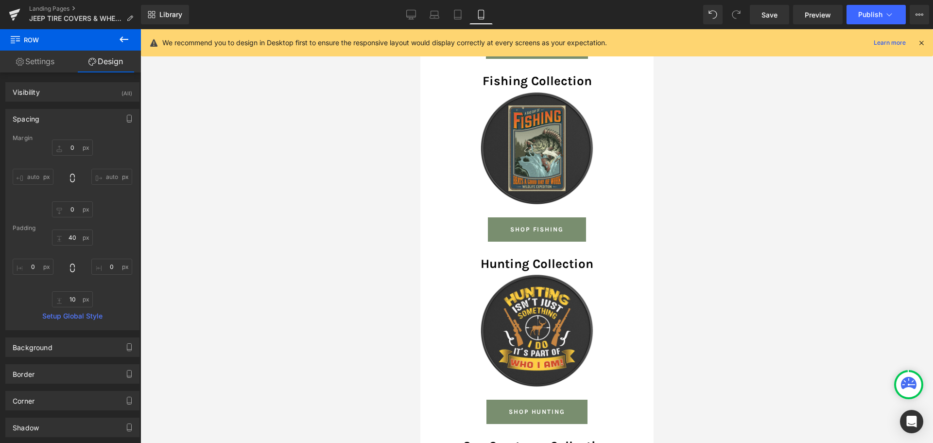
type input "0"
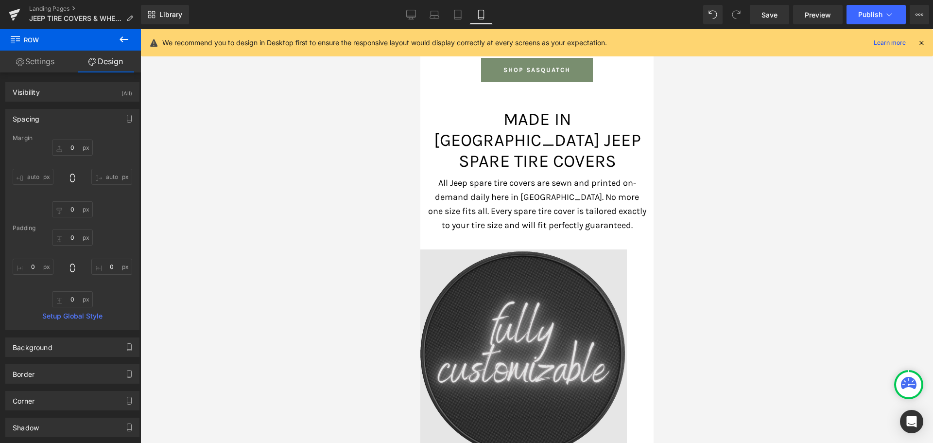
scroll to position [5425, 0]
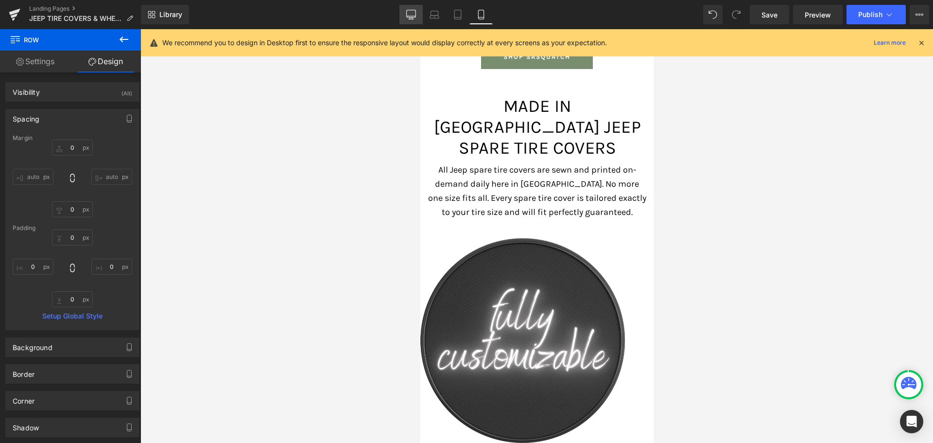
click at [419, 15] on link "Desktop" at bounding box center [411, 14] width 23 height 19
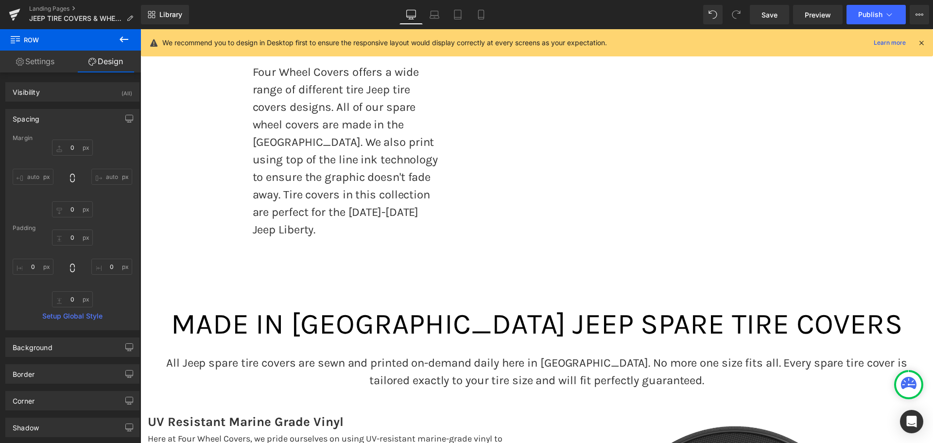
type input "0"
type input "40"
type input "0"
type input "10"
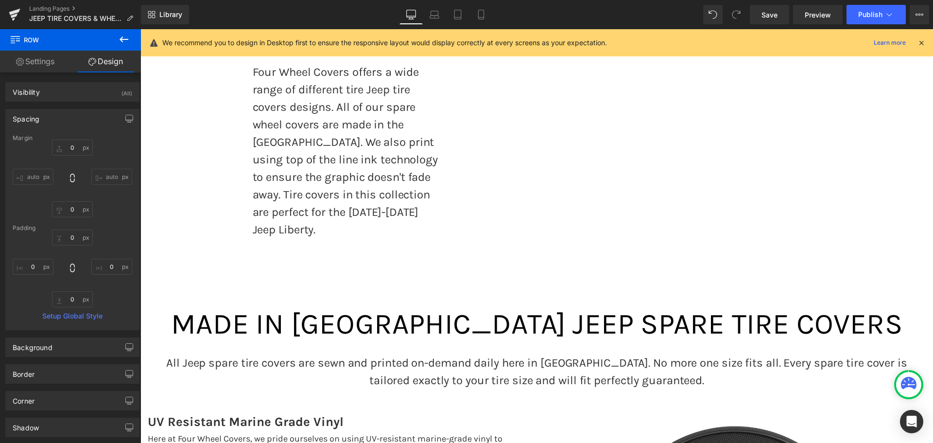
type input "0"
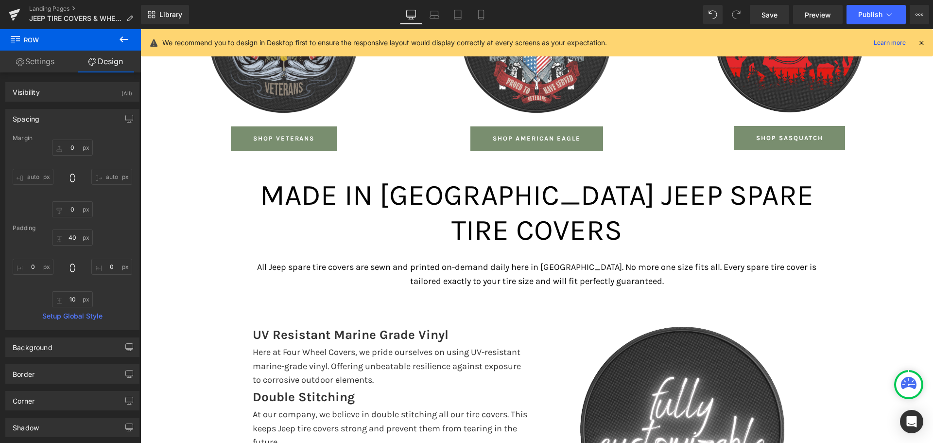
scroll to position [2404, 0]
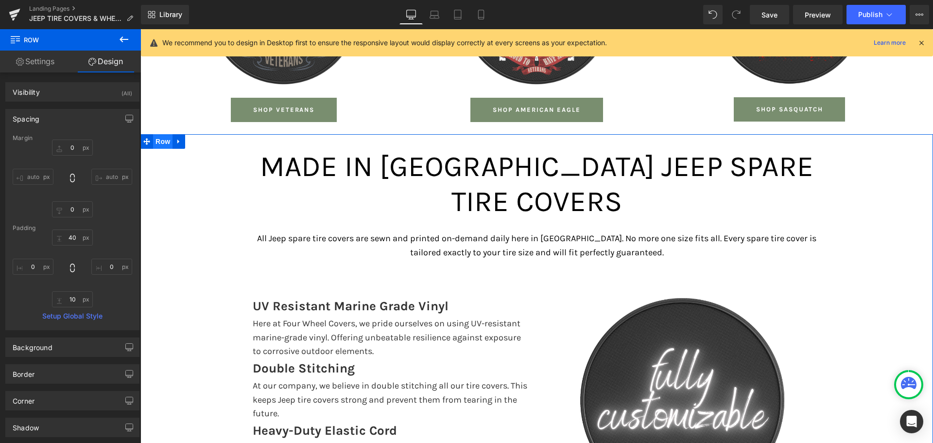
click at [159, 134] on span "Row" at bounding box center [162, 141] width 19 height 15
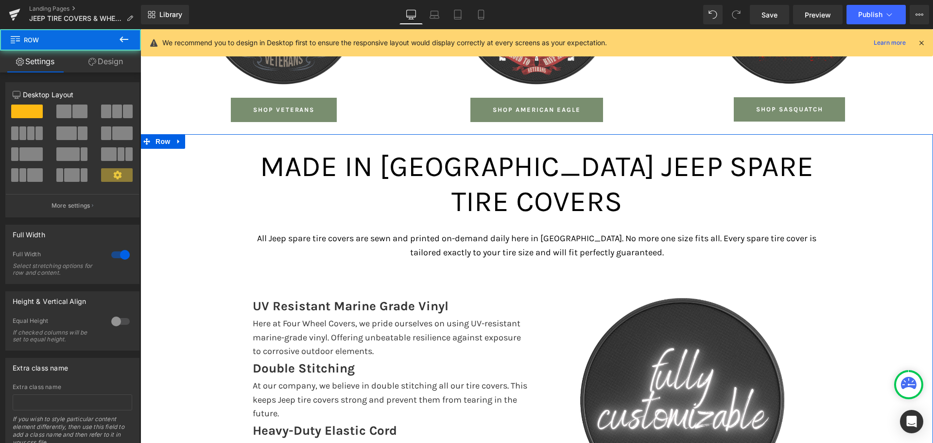
click at [99, 66] on link "Design" at bounding box center [105, 62] width 70 height 22
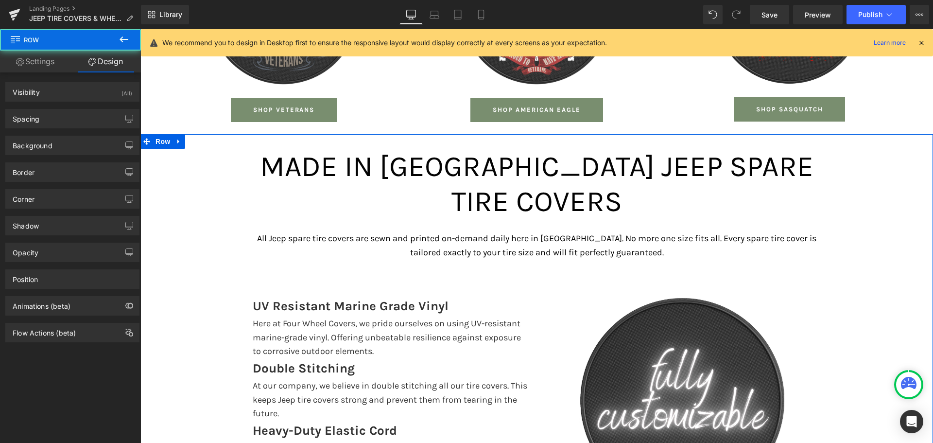
type input "0"
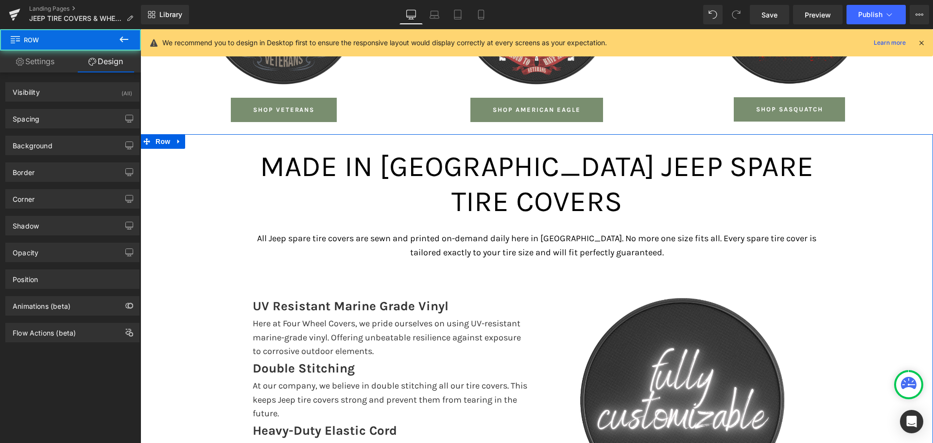
type input "0"
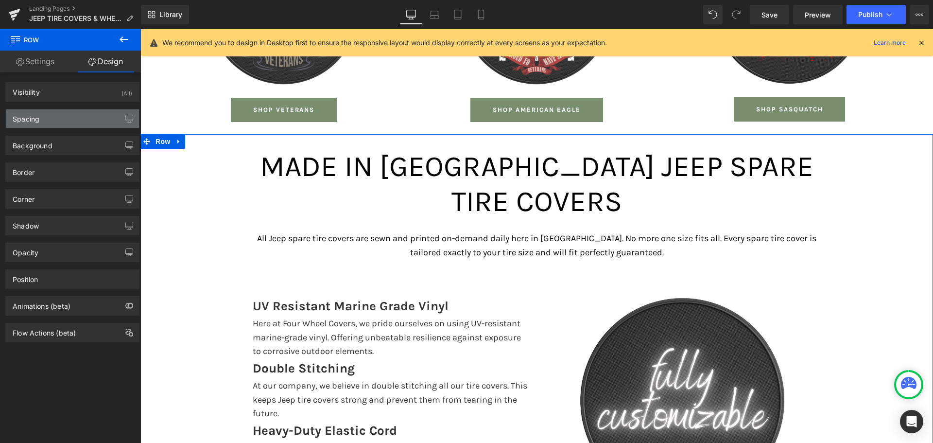
click at [46, 121] on div "Spacing" at bounding box center [72, 118] width 133 height 18
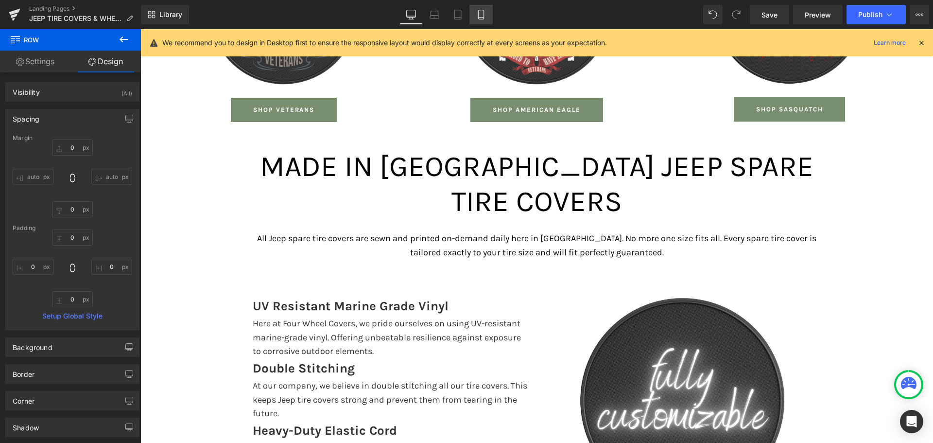
click at [484, 14] on icon at bounding box center [480, 14] width 5 height 9
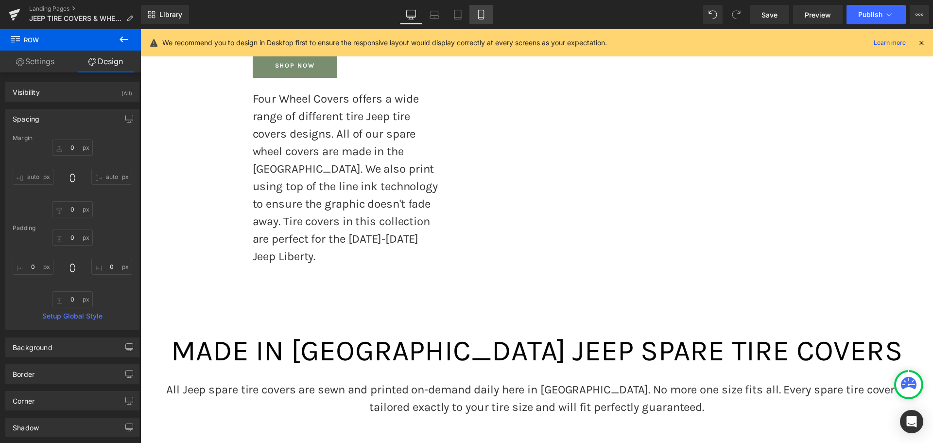
type input "0"
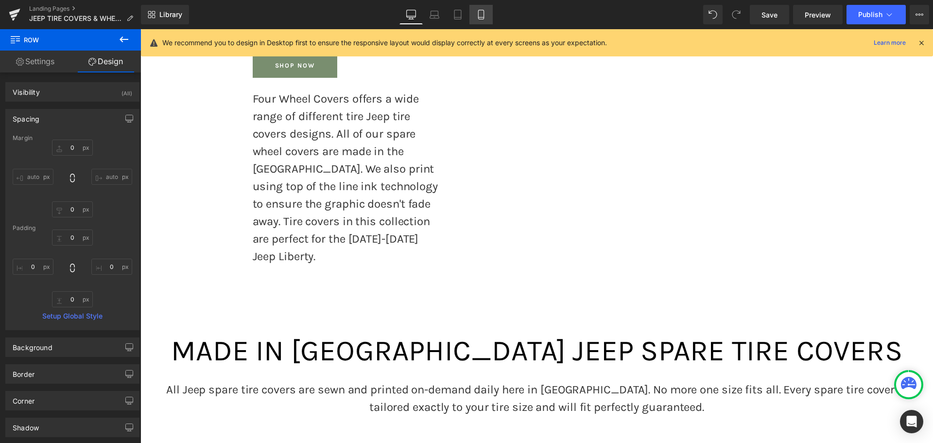
type input "0"
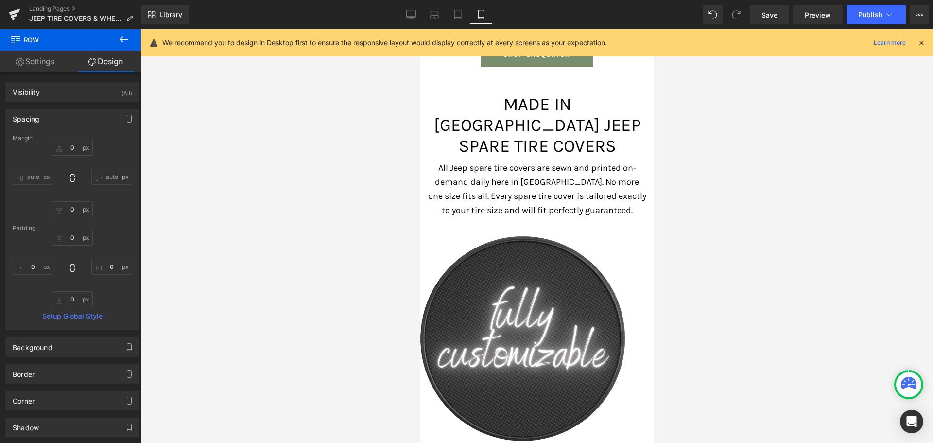
scroll to position [5398, 0]
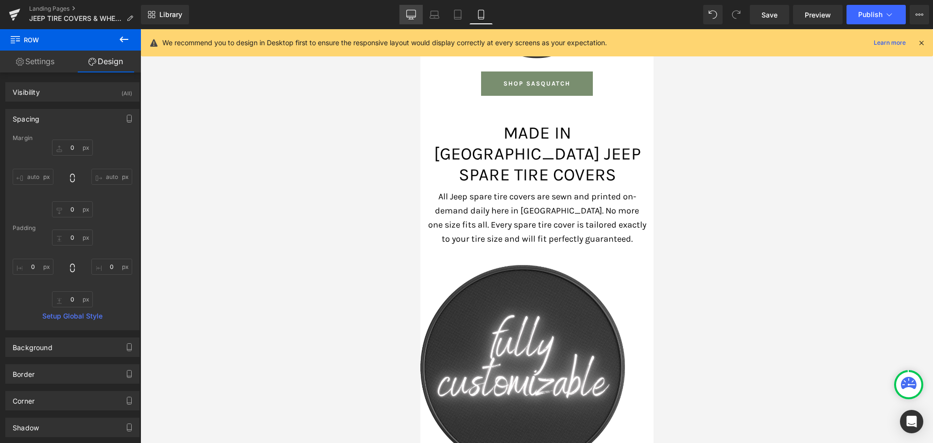
click at [408, 16] on icon at bounding box center [411, 15] width 10 height 10
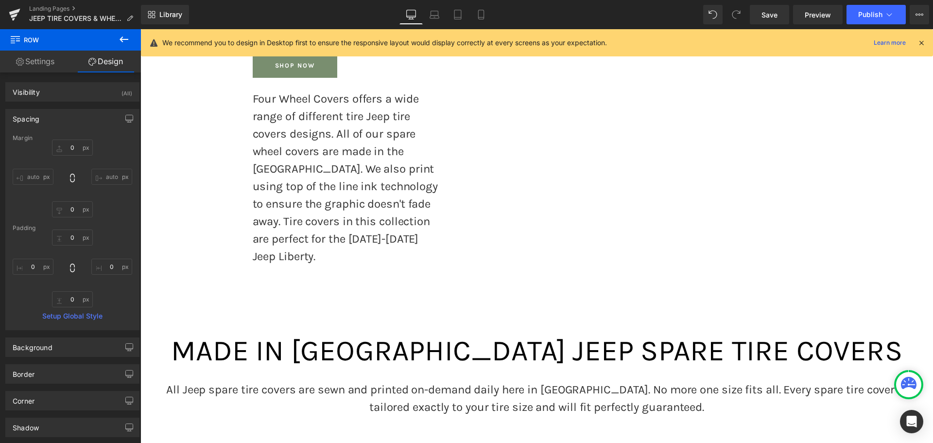
type input "0"
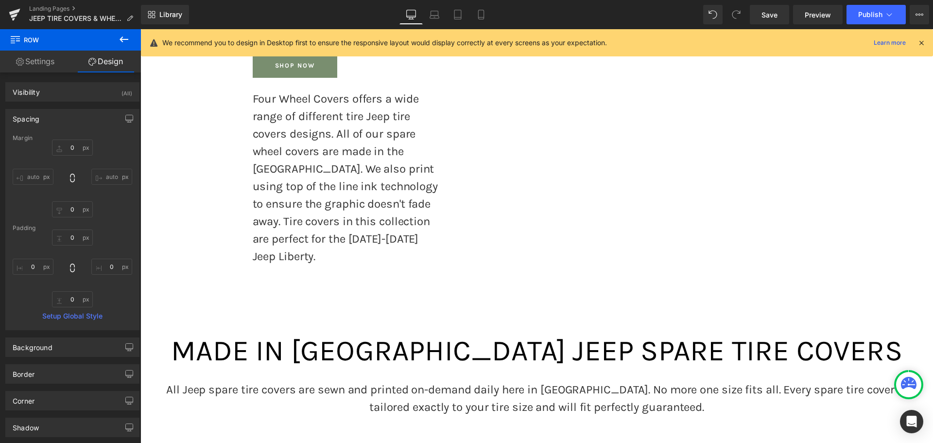
type input "0"
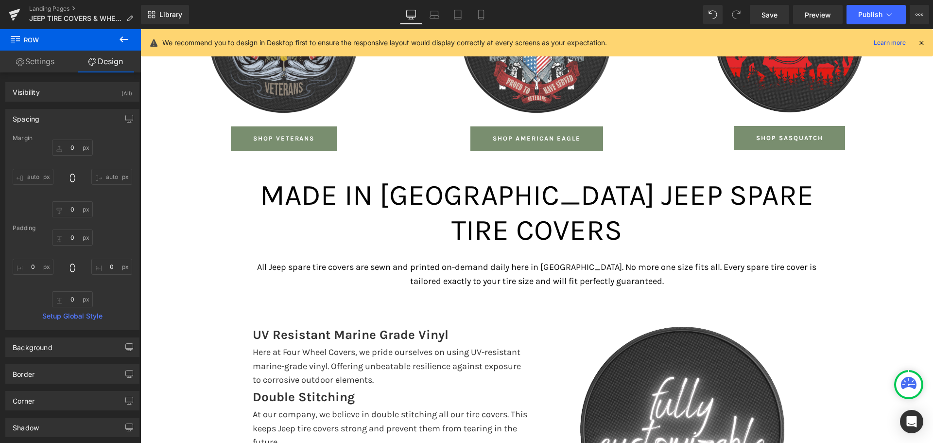
scroll to position [2404, 0]
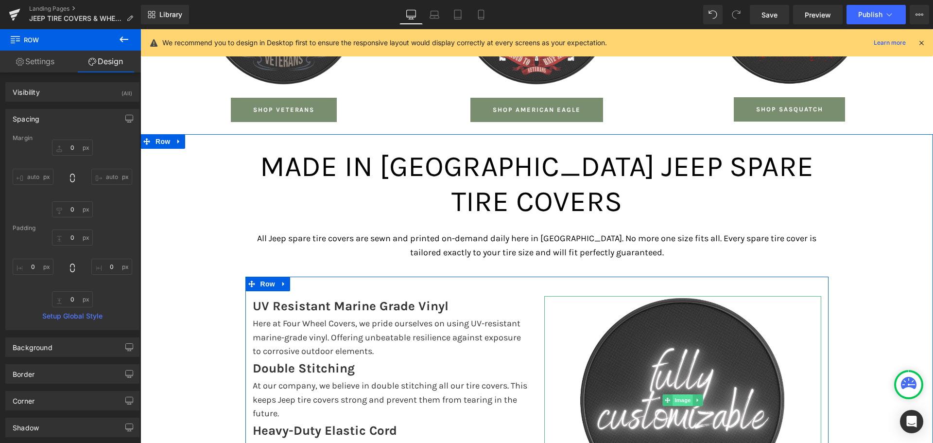
click at [675, 394] on span "Image" at bounding box center [683, 400] width 20 height 12
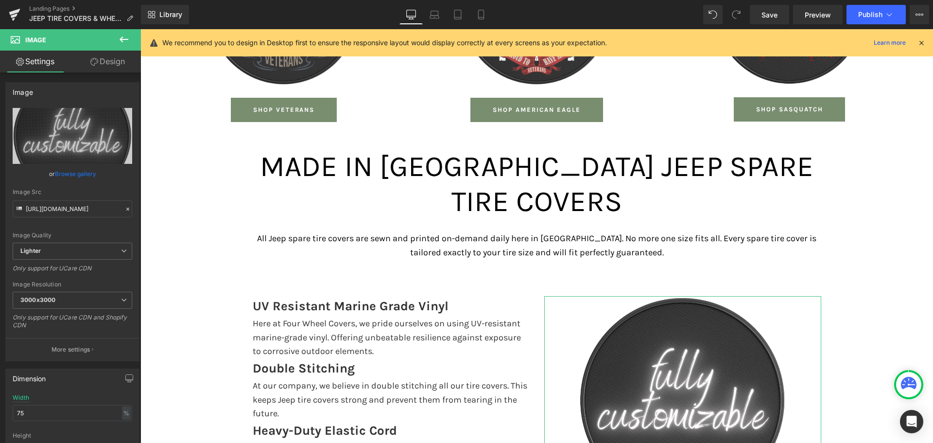
click at [116, 58] on link "Design" at bounding box center [107, 62] width 70 height 22
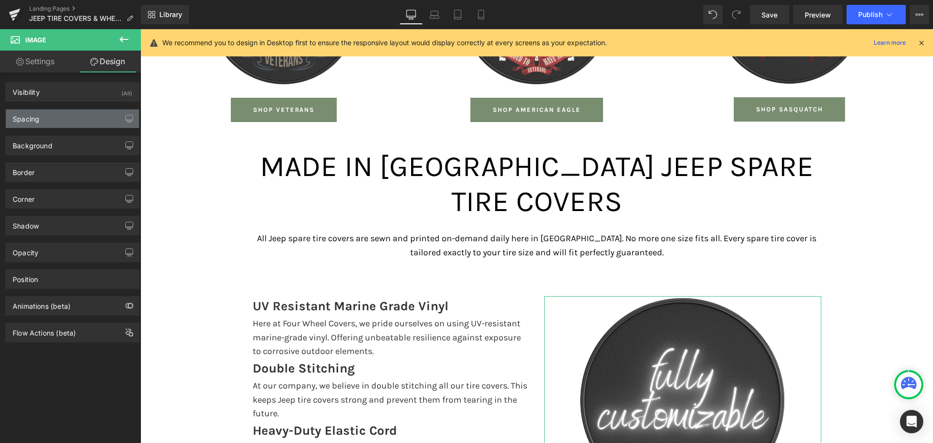
click at [62, 120] on div "Spacing" at bounding box center [72, 118] width 133 height 18
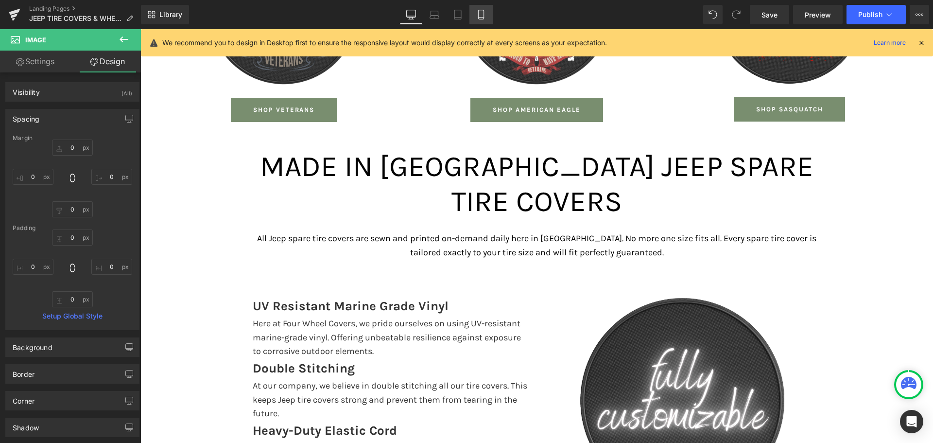
click at [490, 14] on link "Mobile" at bounding box center [481, 14] width 23 height 19
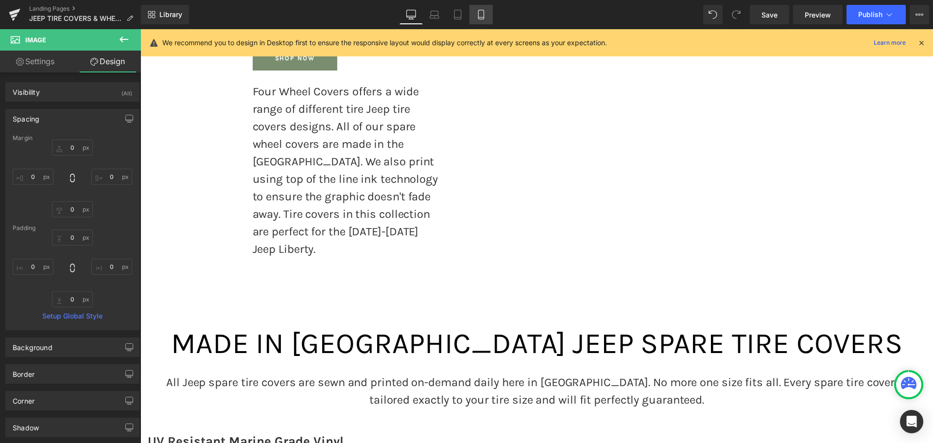
type input "0"
type input "40"
type input "0"
type input "-18"
type input "0"
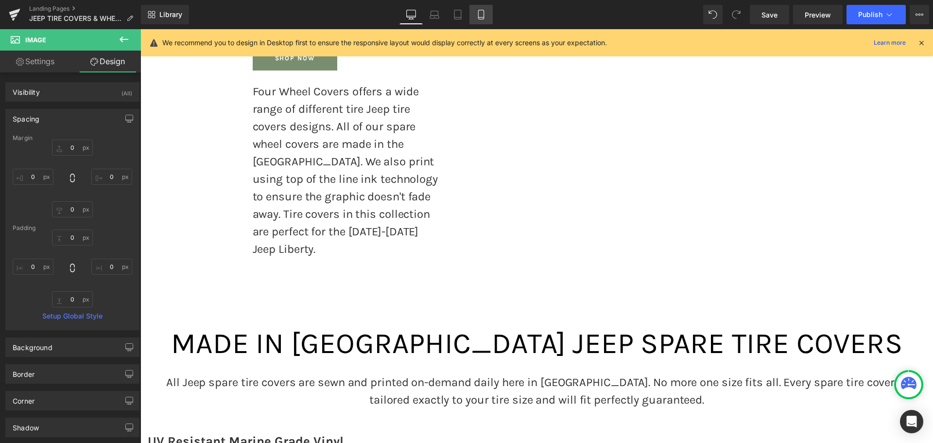
type input "0"
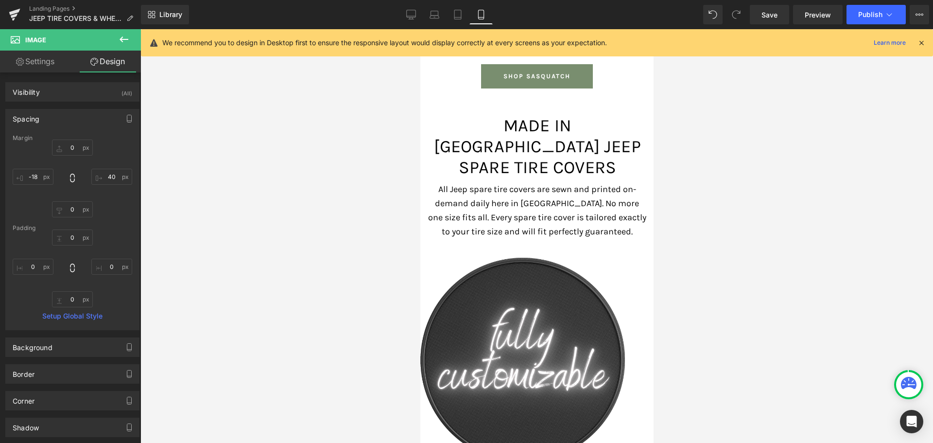
scroll to position [5406, 0]
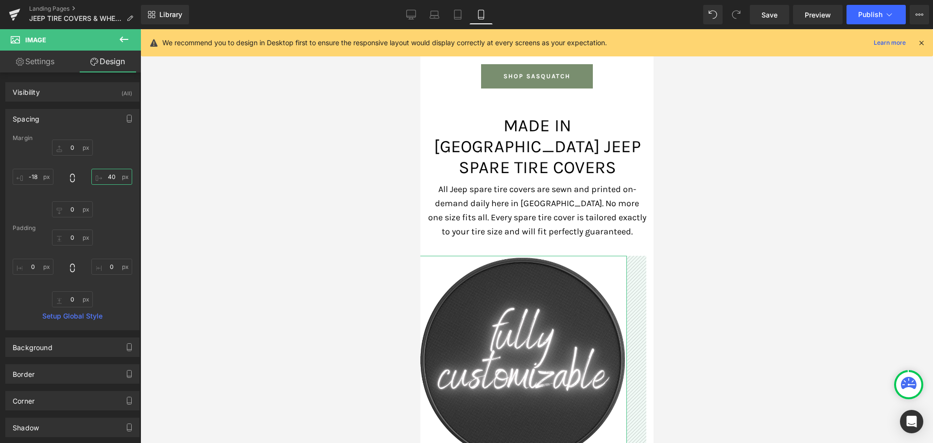
click at [115, 175] on input "40" at bounding box center [111, 177] width 41 height 16
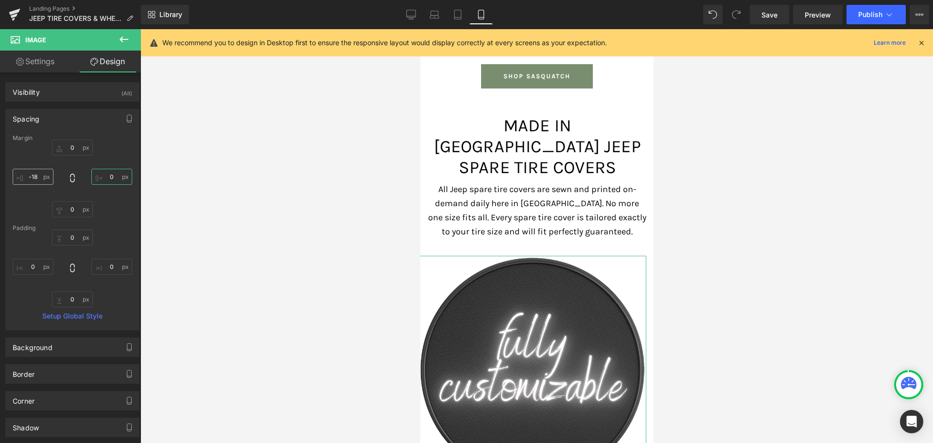
type input "0"
click at [33, 174] on input "-18" at bounding box center [33, 177] width 41 height 16
type input "0"
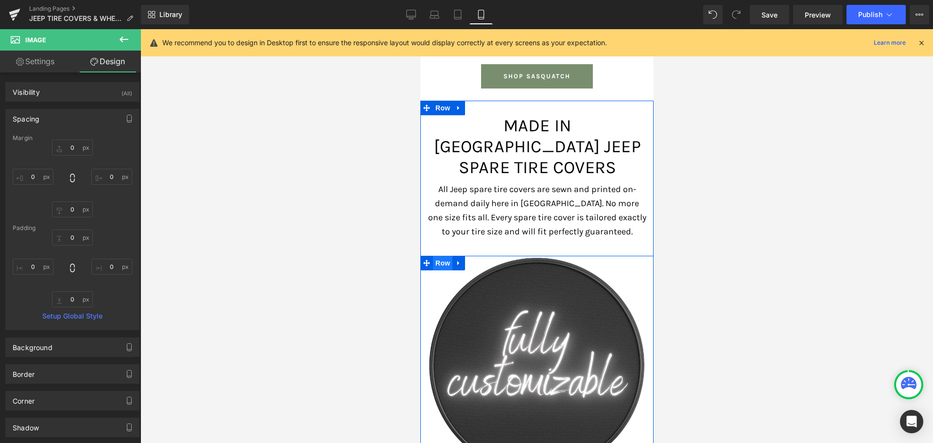
click at [435, 256] on span "Row" at bounding box center [442, 263] width 19 height 15
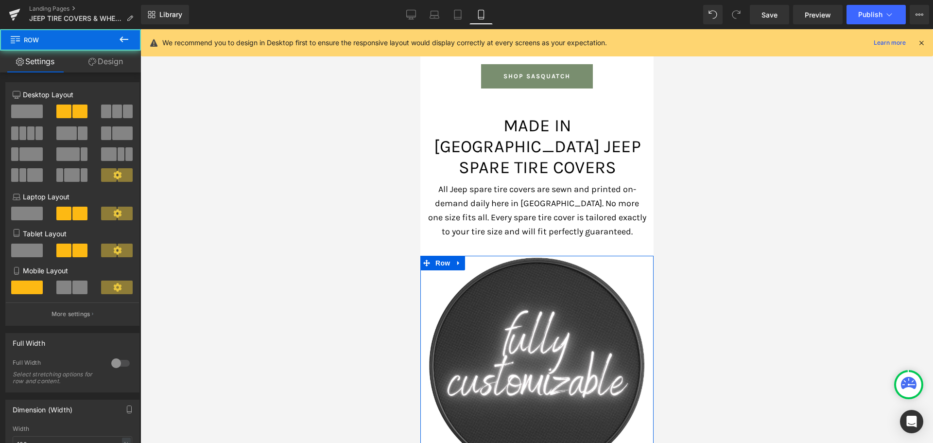
click at [99, 63] on link "Design" at bounding box center [105, 62] width 70 height 22
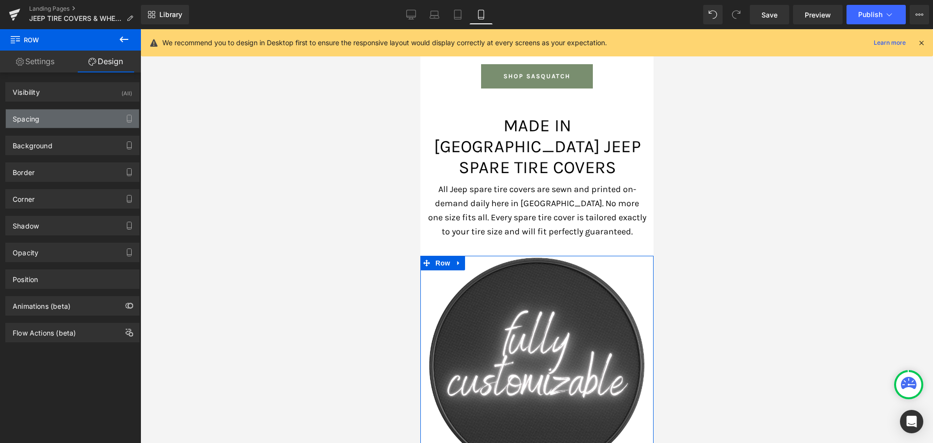
click at [65, 122] on div "Spacing" at bounding box center [72, 118] width 133 height 18
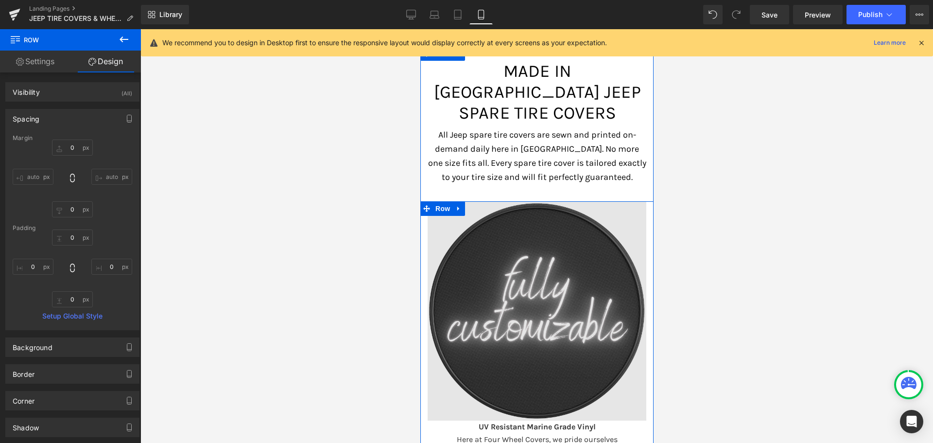
scroll to position [5454, 0]
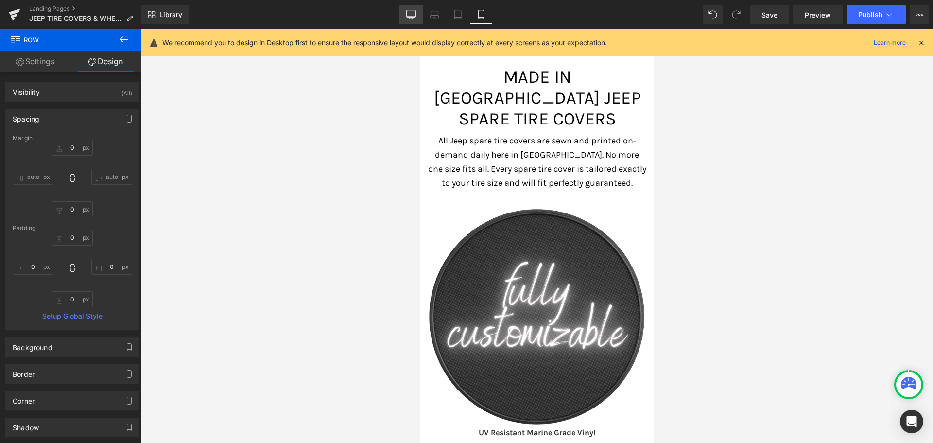
click at [408, 13] on icon at bounding box center [411, 15] width 10 height 10
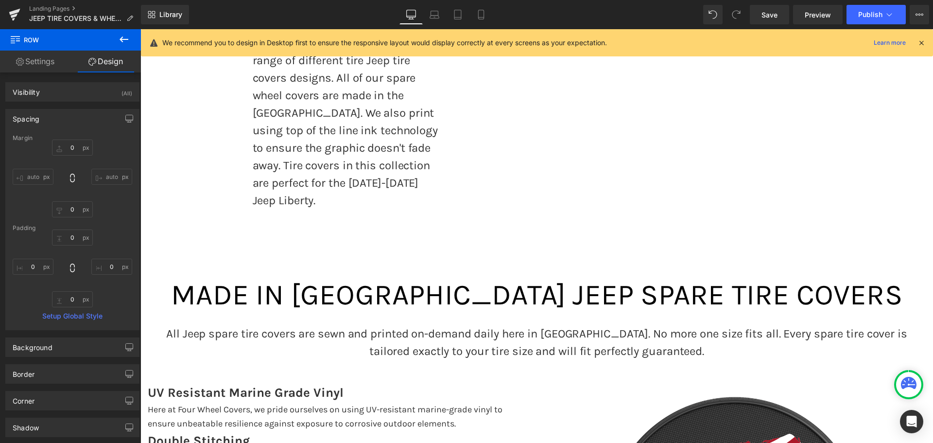
type input "0"
type input "40"
type input "0"
type input "10"
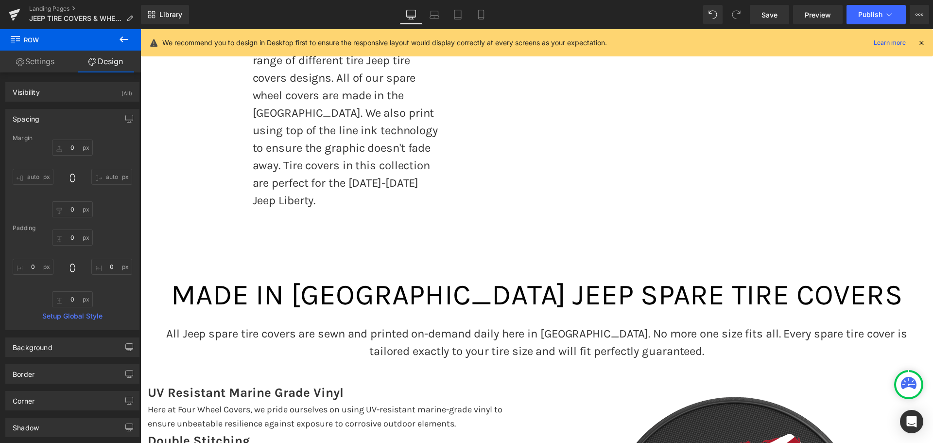
type input "0"
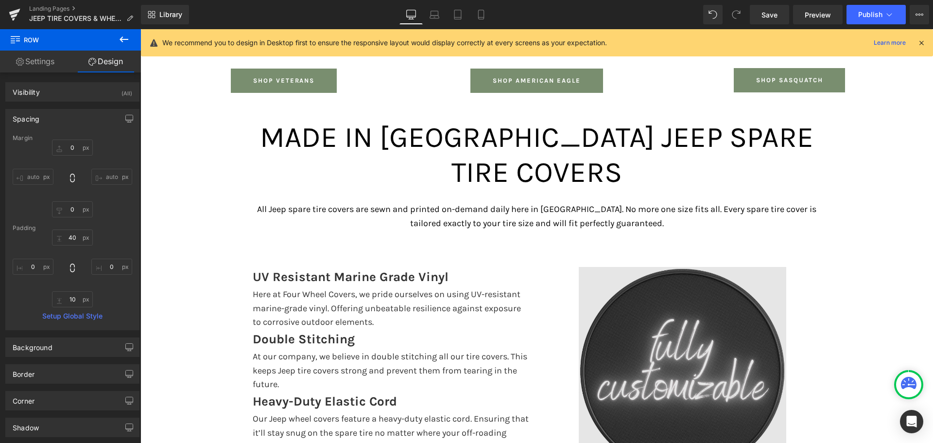
scroll to position [2433, 0]
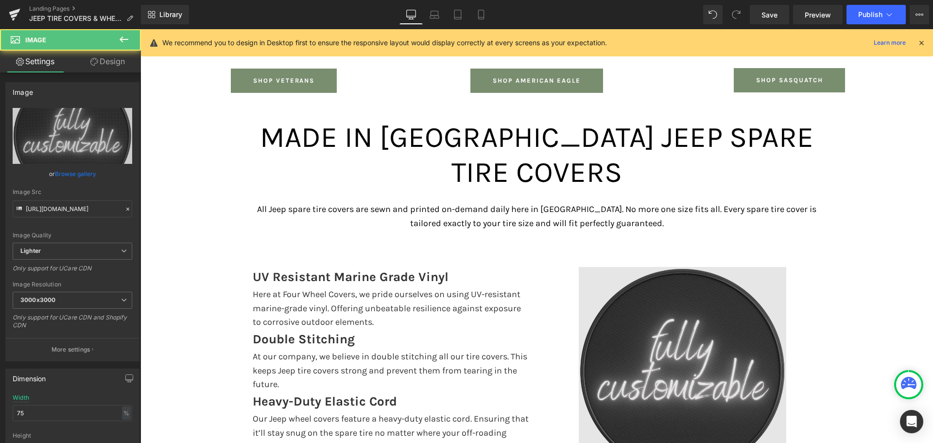
click at [670, 267] on img at bounding box center [683, 371] width 208 height 208
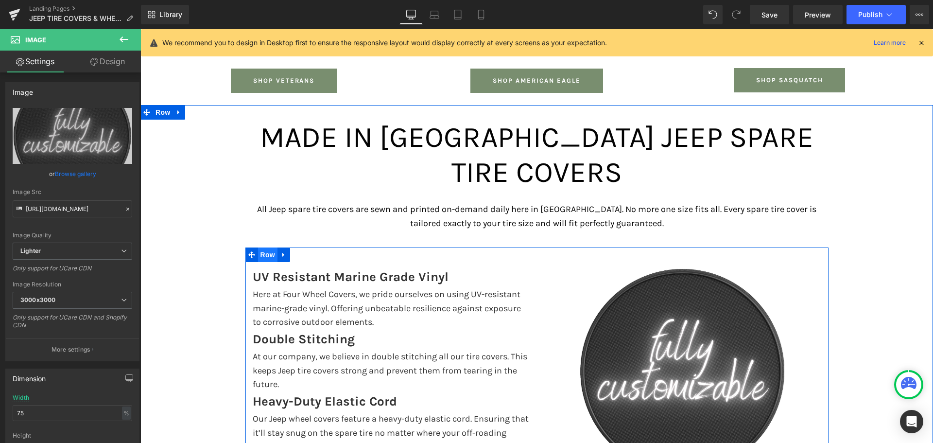
click at [262, 247] on span "Row" at bounding box center [267, 254] width 19 height 15
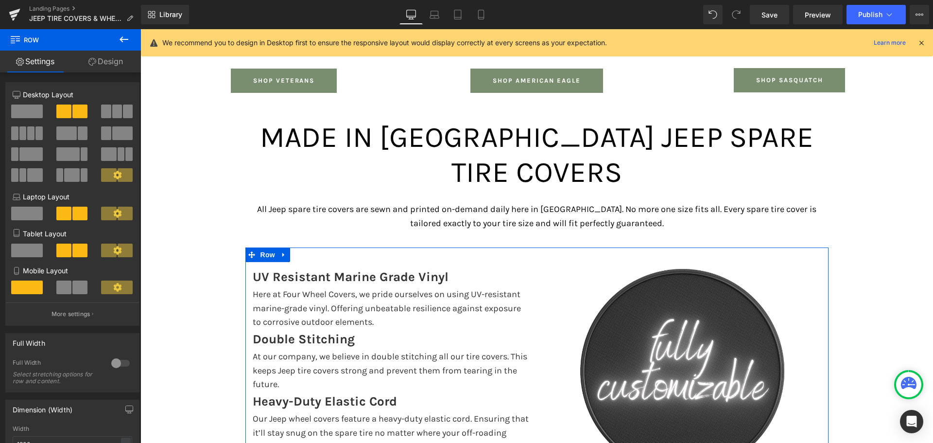
click at [120, 55] on link "Design" at bounding box center [105, 62] width 70 height 22
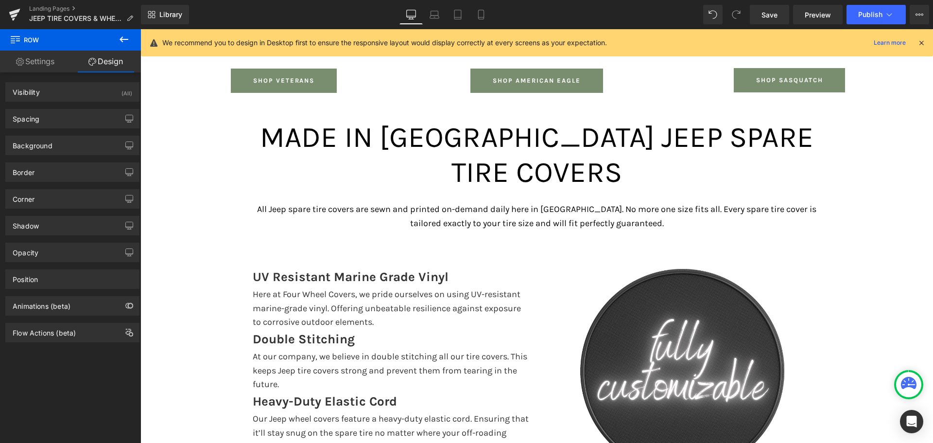
type input "0"
type input "40"
type input "0"
type input "10"
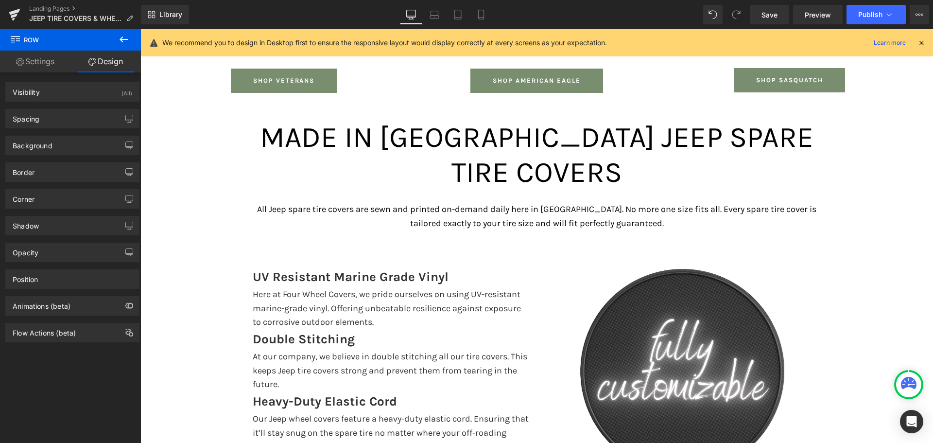
type input "0"
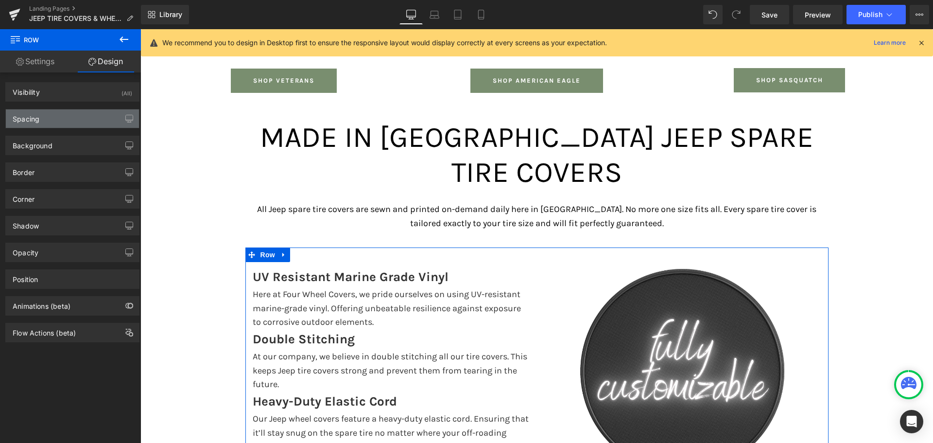
click at [73, 117] on div "Spacing" at bounding box center [72, 118] width 133 height 18
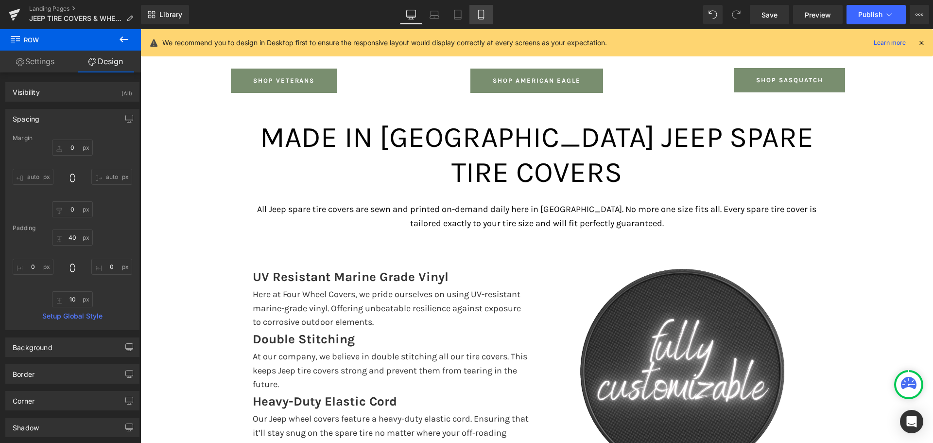
click at [488, 12] on link "Mobile" at bounding box center [481, 14] width 23 height 19
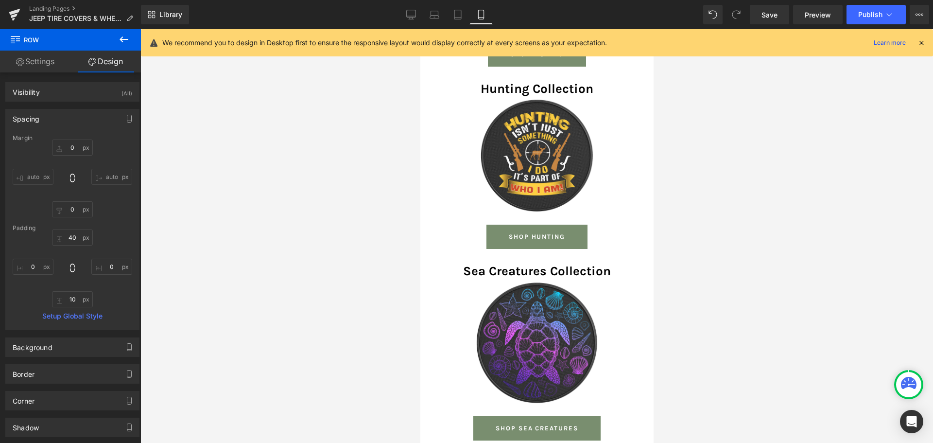
type input "0"
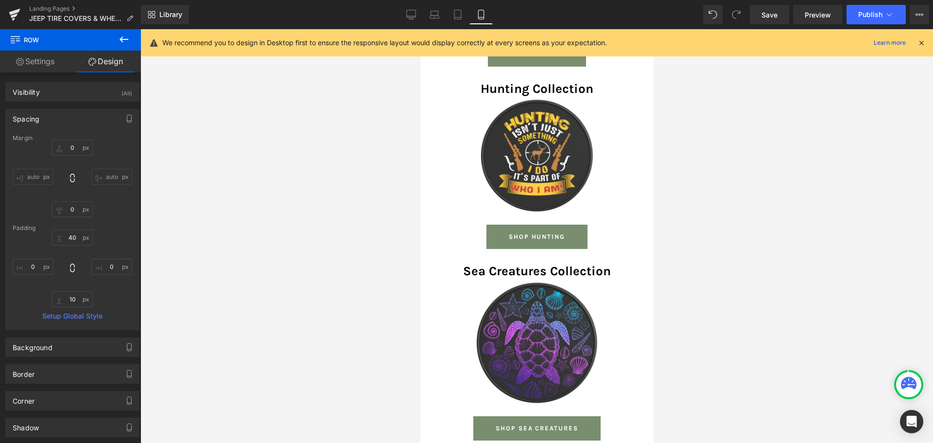
type input "0"
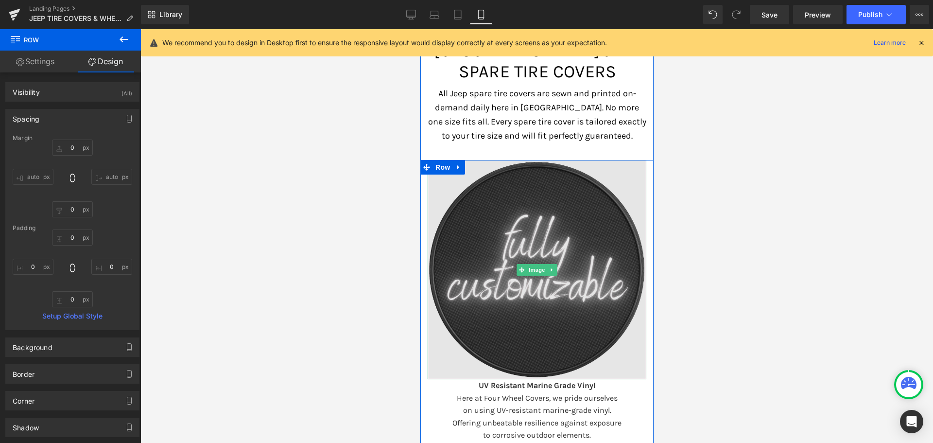
scroll to position [5454, 0]
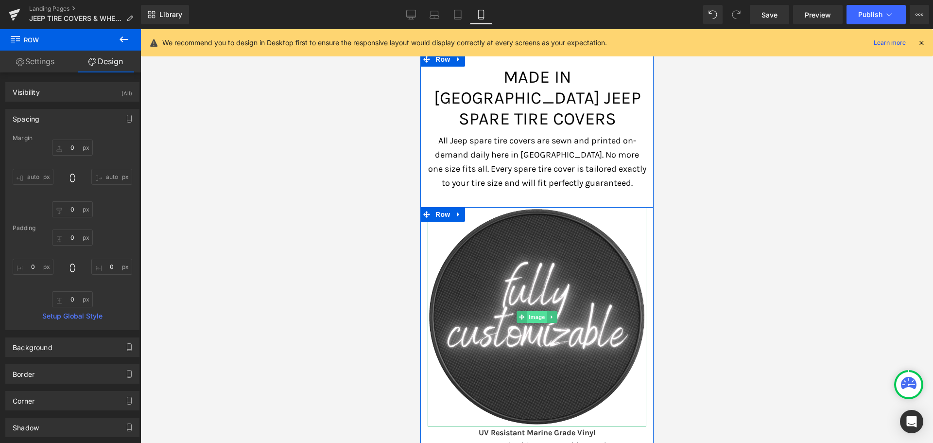
click at [526, 311] on span "Image" at bounding box center [536, 317] width 20 height 12
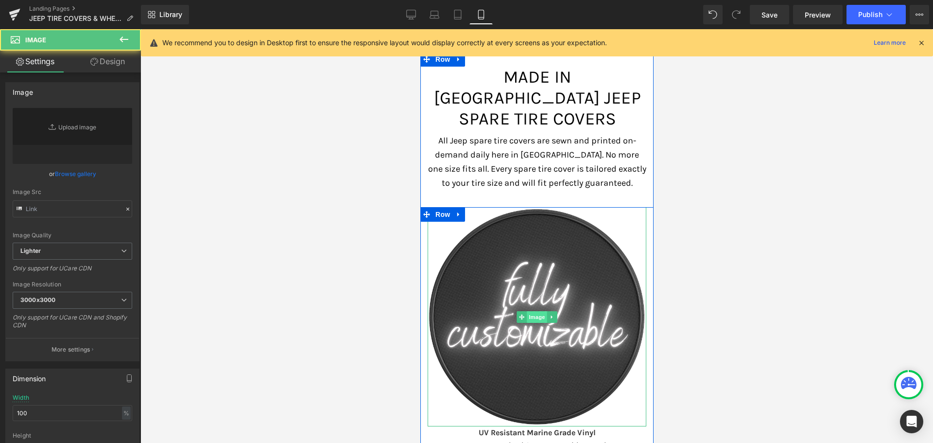
type input "[URL][DOMAIN_NAME]"
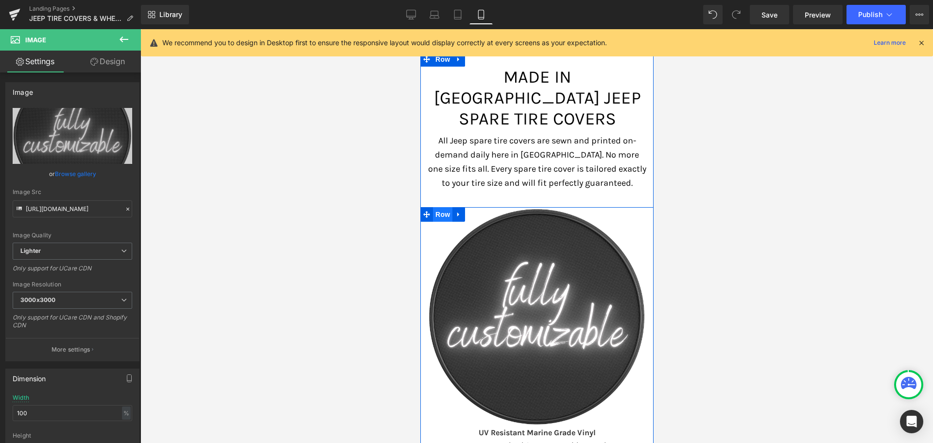
click at [440, 207] on span "Row" at bounding box center [442, 214] width 19 height 15
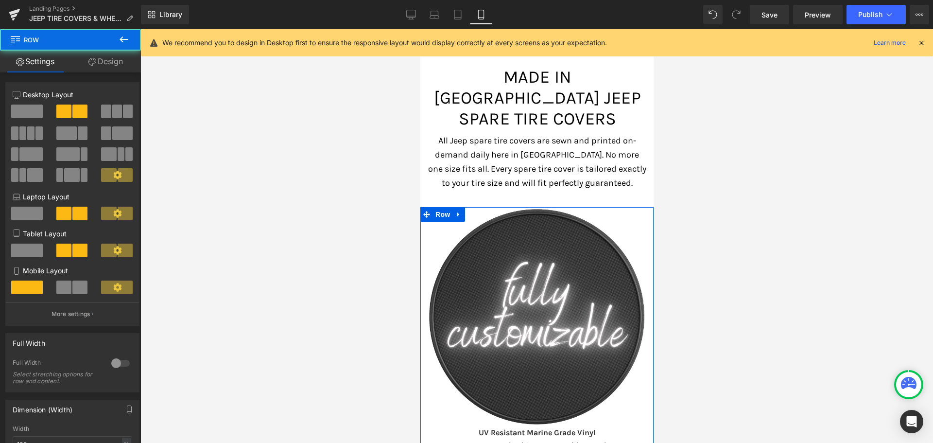
click at [102, 61] on link "Design" at bounding box center [105, 62] width 70 height 22
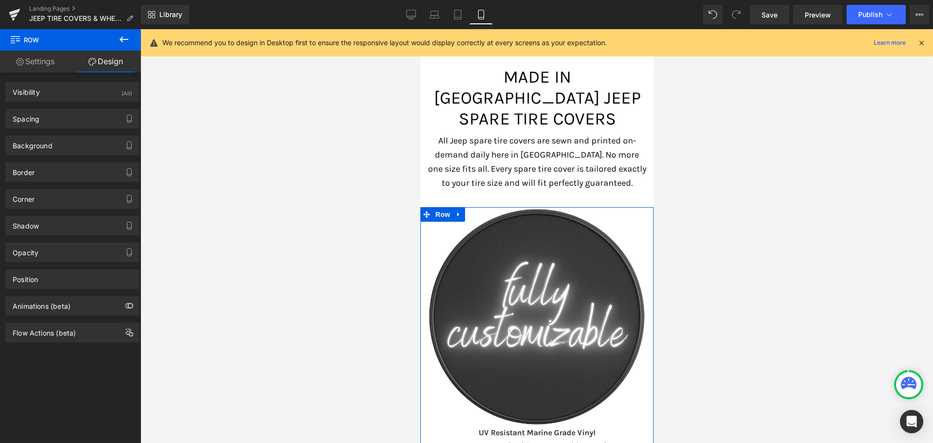
type input "0"
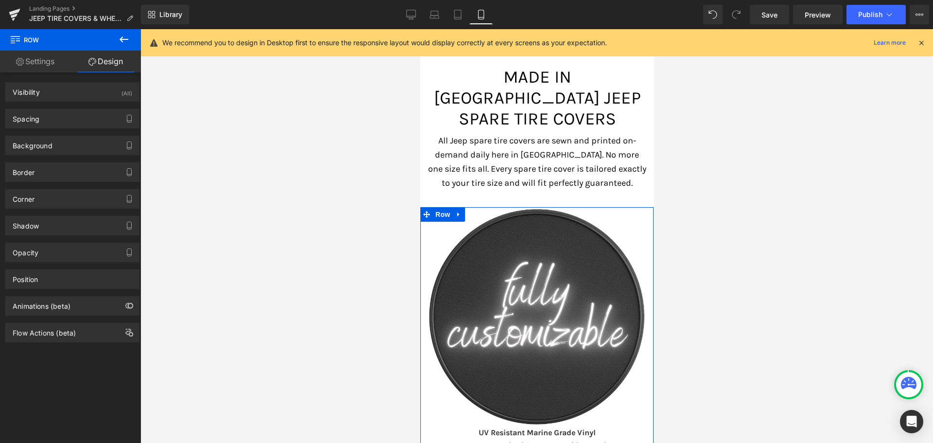
type input "0"
click at [55, 124] on div "Spacing" at bounding box center [72, 118] width 133 height 18
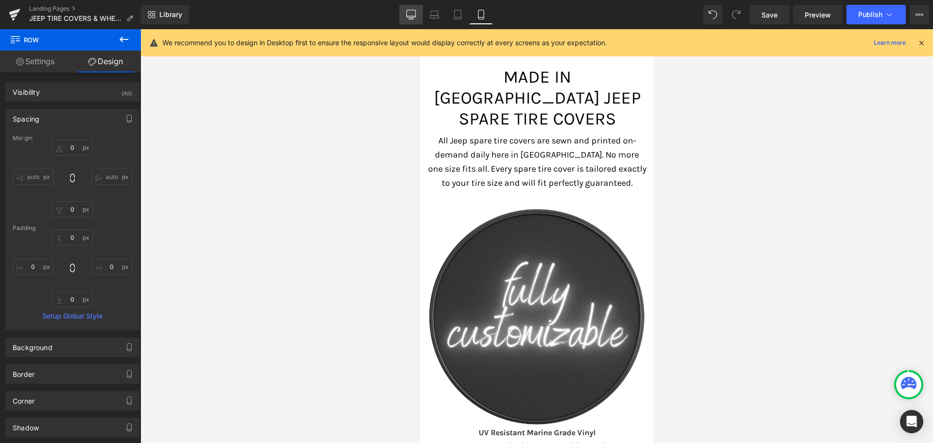
click at [407, 13] on icon at bounding box center [411, 15] width 10 height 10
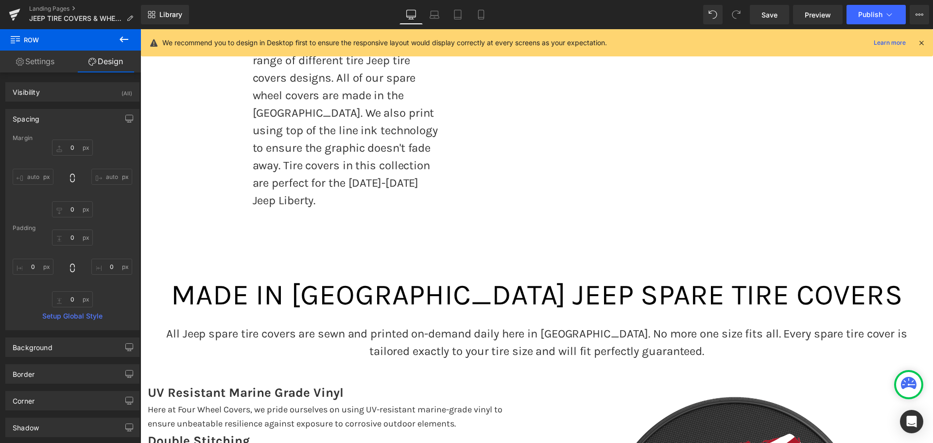
type input "0"
type input "40"
type input "0"
type input "10"
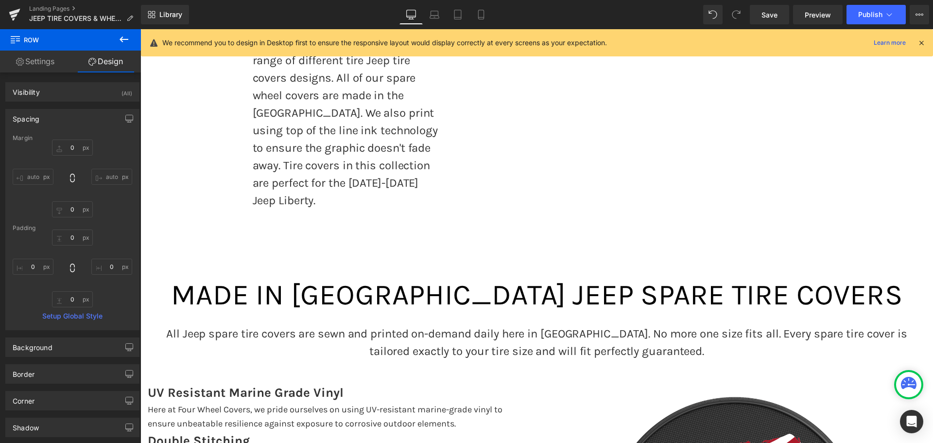
type input "0"
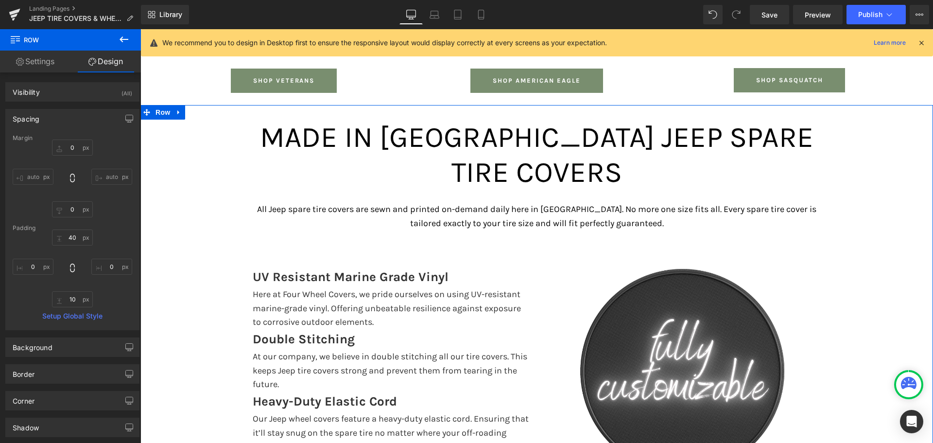
scroll to position [2239, 0]
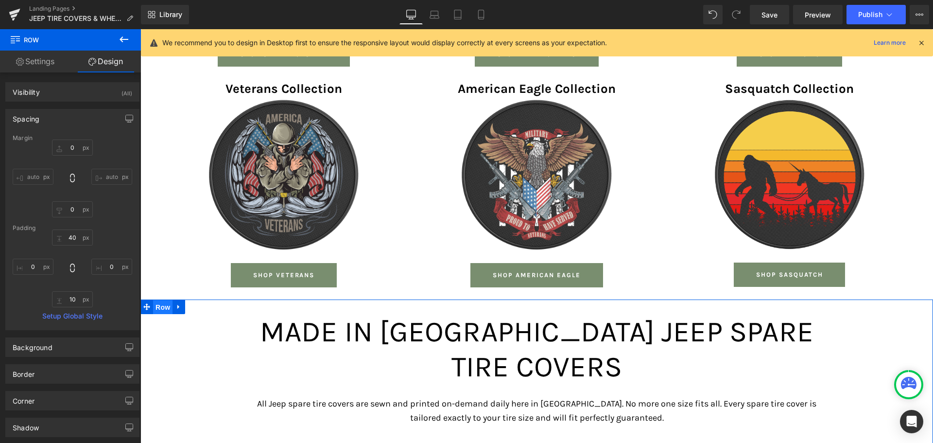
click at [158, 300] on span "Row" at bounding box center [162, 307] width 19 height 15
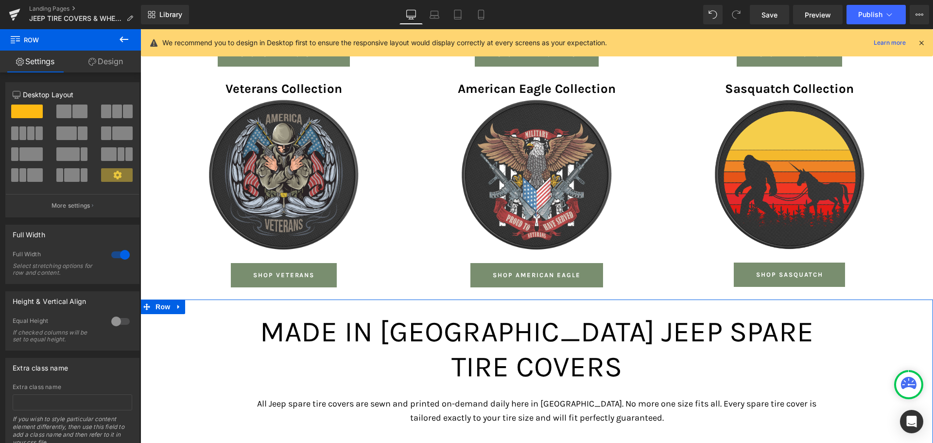
click at [109, 67] on link "Design" at bounding box center [105, 62] width 70 height 22
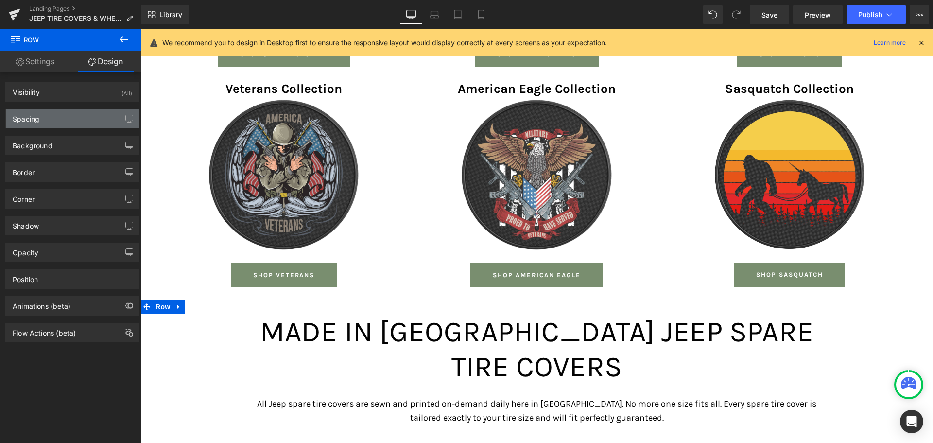
click at [40, 125] on div "Spacing" at bounding box center [72, 118] width 133 height 18
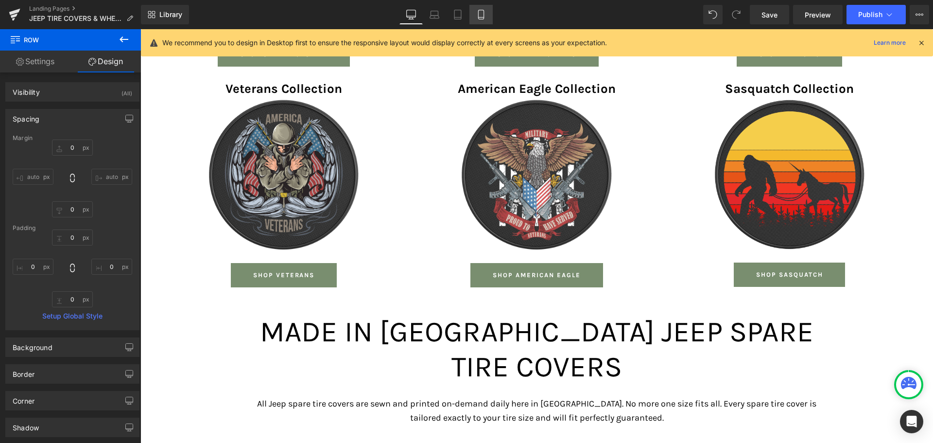
click at [478, 16] on icon at bounding box center [481, 15] width 10 height 10
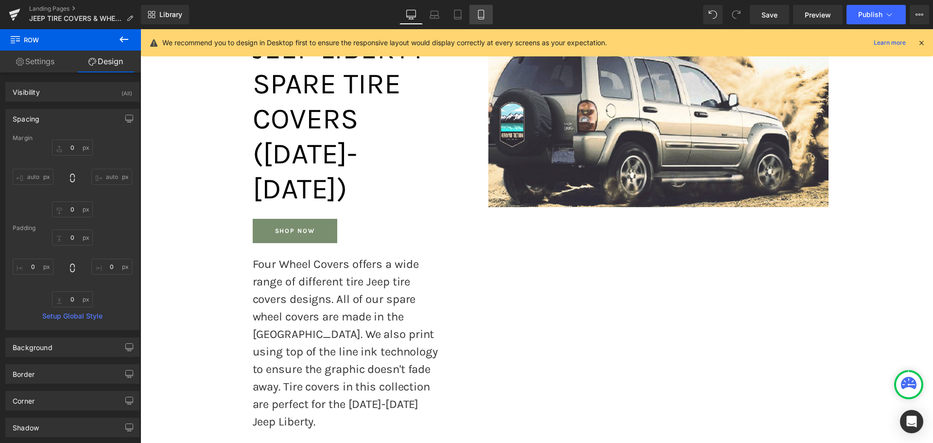
type input "0"
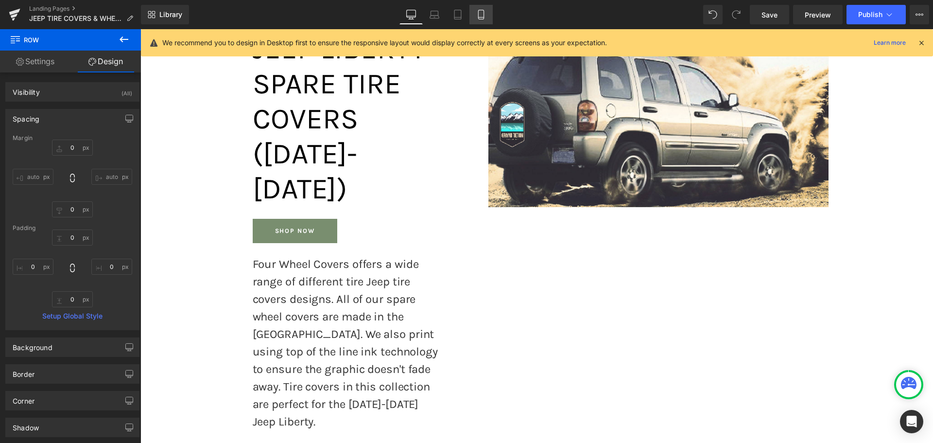
type input "0"
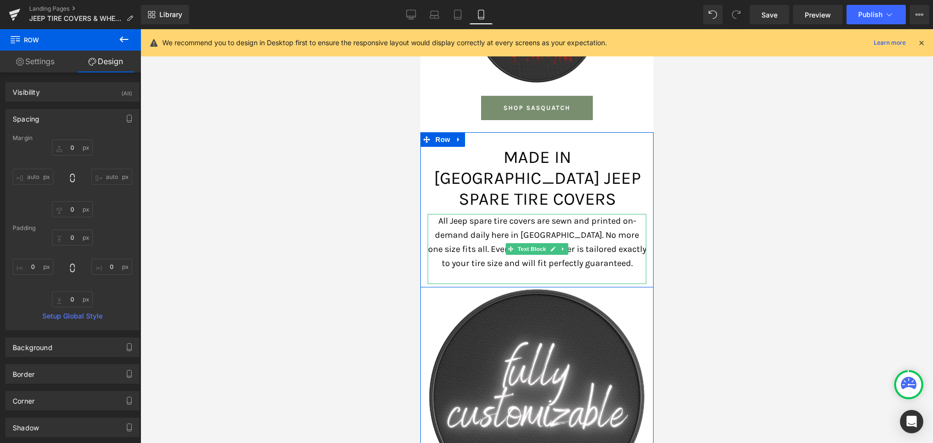
scroll to position [5282, 0]
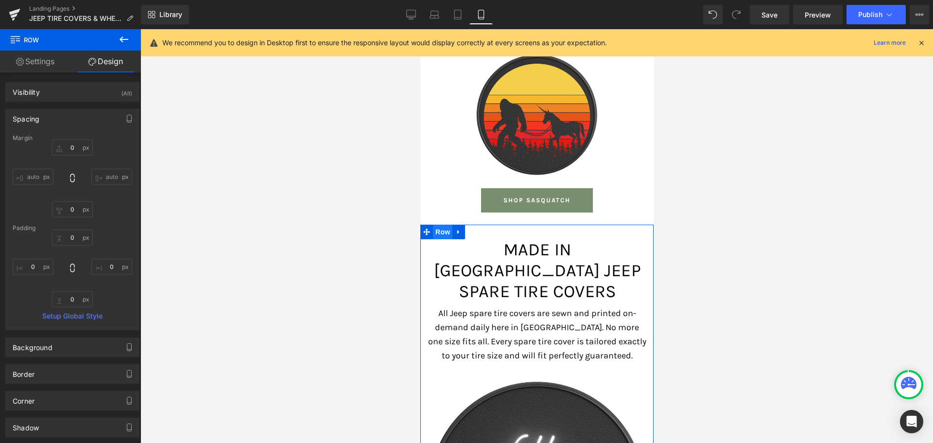
click at [435, 225] on span "Row" at bounding box center [442, 232] width 19 height 15
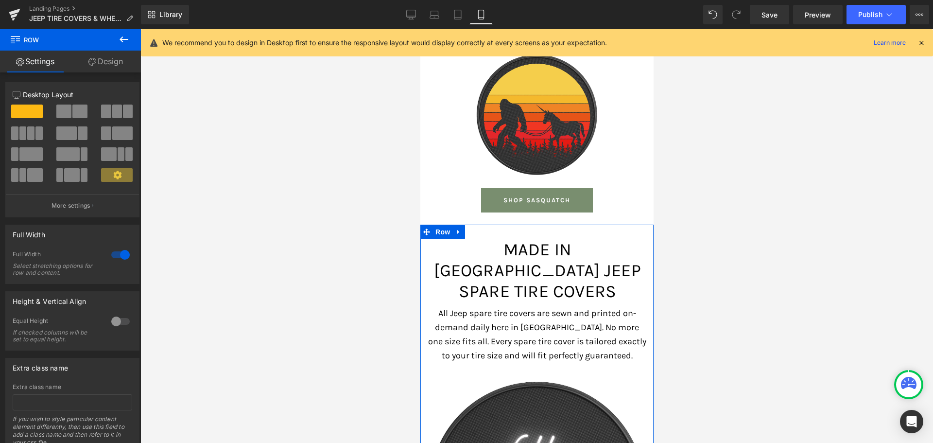
click at [112, 63] on link "Design" at bounding box center [105, 62] width 70 height 22
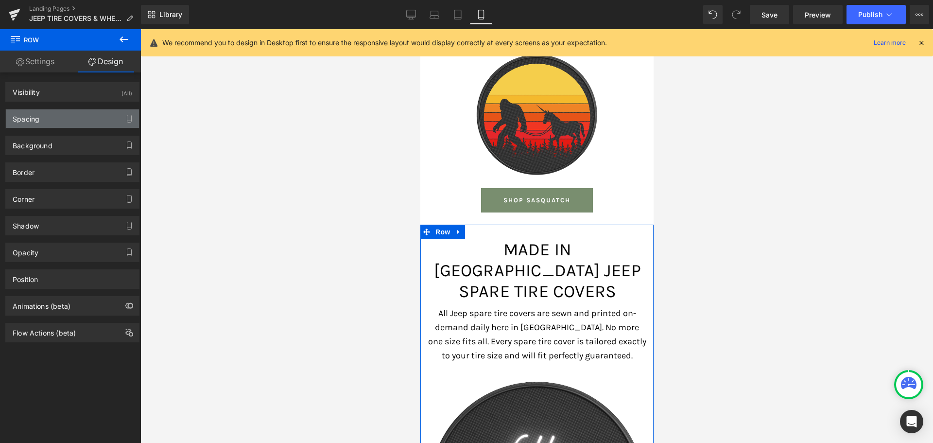
click at [52, 115] on div "Spacing" at bounding box center [72, 118] width 133 height 18
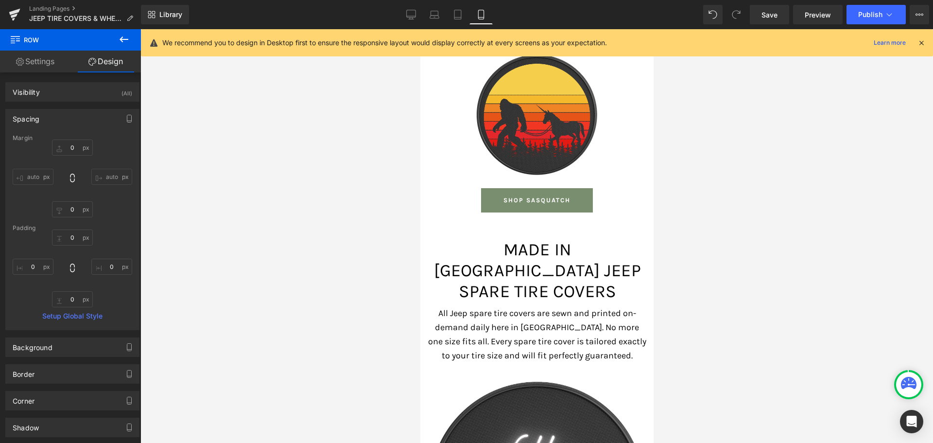
click at [286, 158] on div at bounding box center [536, 236] width 793 height 414
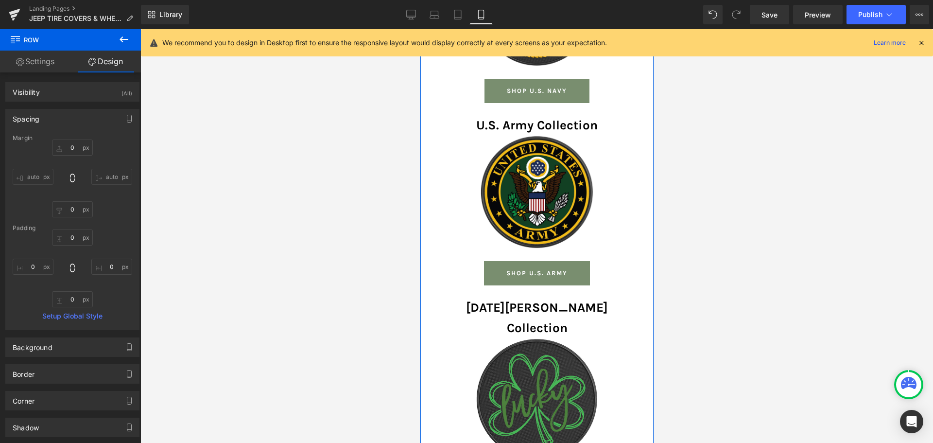
scroll to position [3726, 0]
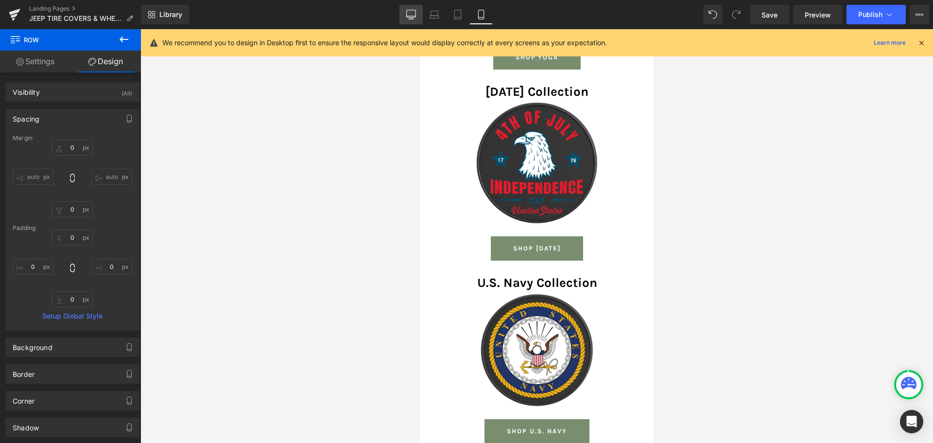
click at [415, 13] on icon at bounding box center [411, 15] width 10 height 10
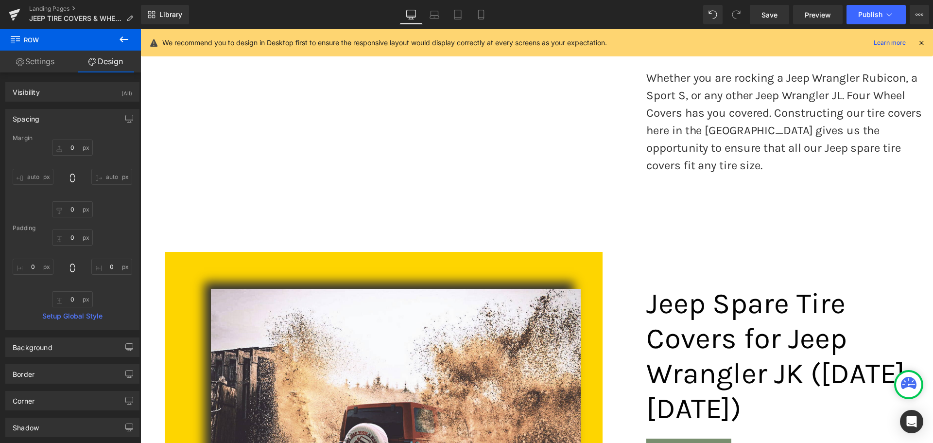
type input "0"
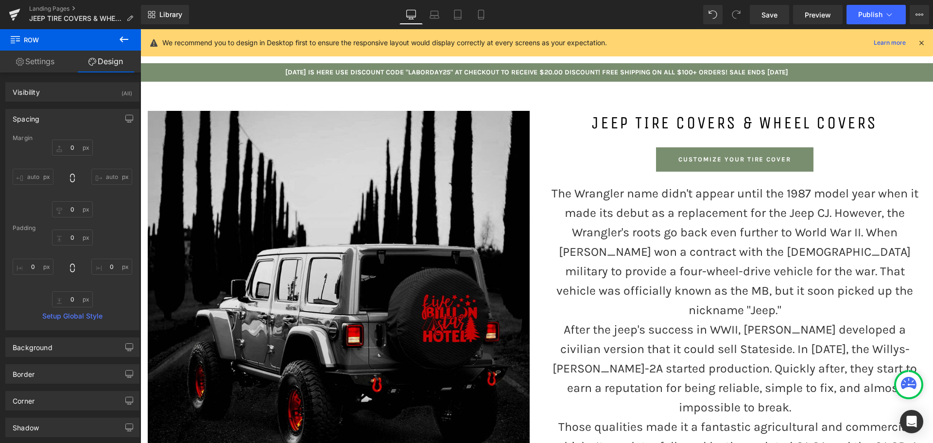
scroll to position [0, 0]
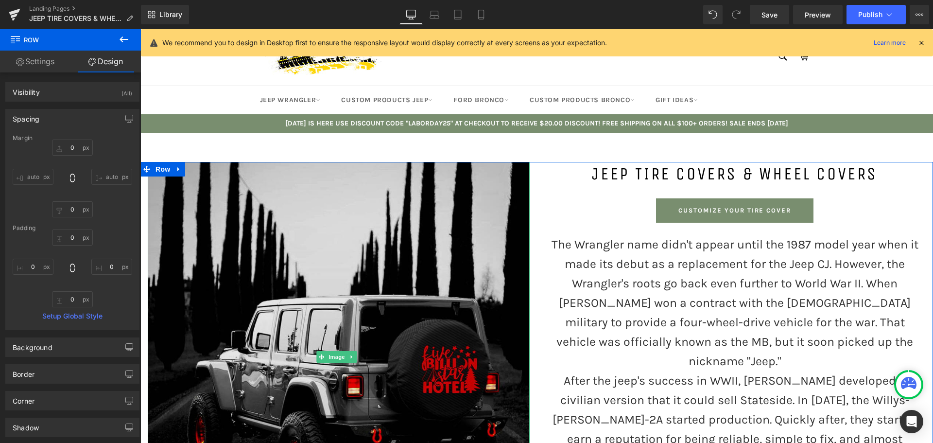
click at [358, 245] on img at bounding box center [339, 356] width 382 height 389
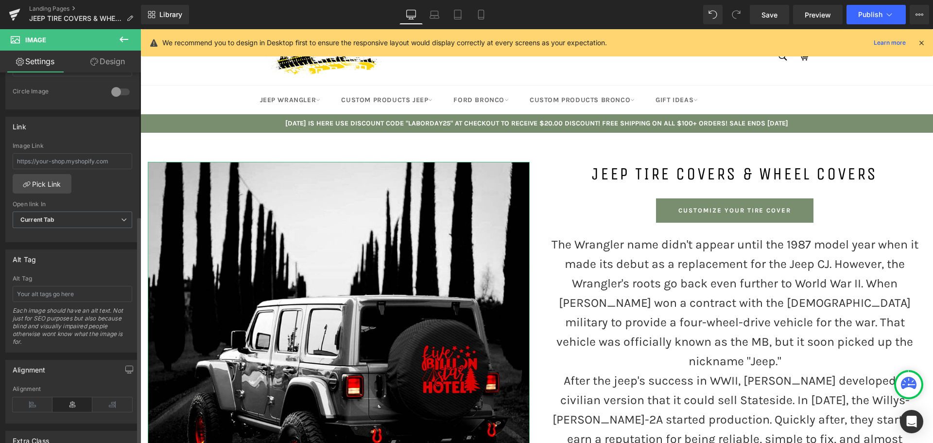
scroll to position [389, 0]
click at [48, 289] on input "text" at bounding box center [73, 288] width 120 height 16
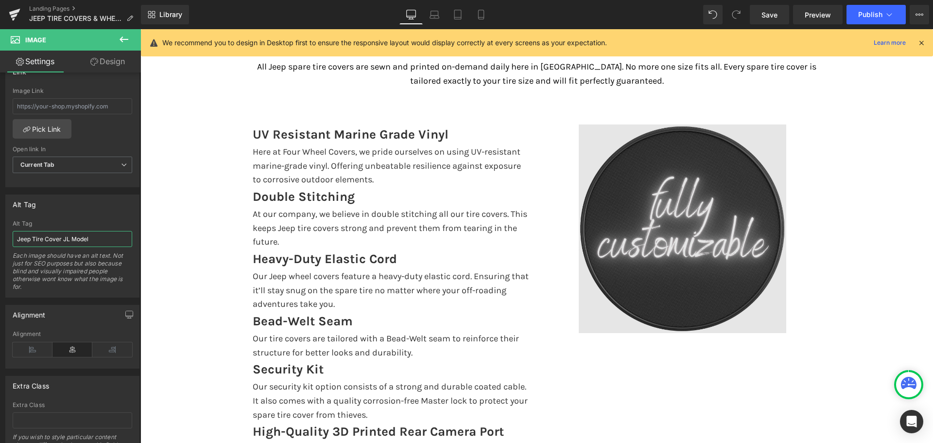
scroll to position [2528, 0]
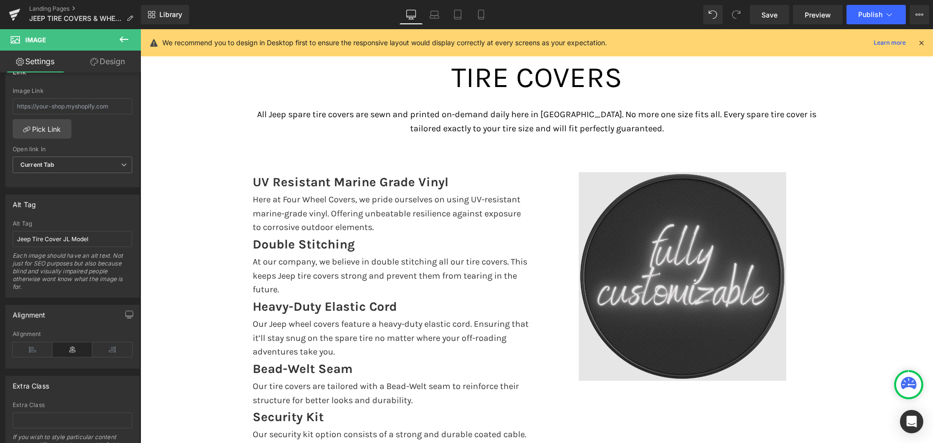
click at [674, 178] on img at bounding box center [683, 276] width 208 height 208
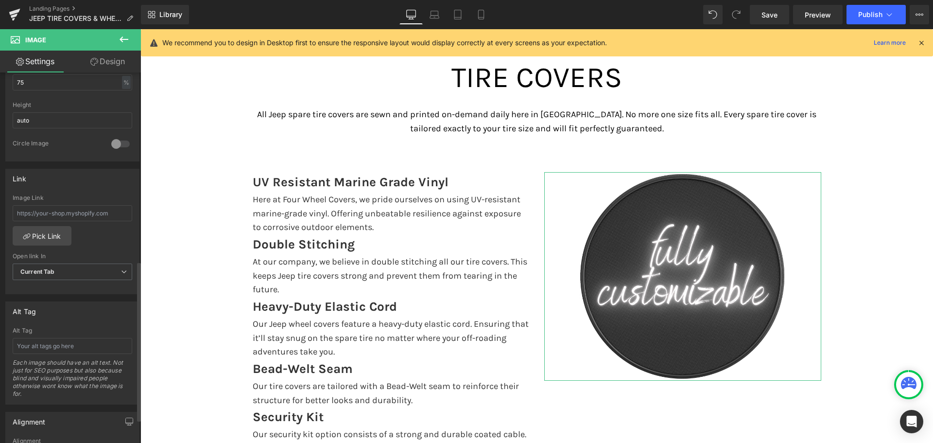
scroll to position [437, 0]
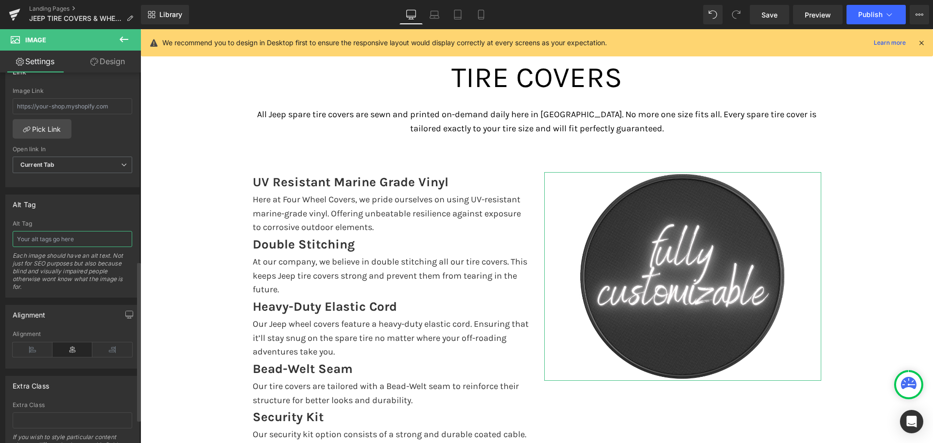
click at [41, 239] on input "text" at bounding box center [73, 239] width 120 height 16
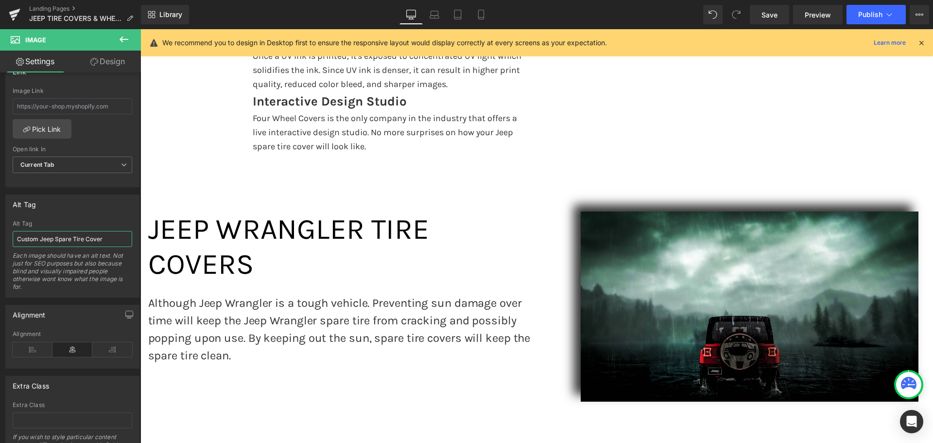
scroll to position [3062, 0]
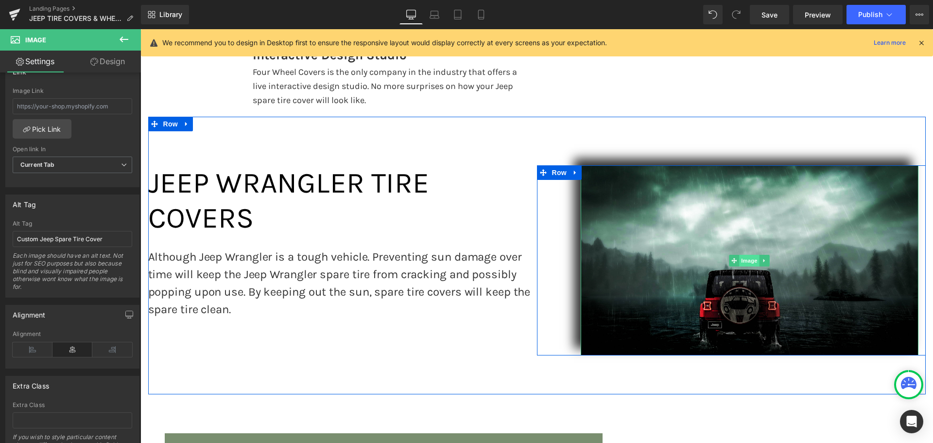
click at [742, 255] on span "Image" at bounding box center [749, 261] width 20 height 12
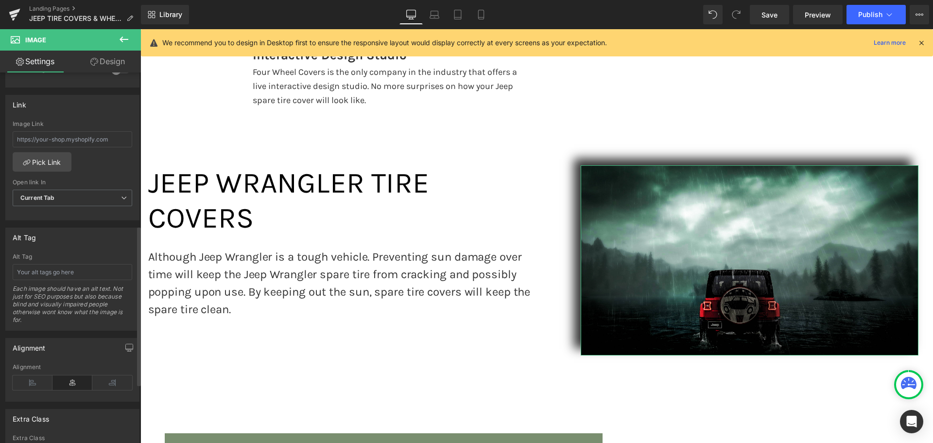
scroll to position [486, 0]
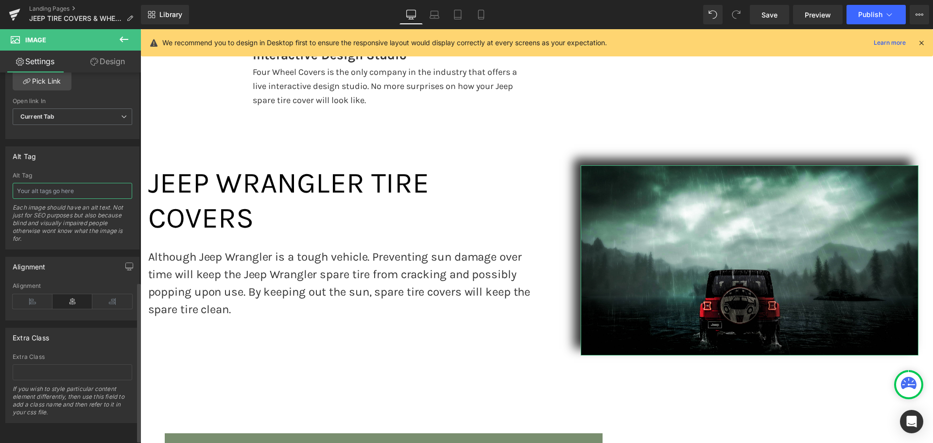
click at [61, 190] on input "text" at bounding box center [73, 191] width 120 height 16
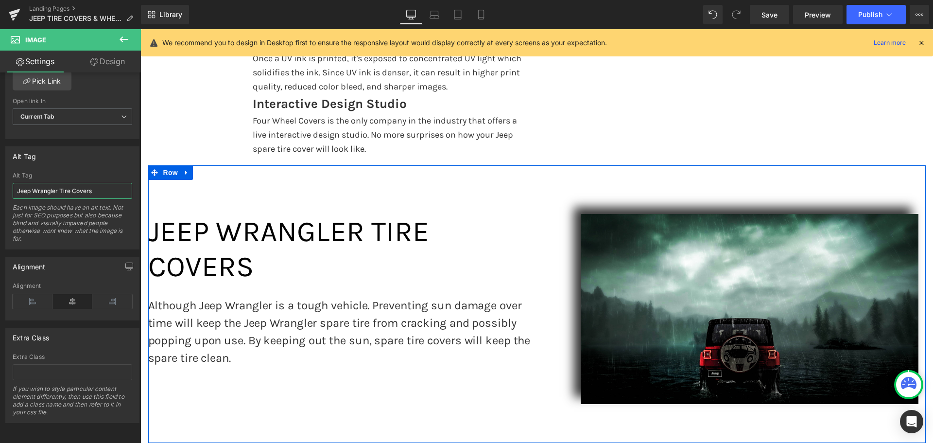
scroll to position [3257, 0]
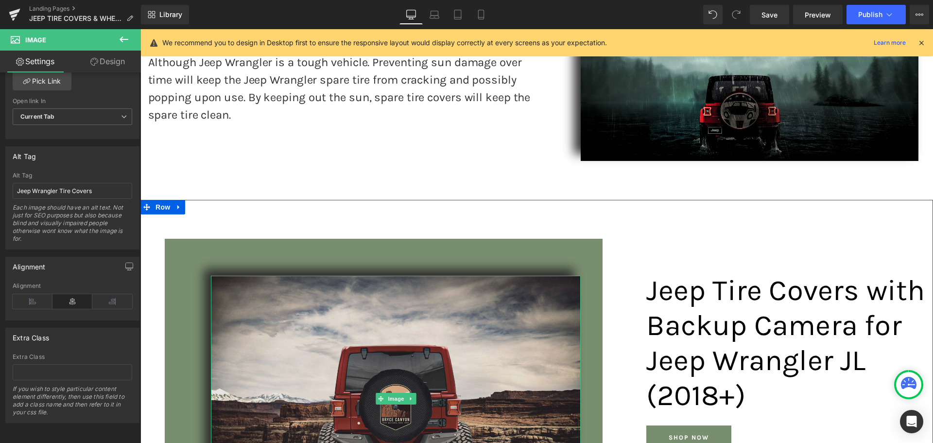
click at [385, 276] on img at bounding box center [396, 399] width 370 height 247
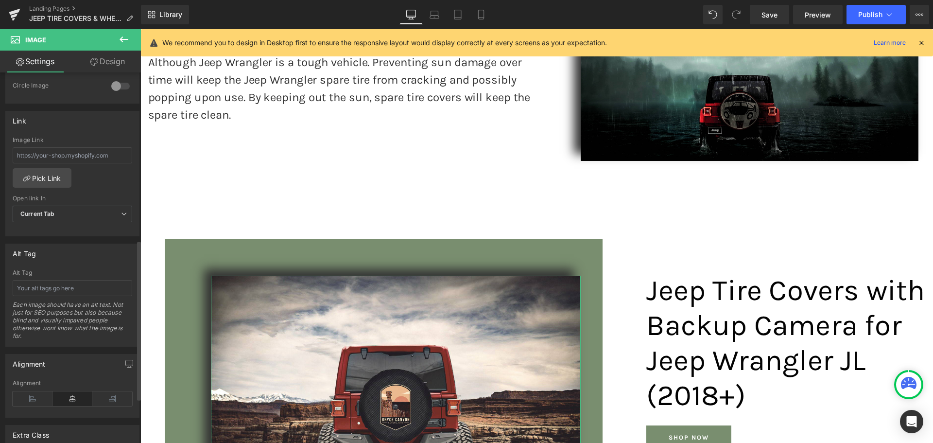
scroll to position [389, 0]
click at [60, 291] on input "text" at bounding box center [73, 288] width 120 height 16
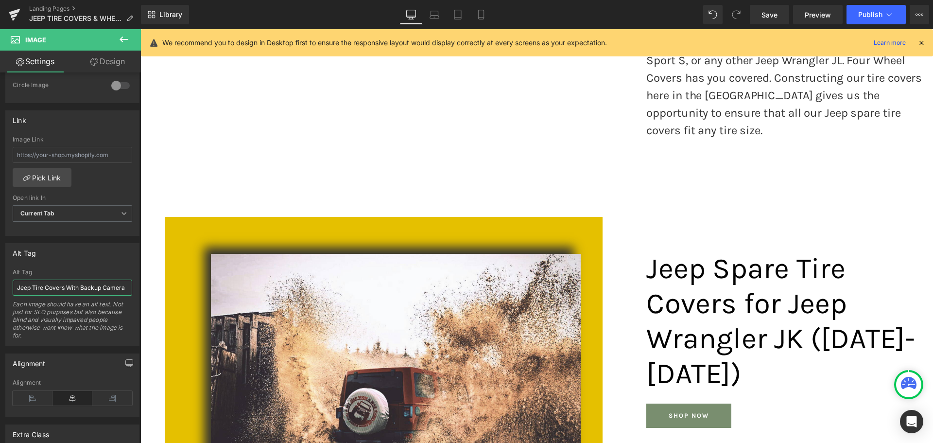
scroll to position [3792, 0]
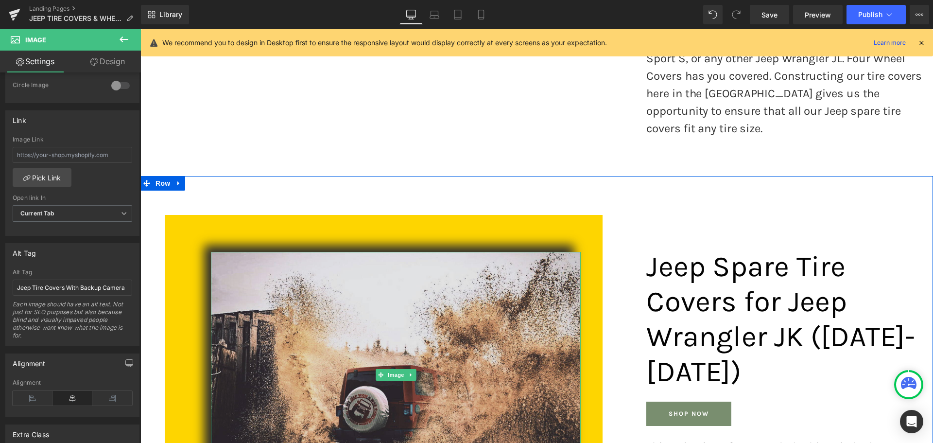
click at [416, 252] on img at bounding box center [396, 375] width 370 height 247
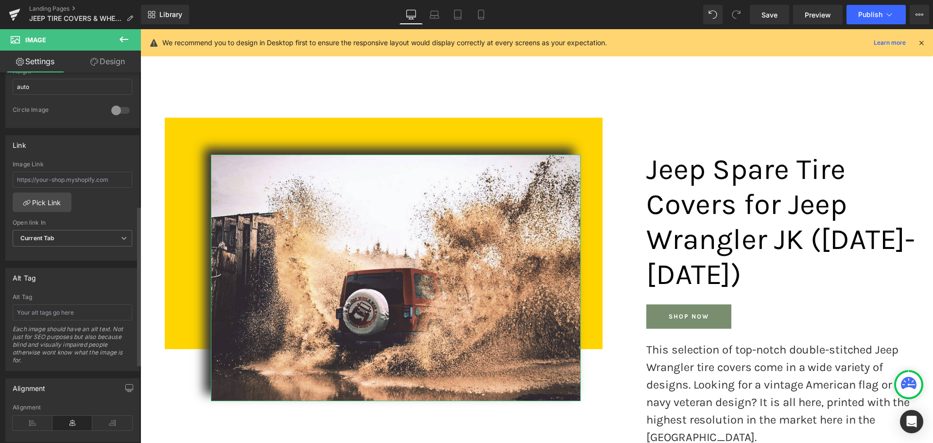
scroll to position [437, 0]
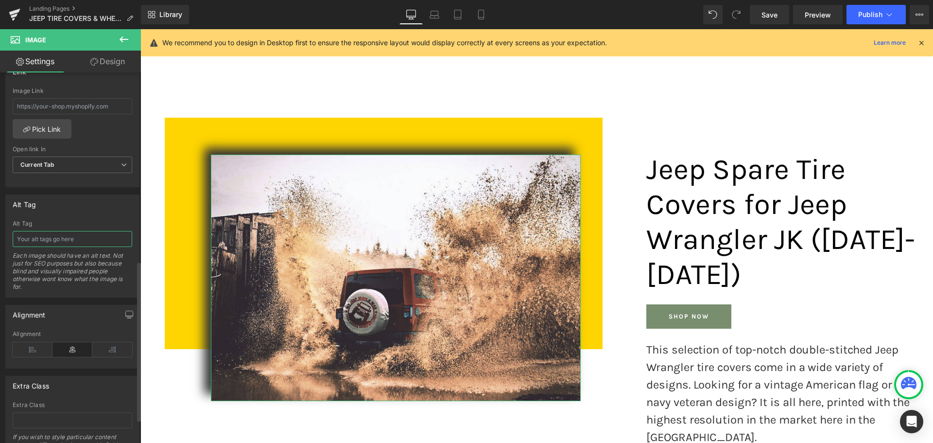
click at [59, 239] on input "text" at bounding box center [73, 239] width 120 height 16
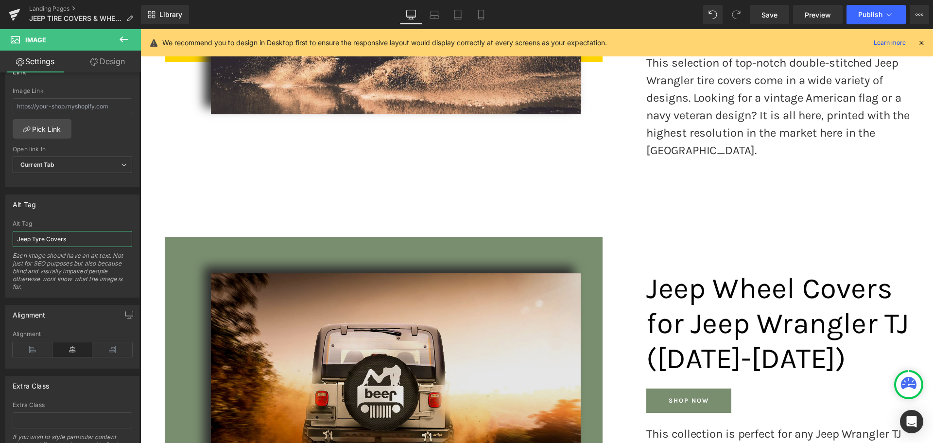
scroll to position [4229, 0]
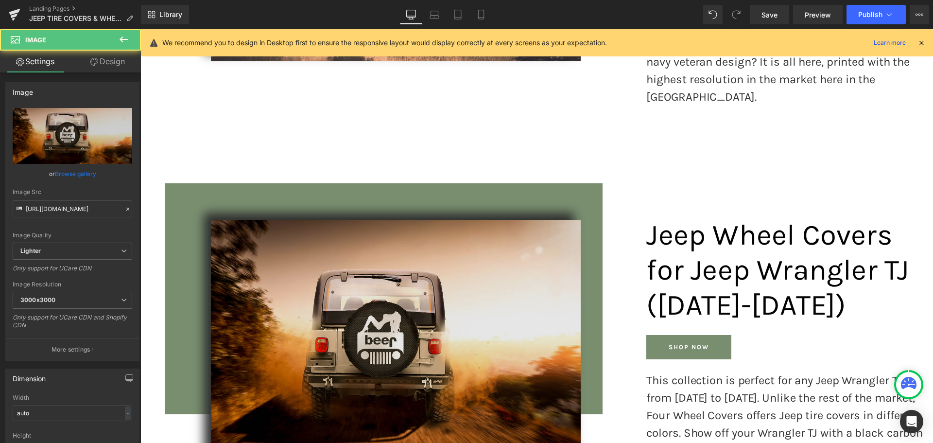
click at [434, 220] on img at bounding box center [396, 343] width 370 height 247
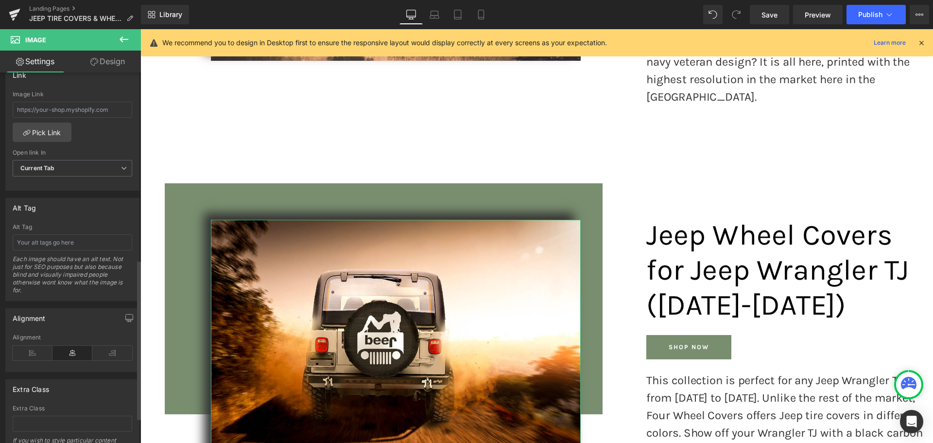
scroll to position [437, 0]
click at [53, 241] on input "text" at bounding box center [73, 239] width 120 height 16
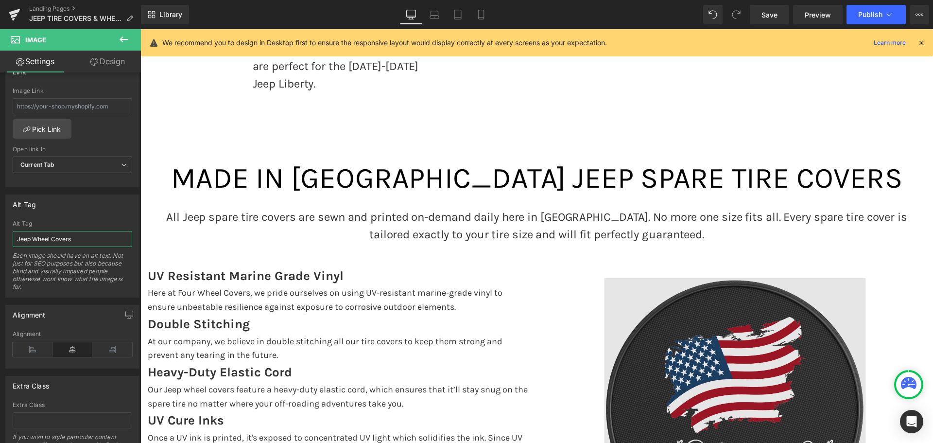
scroll to position [5639, 0]
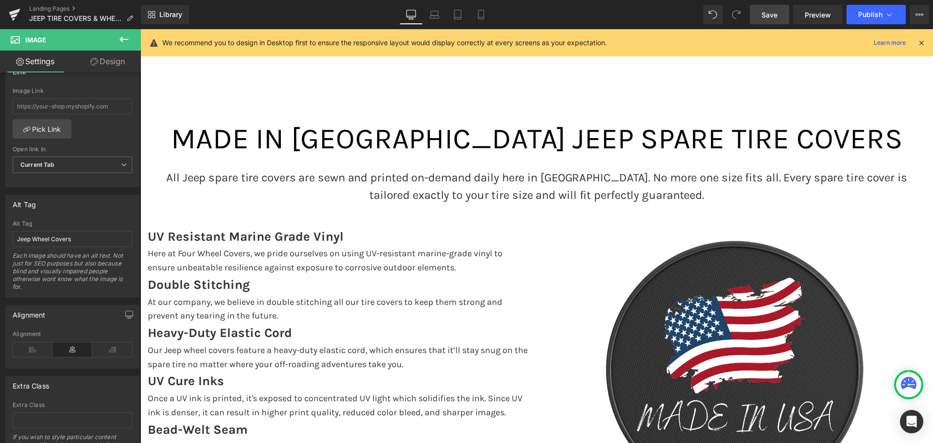
click at [779, 17] on link "Save" at bounding box center [769, 14] width 39 height 19
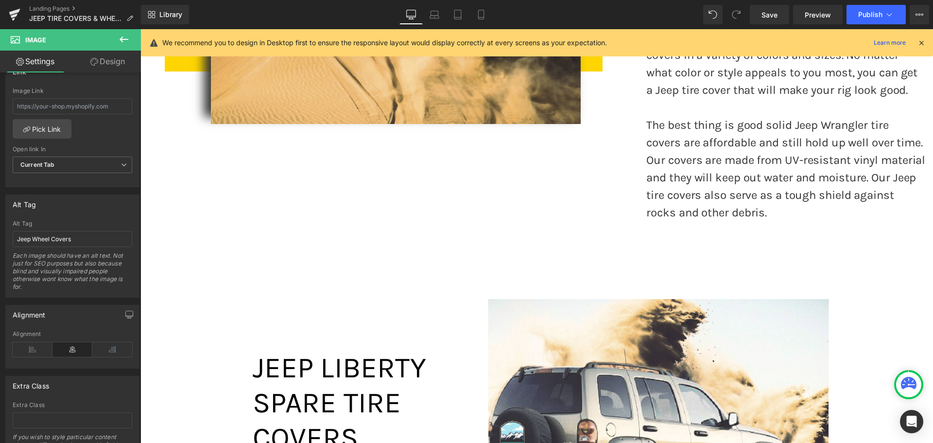
scroll to position [4873, 0]
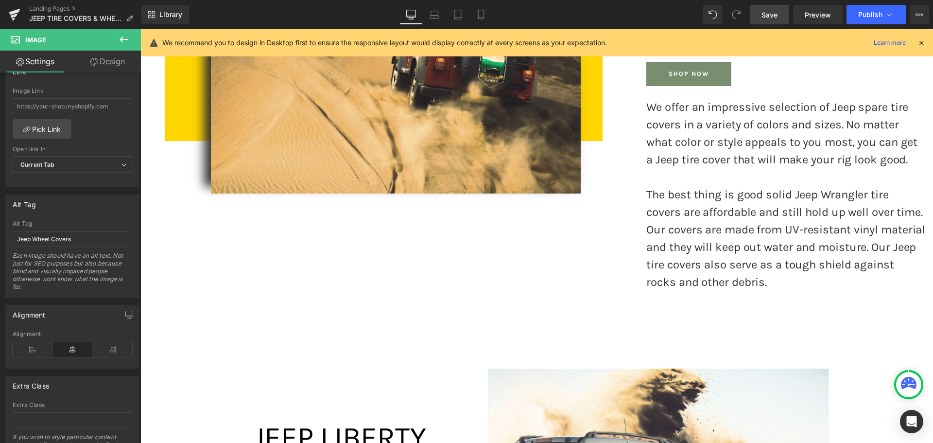
click at [775, 17] on span "Save" at bounding box center [770, 15] width 16 height 10
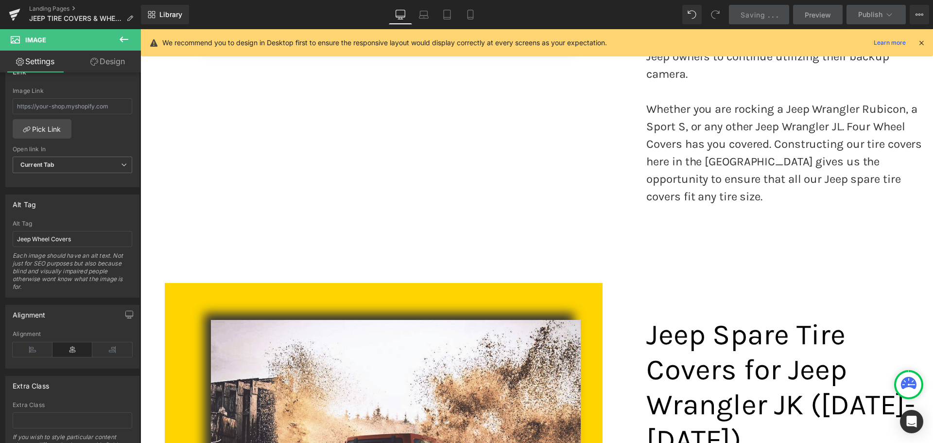
scroll to position [3609, 0]
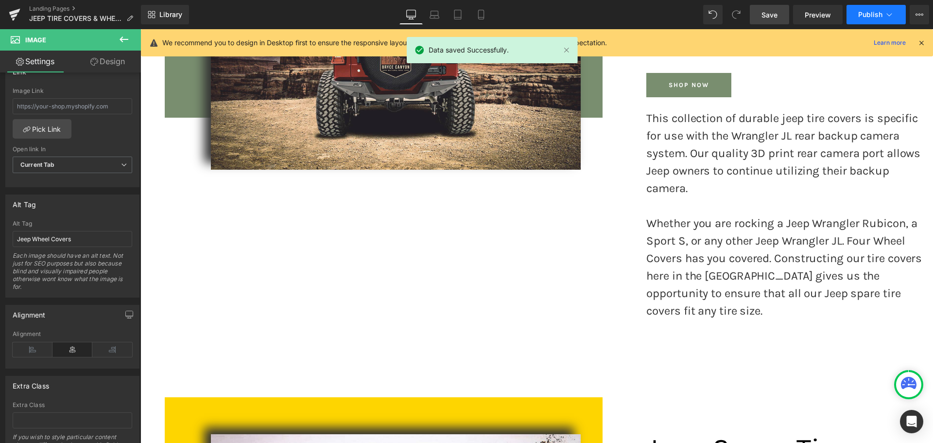
click at [894, 14] on button "Publish" at bounding box center [876, 14] width 59 height 19
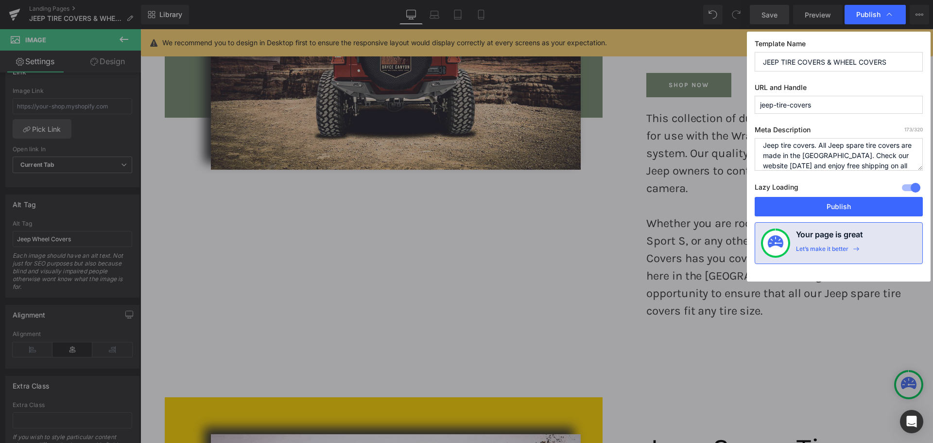
scroll to position [20, 0]
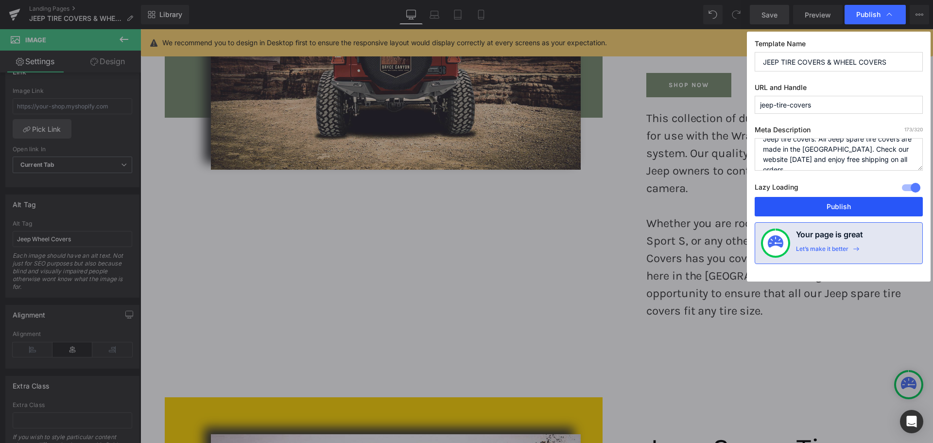
click at [818, 207] on button "Publish" at bounding box center [839, 206] width 168 height 19
